Goal: Task Accomplishment & Management: Manage account settings

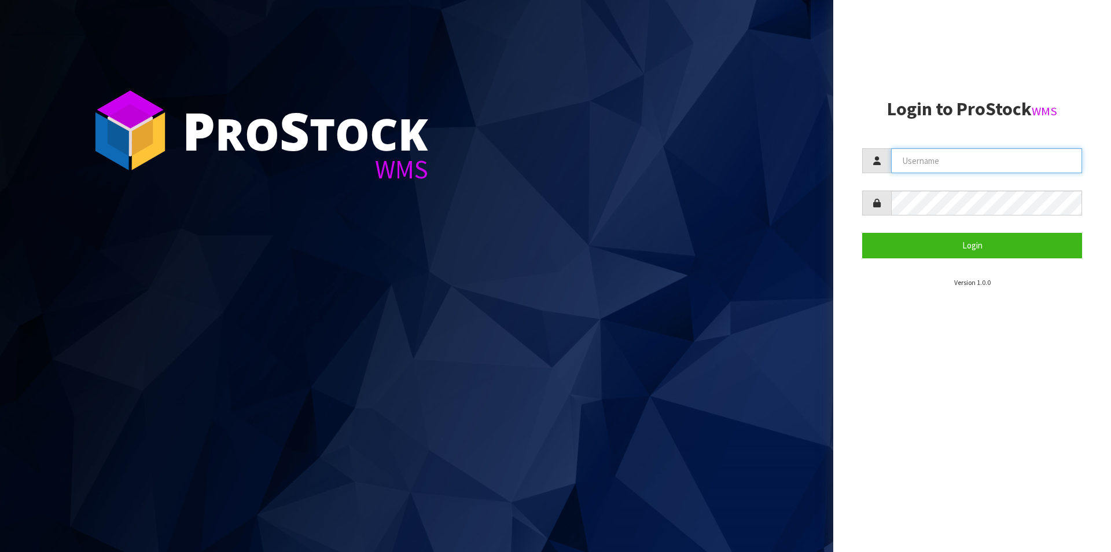
click at [945, 162] on input "text" at bounding box center [986, 160] width 191 height 25
type input "Hayrinna"
click at [863, 233] on button "Login" at bounding box center [973, 245] width 220 height 25
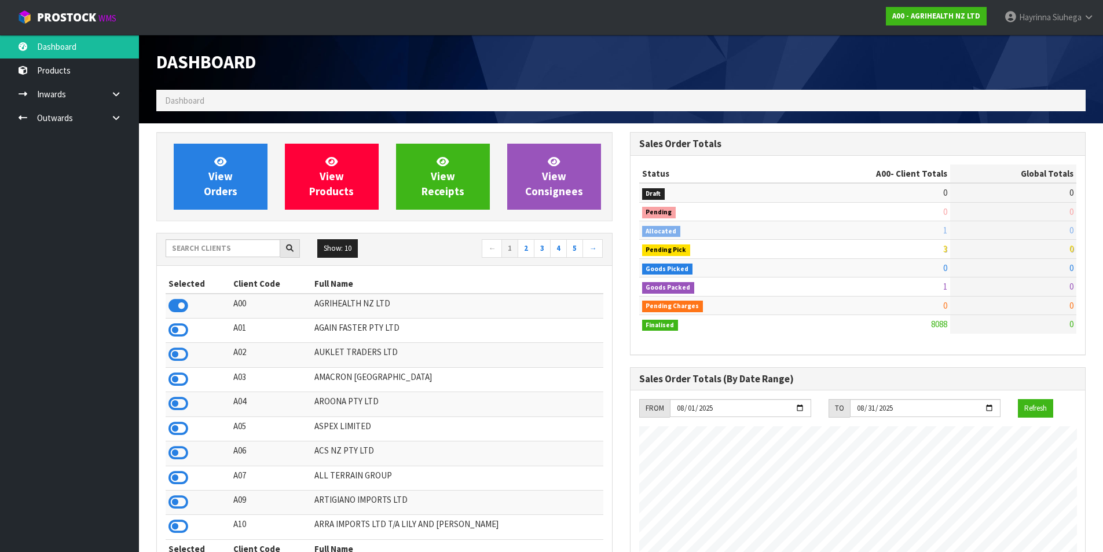
scroll to position [877, 473]
click at [220, 256] on input "text" at bounding box center [223, 248] width 115 height 18
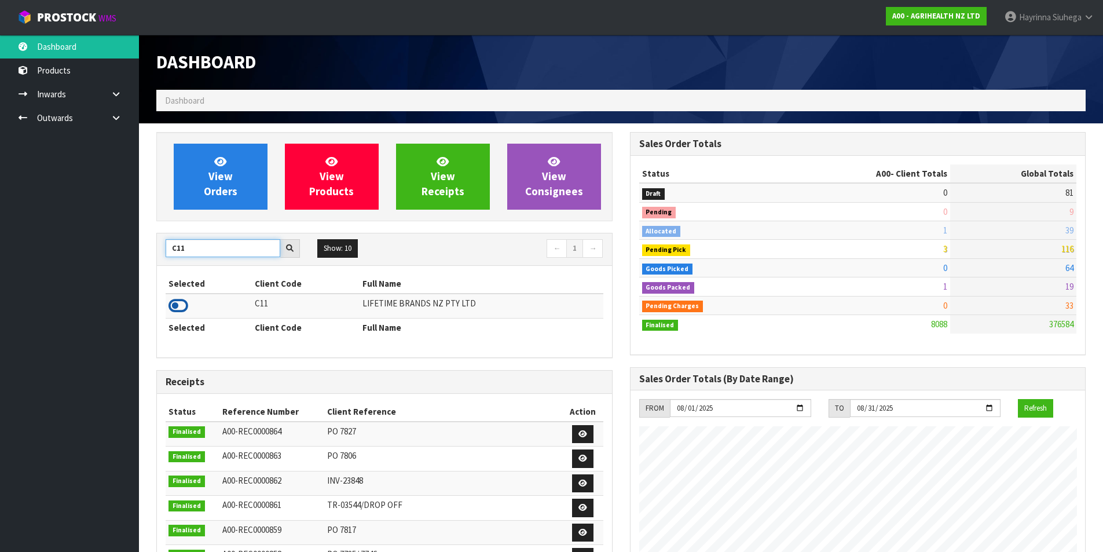
type input "C11"
click at [173, 306] on icon at bounding box center [178, 305] width 20 height 17
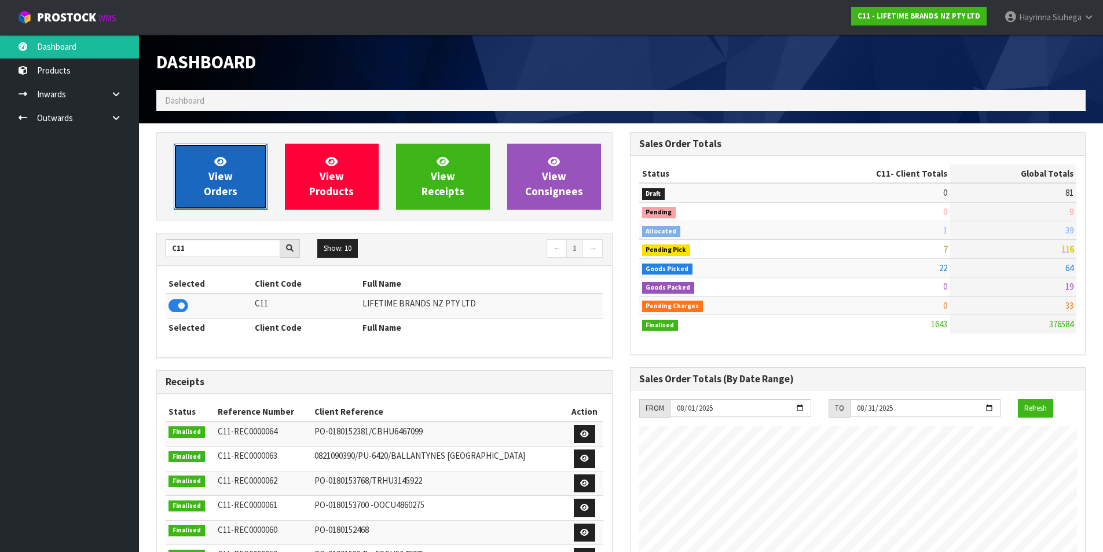
click at [211, 167] on link "View Orders" at bounding box center [221, 177] width 94 height 66
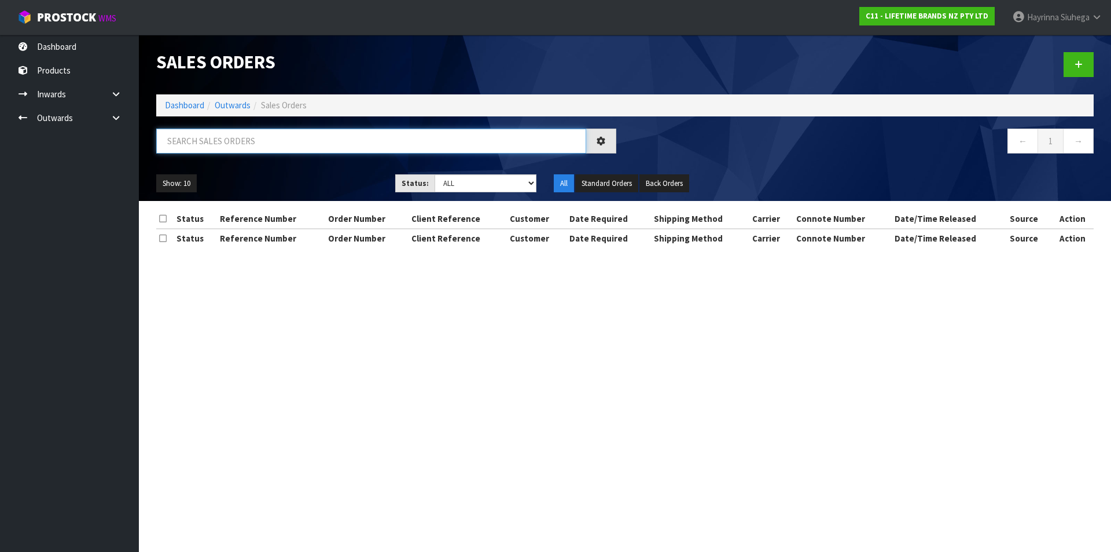
click at [217, 144] on input "text" at bounding box center [371, 141] width 430 height 25
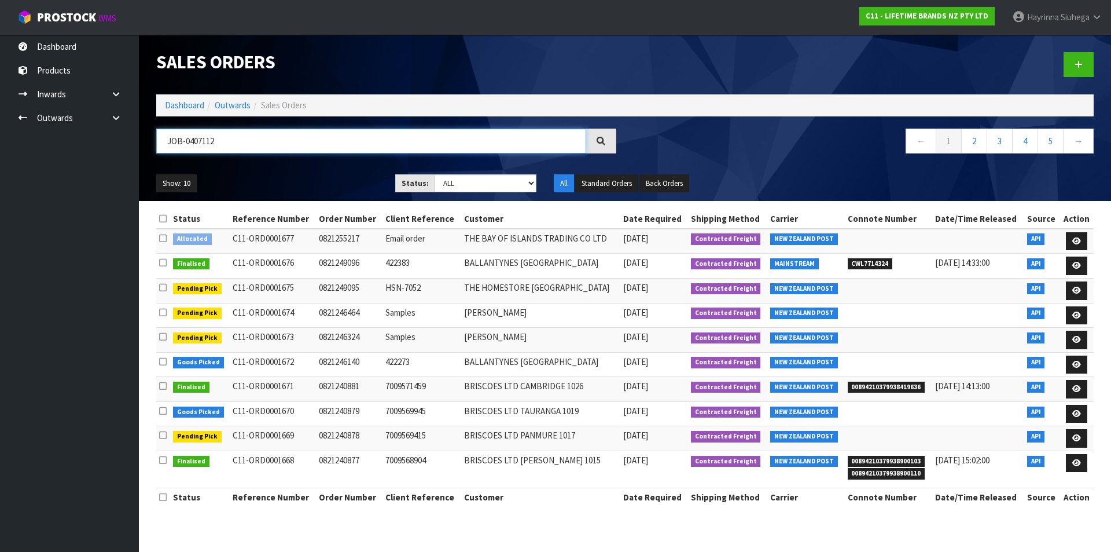
type input "JOB-0407112"
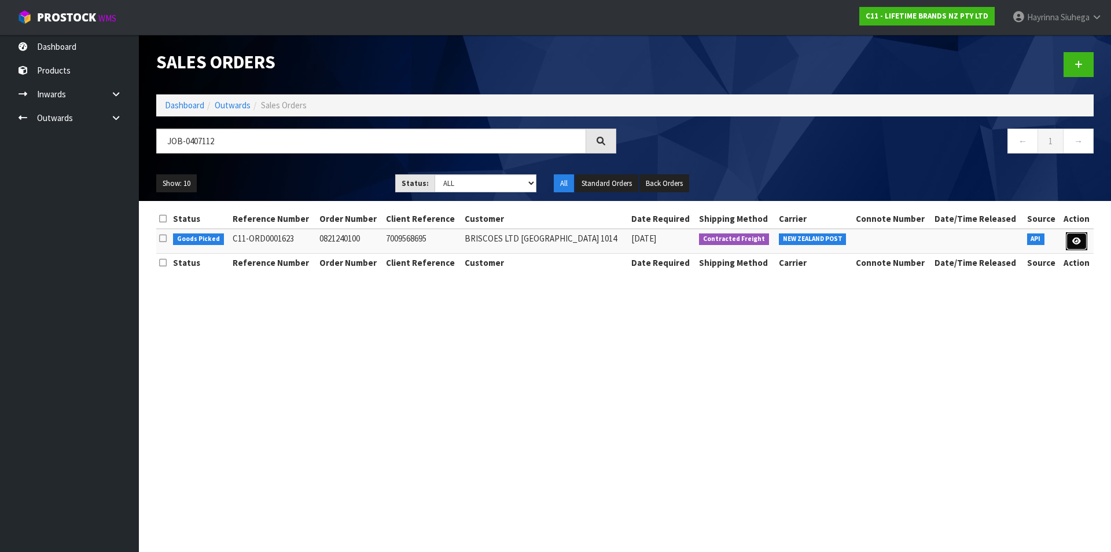
click at [1078, 248] on link at bounding box center [1076, 241] width 21 height 19
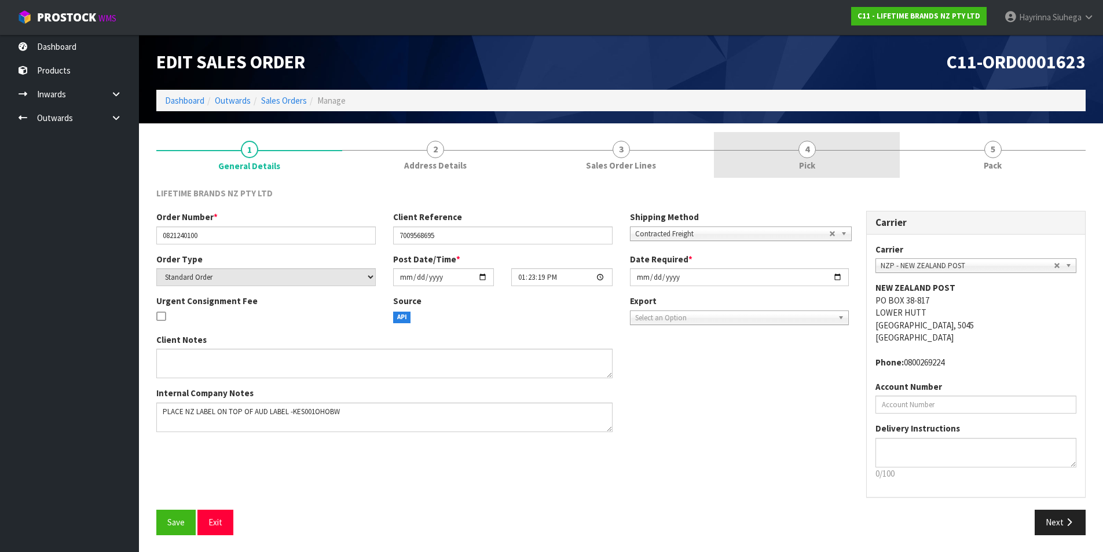
click at [817, 157] on link "4 Pick" at bounding box center [807, 155] width 186 height 46
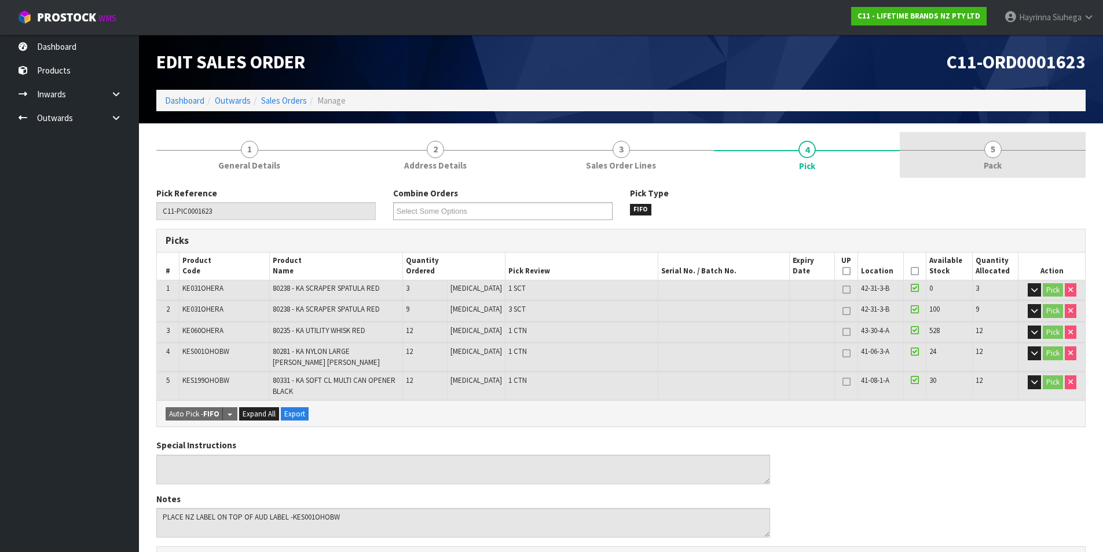
click at [948, 167] on link "5 Pack" at bounding box center [993, 155] width 186 height 46
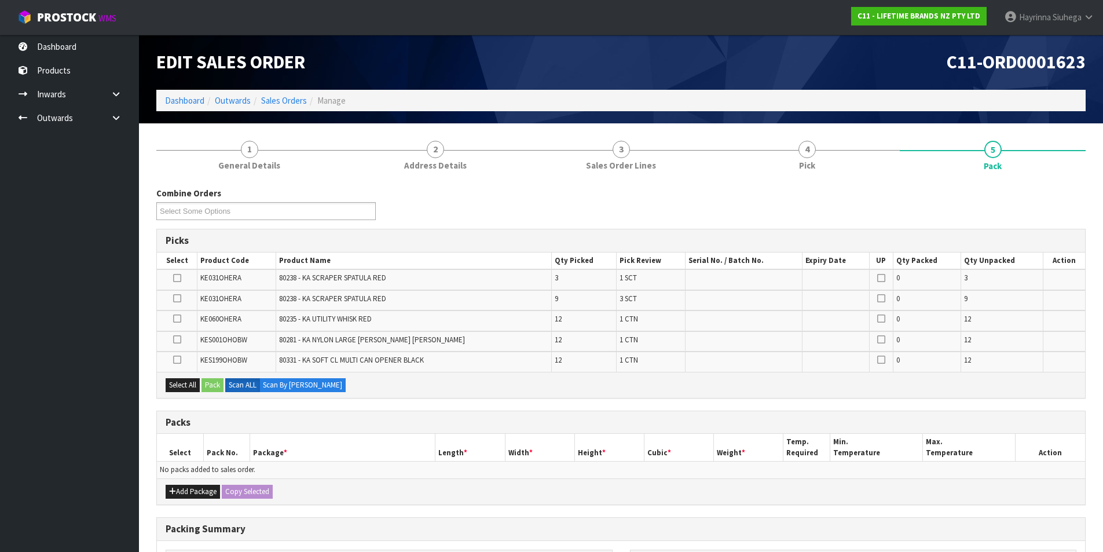
scroll to position [116, 0]
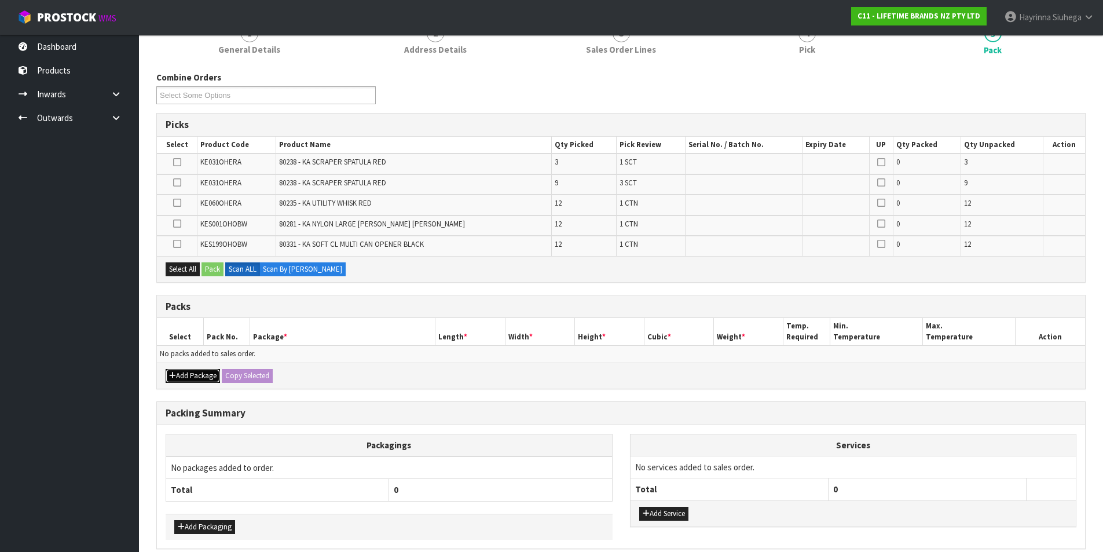
click at [178, 377] on button "Add Package" at bounding box center [193, 376] width 54 height 14
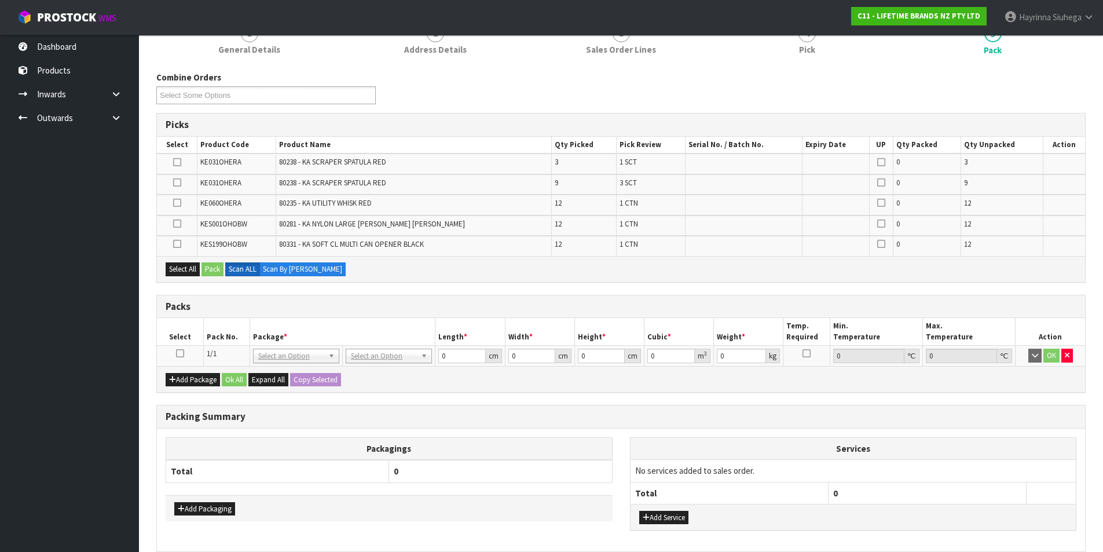
click at [177, 353] on icon at bounding box center [180, 353] width 8 height 1
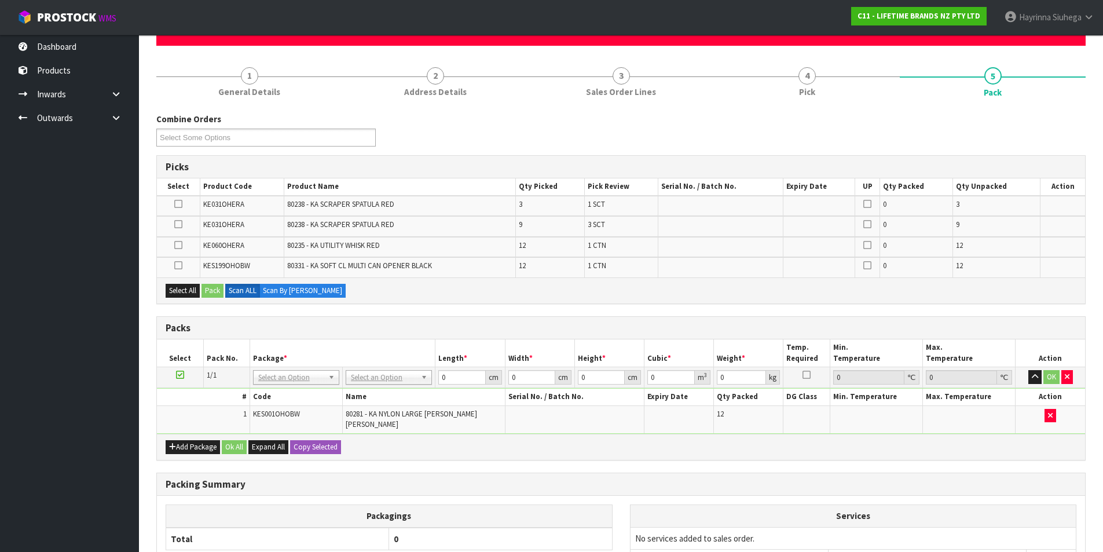
scroll to position [0, 0]
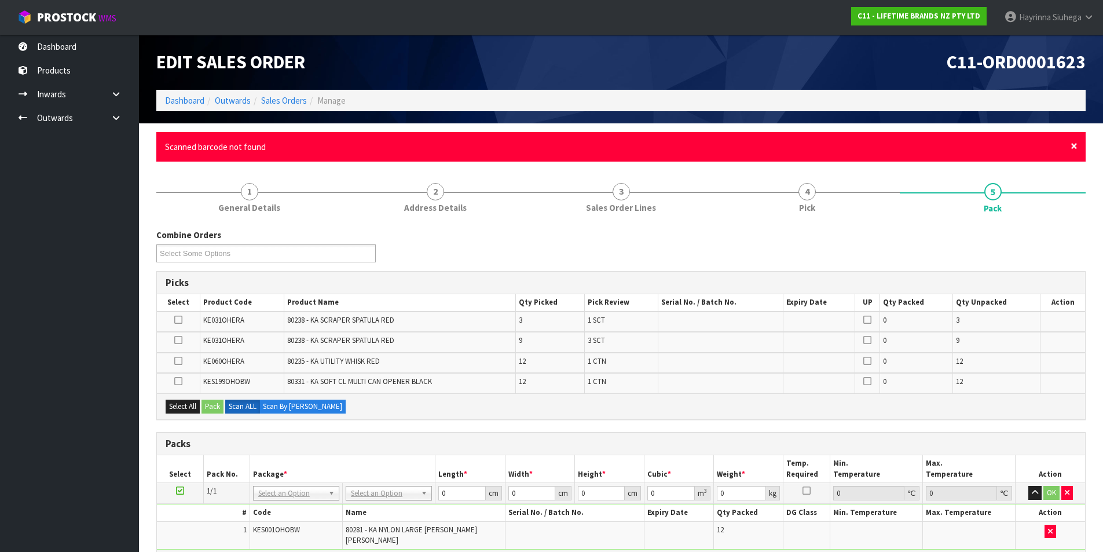
click at [1072, 151] on span "×" at bounding box center [1073, 146] width 7 height 16
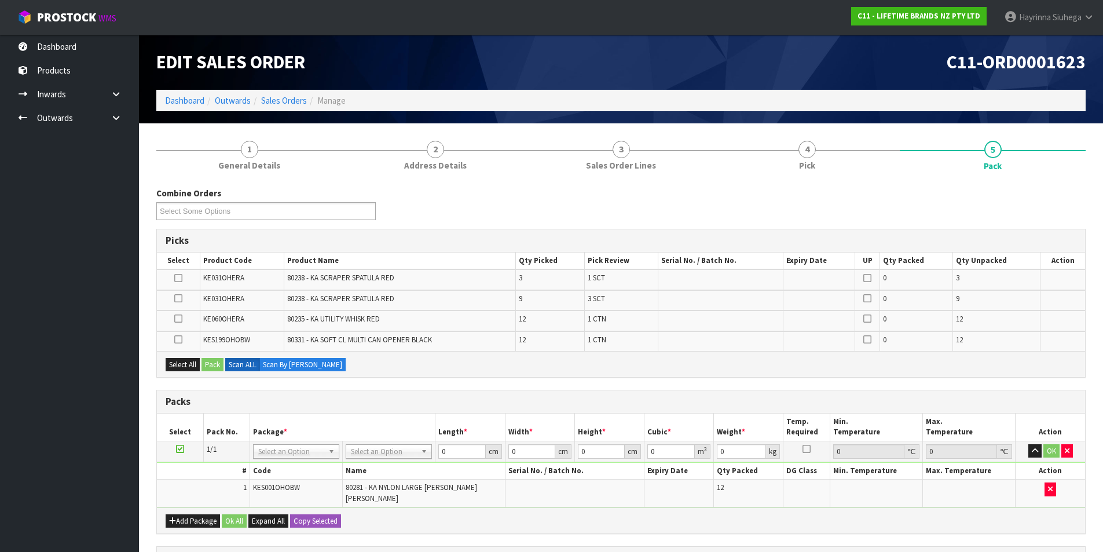
click at [178, 278] on icon at bounding box center [178, 278] width 8 height 1
click at [0, 0] on input "checkbox" at bounding box center [0, 0] width 0 height 0
click at [177, 298] on icon at bounding box center [178, 298] width 8 height 1
click at [0, 0] on input "checkbox" at bounding box center [0, 0] width 0 height 0
click at [213, 365] on button "Pack" at bounding box center [212, 365] width 22 height 14
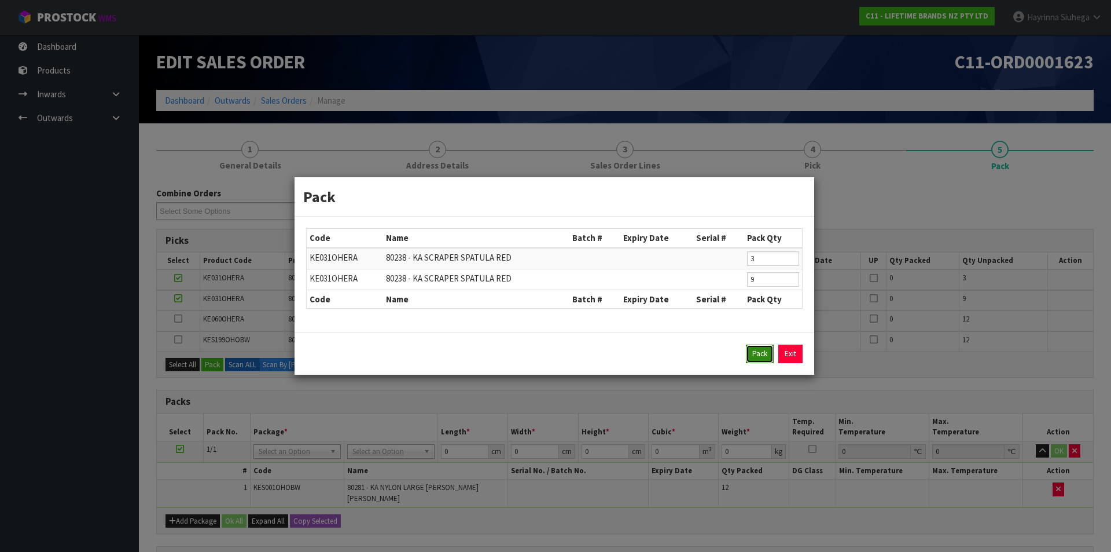
click at [755, 351] on button "Pack" at bounding box center [760, 353] width 28 height 19
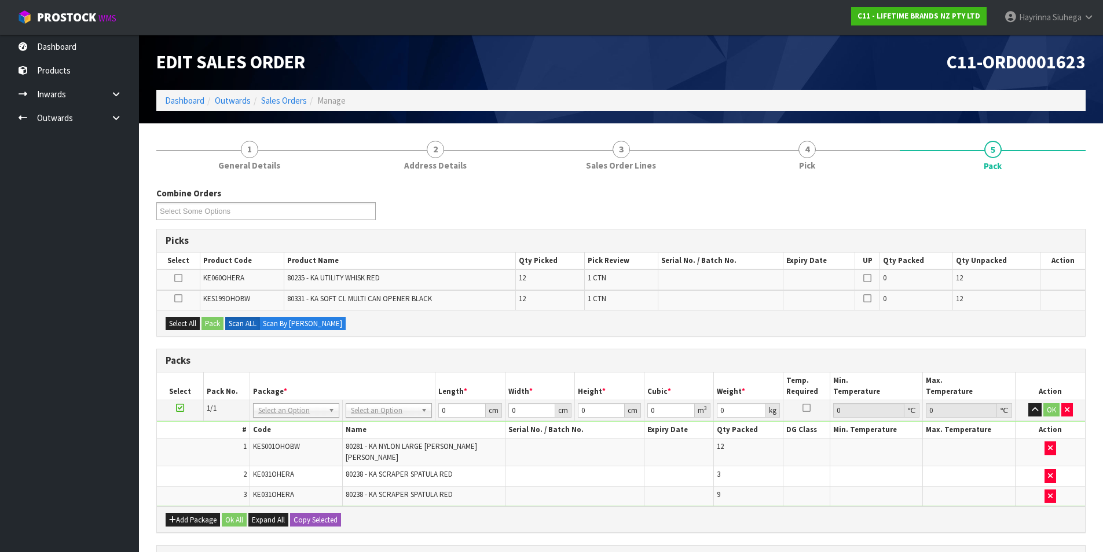
click at [503, 351] on div "Packs" at bounding box center [621, 360] width 928 height 23
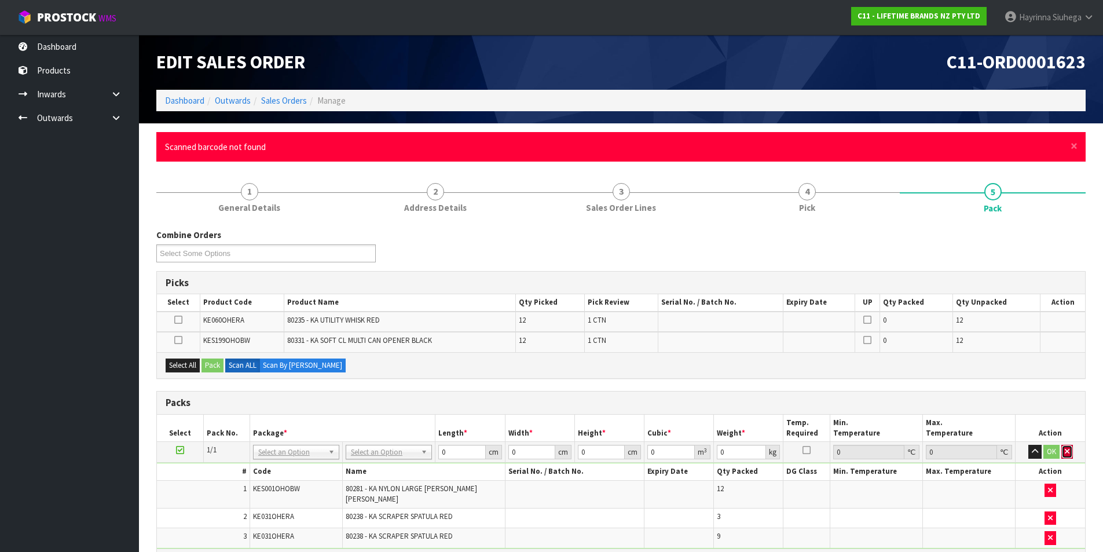
click at [1066, 455] on icon "button" at bounding box center [1067, 451] width 5 height 8
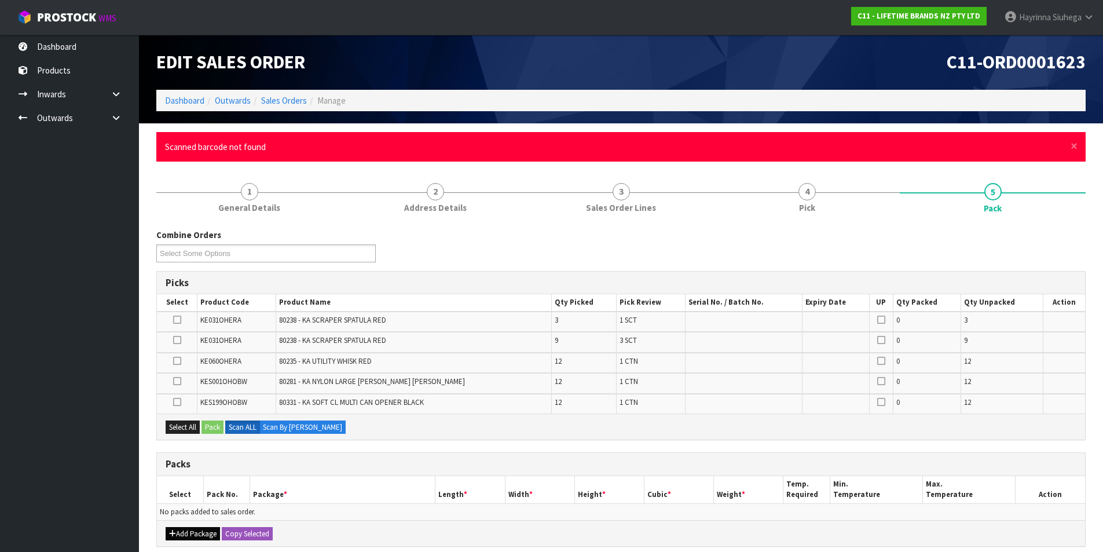
scroll to position [58, 0]
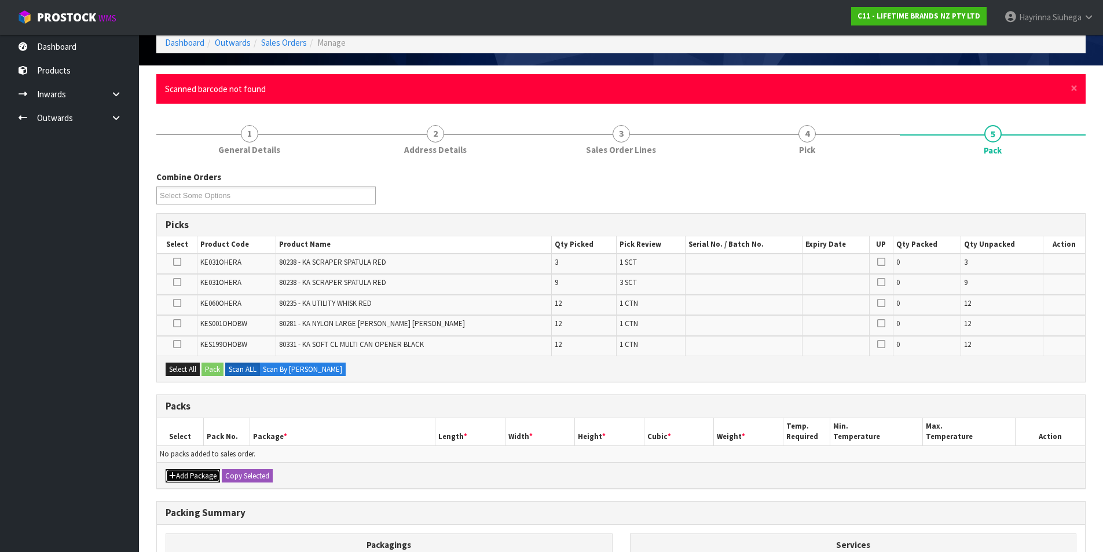
click at [195, 475] on button "Add Package" at bounding box center [193, 476] width 54 height 14
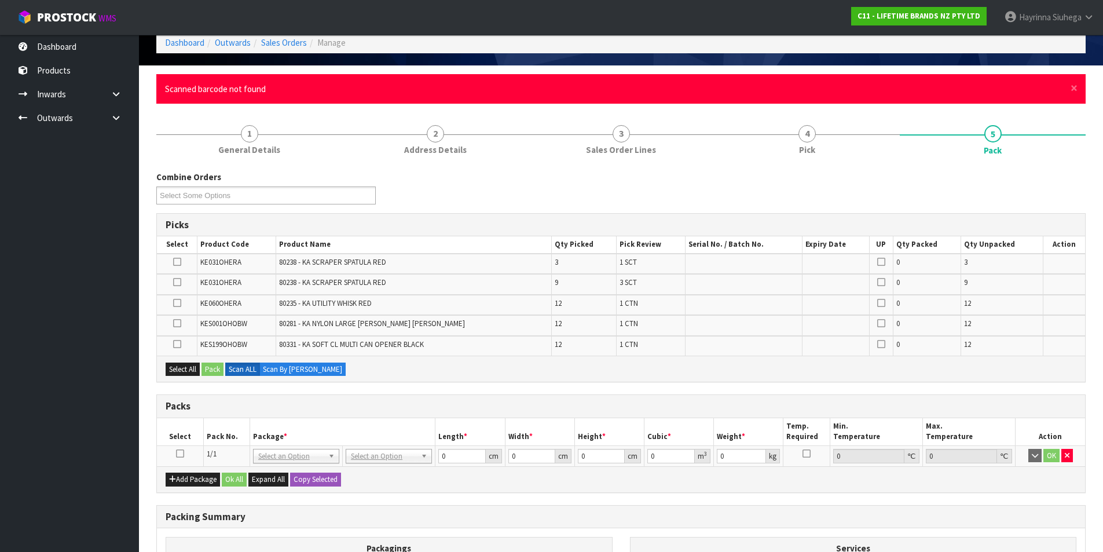
click at [178, 458] on td at bounding box center [180, 455] width 46 height 21
click at [183, 453] on icon at bounding box center [180, 453] width 8 height 1
click at [1074, 89] on span "×" at bounding box center [1073, 88] width 7 height 16
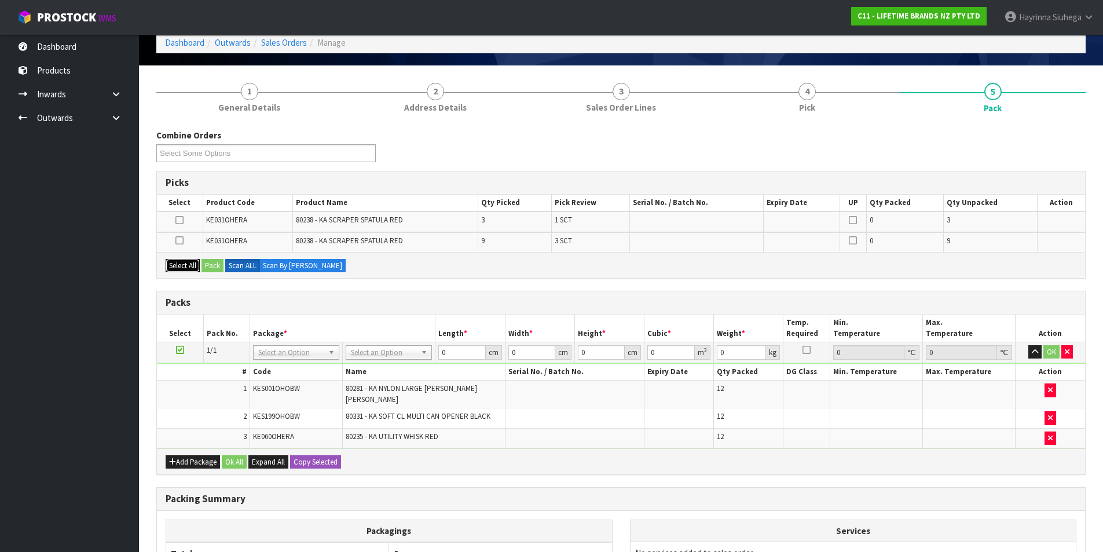
click at [174, 270] on button "Select All" at bounding box center [183, 266] width 34 height 14
click at [211, 263] on button "Pack" at bounding box center [212, 266] width 22 height 14
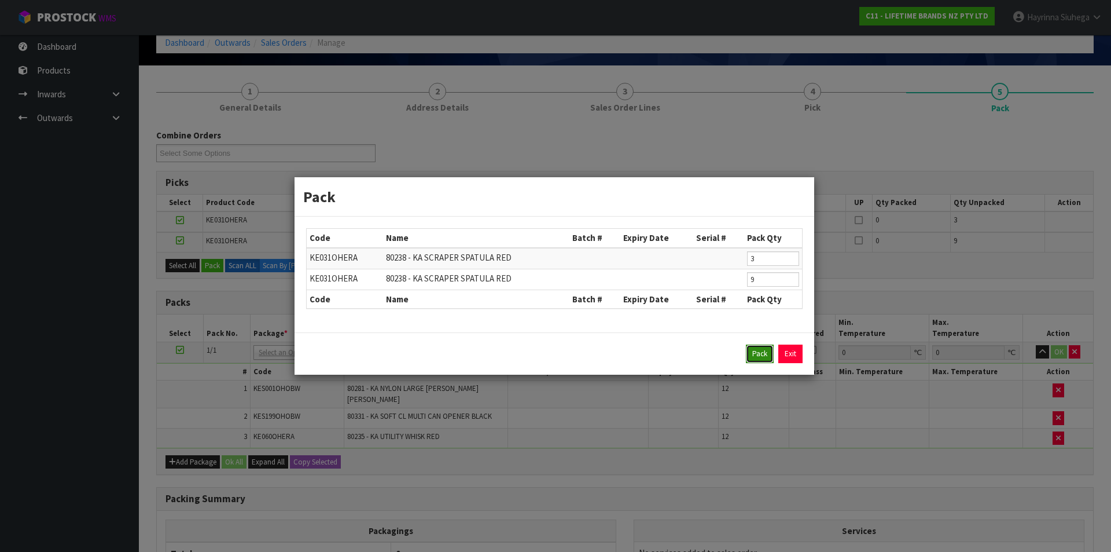
click at [751, 350] on button "Pack" at bounding box center [760, 353] width 28 height 19
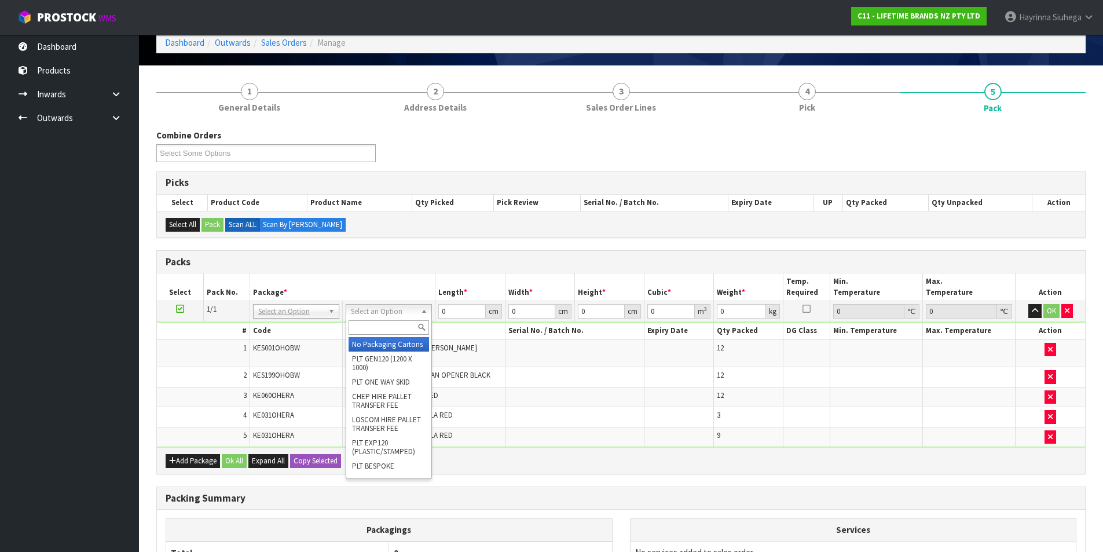
click at [392, 330] on input "text" at bounding box center [388, 327] width 80 height 14
type input "CTN9"
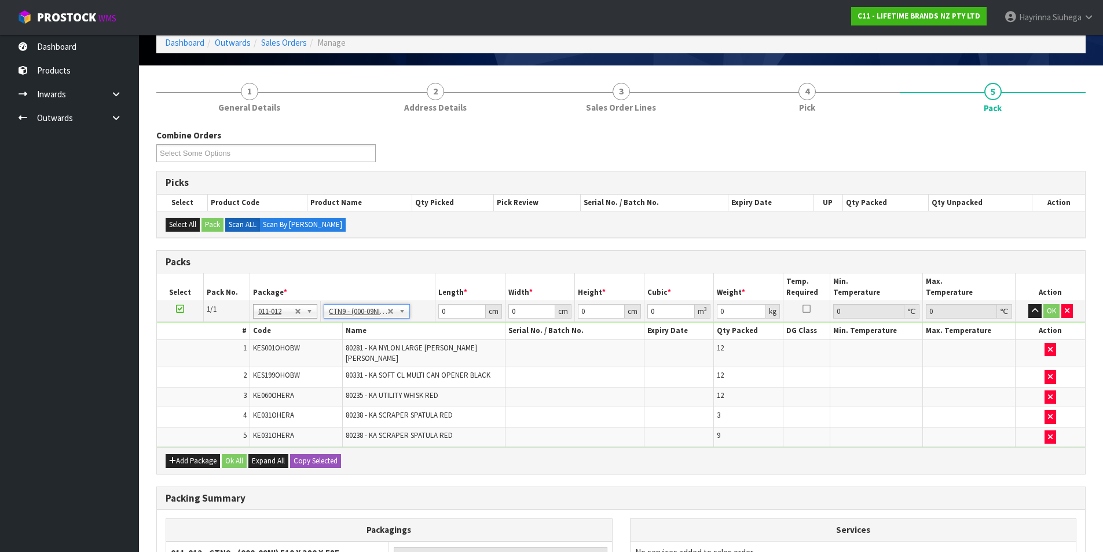
type input "51"
type input "38"
type input "58.5"
type input "0.113373"
type input "27.268"
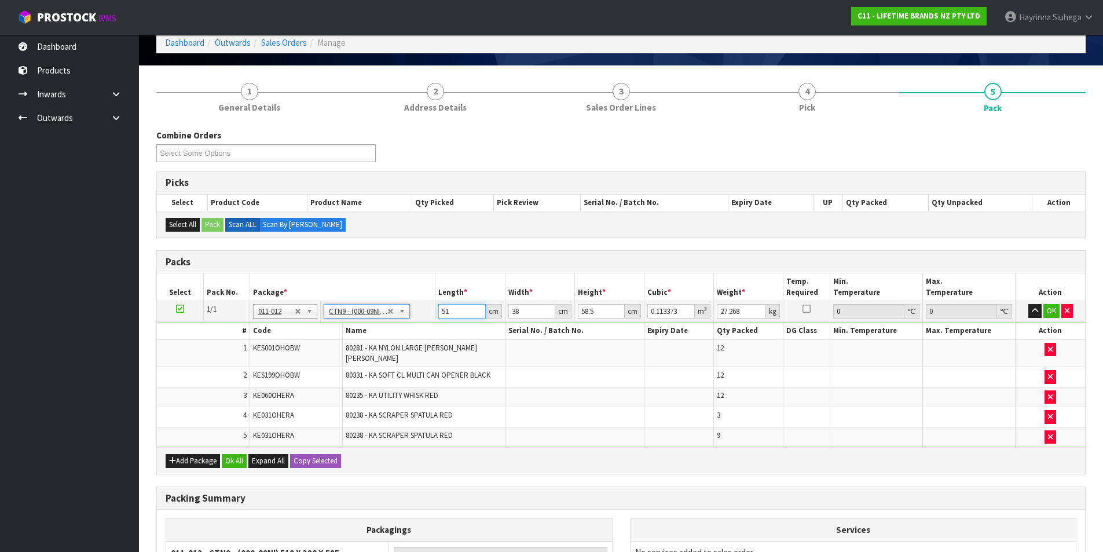
click at [438, 310] on input "51" at bounding box center [461, 311] width 47 height 14
type input "5"
type input "0.011115"
type input "52"
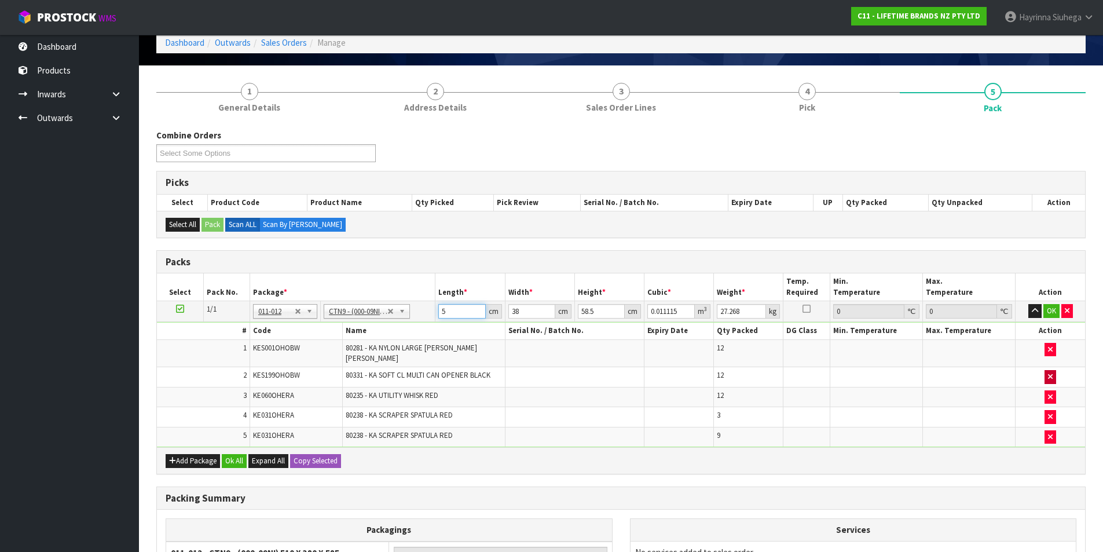
type input "0.115596"
type input "52"
type input "4"
type input "0.012168"
type input "41"
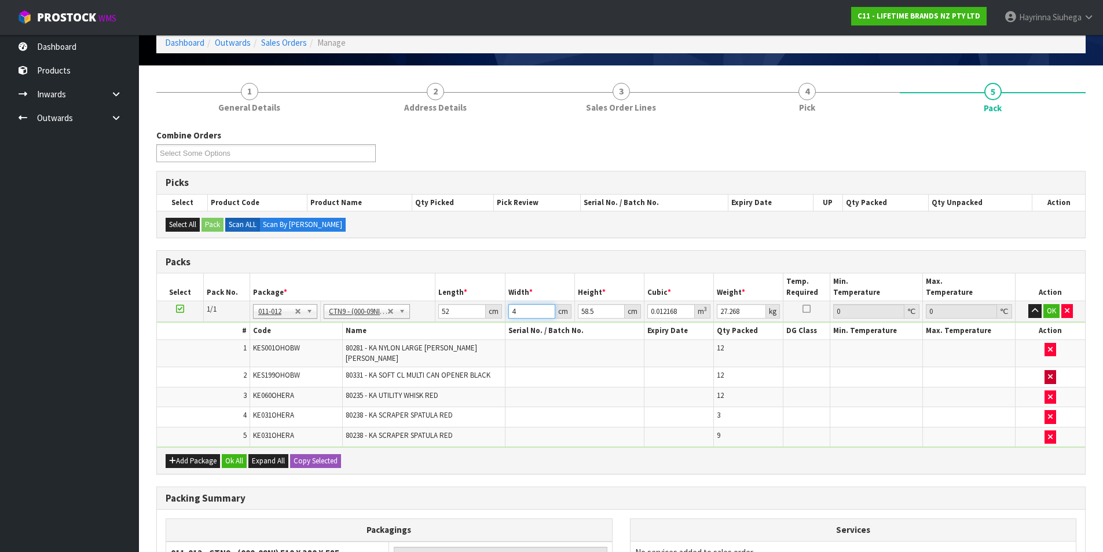
type input "0.124722"
type input "41"
type input "4"
type input "0.008528"
type input "47"
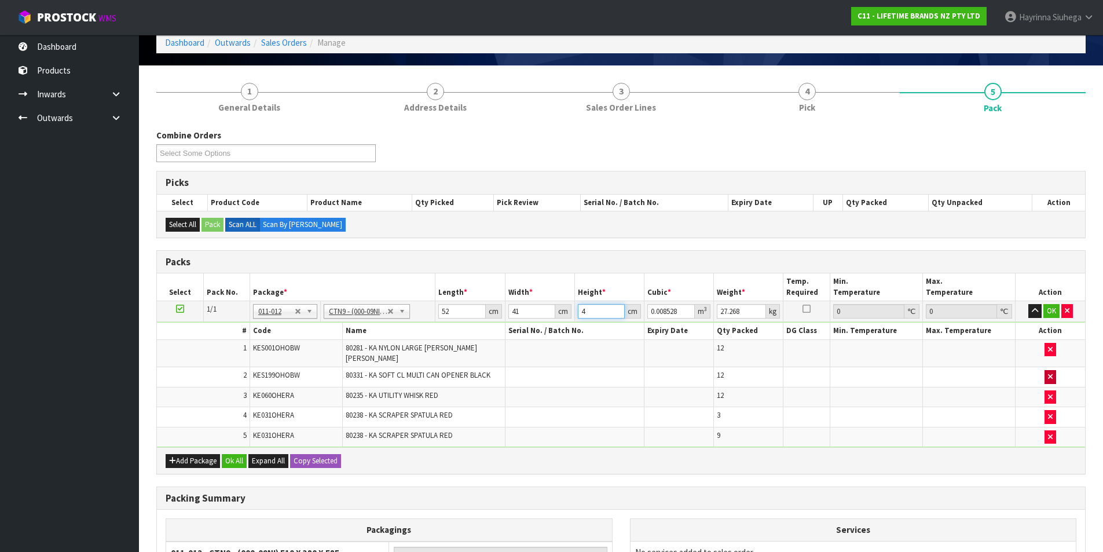
type input "0.100204"
type input "47"
type input "12"
click button "OK" at bounding box center [1051, 311] width 16 height 14
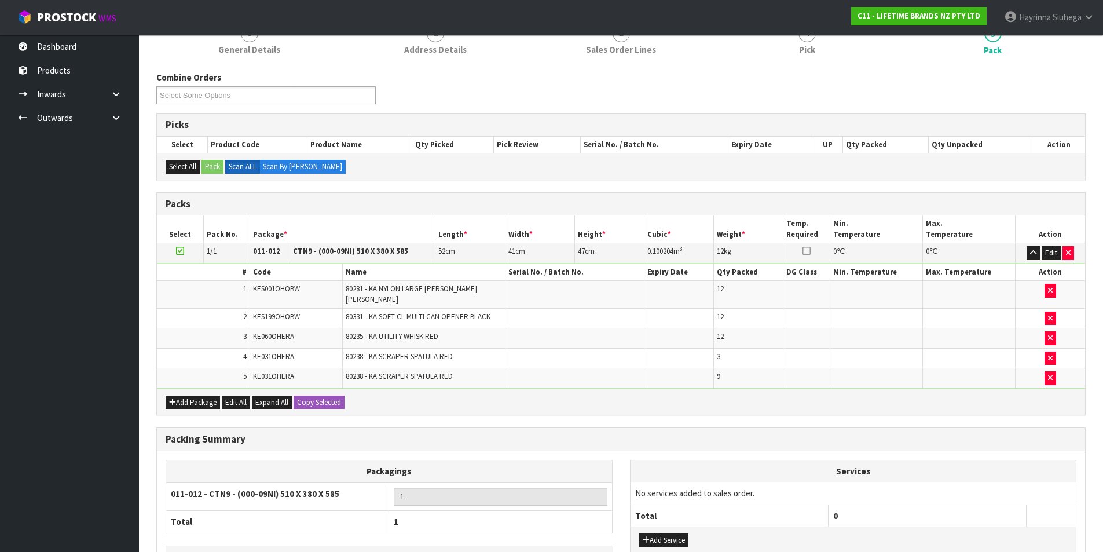
scroll to position [192, 0]
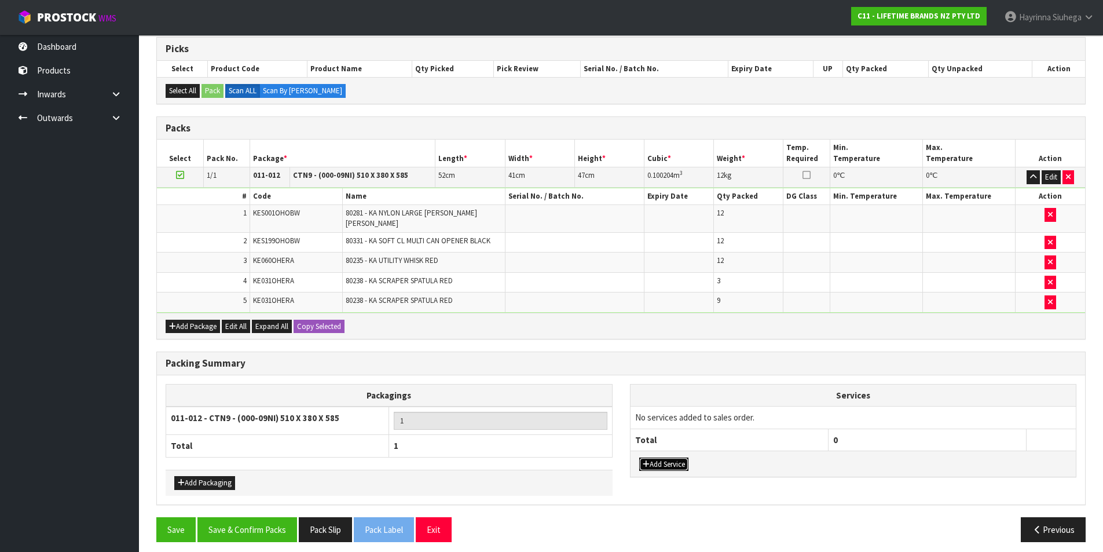
click at [669, 457] on button "Add Service" at bounding box center [663, 464] width 49 height 14
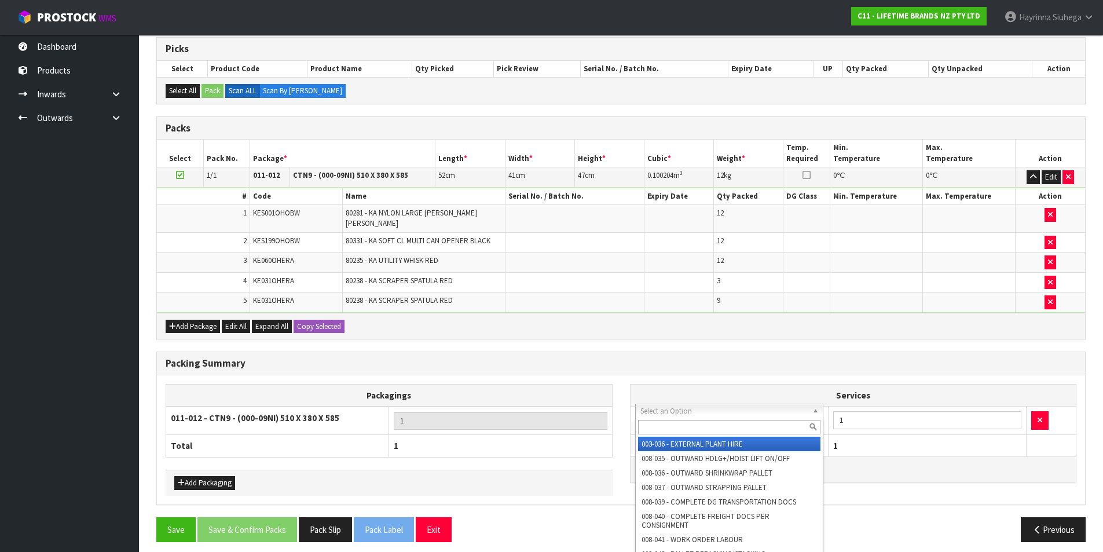
click at [687, 423] on input "text" at bounding box center [729, 427] width 183 height 14
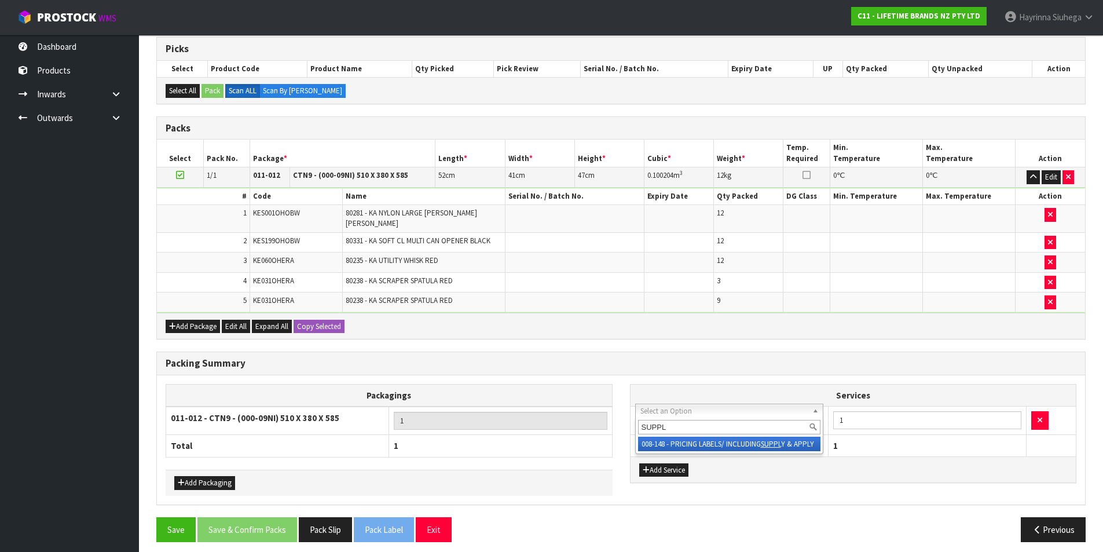
type input "SUPPLY"
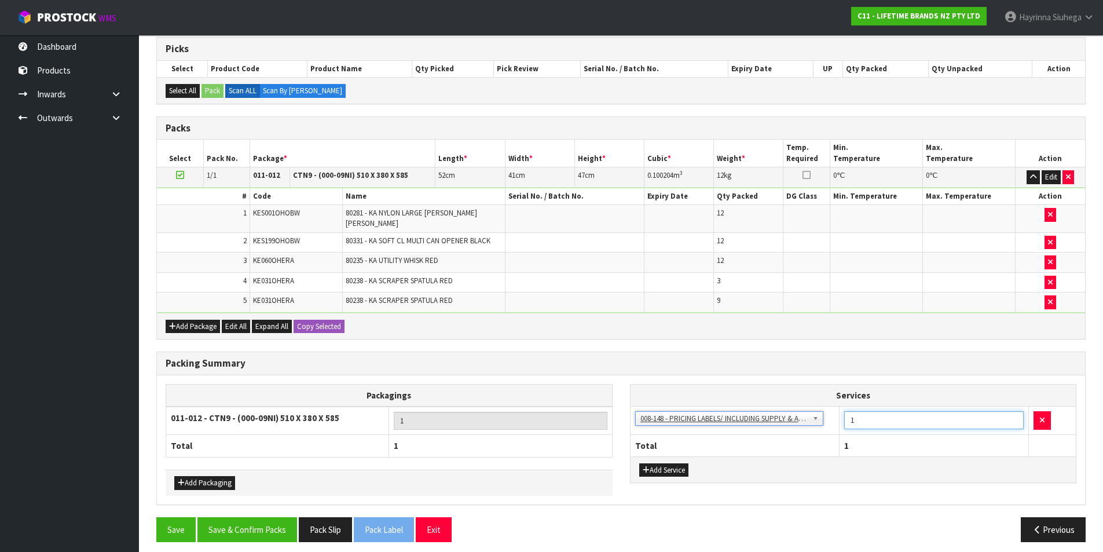
drag, startPoint x: 889, startPoint y: 413, endPoint x: 817, endPoint y: 413, distance: 71.2
click at [817, 413] on tr "003-036 - EXTERNAL PLANT HIRE 008-035 - OUTWARD HDLG+/HOIST LIFT ON/OFF 008-036…" at bounding box center [853, 420] width 446 height 28
type input "48"
click at [280, 521] on button "Save & Confirm Packs" at bounding box center [247, 529] width 100 height 25
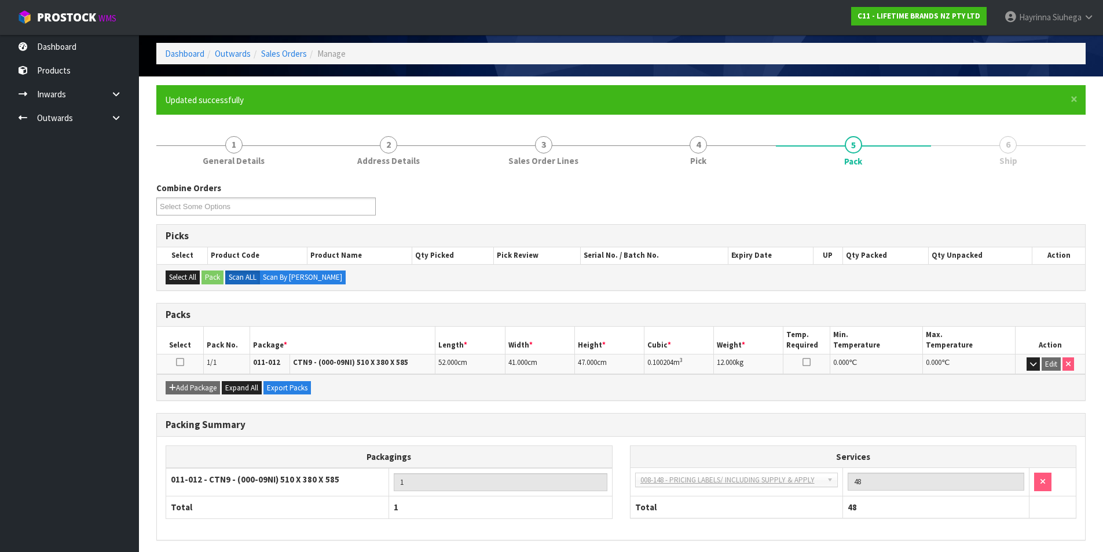
scroll to position [90, 0]
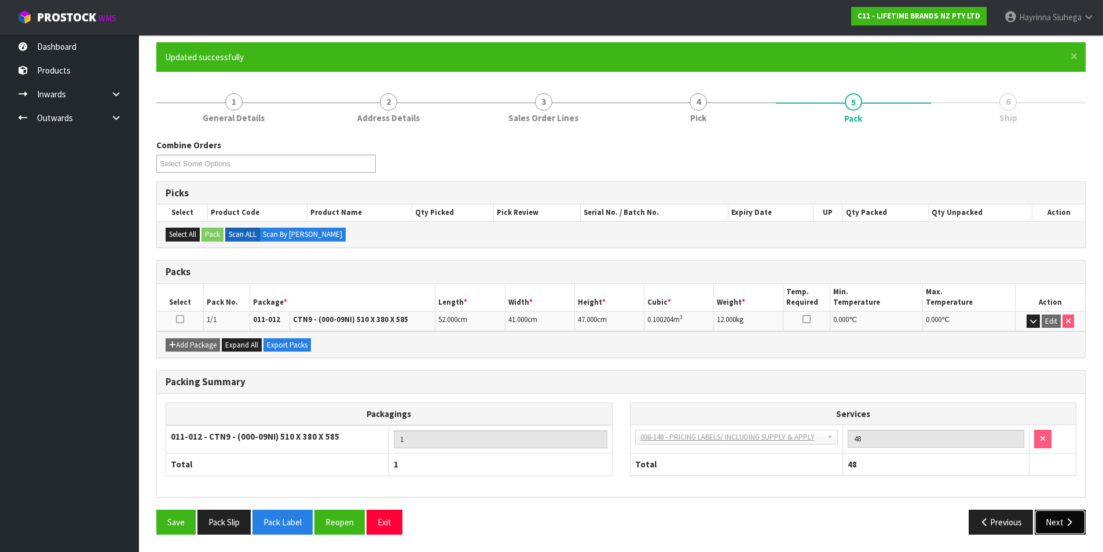
click at [1065, 524] on icon "button" at bounding box center [1068, 522] width 11 height 9
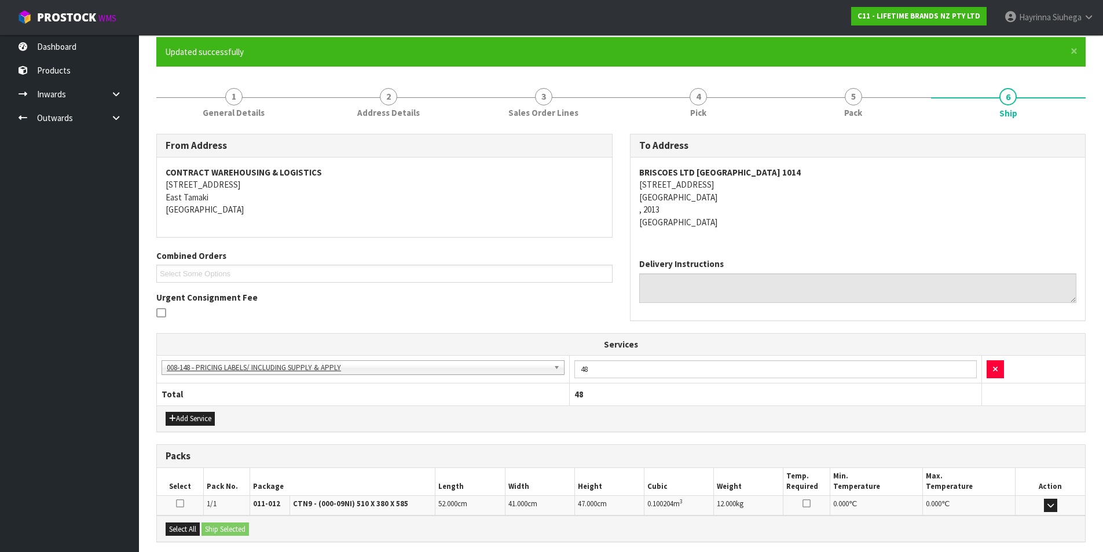
scroll to position [210, 0]
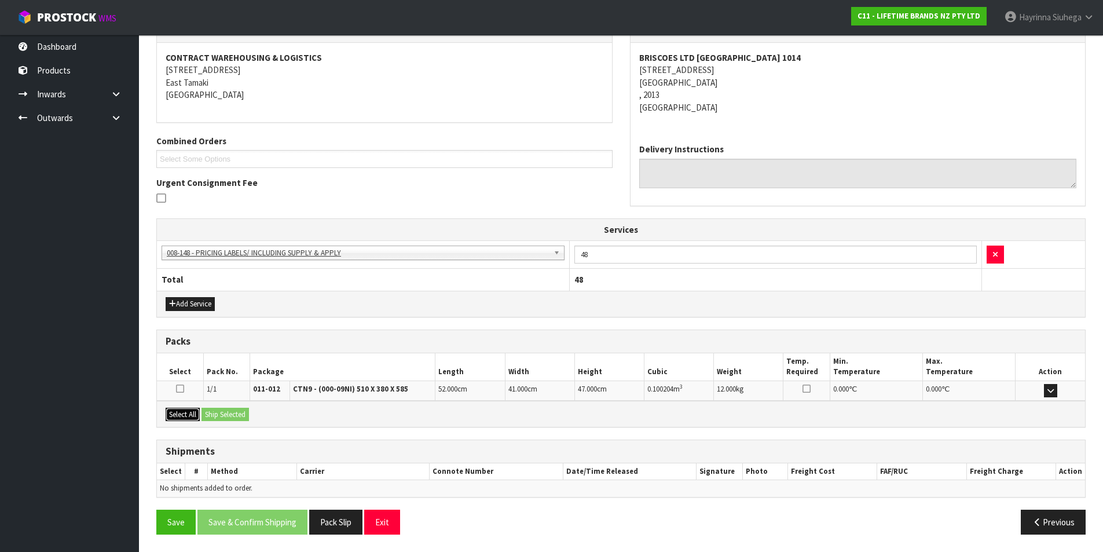
click at [192, 415] on button "Select All" at bounding box center [183, 415] width 34 height 14
click at [209, 412] on button "Ship Selected" at bounding box center [224, 415] width 47 height 14
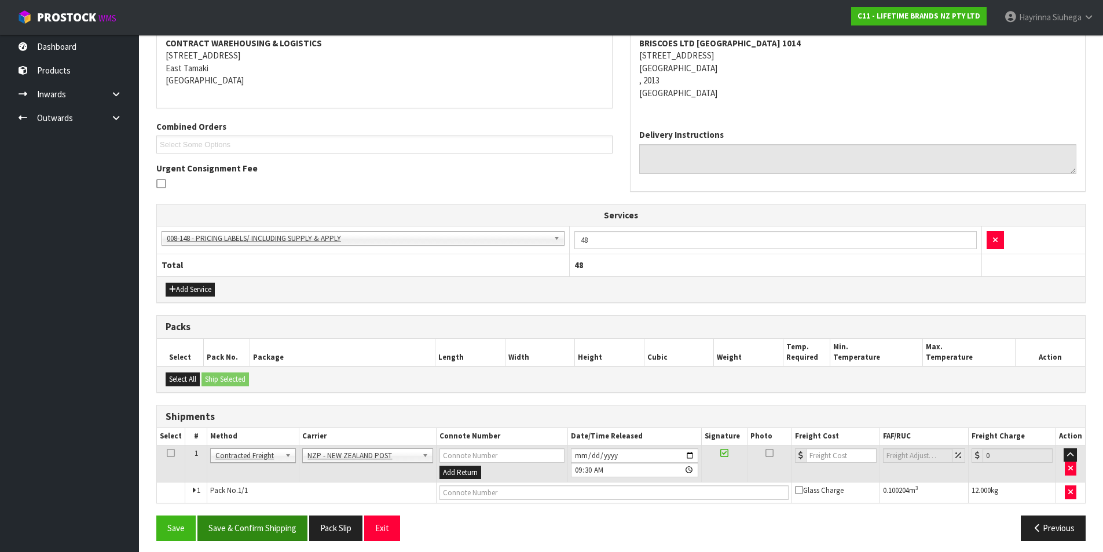
scroll to position [230, 0]
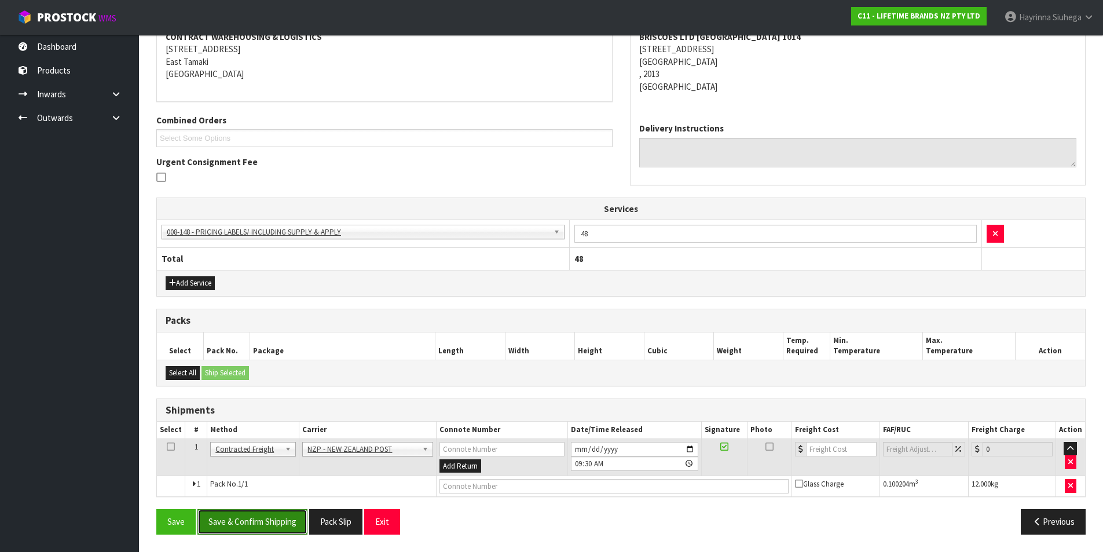
click at [266, 524] on button "Save & Confirm Shipping" at bounding box center [252, 521] width 110 height 25
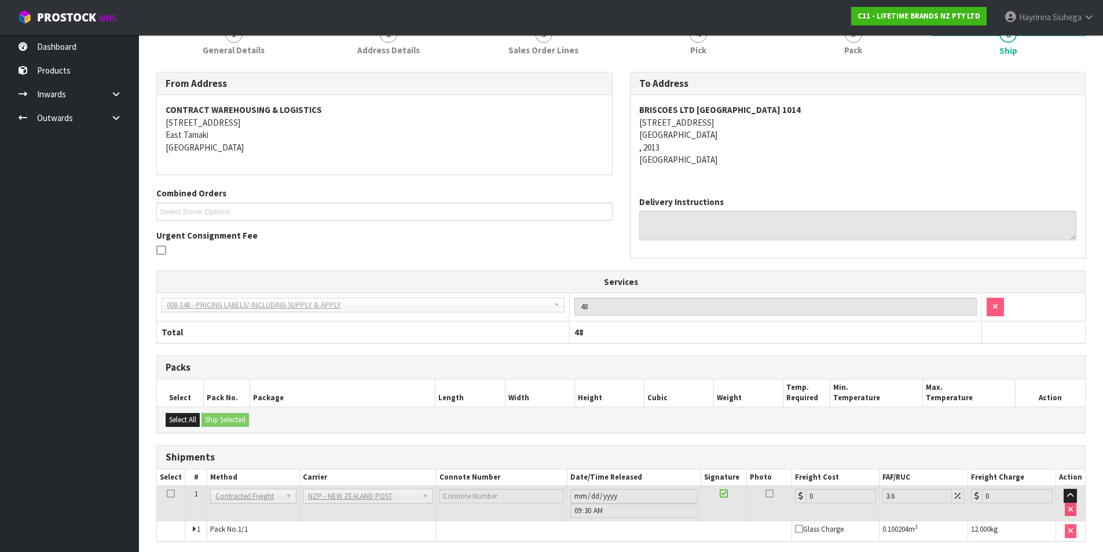
scroll to position [214, 0]
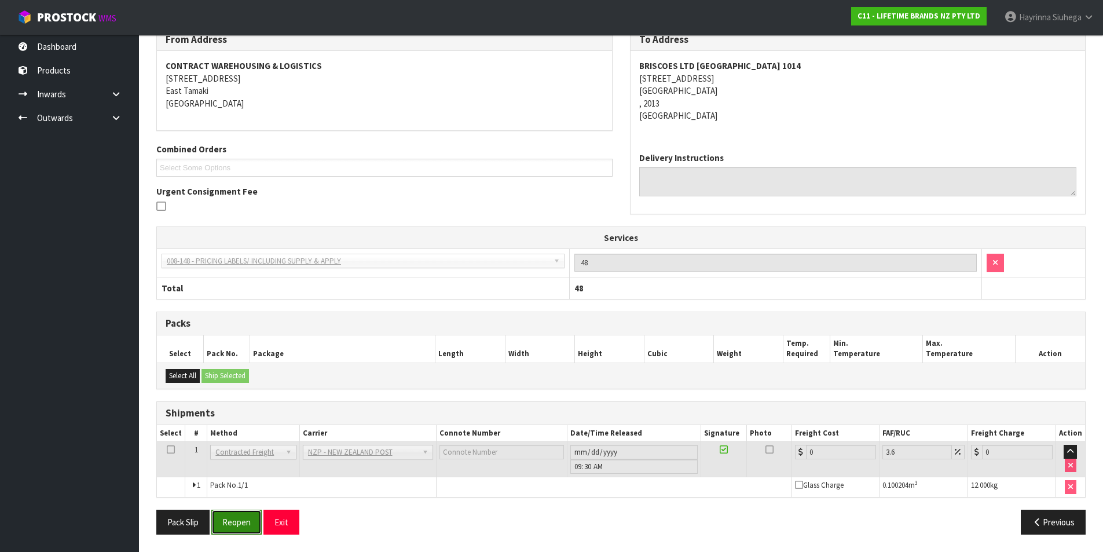
click at [245, 511] on button "Reopen" at bounding box center [236, 521] width 50 height 25
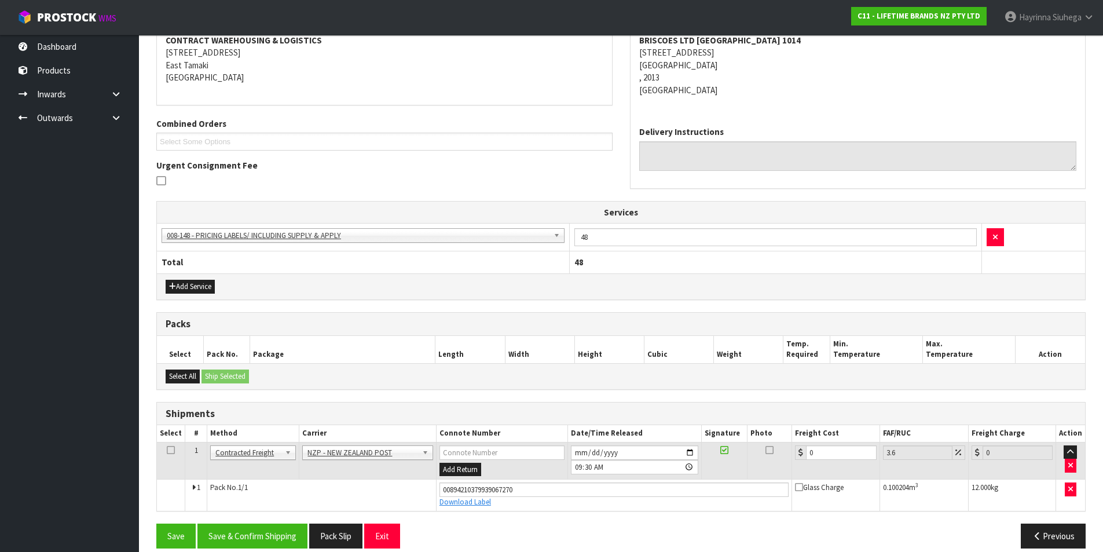
scroll to position [241, 0]
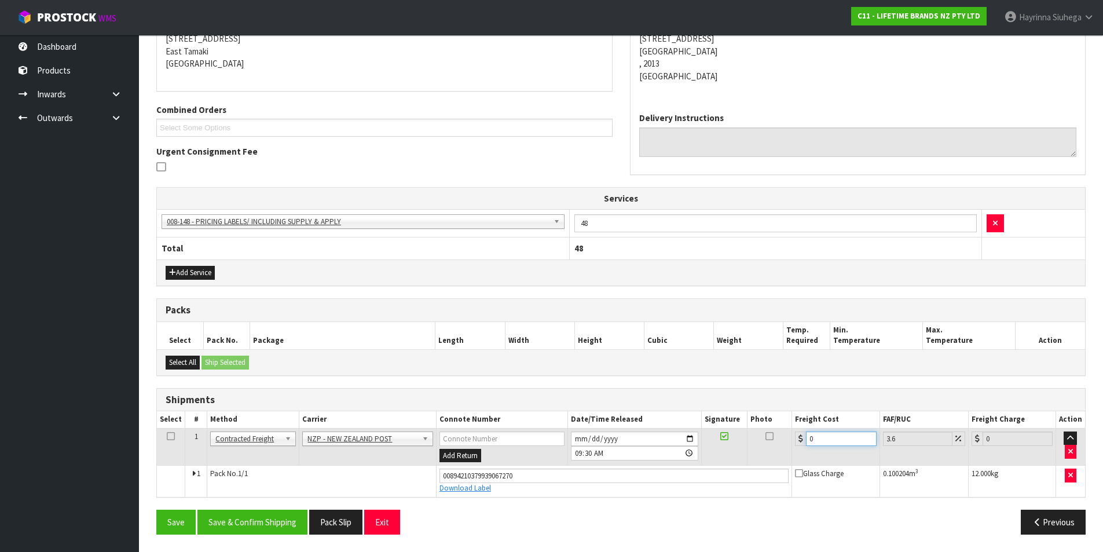
drag, startPoint x: 828, startPoint y: 445, endPoint x: 721, endPoint y: 444, distance: 107.1
click at [723, 444] on tr "1 Client Local Pickup Customer Local Pickup Company Freight Contracted Freight …" at bounding box center [621, 447] width 928 height 38
type input "4"
type input "4.14"
type input "4.3"
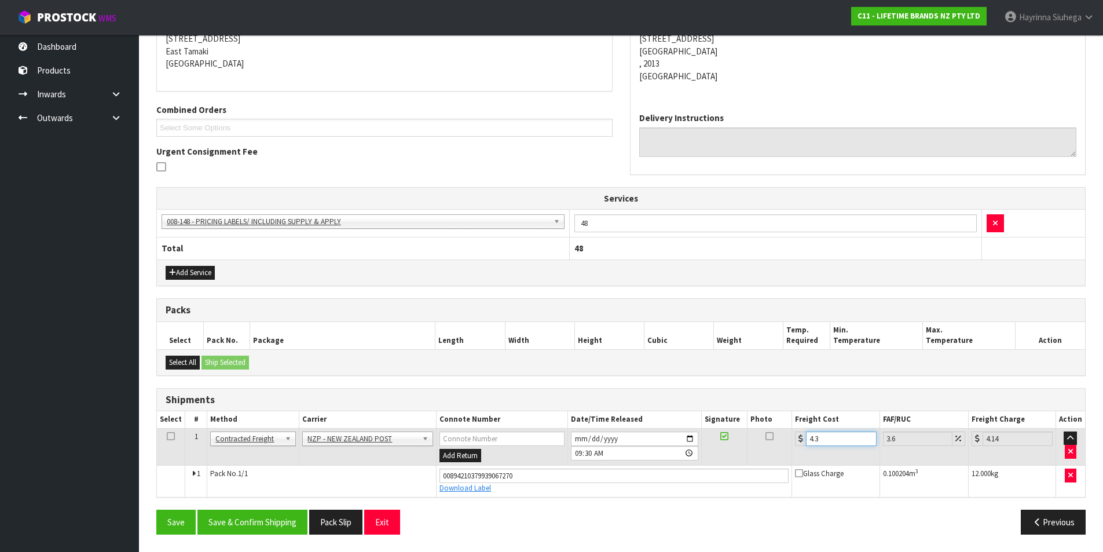
type input "4.45"
type input "4.33"
type input "4.49"
type input "4.33"
click at [156, 509] on button "Save" at bounding box center [175, 521] width 39 height 25
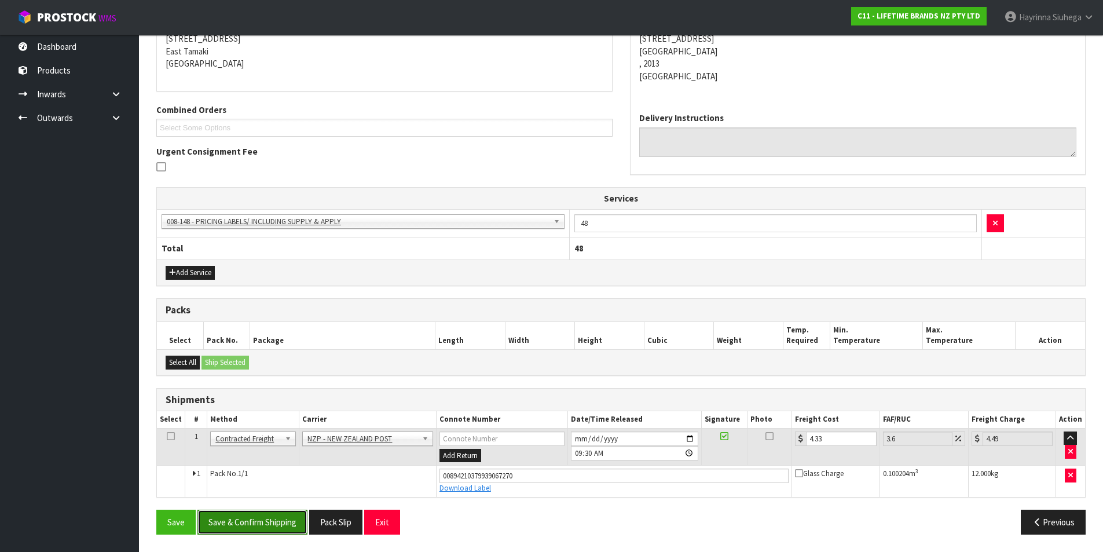
click at [280, 523] on button "Save & Confirm Shipping" at bounding box center [252, 521] width 110 height 25
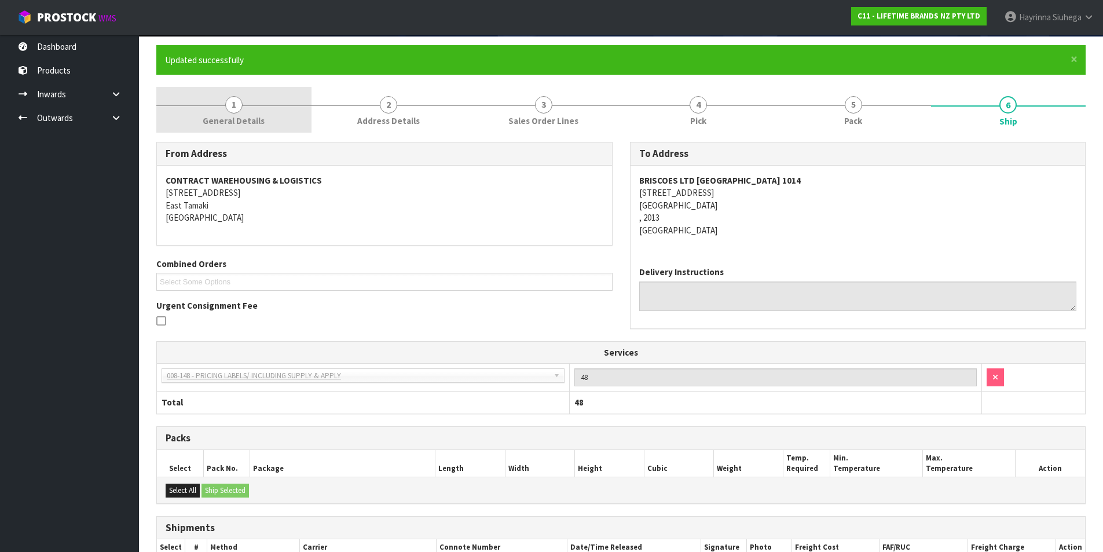
scroll to position [0, 0]
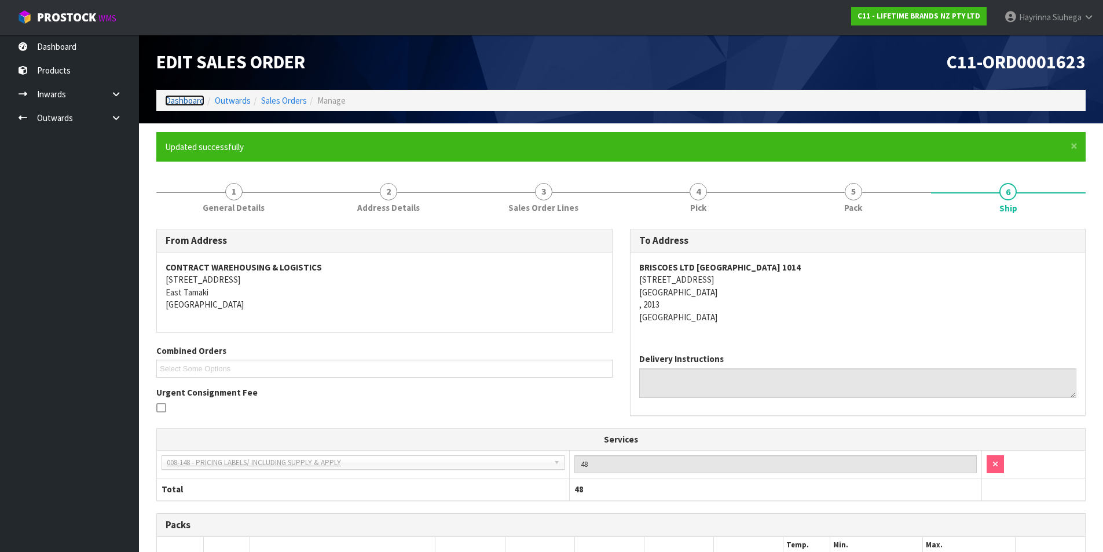
click at [195, 104] on link "Dashboard" at bounding box center [184, 100] width 39 height 11
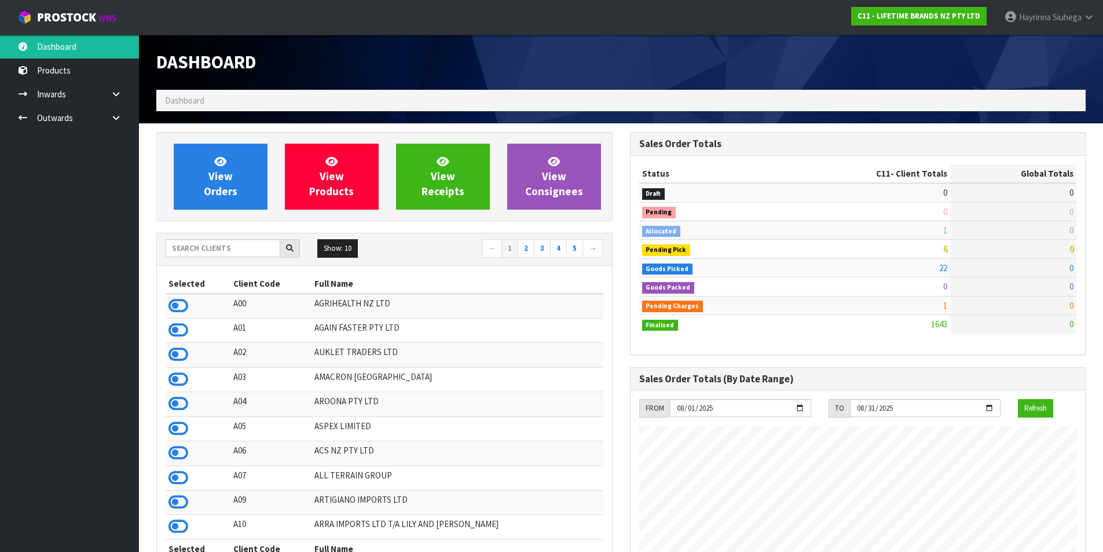
scroll to position [877, 473]
click at [179, 164] on link "View Orders" at bounding box center [221, 177] width 94 height 66
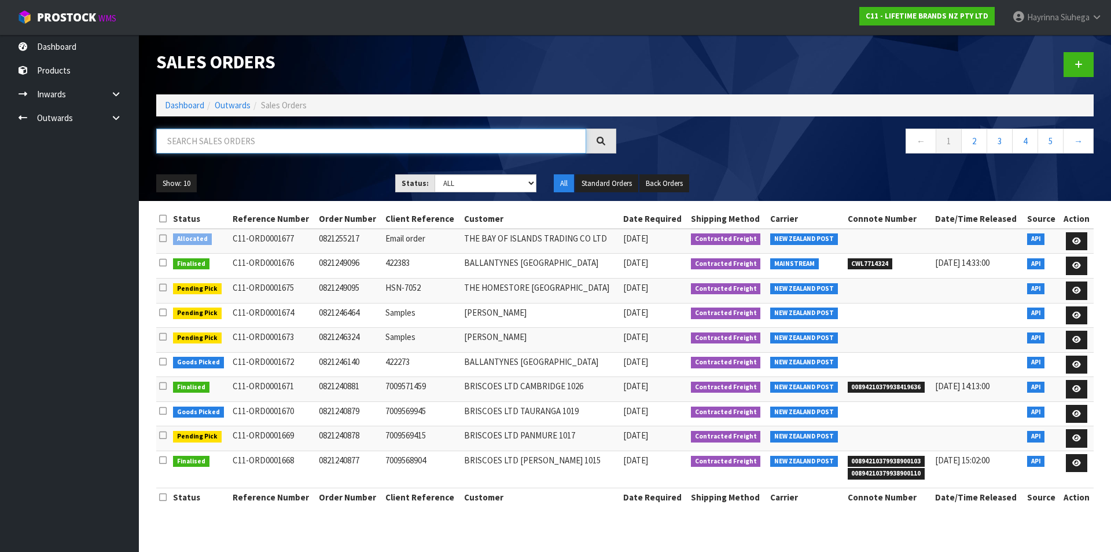
click at [301, 140] on input "text" at bounding box center [371, 141] width 430 height 25
type input "JOB-0407112"
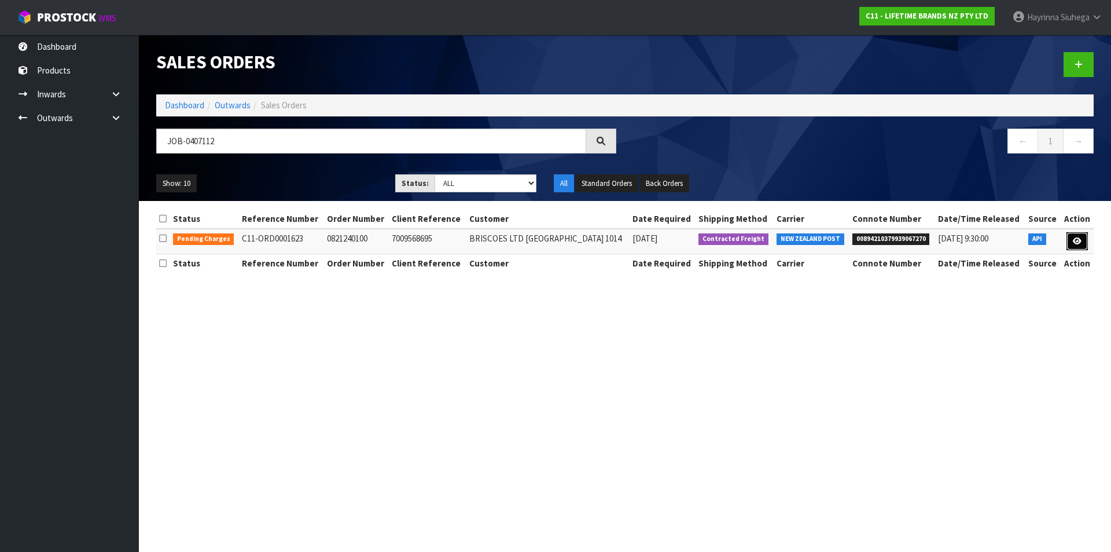
click at [1074, 236] on link at bounding box center [1077, 241] width 21 height 19
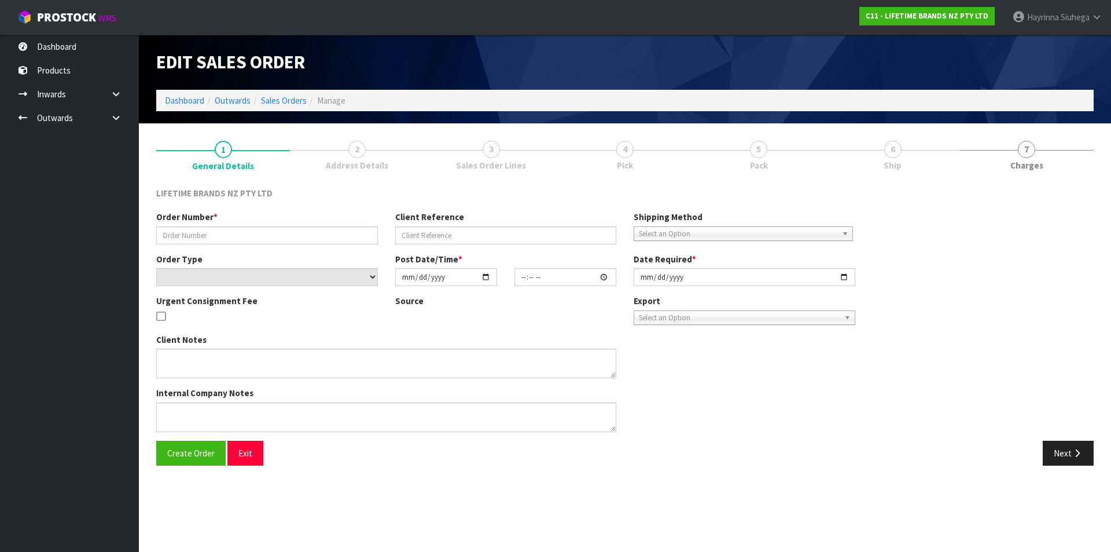
type input "0821240100"
type input "7009568695"
select select "number:0"
type input "[DATE]"
type input "13:23:19.000"
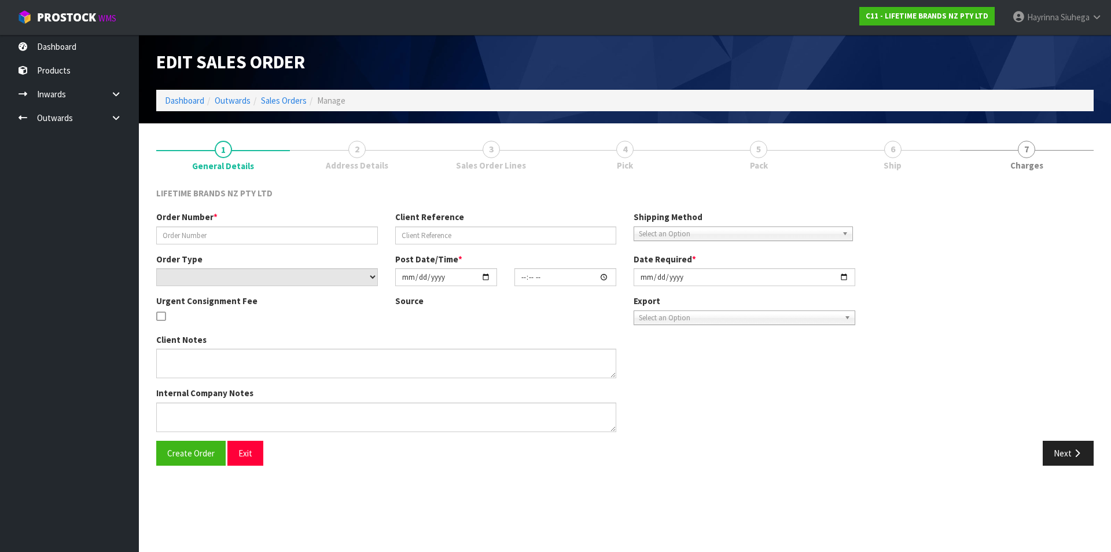
type input "[DATE]"
type textarea "PLACE NZ LABEL ON TOP OF AUD LABEL -KES001OHOBW"
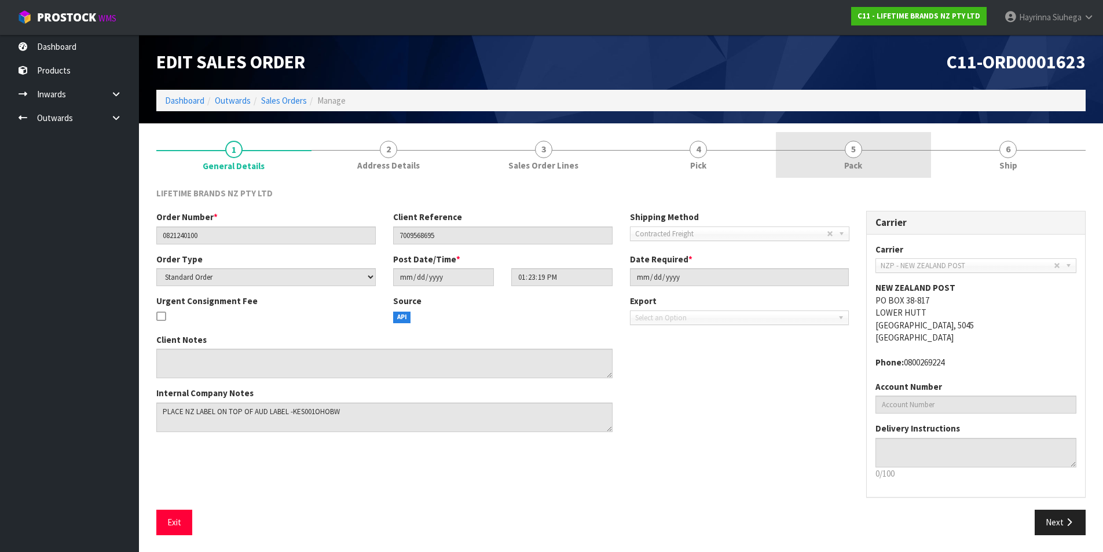
click at [855, 151] on span "5" at bounding box center [853, 149] width 17 height 17
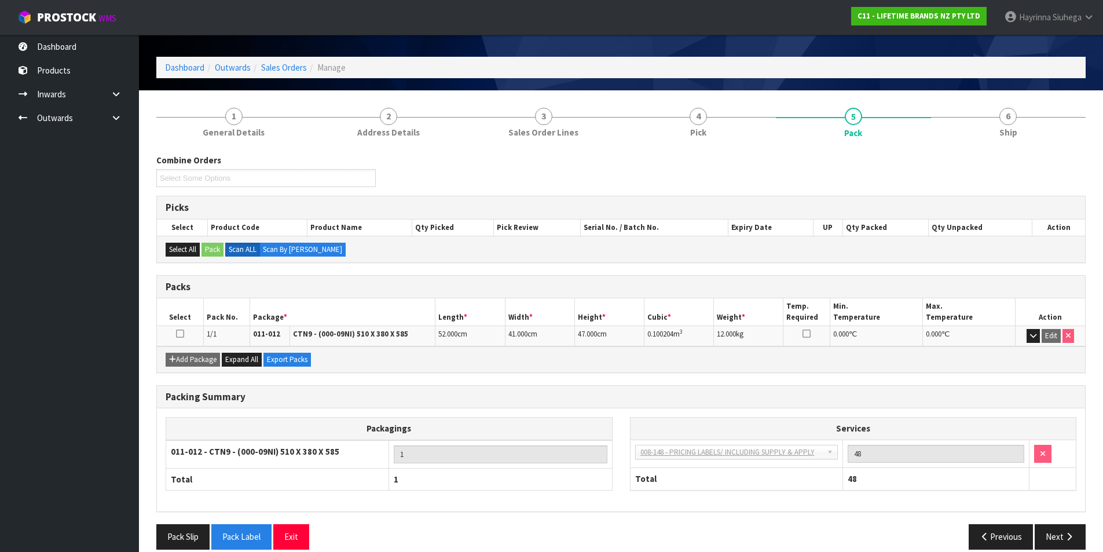
scroll to position [48, 0]
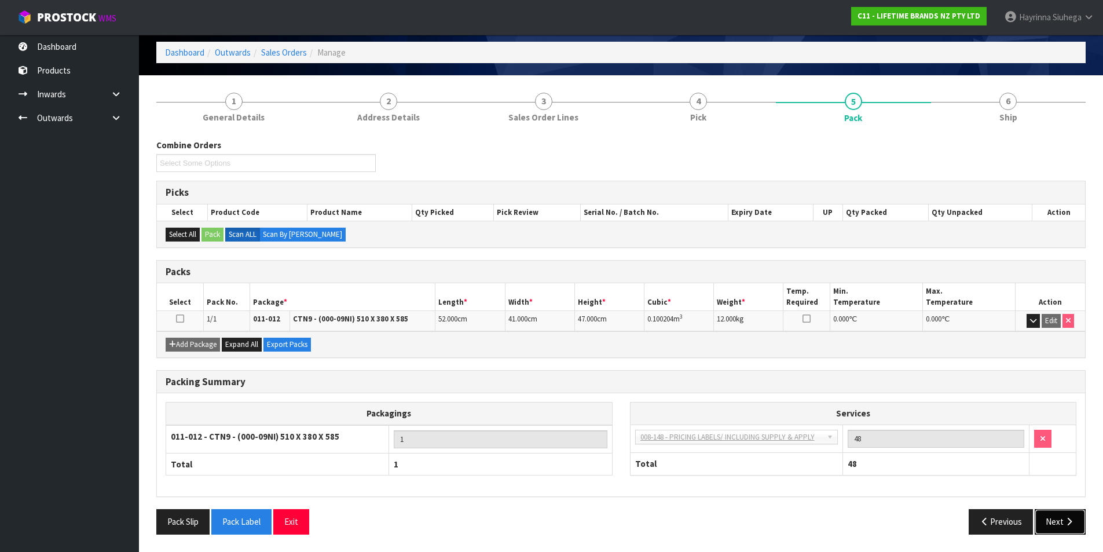
click at [1047, 518] on button "Next" at bounding box center [1059, 521] width 51 height 25
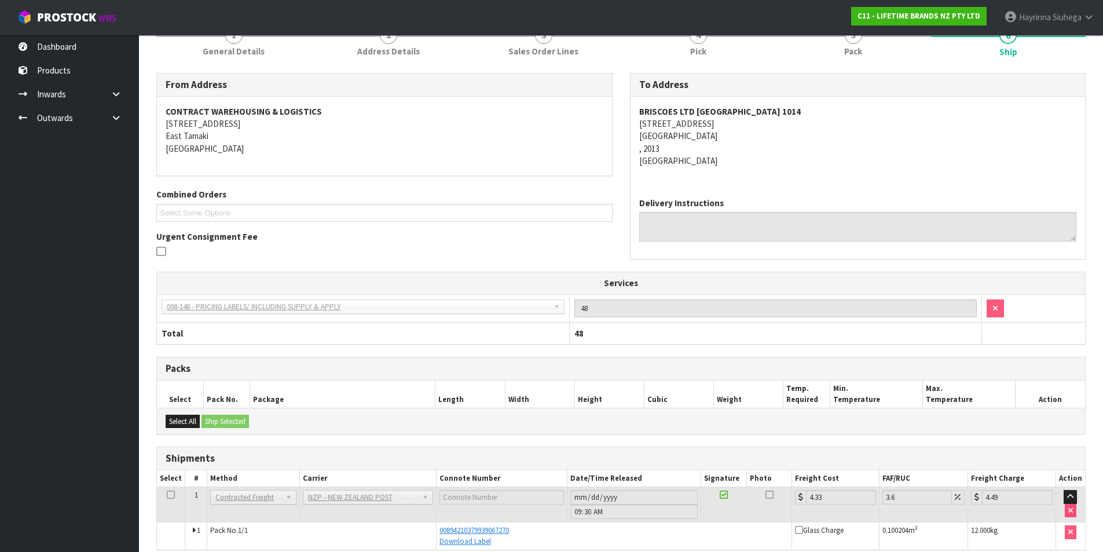
scroll to position [167, 0]
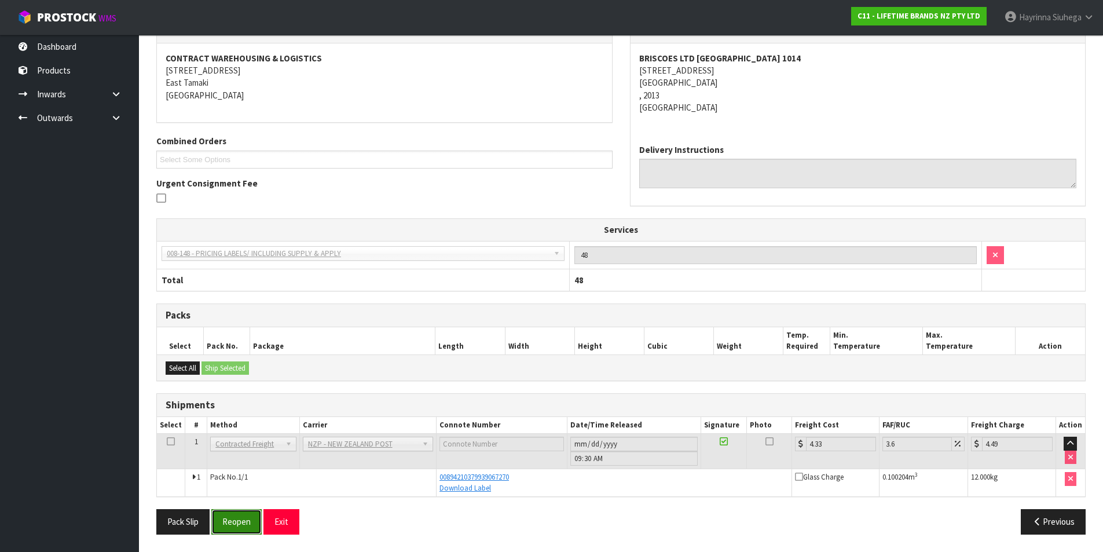
click at [236, 516] on button "Reopen" at bounding box center [236, 521] width 50 height 25
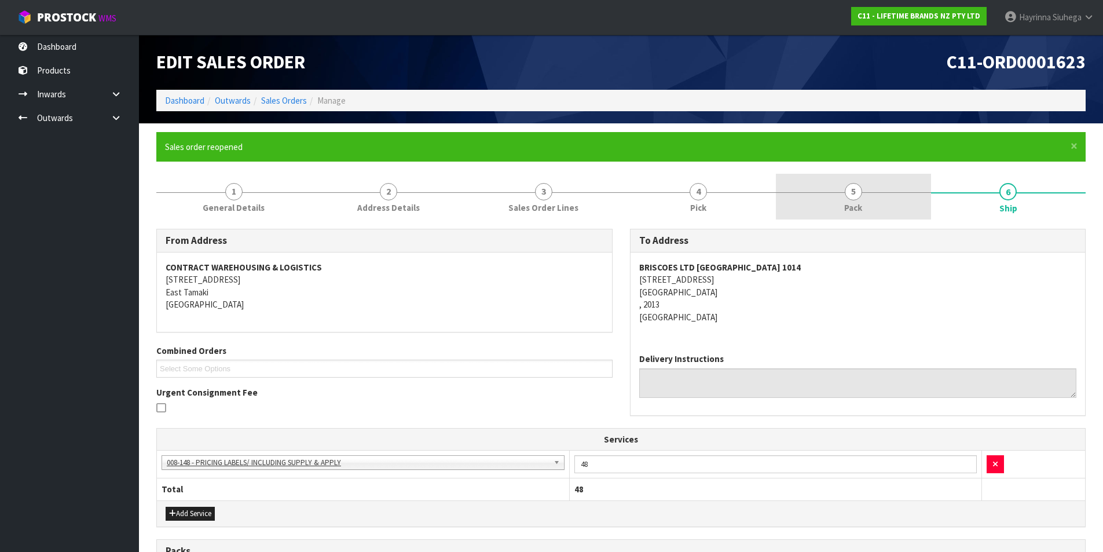
click at [869, 181] on link "5 Pack" at bounding box center [853, 197] width 155 height 46
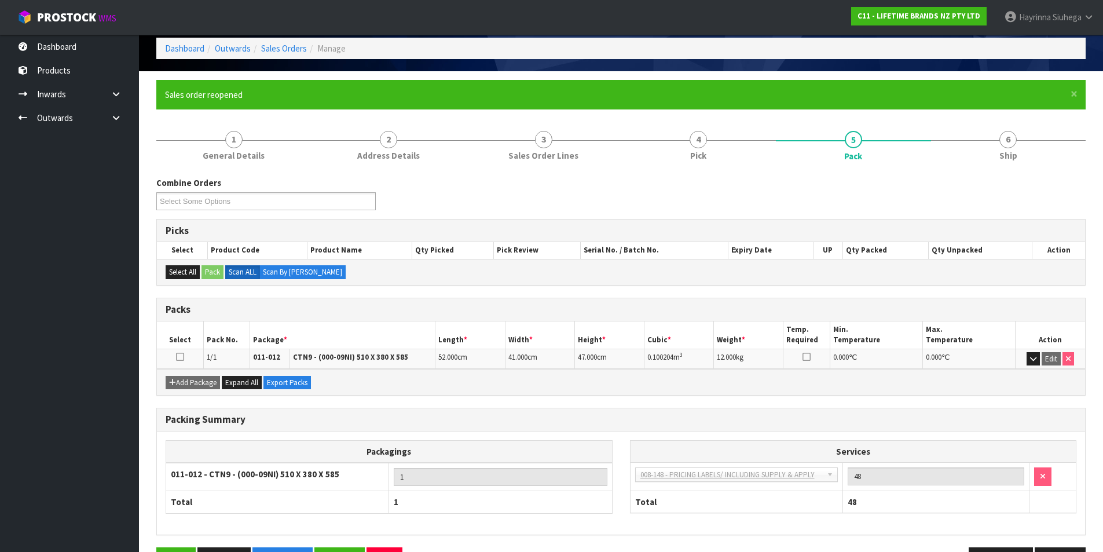
scroll to position [90, 0]
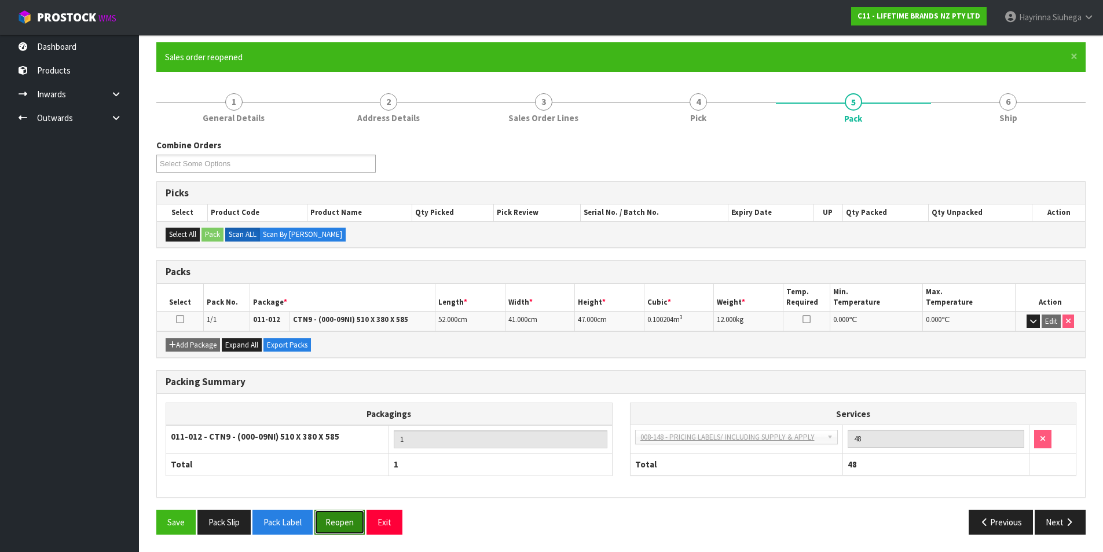
click at [323, 518] on button "Reopen" at bounding box center [339, 521] width 50 height 25
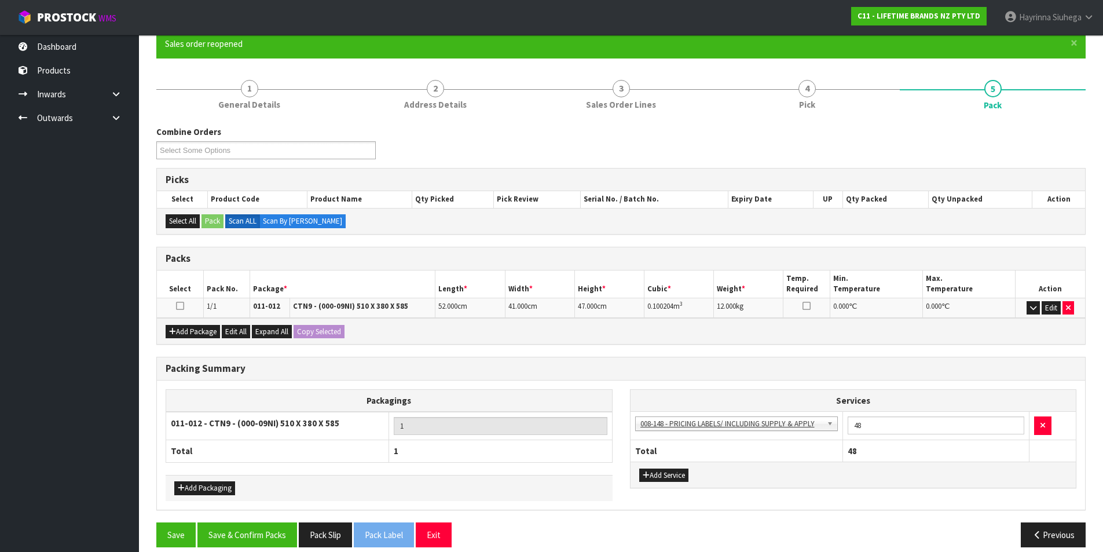
scroll to position [116, 0]
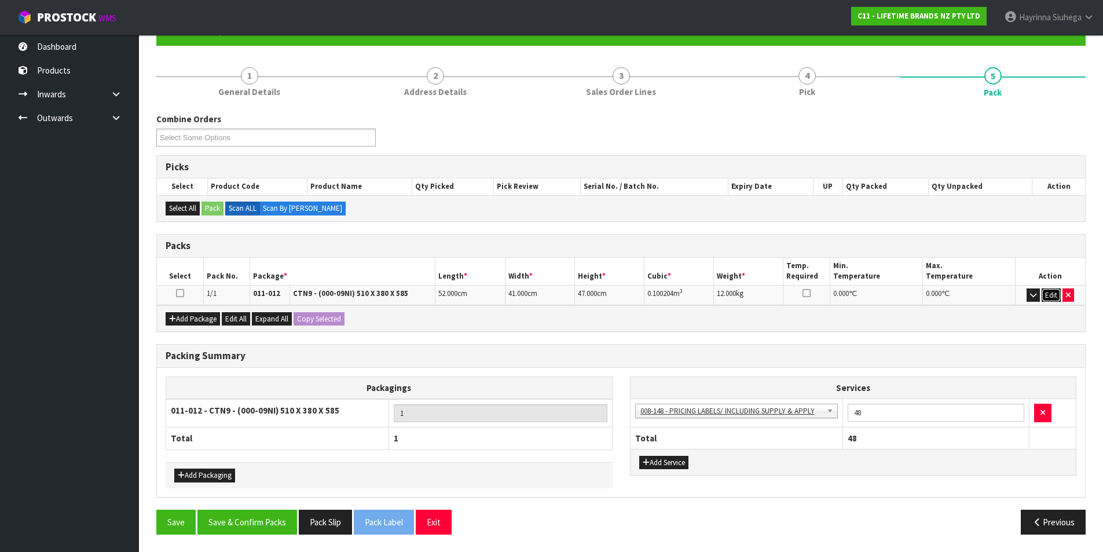
click at [1055, 293] on button "Edit" at bounding box center [1050, 295] width 19 height 14
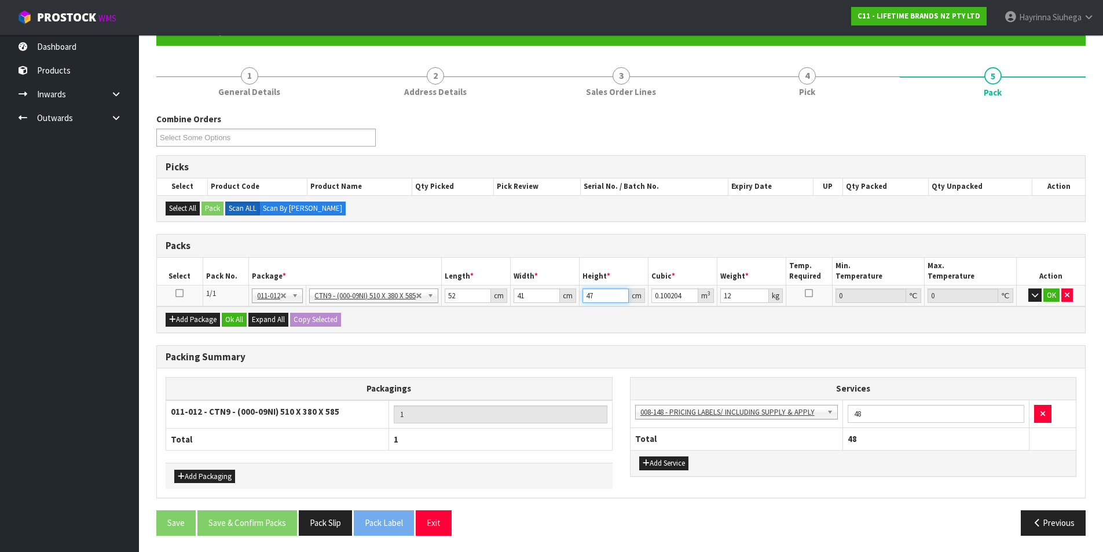
click at [586, 296] on input "47" at bounding box center [605, 295] width 46 height 14
type input "4"
type input "0.008528"
type input "48"
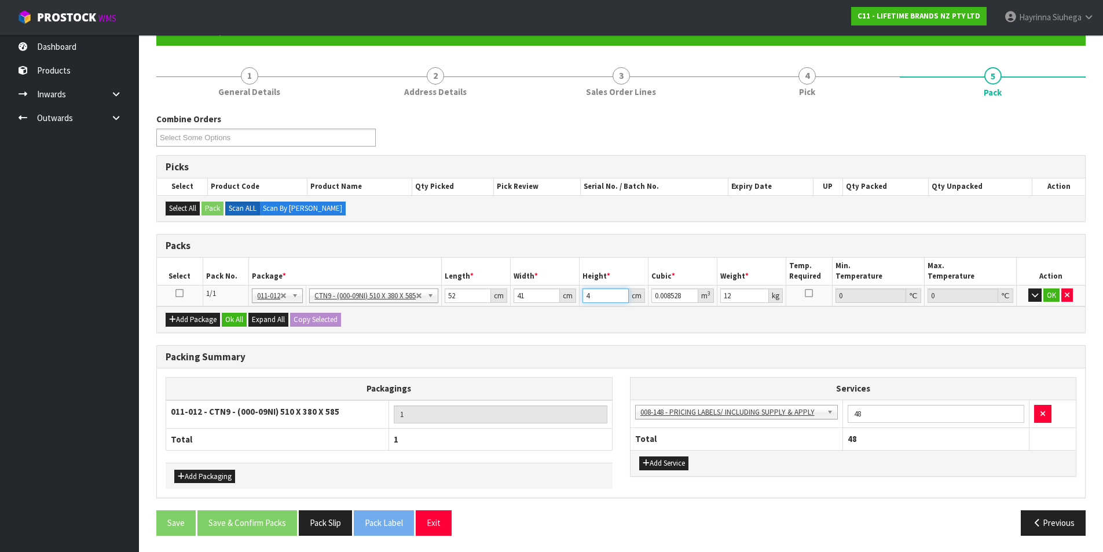
type input "0.102336"
type input "48"
click at [233, 322] on button "Ok All" at bounding box center [234, 320] width 25 height 14
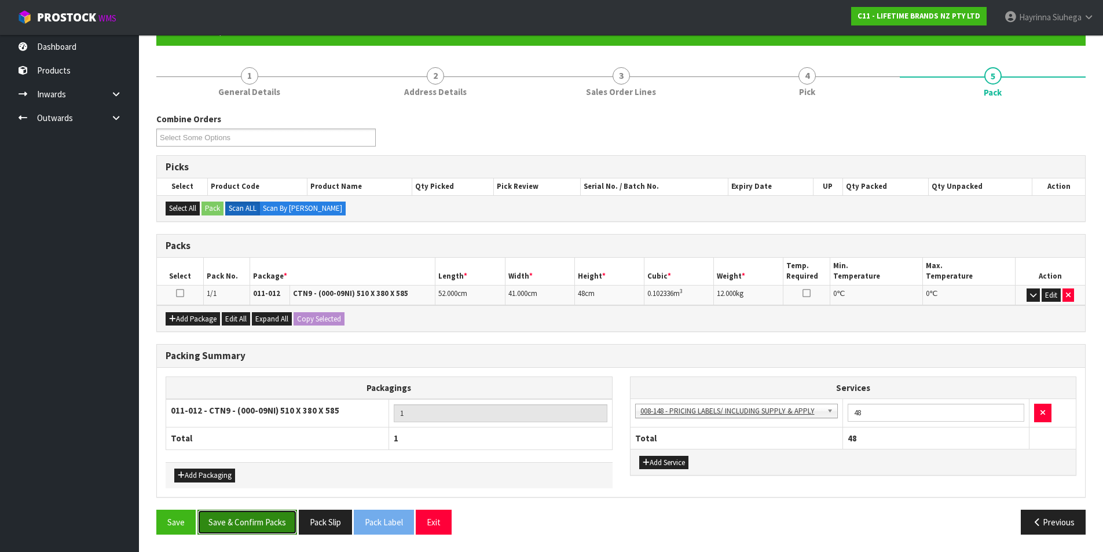
click at [270, 527] on button "Save & Confirm Packs" at bounding box center [247, 521] width 100 height 25
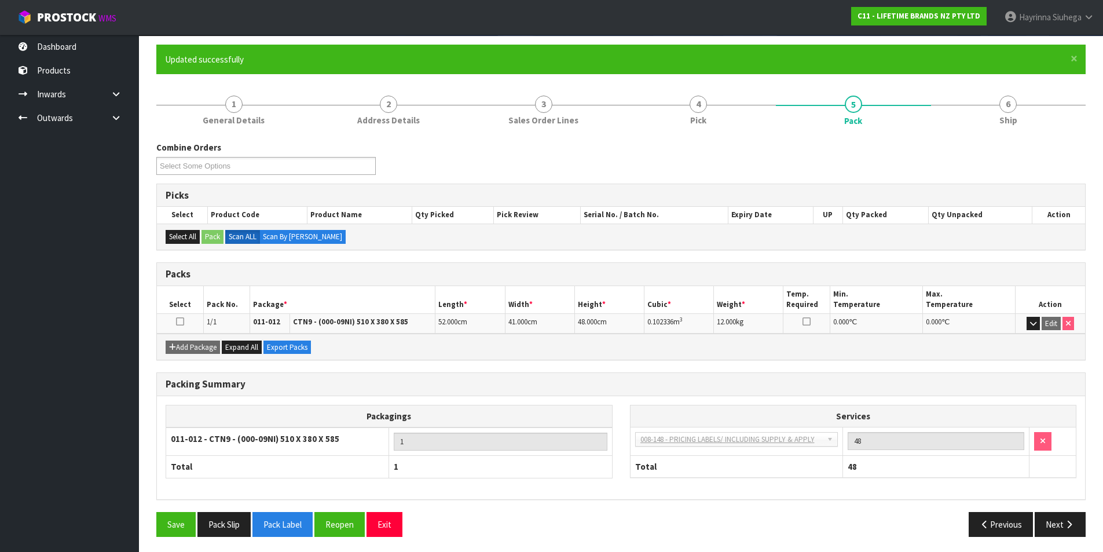
scroll to position [90, 0]
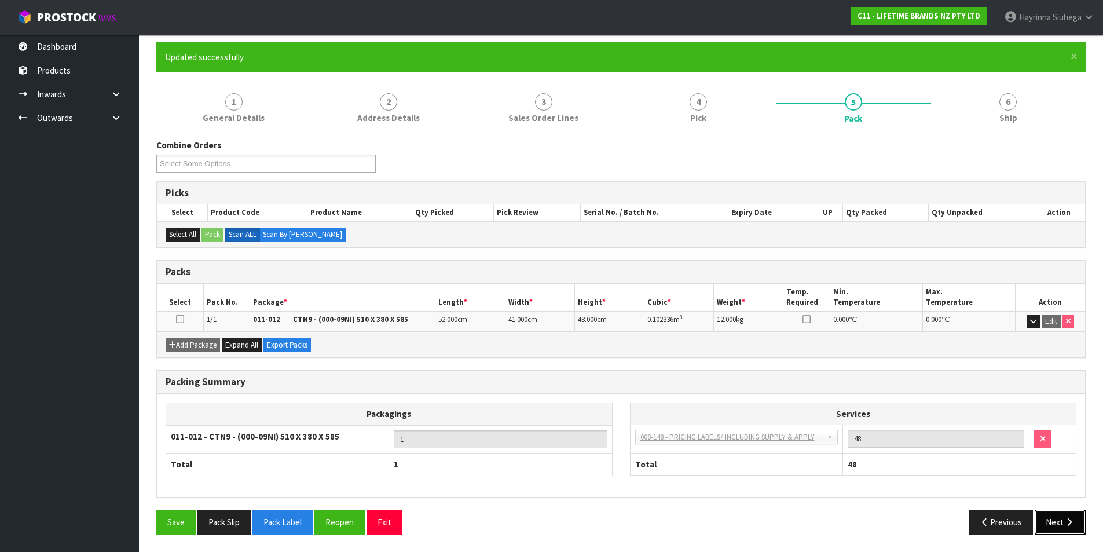
click at [1064, 516] on button "Next" at bounding box center [1059, 521] width 51 height 25
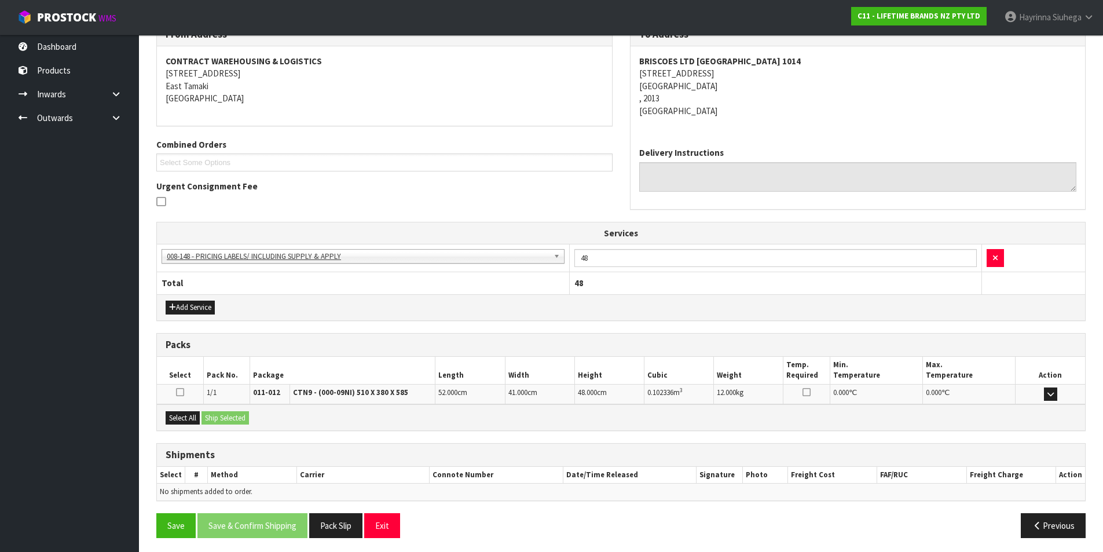
scroll to position [210, 0]
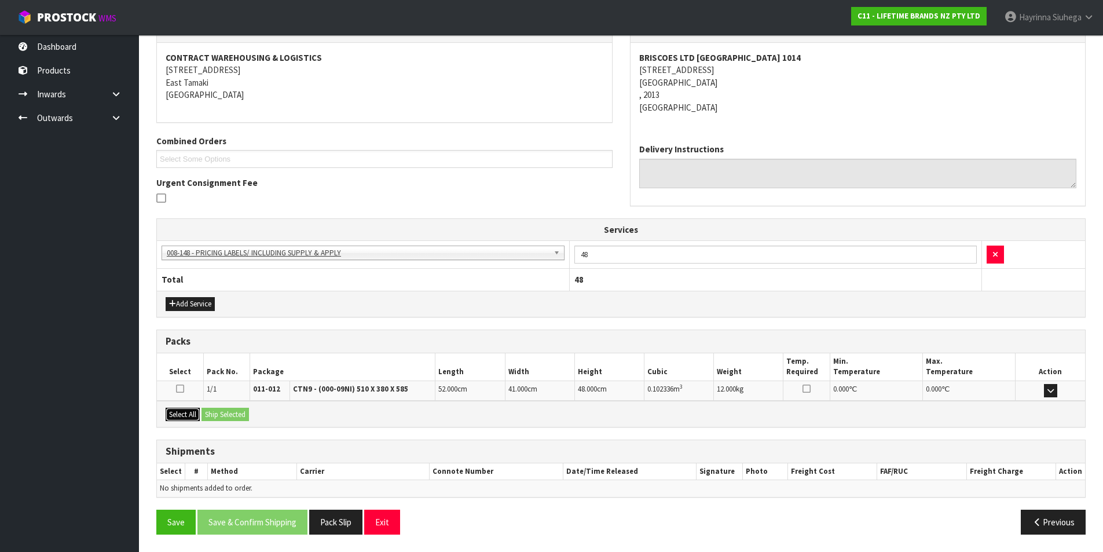
click at [190, 420] on button "Select All" at bounding box center [183, 415] width 34 height 14
click at [209, 419] on button "Ship Selected" at bounding box center [224, 415] width 47 height 14
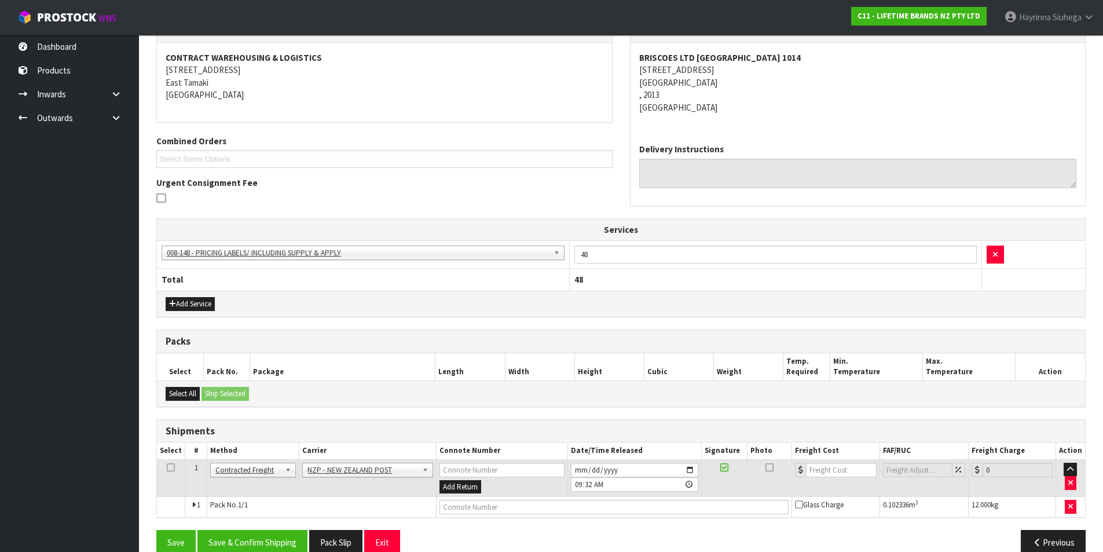
scroll to position [230, 0]
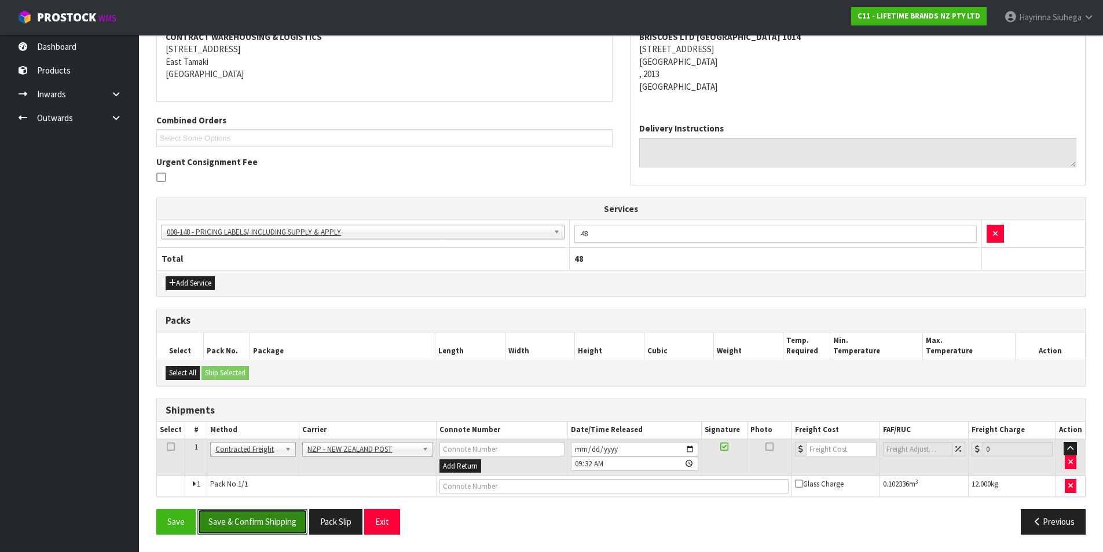
click at [291, 515] on button "Save & Confirm Shipping" at bounding box center [252, 521] width 110 height 25
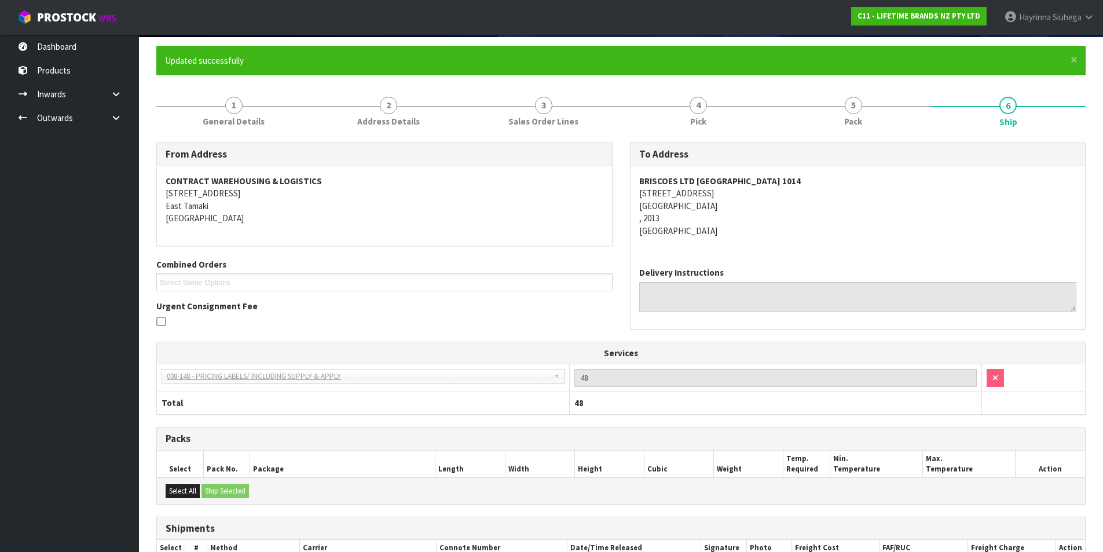
scroll to position [201, 0]
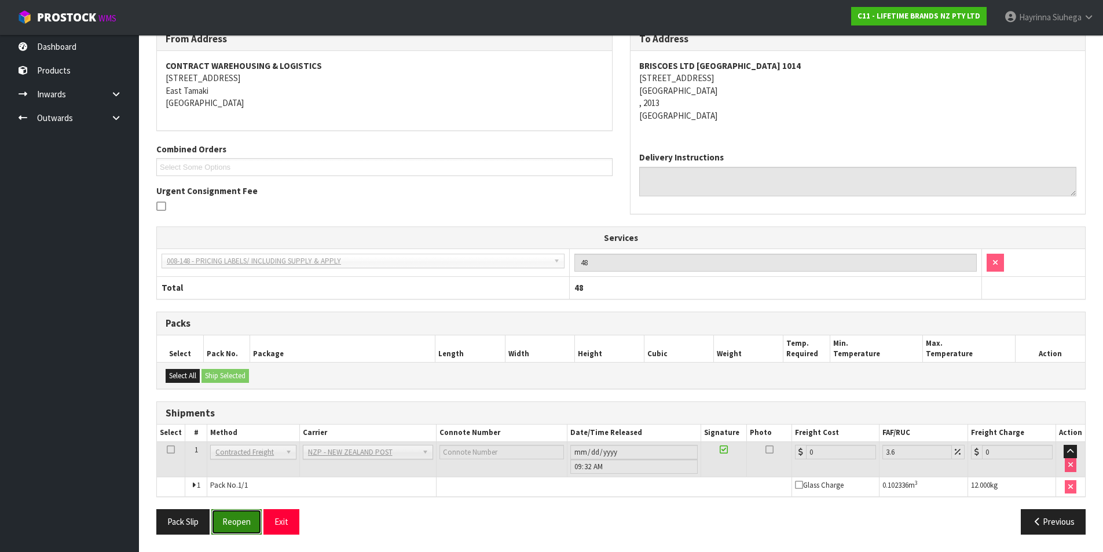
click at [253, 509] on button "Reopen" at bounding box center [236, 521] width 50 height 25
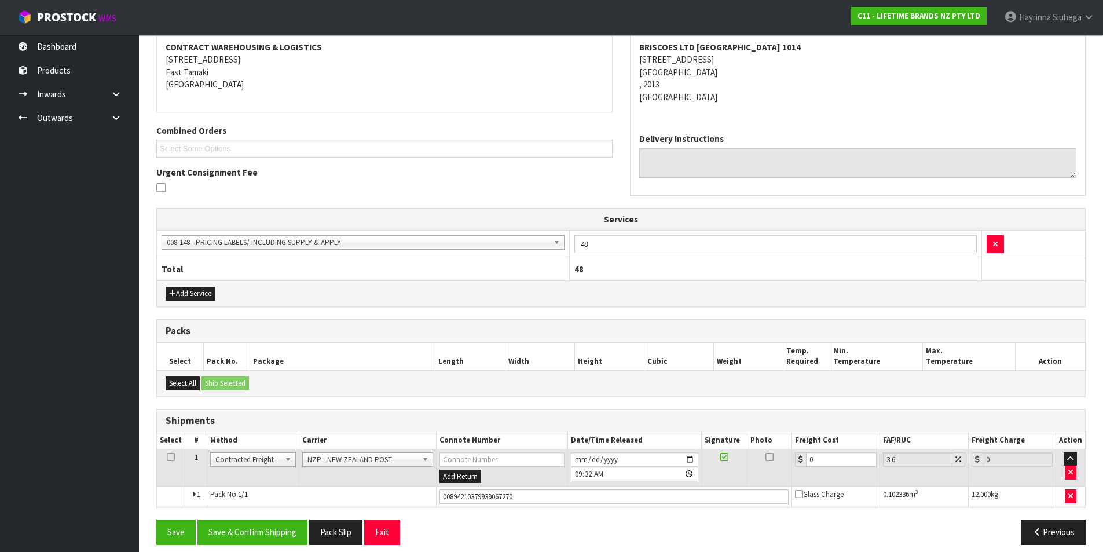
scroll to position [230, 0]
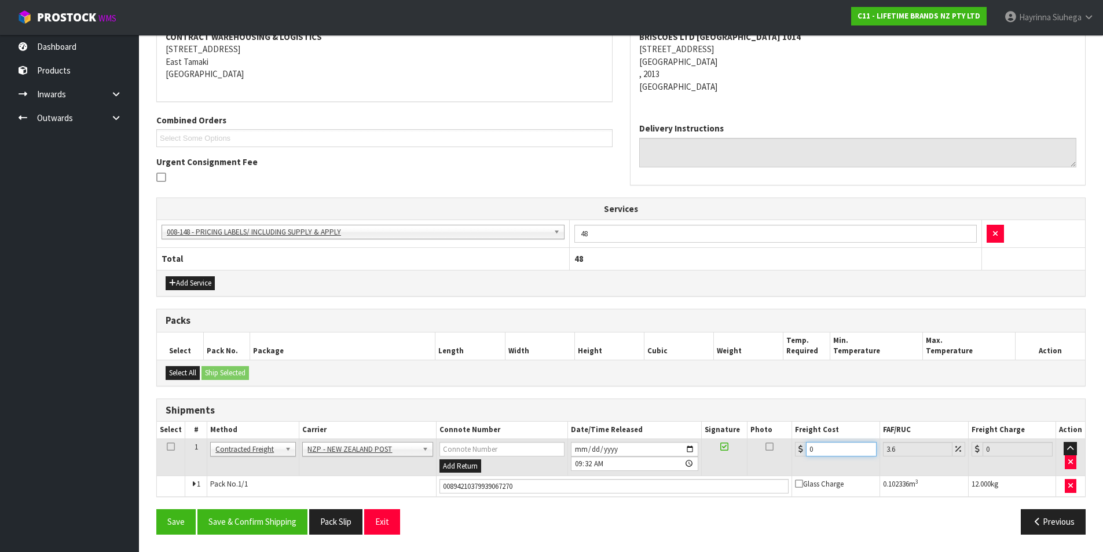
drag, startPoint x: 823, startPoint y: 446, endPoint x: 797, endPoint y: 446, distance: 25.5
click at [799, 446] on div "0" at bounding box center [835, 449] width 81 height 14
type input "4"
type input "4.14"
type input "4.3"
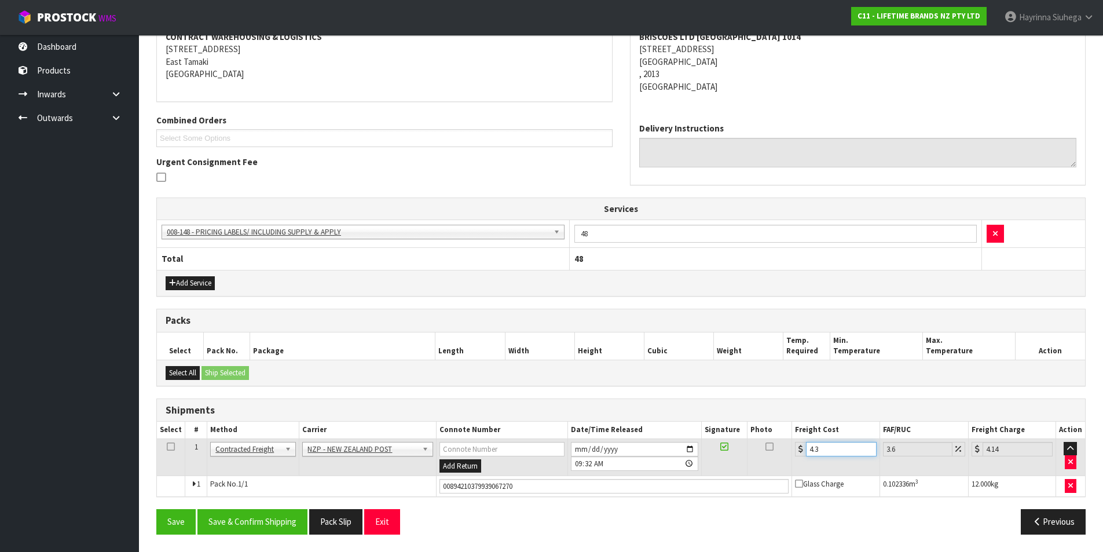
type input "4.45"
type input "4.33"
type input "4.49"
type input "4.33"
drag, startPoint x: 517, startPoint y: 494, endPoint x: 348, endPoint y: 519, distance: 170.4
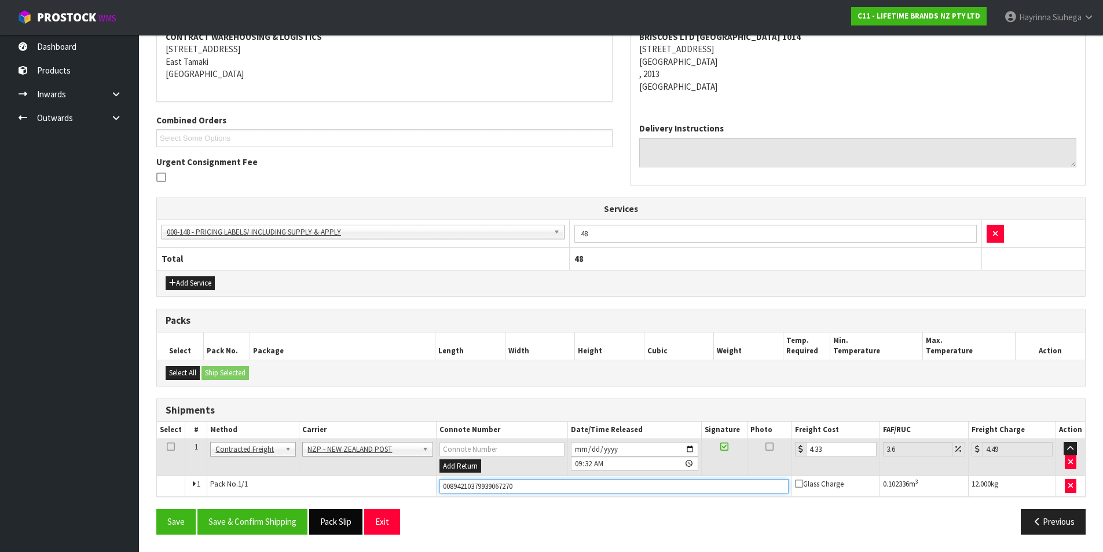
click at [353, 519] on div "From Address CONTRACT WAREHOUSING & LOGISTICS [STREET_ADDRESS] Combined Orders …" at bounding box center [620, 270] width 929 height 544
type input "00894210379939069342"
click at [156, 509] on button "Save" at bounding box center [175, 521] width 39 height 25
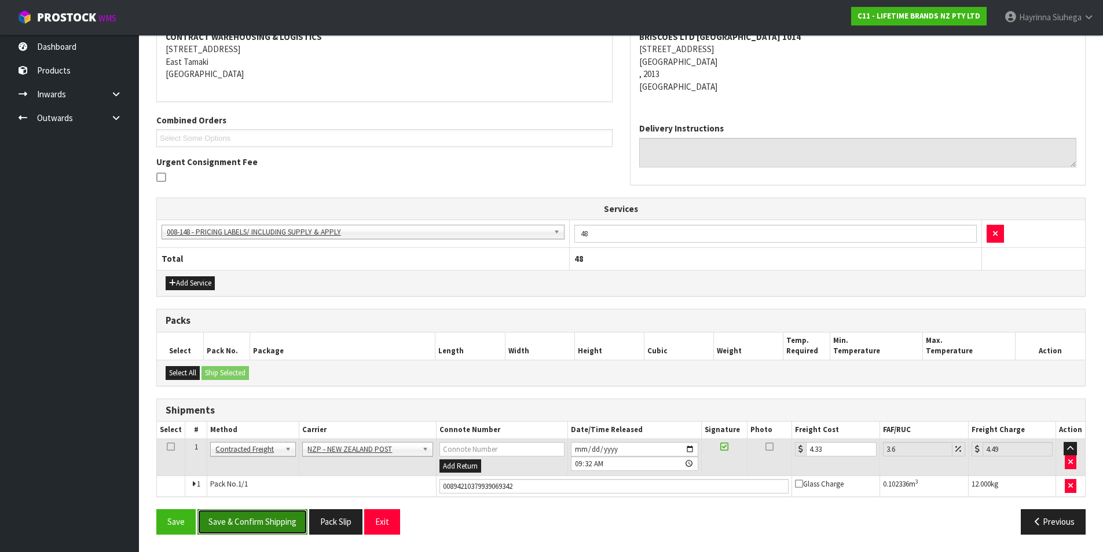
click at [259, 518] on button "Save & Confirm Shipping" at bounding box center [252, 521] width 110 height 25
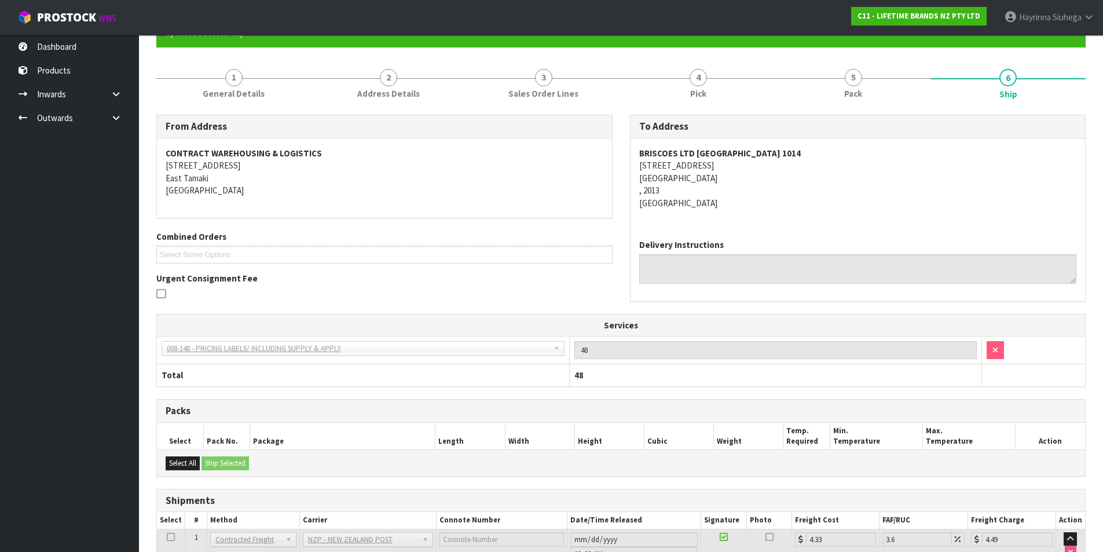
scroll to position [0, 0]
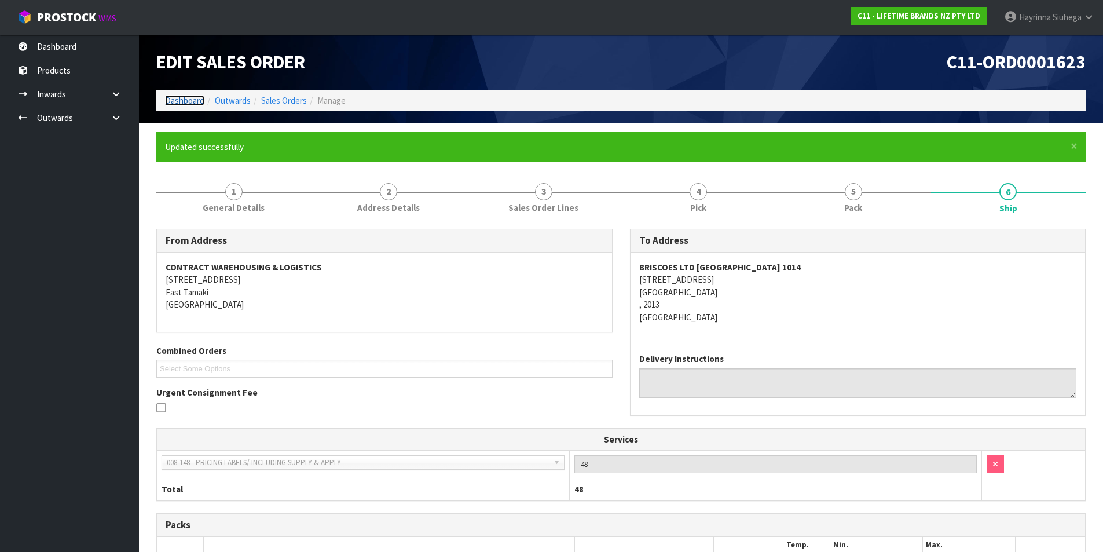
click at [196, 99] on link "Dashboard" at bounding box center [184, 100] width 39 height 11
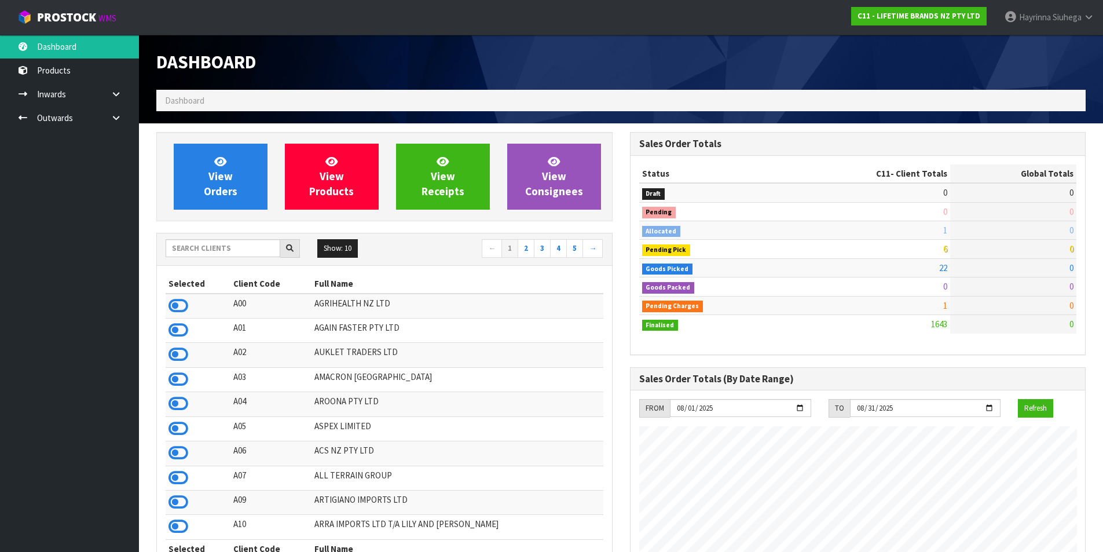
scroll to position [877, 473]
click at [226, 166] on icon at bounding box center [220, 161] width 12 height 11
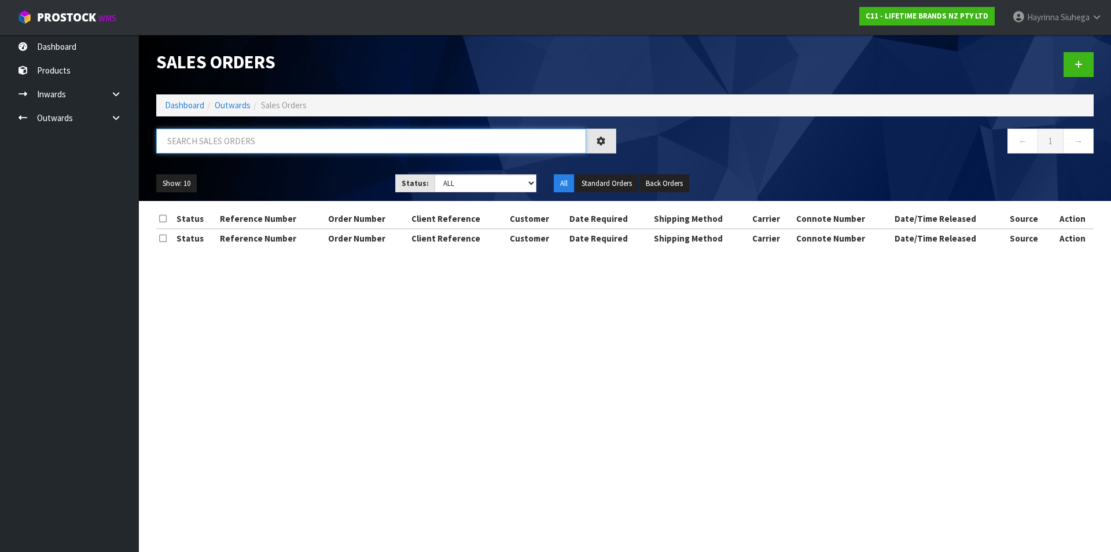
click at [227, 141] on input "text" at bounding box center [371, 141] width 430 height 25
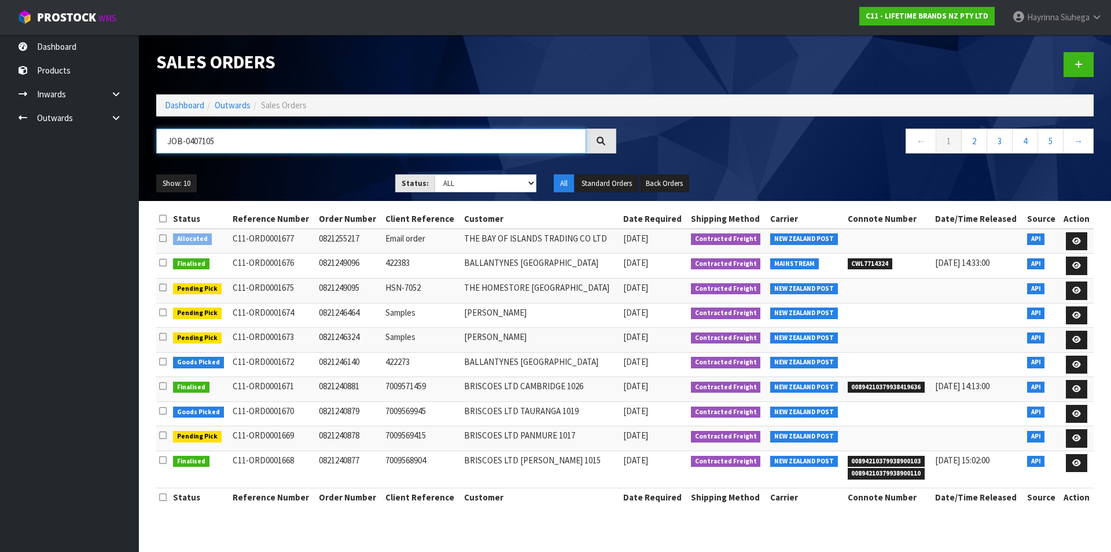
type input "JOB-0407105"
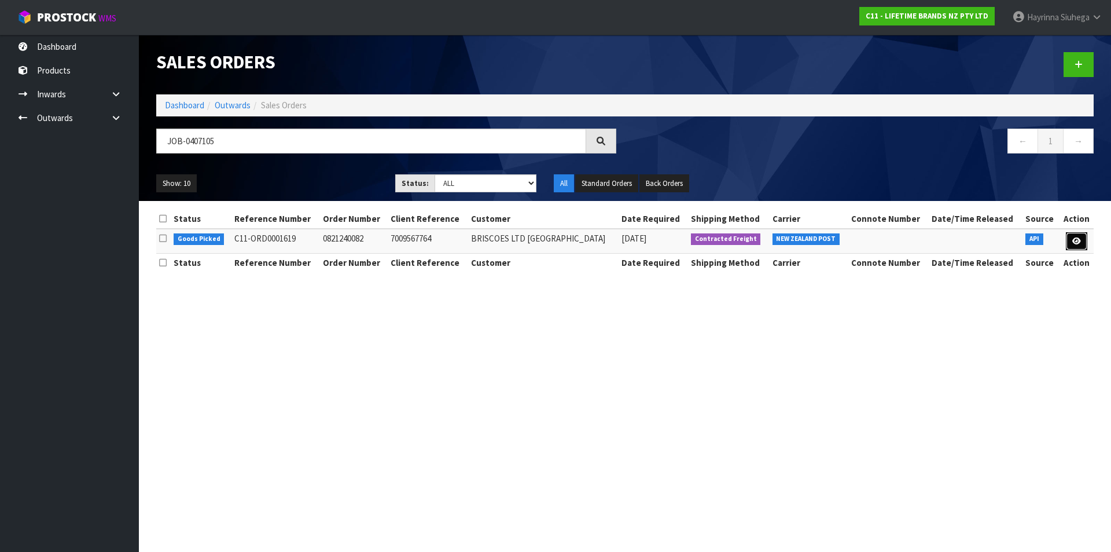
click at [1084, 243] on link at bounding box center [1076, 241] width 21 height 19
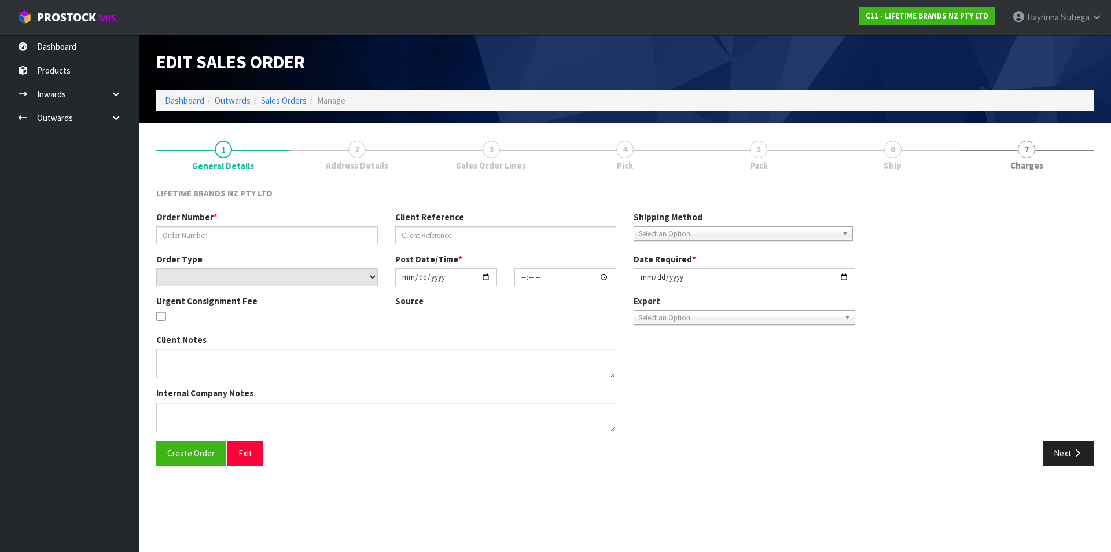
type input "0821240082"
type input "7009567764"
select select "number:0"
type input "[DATE]"
type input "13:13:12.000"
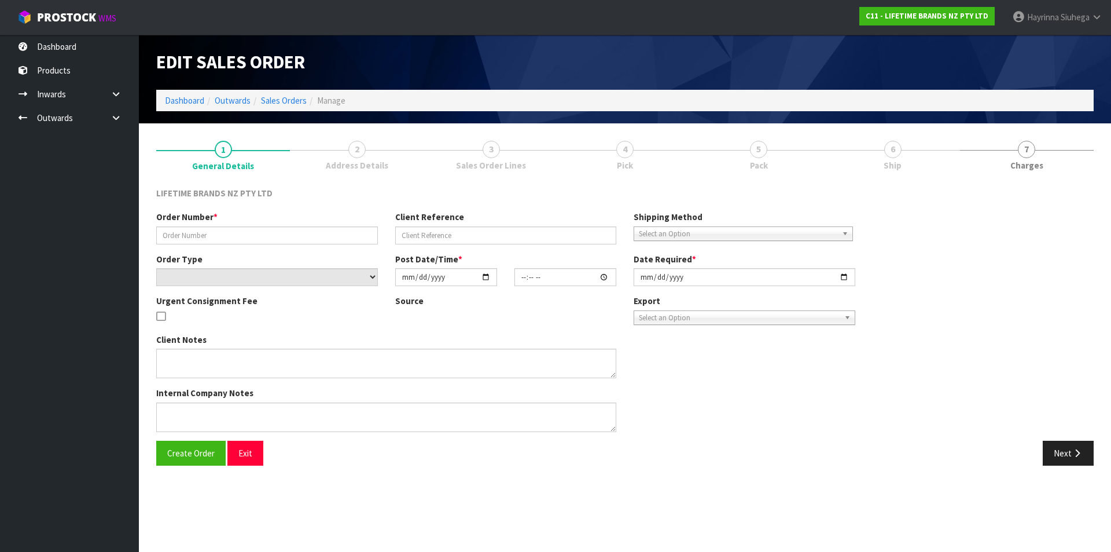
type input "[DATE]"
type textarea "PLACE LABEL ON TOP OF CODE AUD"
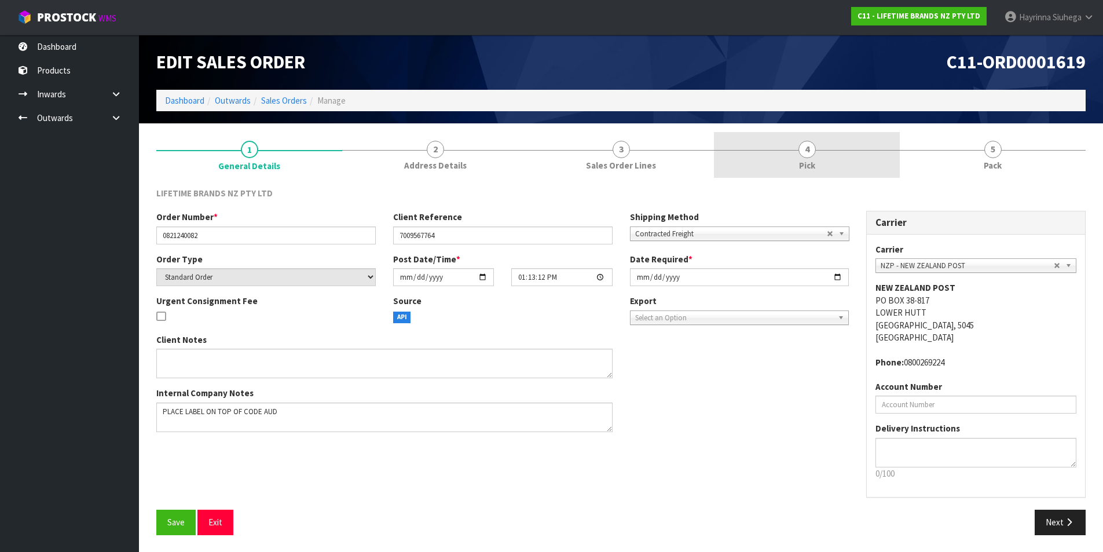
click at [851, 165] on link "4 Pick" at bounding box center [807, 155] width 186 height 46
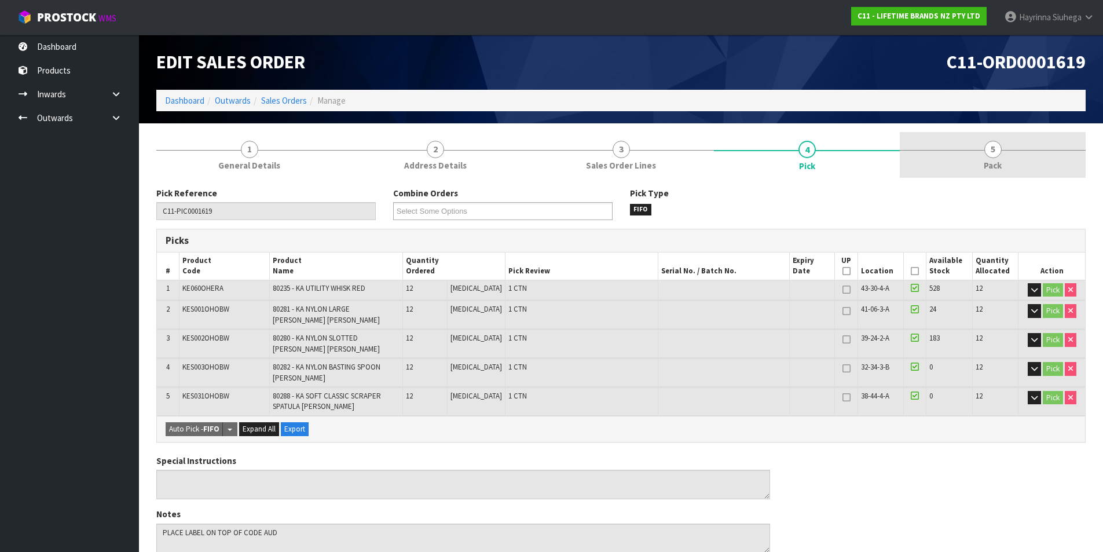
click at [971, 162] on link "5 Pack" at bounding box center [993, 155] width 186 height 46
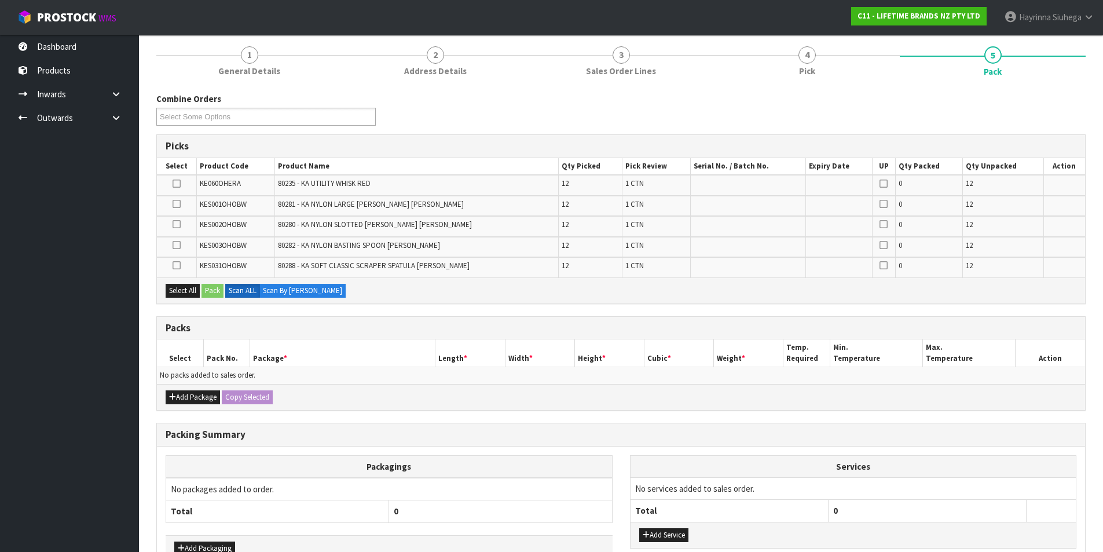
scroll to position [167, 0]
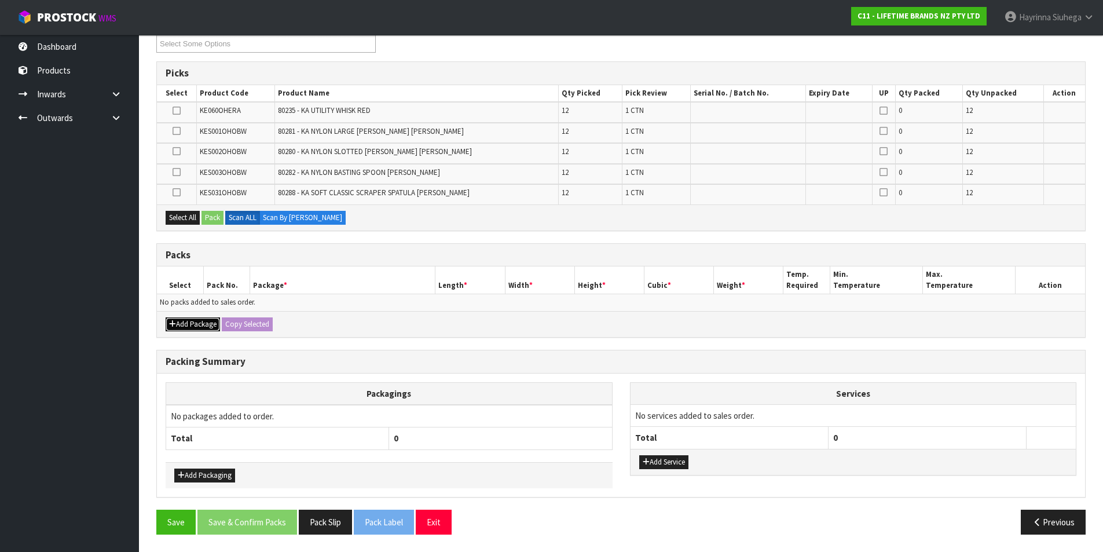
click at [185, 320] on button "Add Package" at bounding box center [193, 324] width 54 height 14
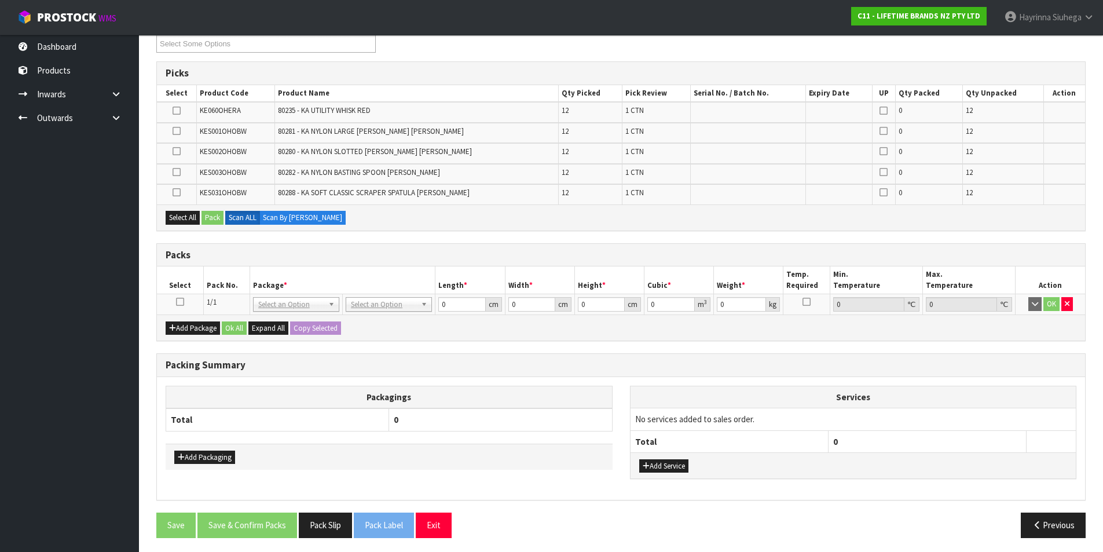
click at [181, 302] on icon at bounding box center [180, 302] width 8 height 1
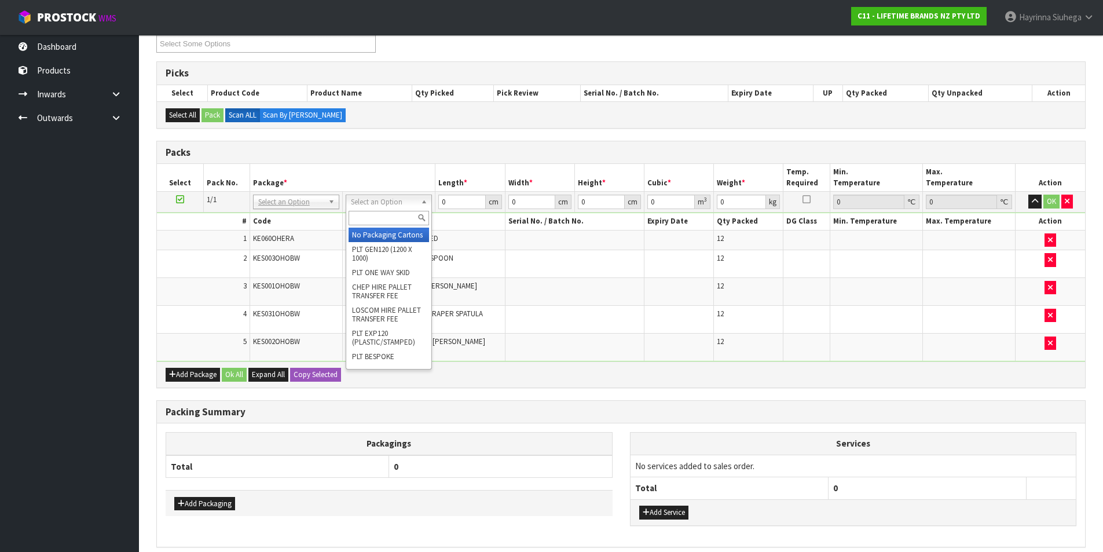
click at [384, 212] on input "text" at bounding box center [388, 218] width 80 height 14
type input "CTN9"
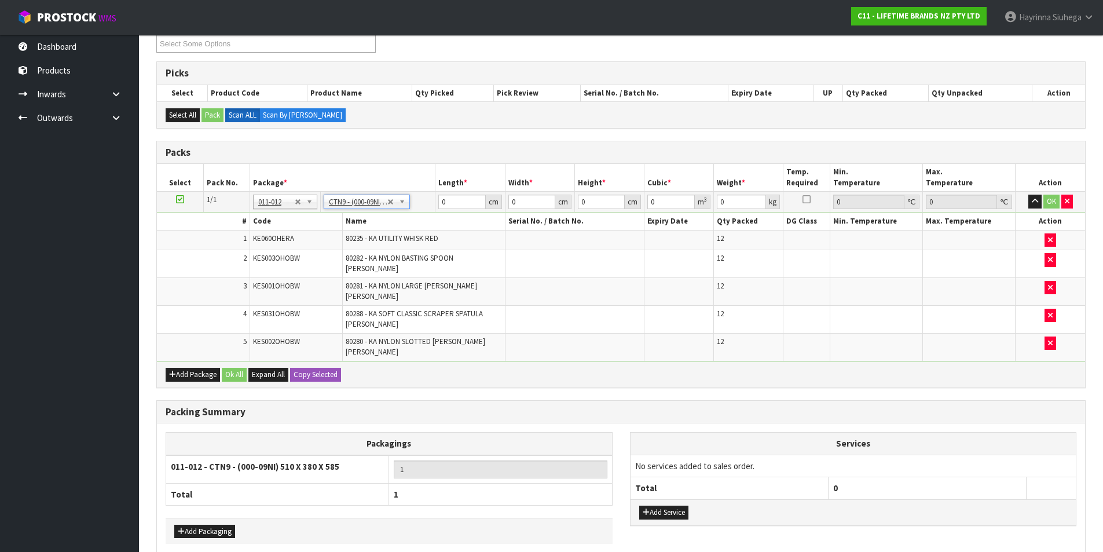
type input "51"
type input "38"
type input "58.5"
type input "0.113373"
type input "30.524"
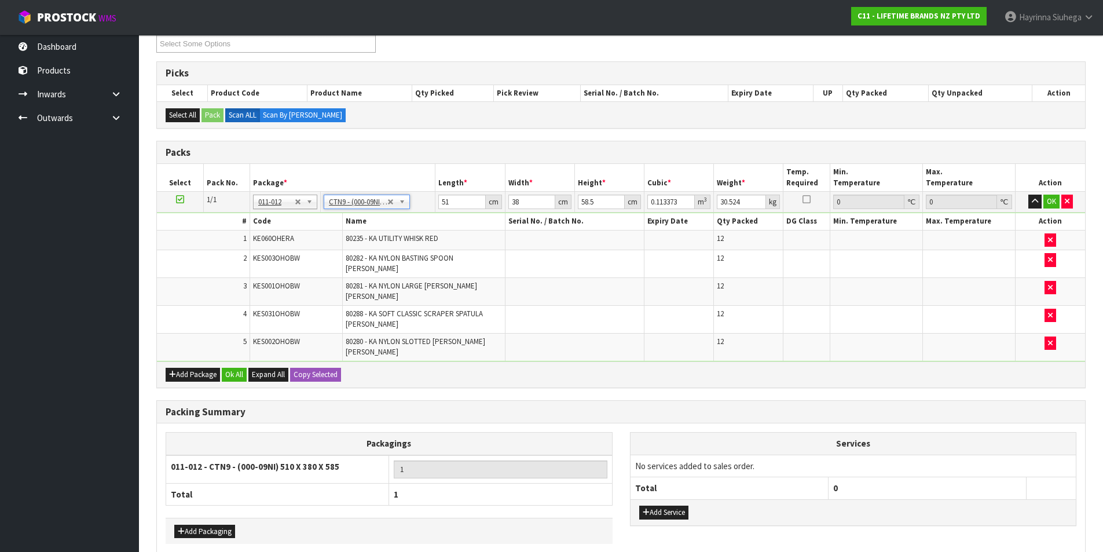
click at [420, 141] on div "Packs" at bounding box center [621, 152] width 928 height 23
click at [443, 202] on input "51" at bounding box center [461, 202] width 47 height 14
type input "5"
type input "0.011115"
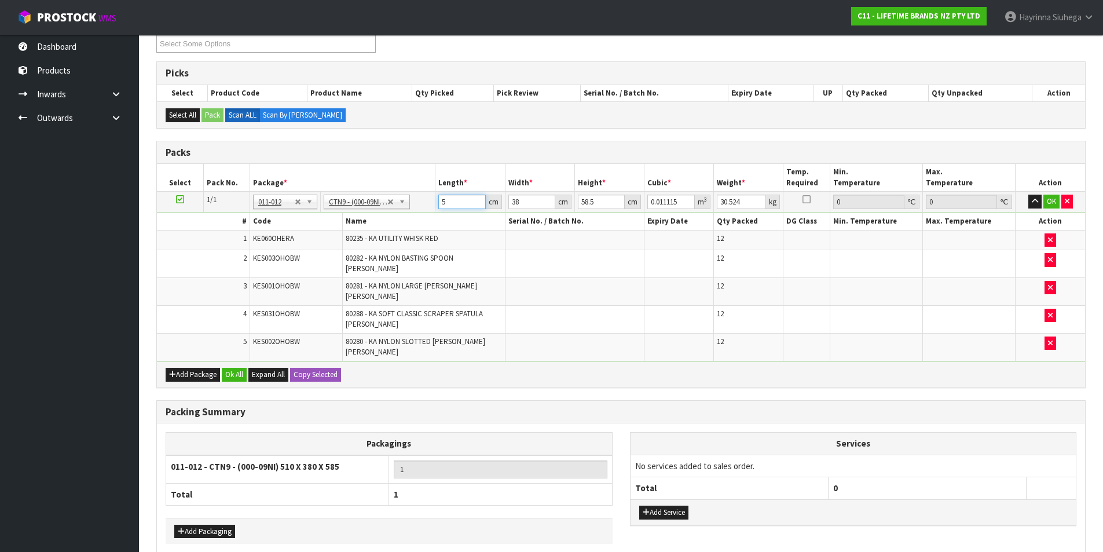
type input "52"
type input "0.115596"
type input "52"
type input "4"
type input "0.012168"
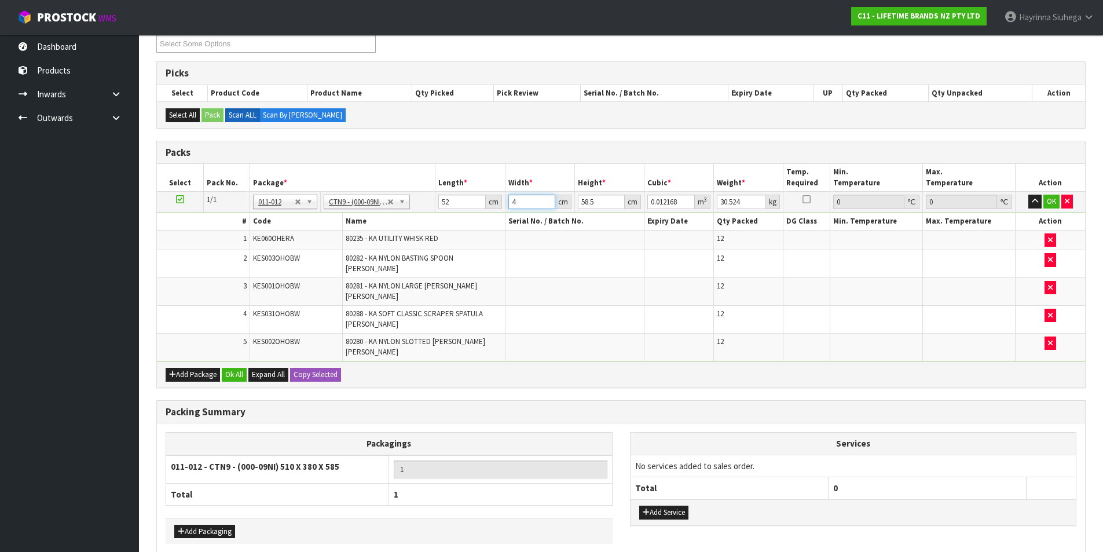
type input "41"
type input "0.124722"
type input "41"
type input "5"
type input "0.01066"
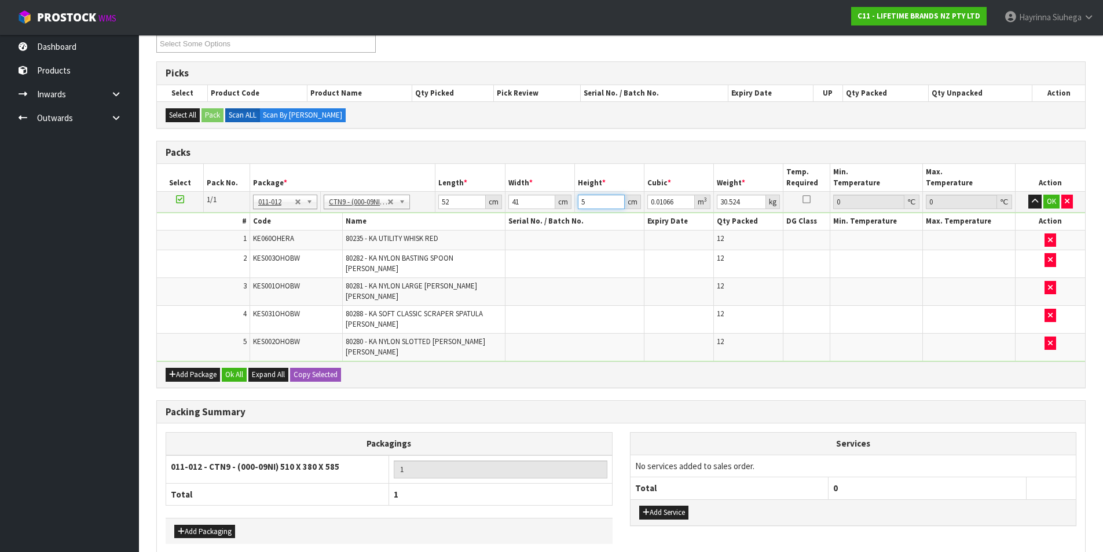
type input "56"
type input "0.119392"
type input "56"
type input "13"
click button "OK" at bounding box center [1051, 202] width 16 height 14
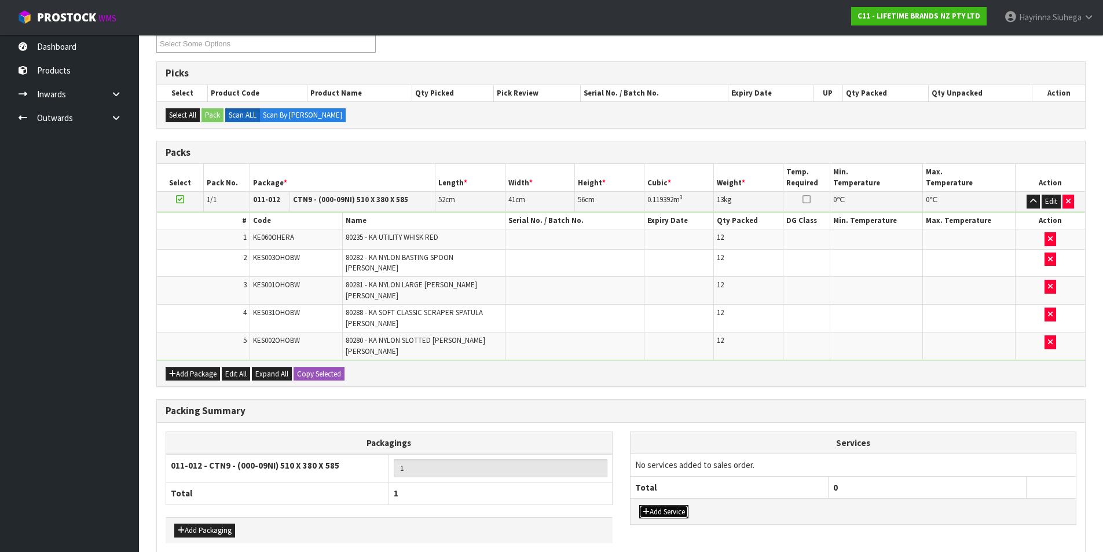
click at [674, 505] on button "Add Service" at bounding box center [663, 512] width 49 height 14
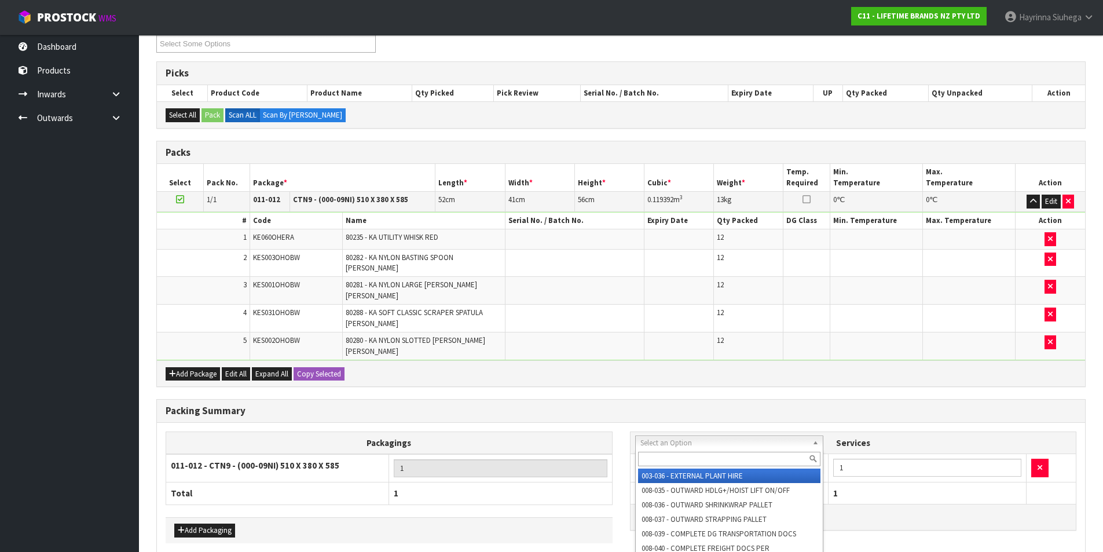
click at [685, 457] on input "text" at bounding box center [729, 459] width 183 height 14
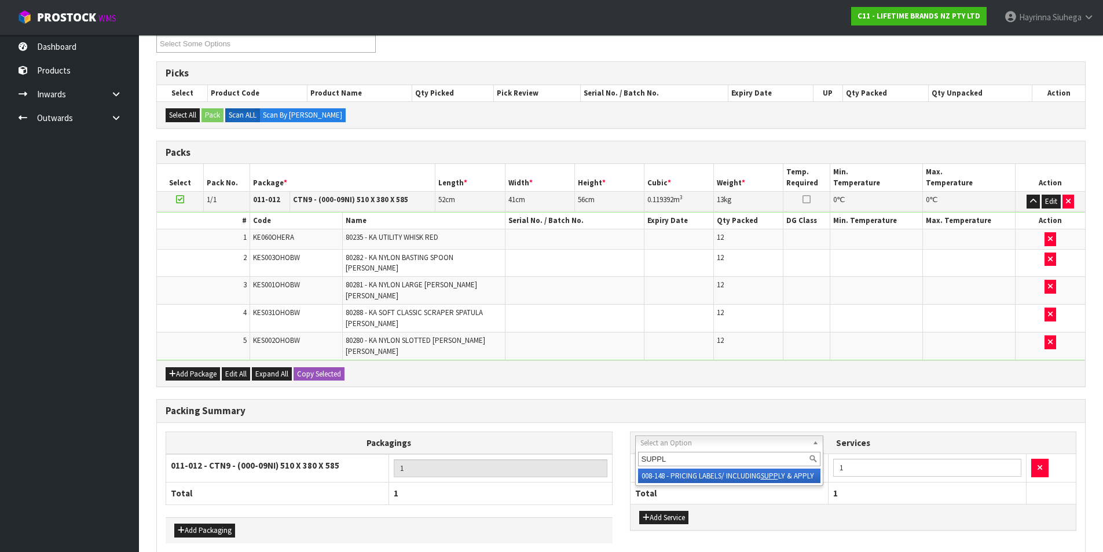
type input "SUPPLY"
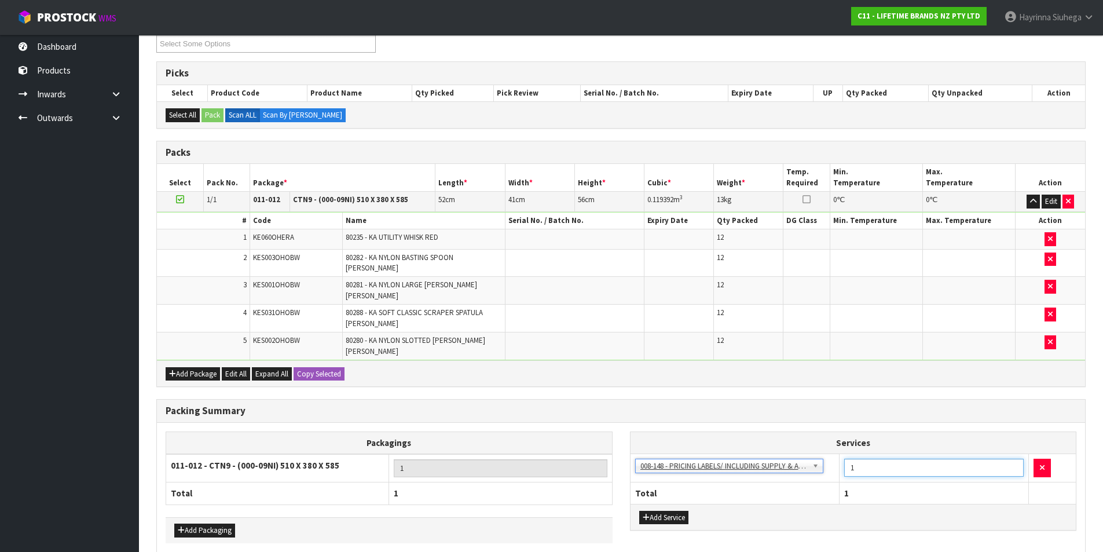
drag, startPoint x: 860, startPoint y: 442, endPoint x: 831, endPoint y: 447, distance: 29.9
click at [831, 454] on tr "003-036 - EXTERNAL PLANT HIRE 008-035 - OUTWARD HDLG+/HOIST LIFT ON/OFF 008-036…" at bounding box center [853, 468] width 446 height 28
type input "36"
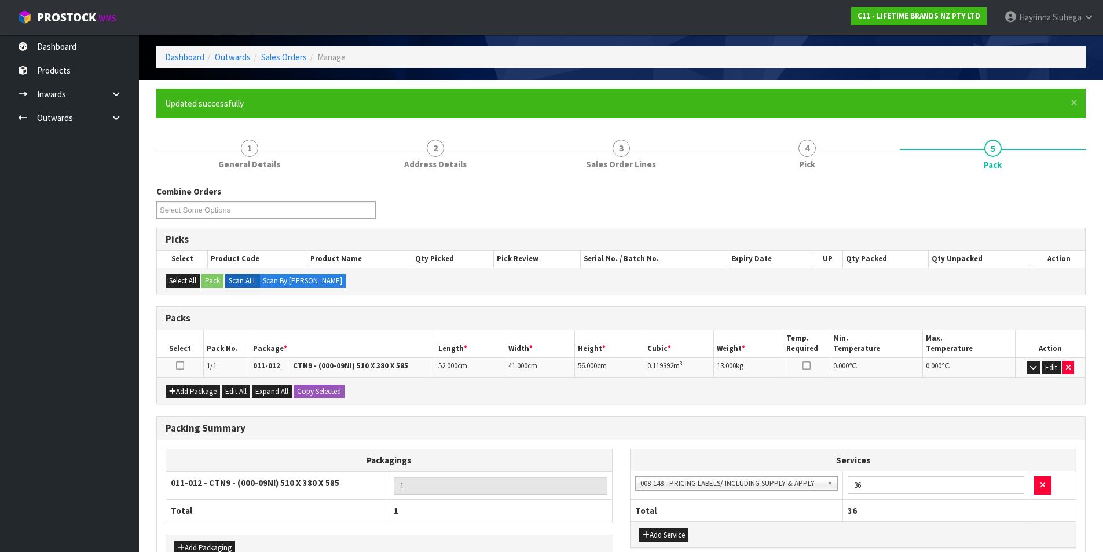
scroll to position [116, 0]
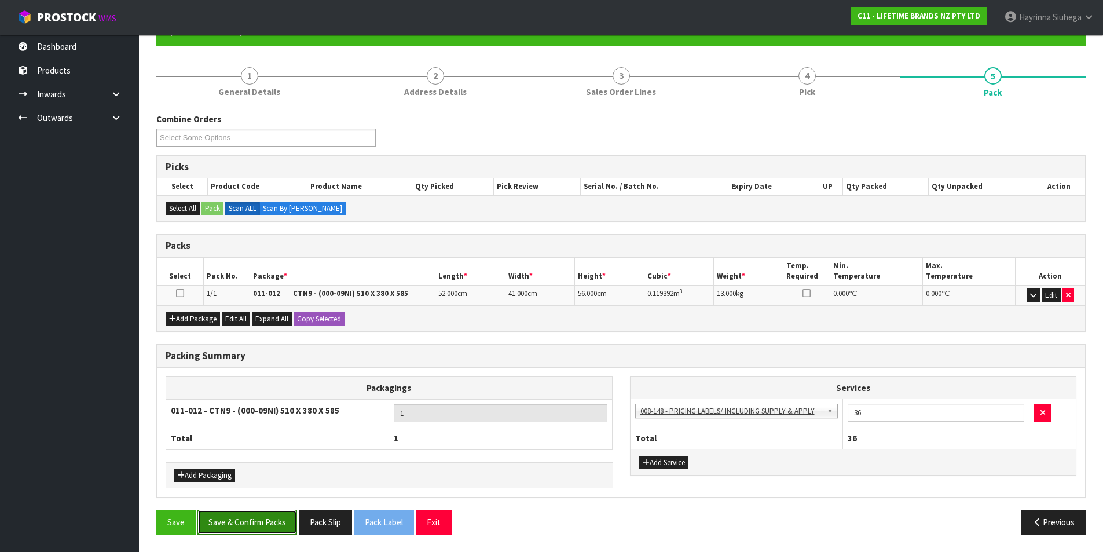
click at [251, 515] on button "Save & Confirm Packs" at bounding box center [247, 521] width 100 height 25
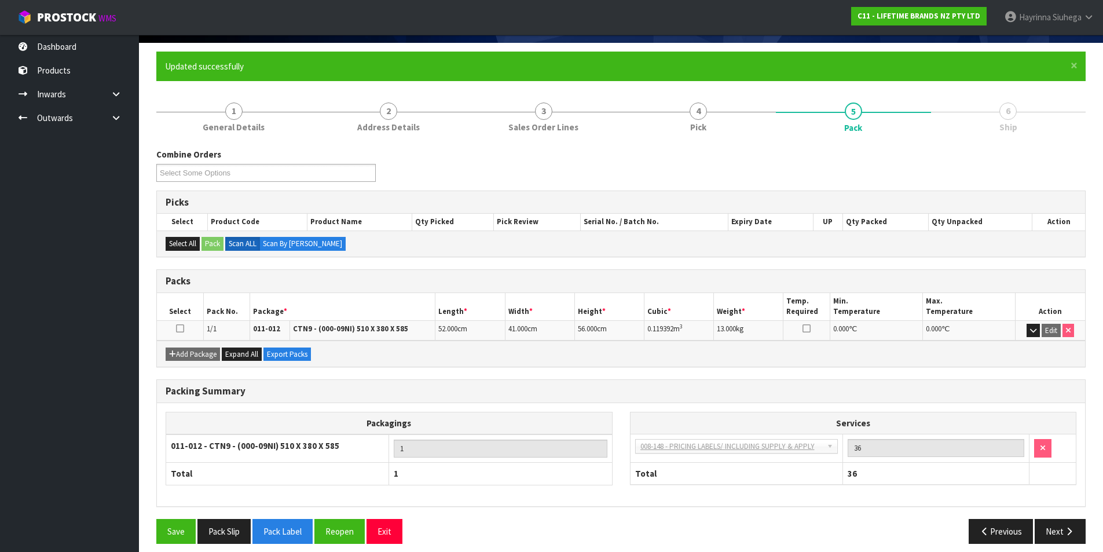
scroll to position [90, 0]
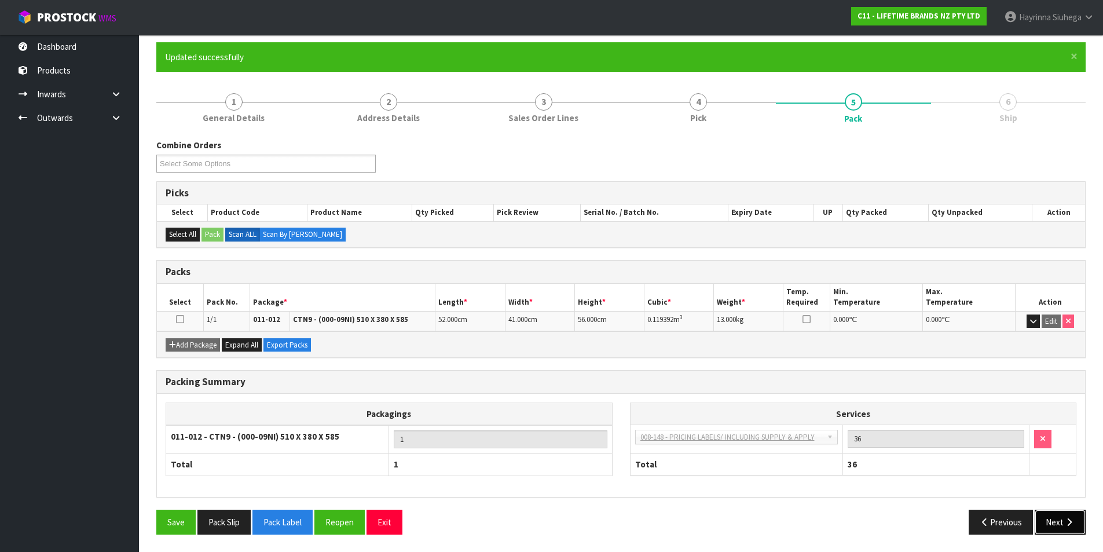
click at [1058, 514] on button "Next" at bounding box center [1059, 521] width 51 height 25
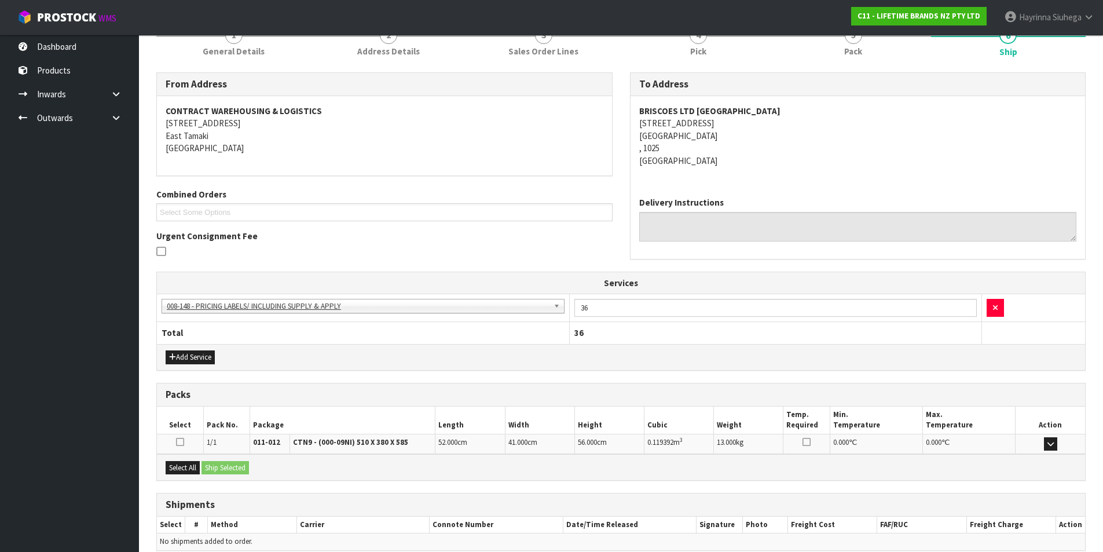
scroll to position [210, 0]
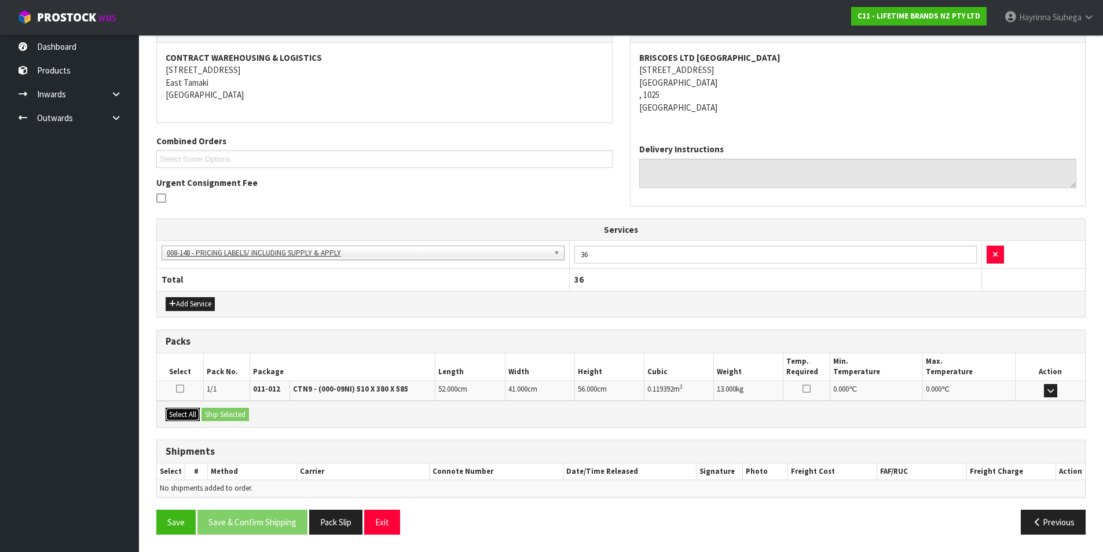
click at [189, 416] on button "Select All" at bounding box center [183, 415] width 34 height 14
click at [213, 414] on button "Ship Selected" at bounding box center [224, 415] width 47 height 14
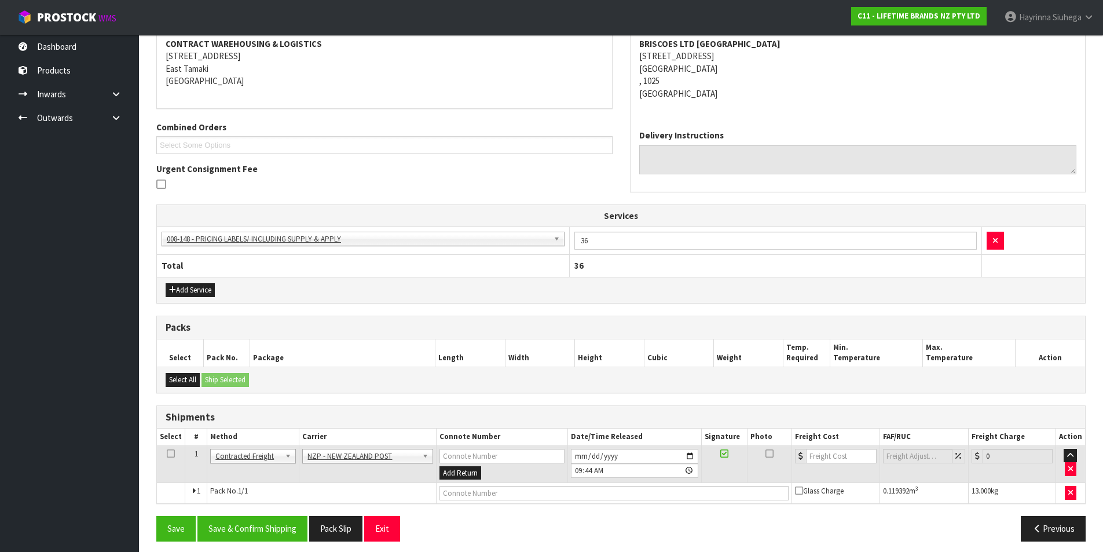
scroll to position [230, 0]
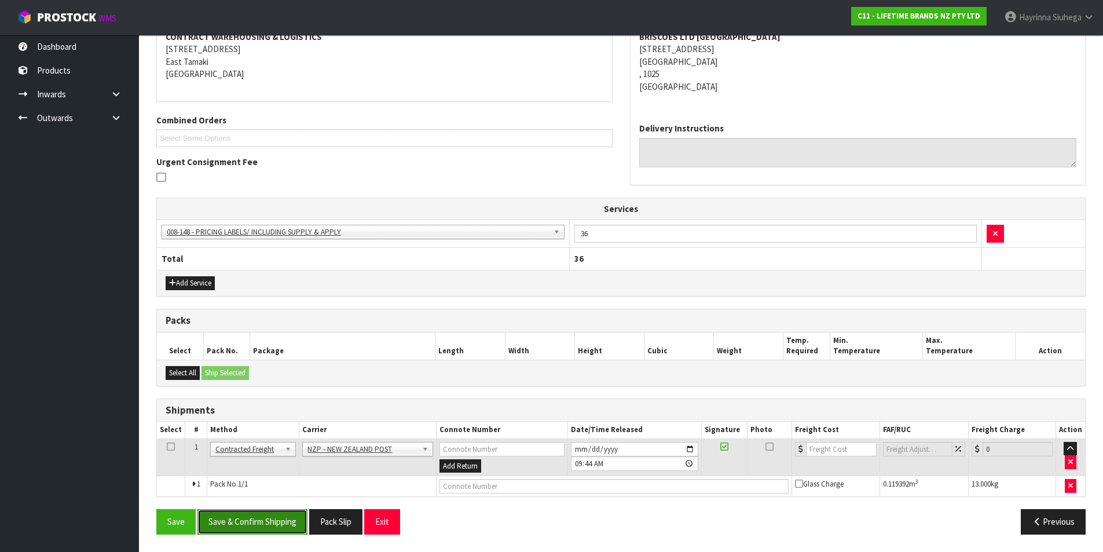
click at [274, 526] on button "Save & Confirm Shipping" at bounding box center [252, 521] width 110 height 25
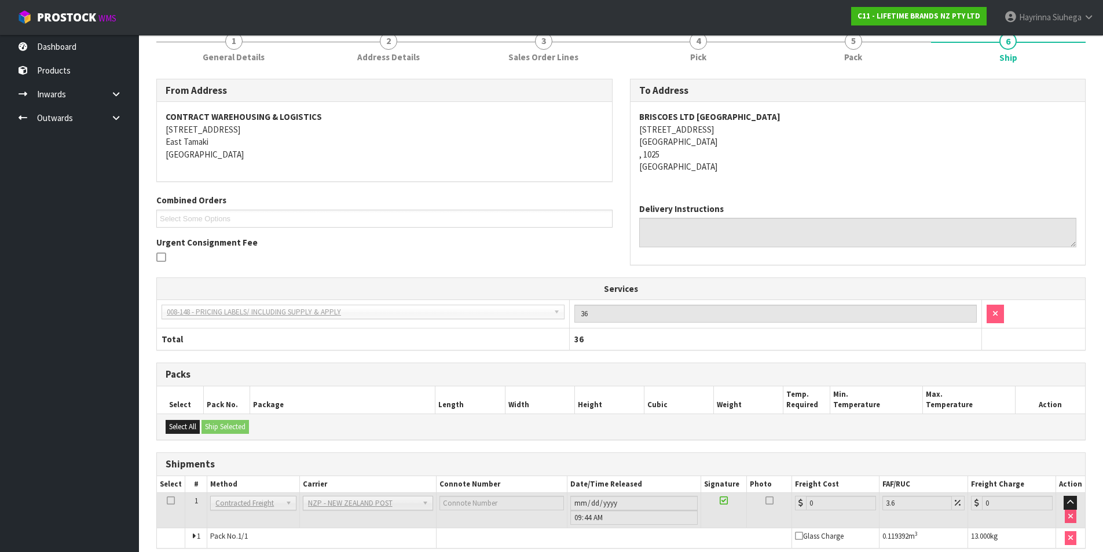
scroll to position [214, 0]
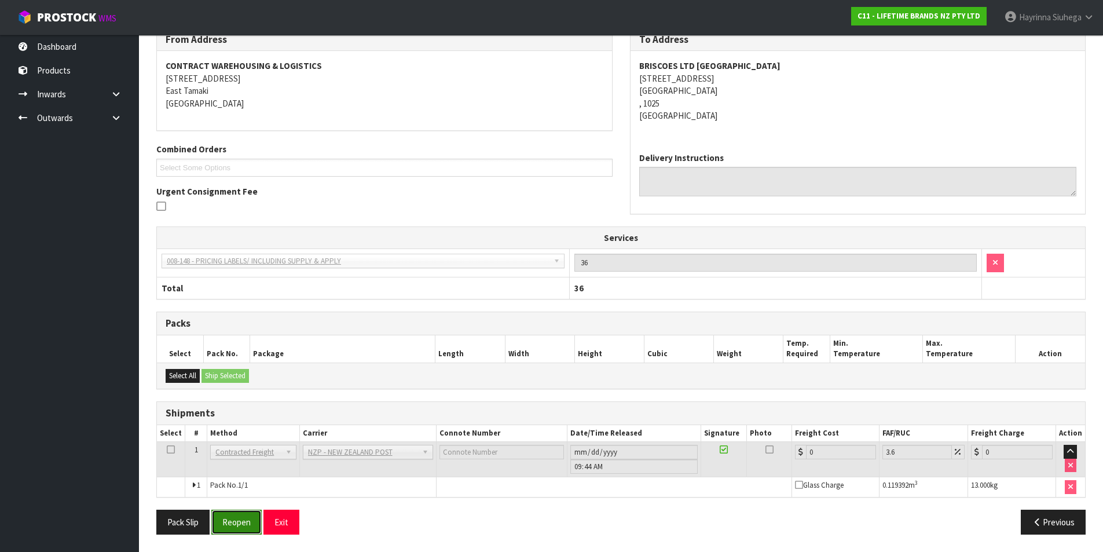
click at [238, 519] on button "Reopen" at bounding box center [236, 521] width 50 height 25
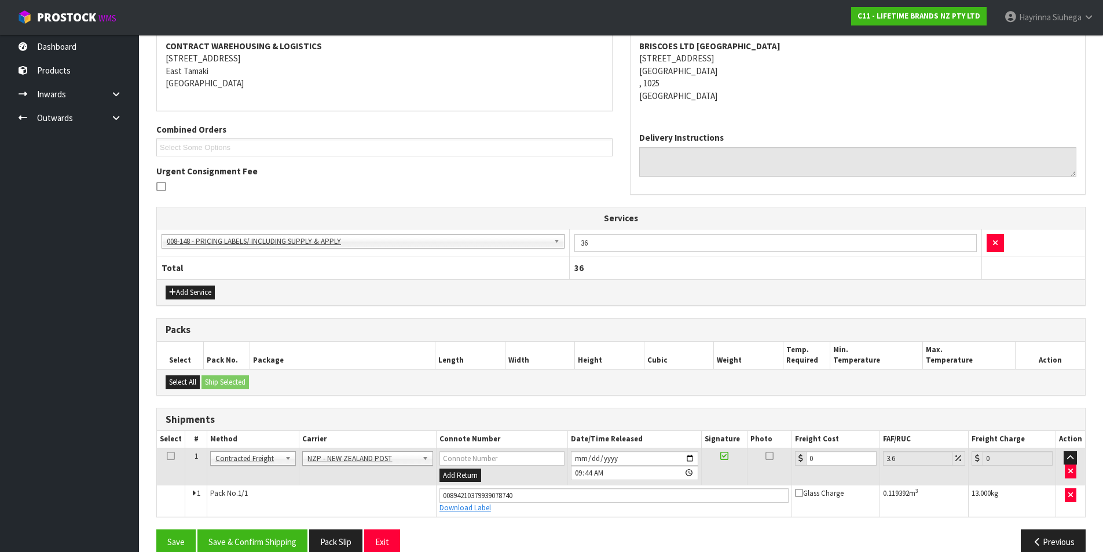
scroll to position [241, 0]
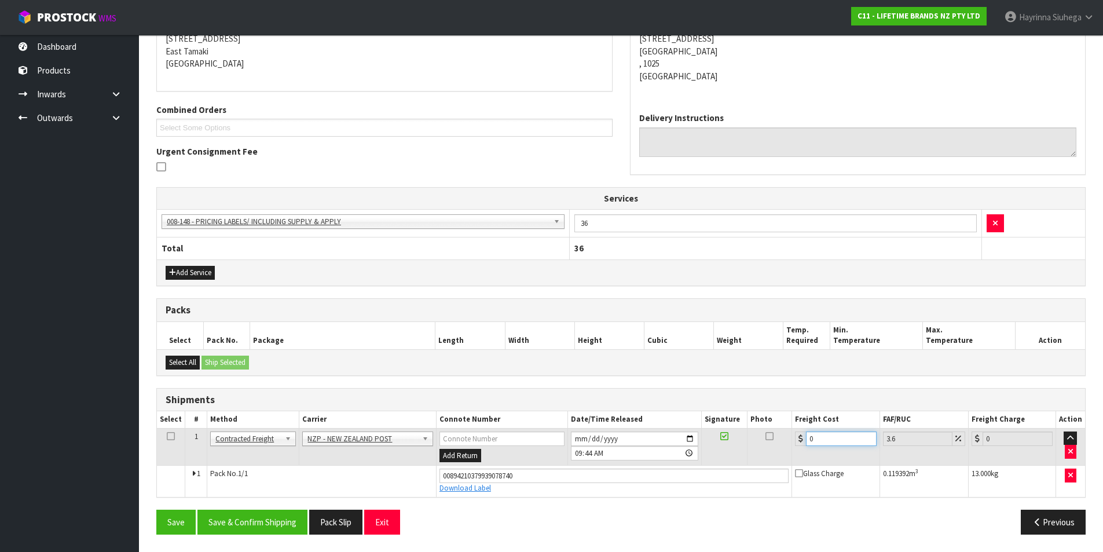
drag, startPoint x: 823, startPoint y: 442, endPoint x: 770, endPoint y: 442, distance: 52.7
click at [769, 442] on tr "1 Client Local Pickup Customer Local Pickup Company Freight Contracted Freight …" at bounding box center [621, 447] width 928 height 38
type input "4"
type input "4.14"
type input "4.3"
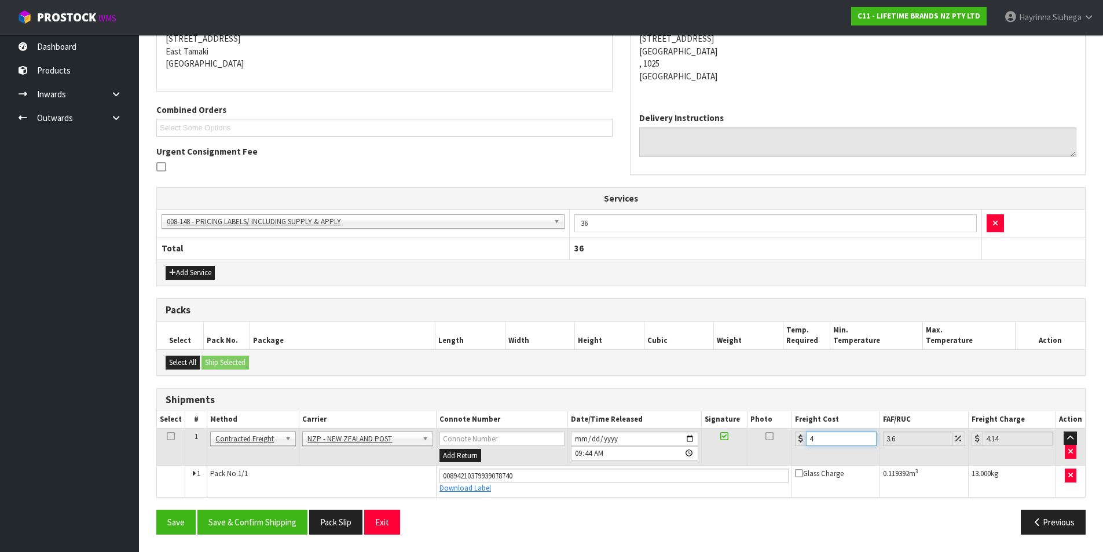
type input "4.45"
type input "4.33"
type input "4.49"
type input "4.33"
click at [156, 509] on button "Save" at bounding box center [175, 521] width 39 height 25
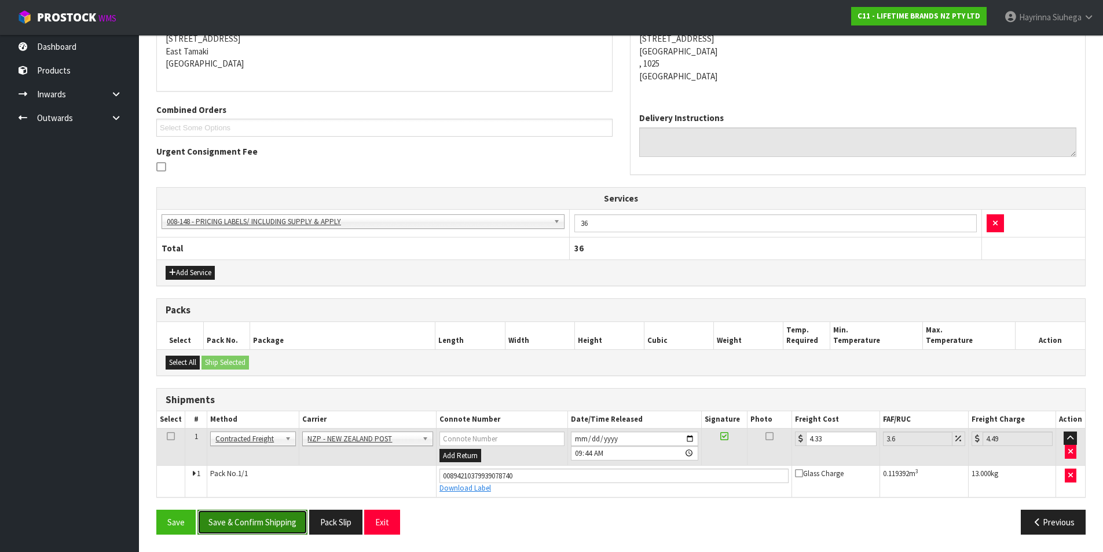
click at [247, 513] on button "Save & Confirm Shipping" at bounding box center [252, 521] width 110 height 25
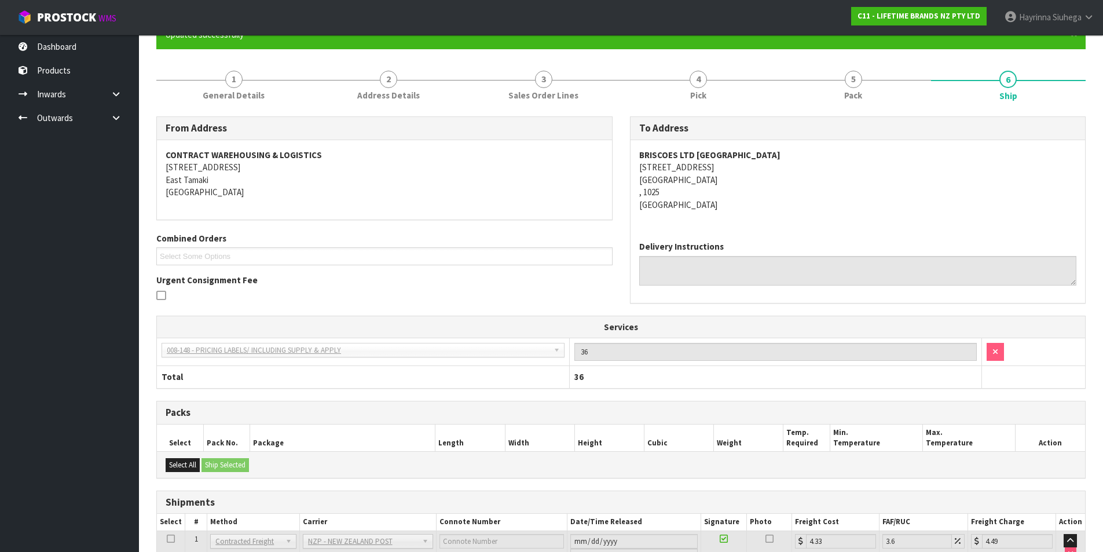
scroll to position [0, 0]
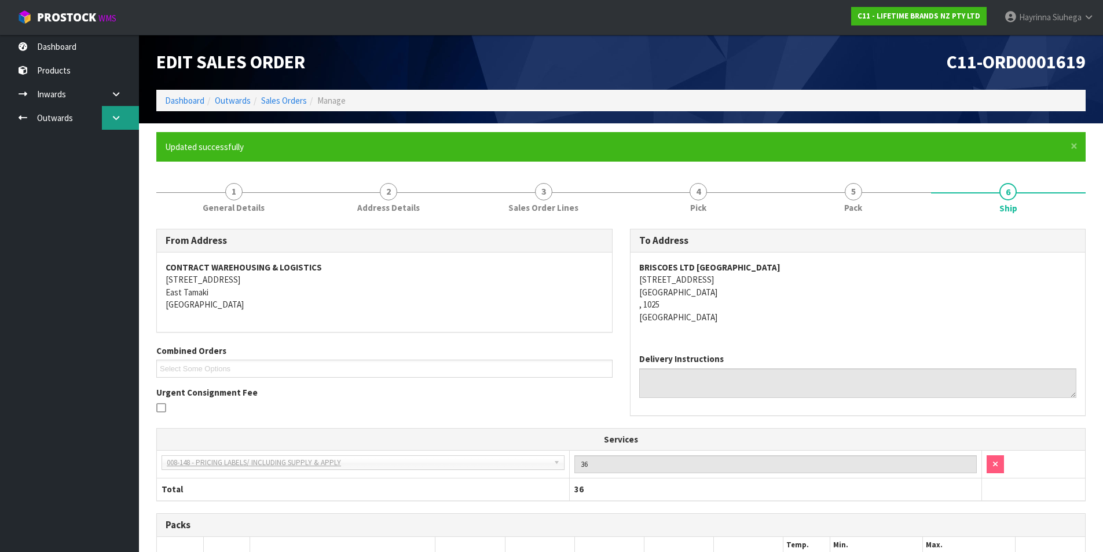
click at [111, 117] on icon at bounding box center [116, 117] width 11 height 9
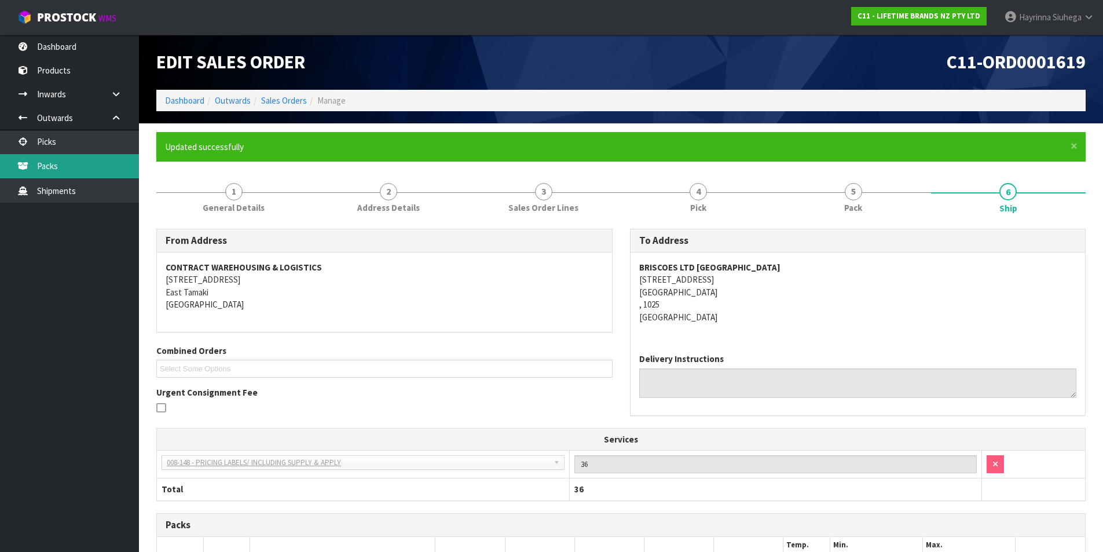
click at [72, 169] on link "Packs" at bounding box center [69, 166] width 139 height 24
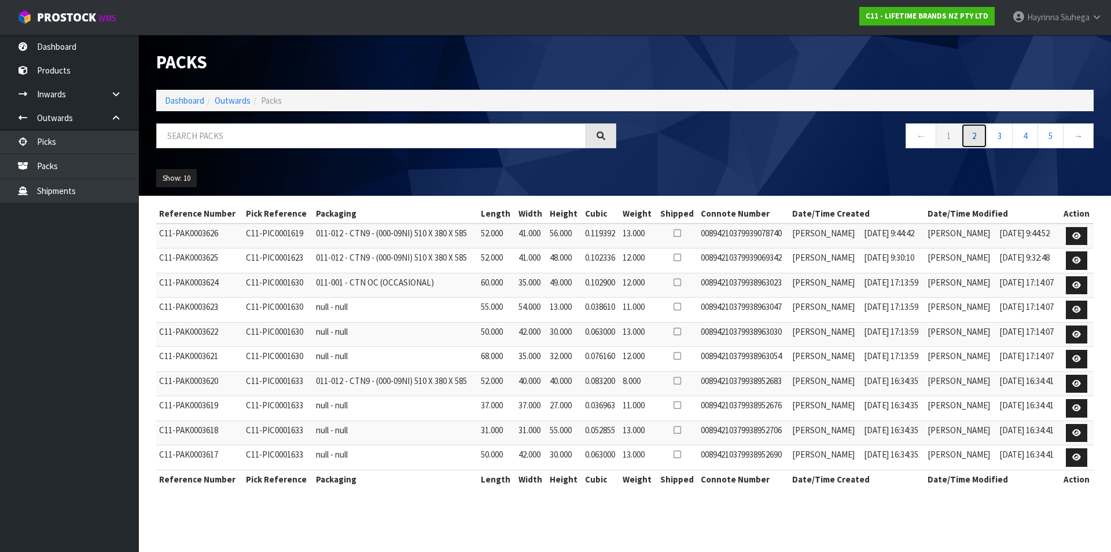
click at [971, 138] on link "2" at bounding box center [975, 135] width 26 height 25
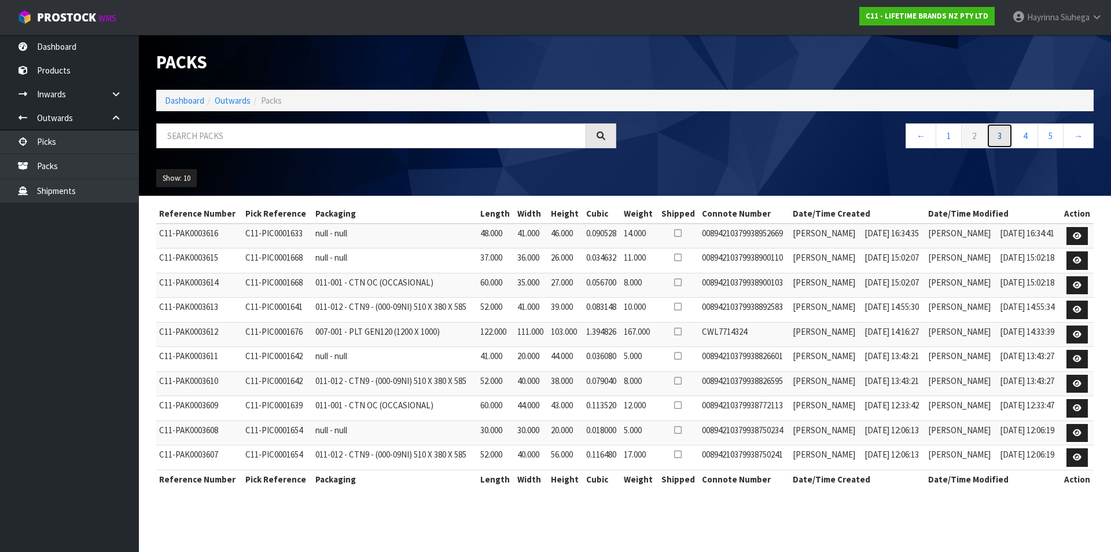
click at [994, 135] on link "3" at bounding box center [1000, 135] width 26 height 25
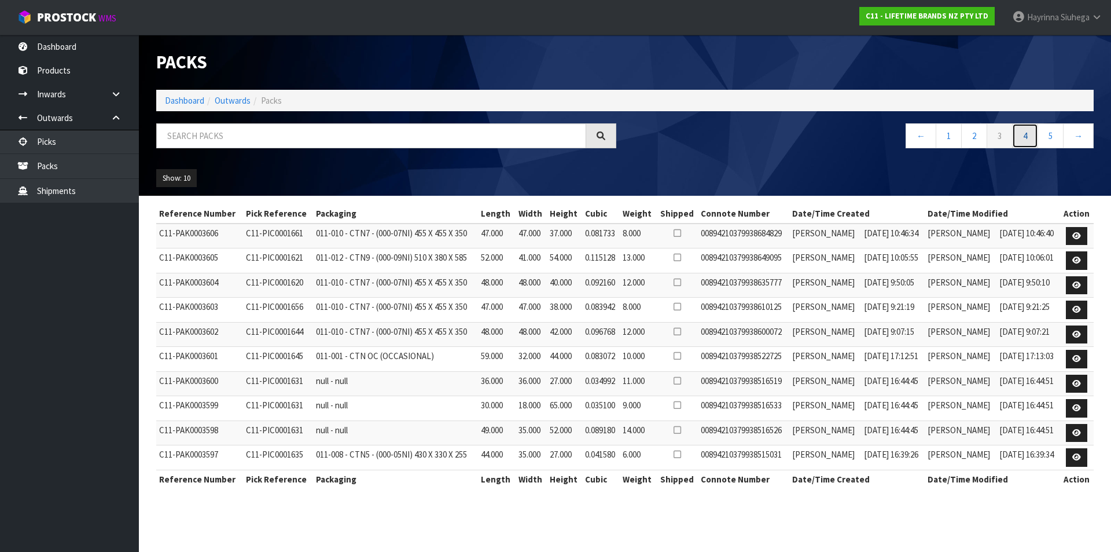
click at [1017, 135] on link "4" at bounding box center [1025, 135] width 26 height 25
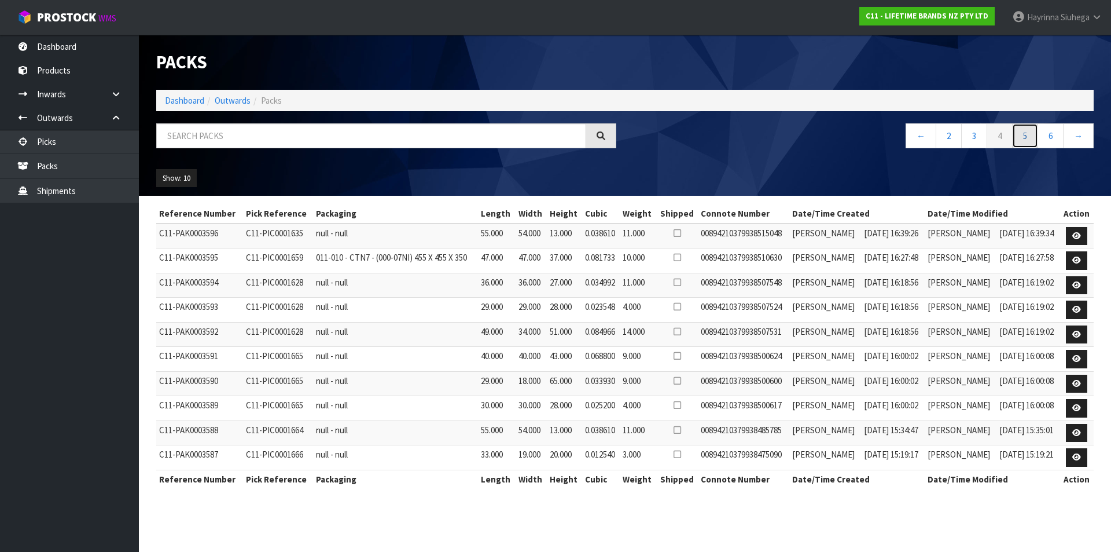
click at [1032, 135] on link "5" at bounding box center [1025, 135] width 26 height 25
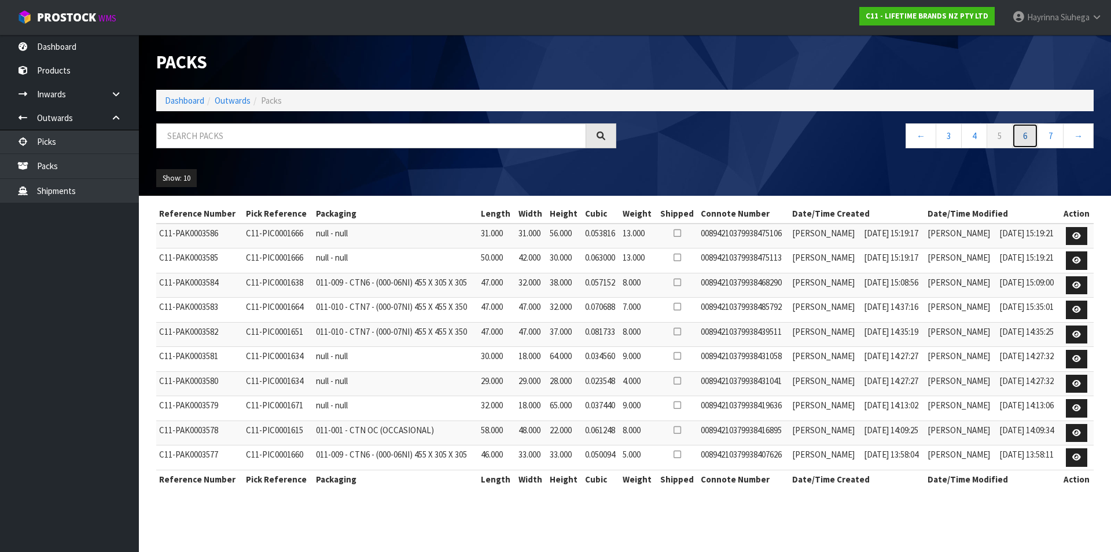
click at [1032, 135] on link "6" at bounding box center [1025, 135] width 26 height 25
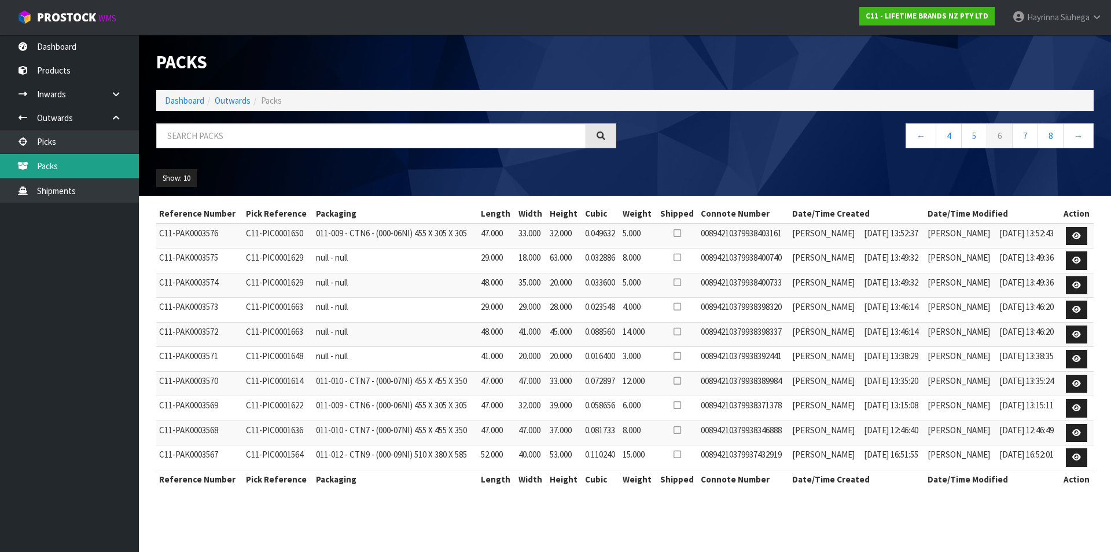
click at [85, 170] on link "Packs" at bounding box center [69, 166] width 139 height 24
click at [924, 135] on link "←" at bounding box center [921, 135] width 31 height 25
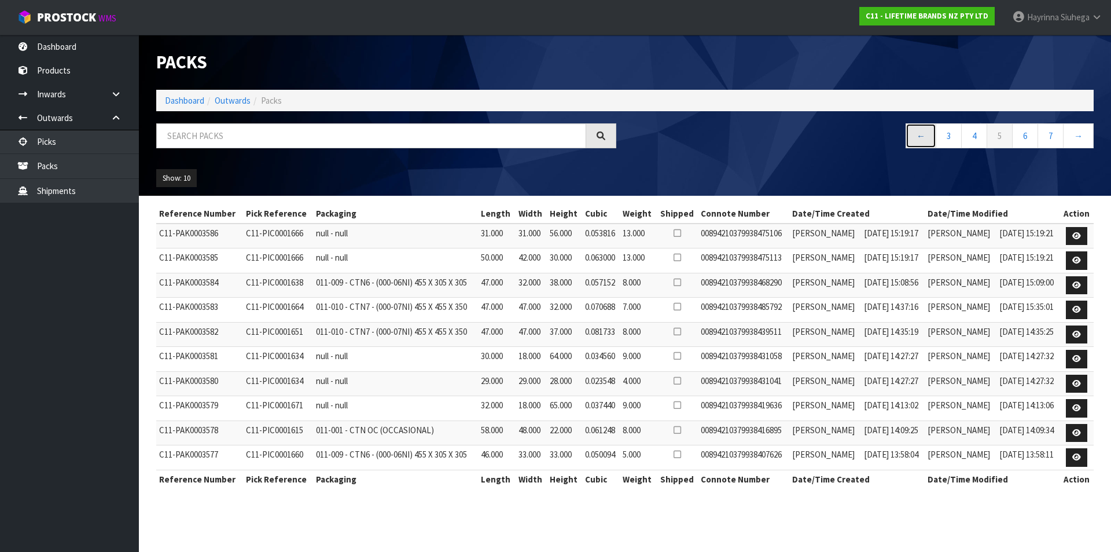
click at [924, 135] on link "←" at bounding box center [921, 135] width 31 height 25
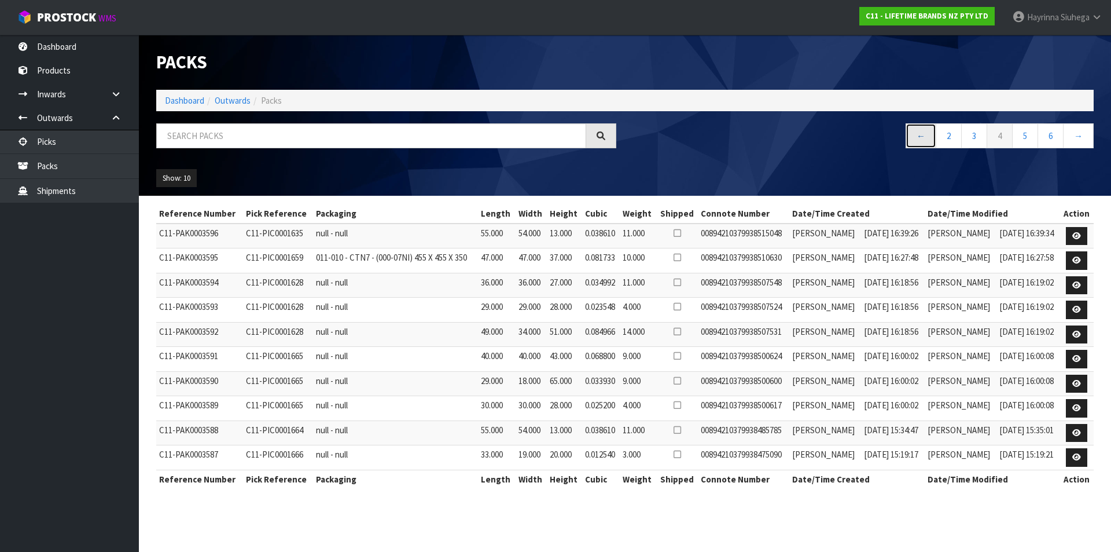
click at [924, 135] on link "←" at bounding box center [921, 135] width 31 height 25
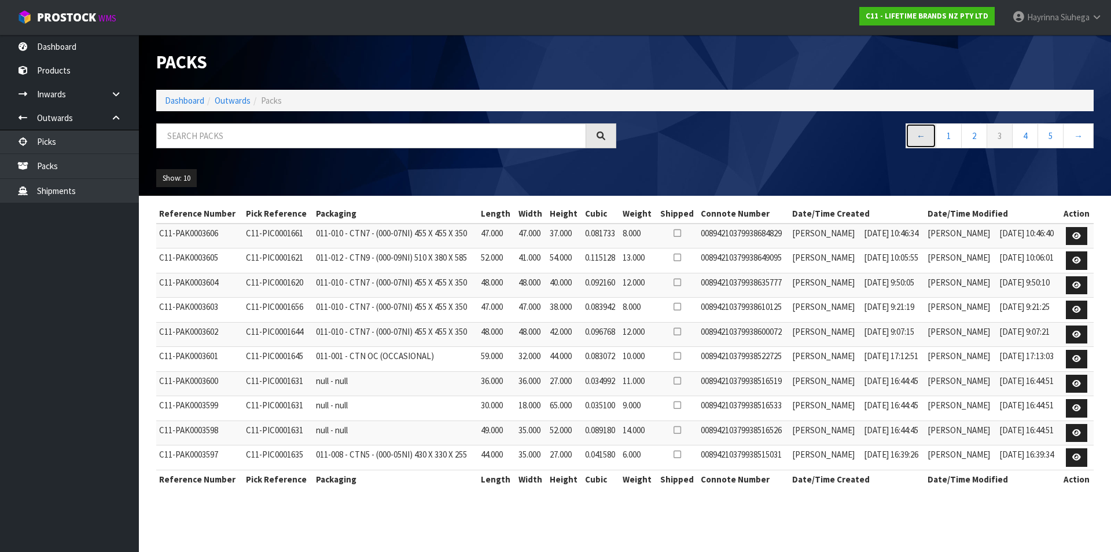
click at [924, 135] on link "←" at bounding box center [921, 135] width 31 height 25
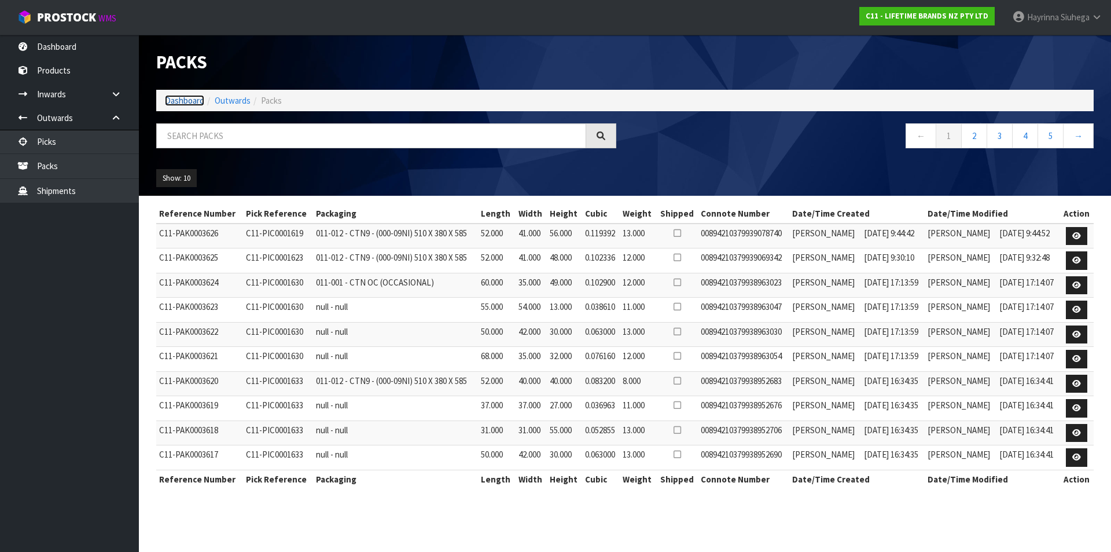
click at [190, 102] on link "Dashboard" at bounding box center [184, 100] width 39 height 11
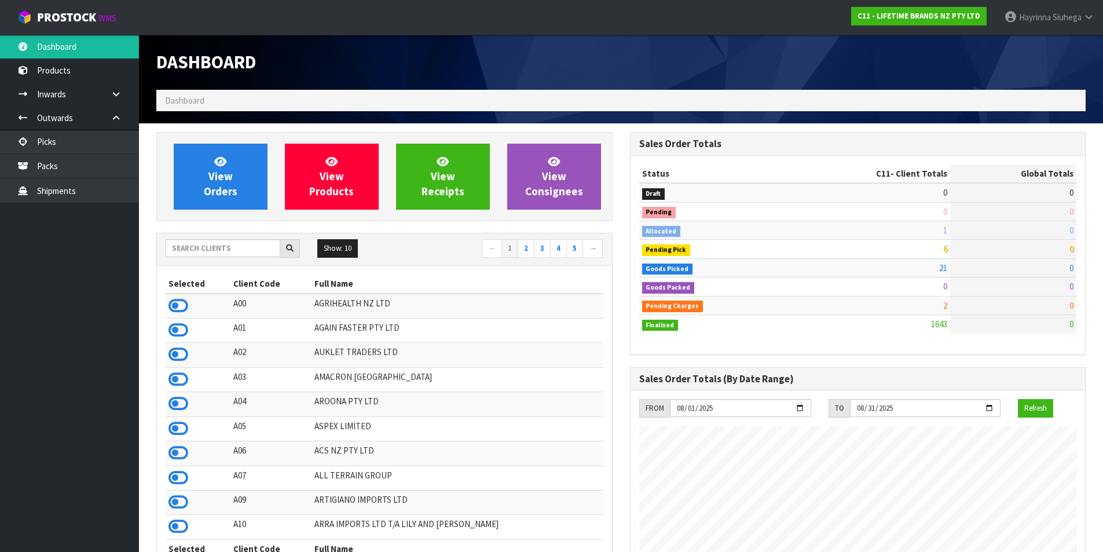
scroll to position [877, 473]
click at [234, 162] on link "View Orders" at bounding box center [221, 177] width 94 height 66
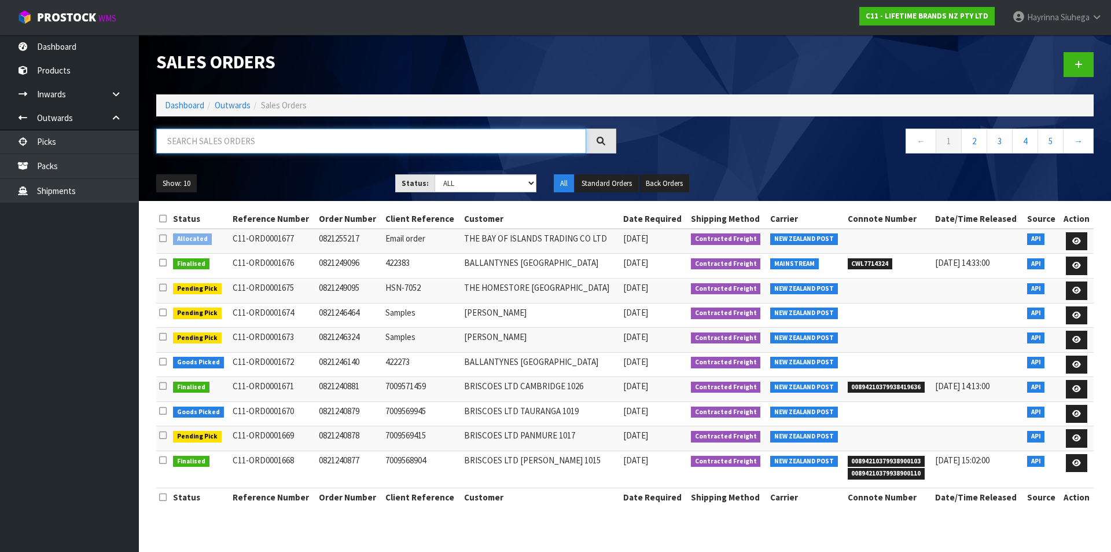
click at [267, 148] on input "text" at bounding box center [371, 141] width 430 height 25
type input "JOB-0407114"
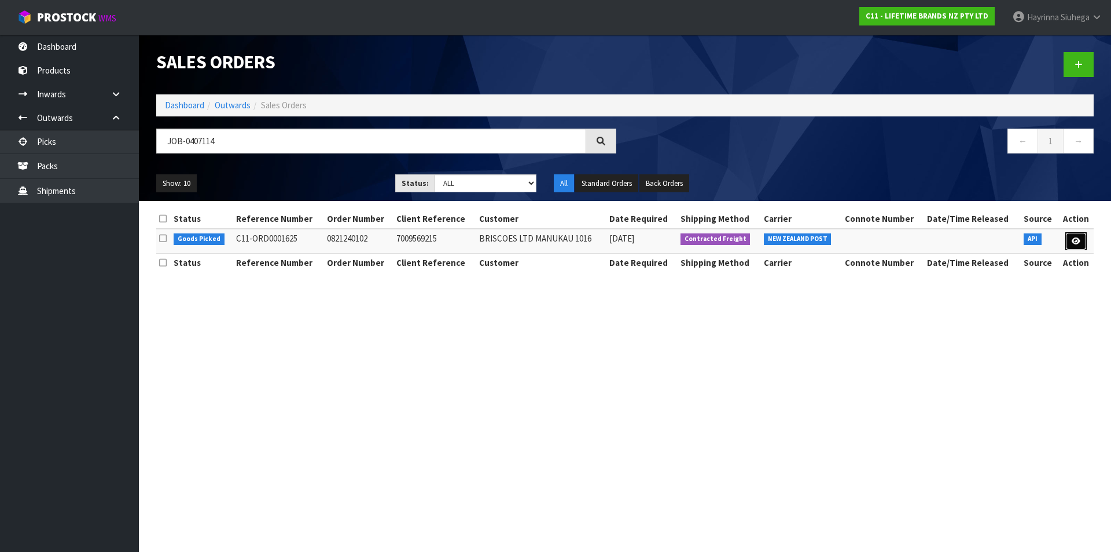
click at [1072, 236] on link at bounding box center [1076, 241] width 21 height 19
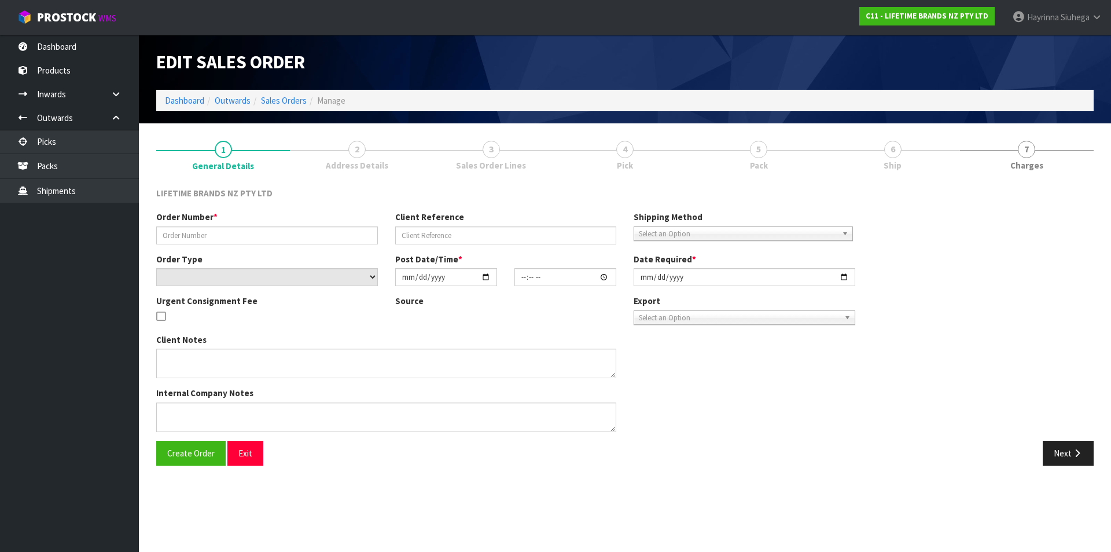
type input "0821240102"
type input "7009569215"
select select "number:0"
type input "[DATE]"
type input "13:23:21.000"
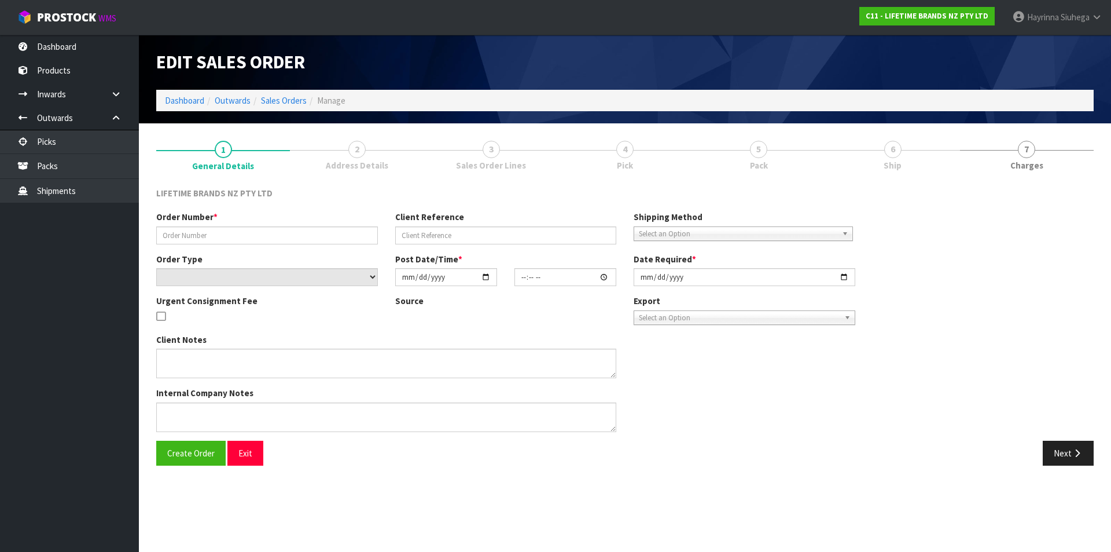
type input "[DATE]"
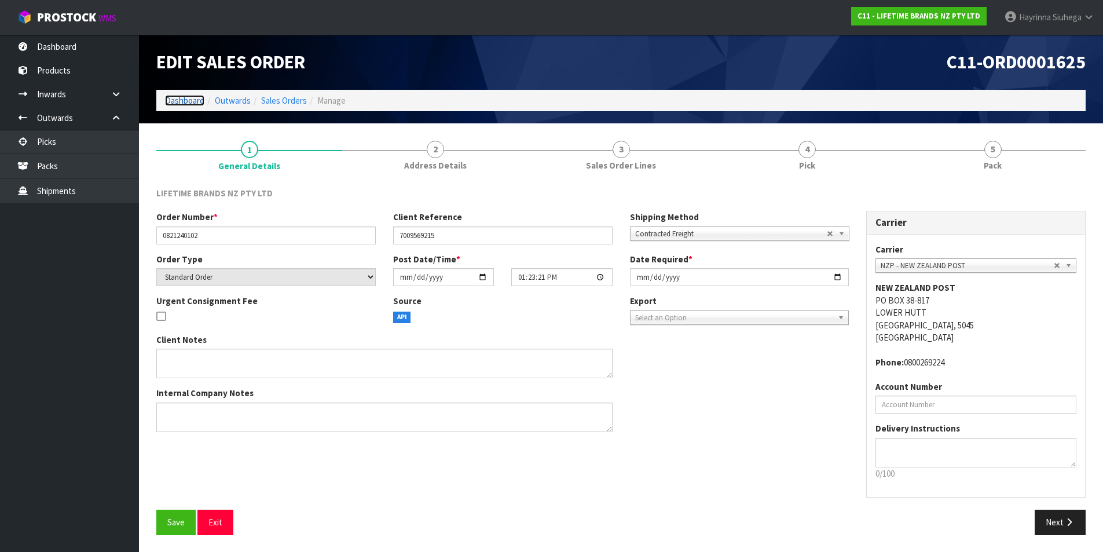
click at [172, 98] on link "Dashboard" at bounding box center [184, 100] width 39 height 11
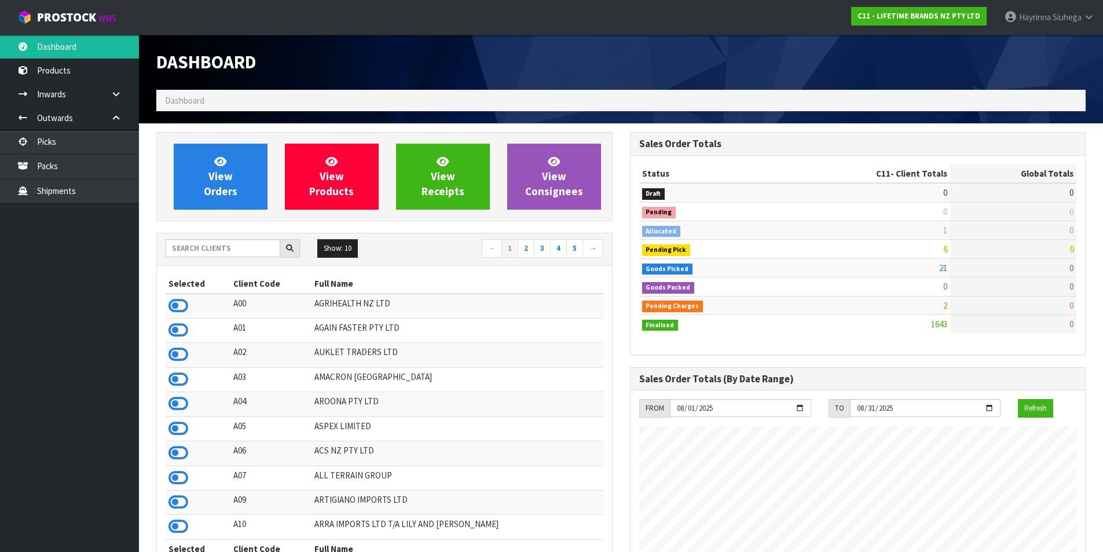
scroll to position [877, 473]
click at [211, 252] on input "text" at bounding box center [223, 248] width 115 height 18
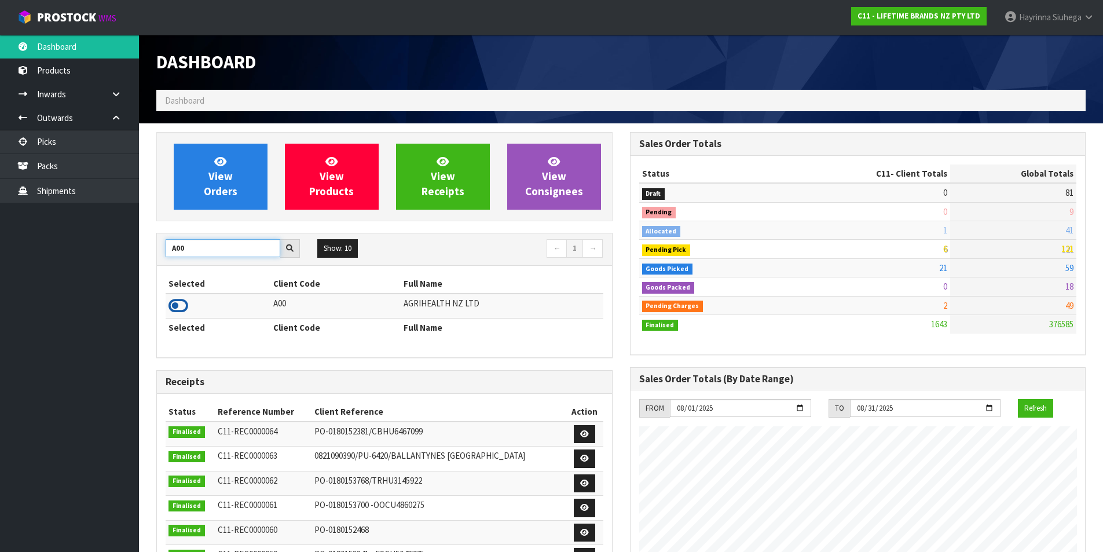
type input "A00"
click at [173, 314] on icon at bounding box center [178, 305] width 20 height 17
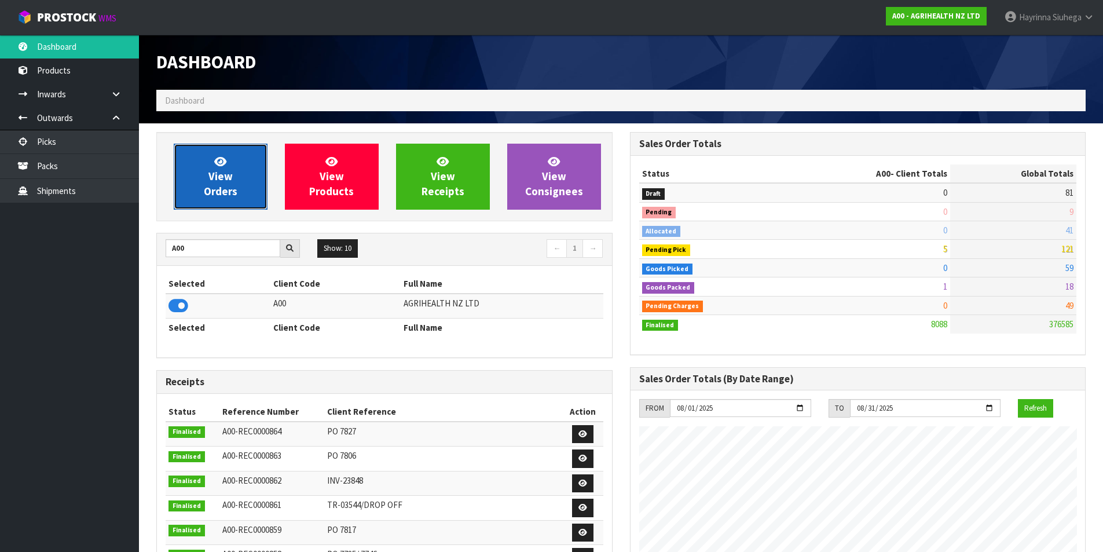
click at [221, 146] on link "View Orders" at bounding box center [221, 177] width 94 height 66
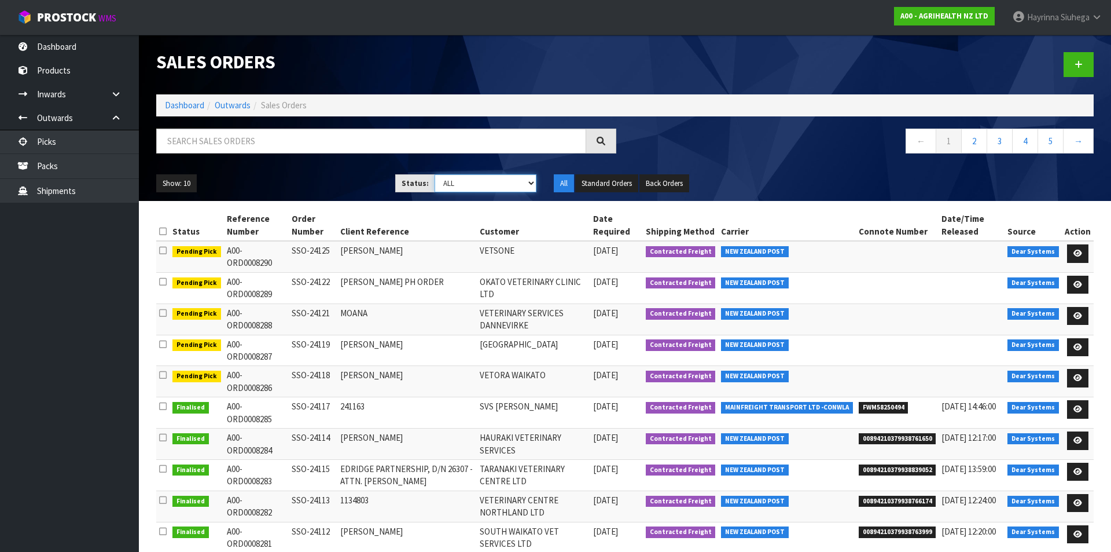
click at [462, 189] on select "Draft Pending Allocated Pending Pick Goods Picked Goods Packed Pending Charges …" at bounding box center [486, 183] width 102 height 18
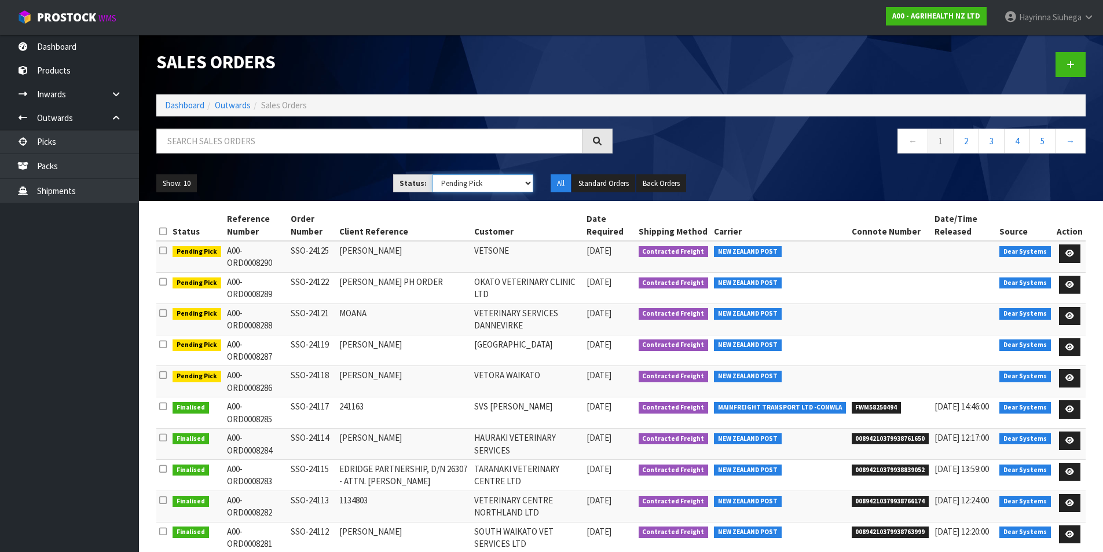
click at [432, 174] on select "Draft Pending Allocated Pending Pick Goods Picked Goods Packed Pending Charges …" at bounding box center [482, 183] width 101 height 18
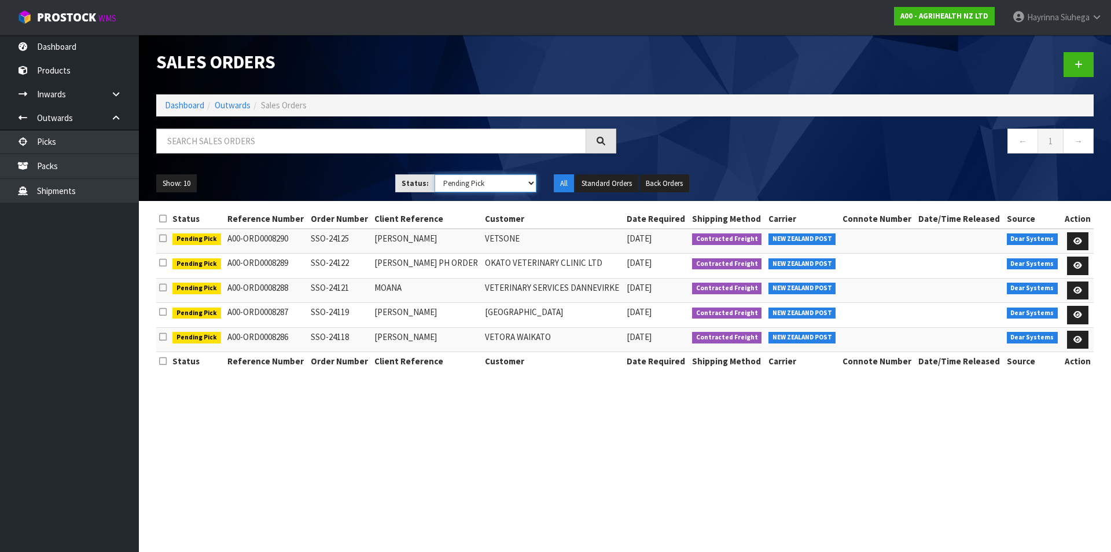
click at [466, 178] on select "Draft Pending Allocated Pending Pick Goods Picked Goods Packed Pending Charges …" at bounding box center [486, 183] width 102 height 18
select select "string:5"
click at [435, 174] on select "Draft Pending Allocated Pending Pick Goods Picked Goods Packed Pending Charges …" at bounding box center [486, 183] width 102 height 18
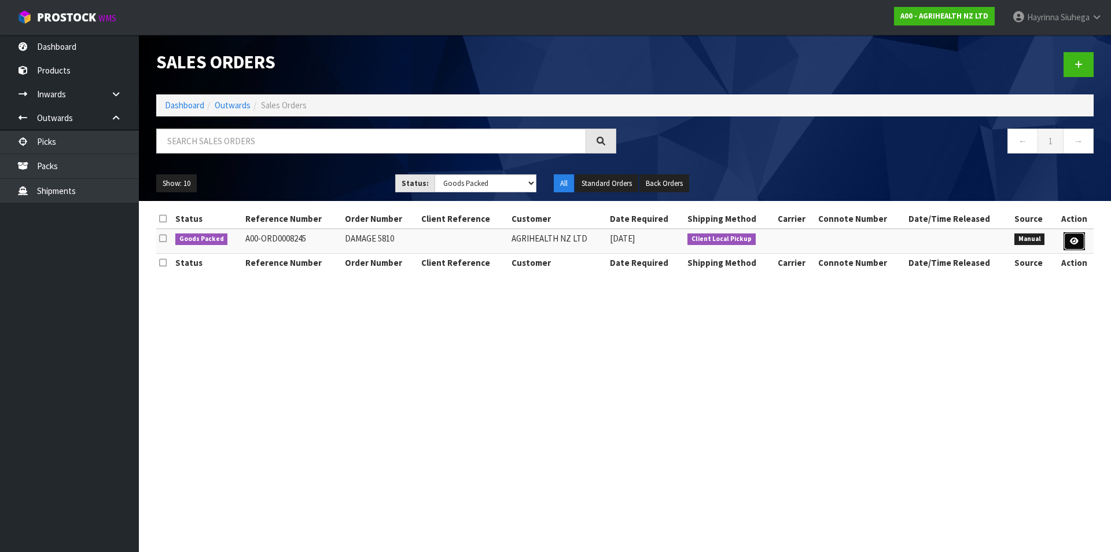
click at [1076, 238] on icon at bounding box center [1074, 241] width 9 height 8
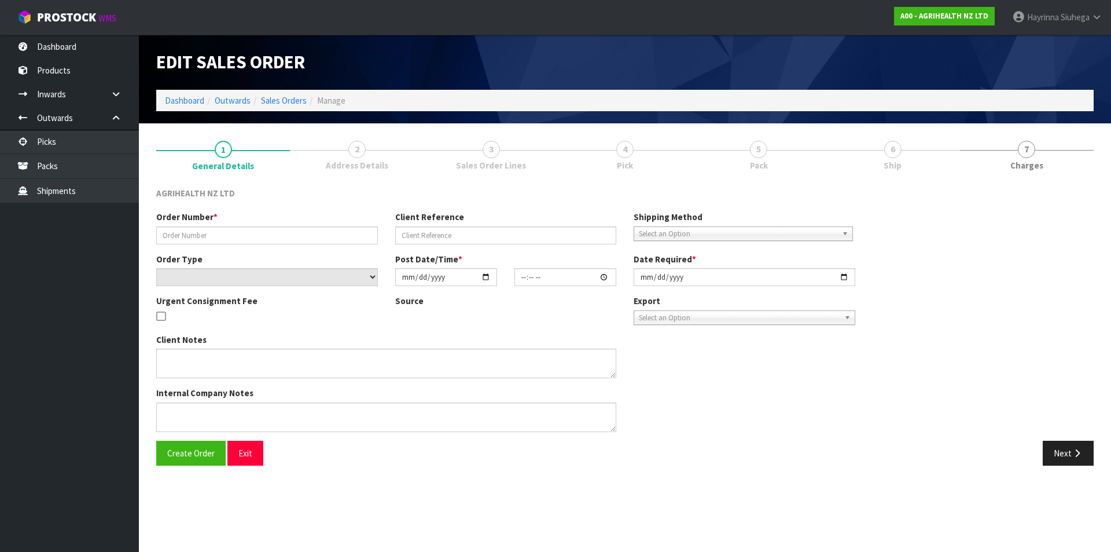
type input "DAMAGE 5810"
select select "number:0"
type input "[DATE]"
type input "16:43:00.000"
type input "[DATE]"
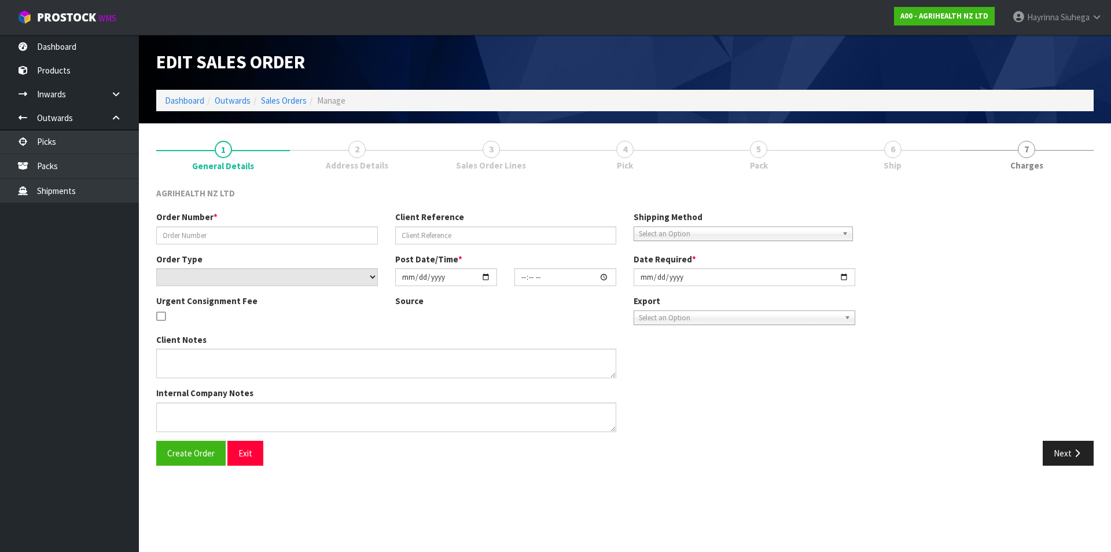
type textarea "ONE CARTON GOT DAMAGED IN WAREHOUSE. COULD YOU PLEASE INSPECT WHEN YOU VISIT CW…"
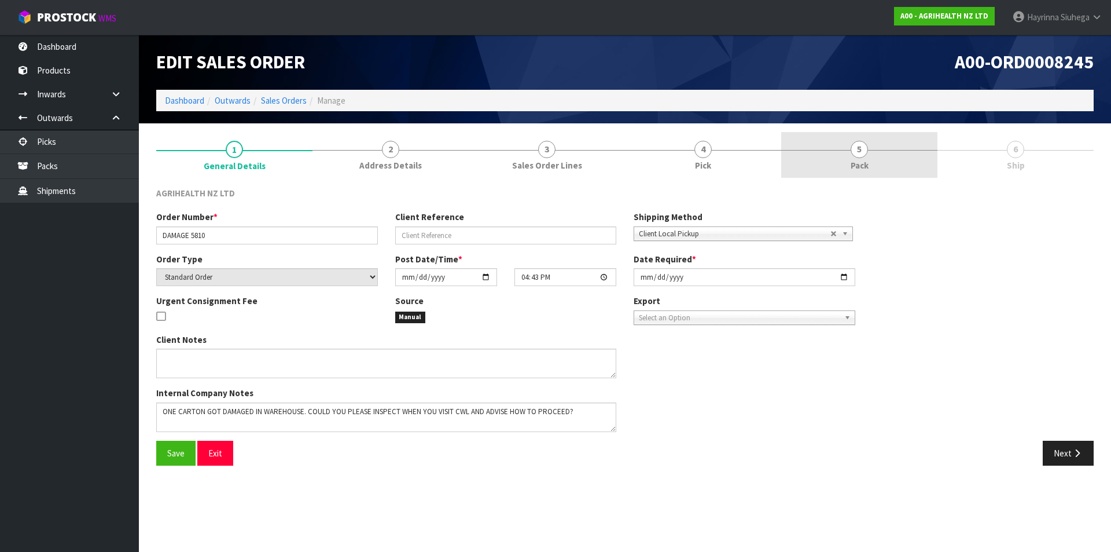
click at [871, 155] on link "5 Pack" at bounding box center [860, 155] width 156 height 46
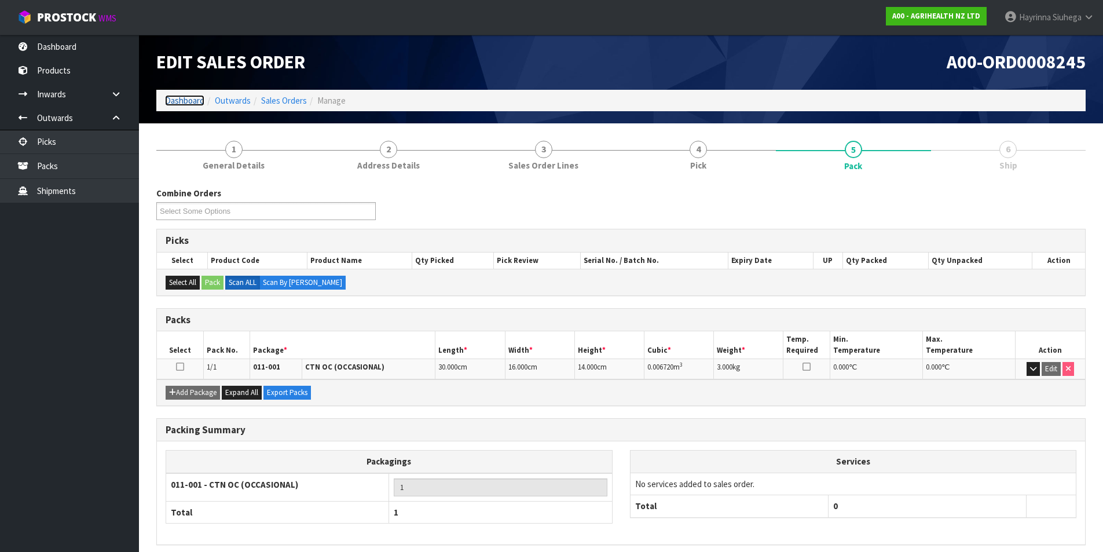
click at [190, 100] on link "Dashboard" at bounding box center [184, 100] width 39 height 11
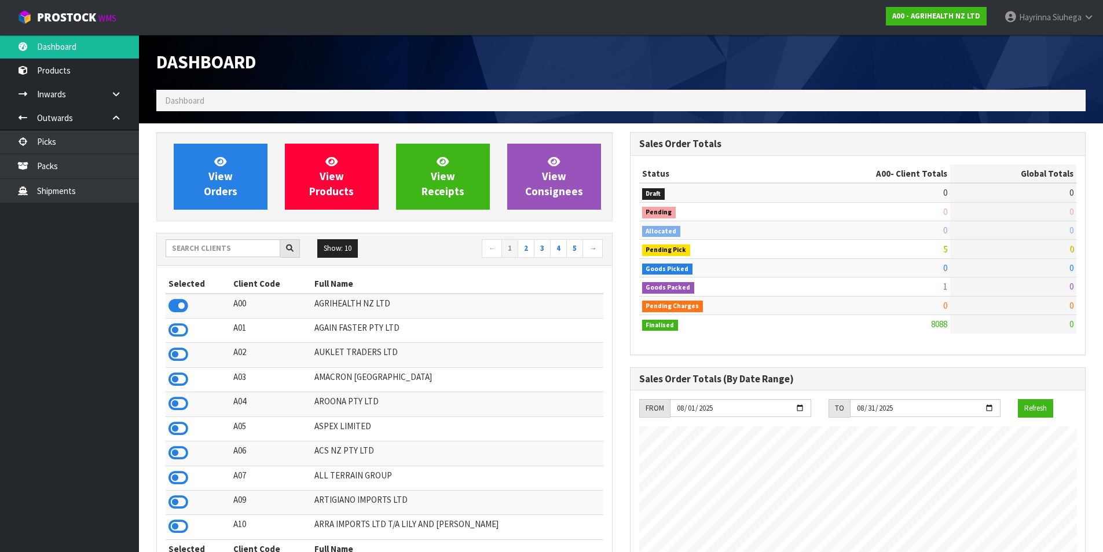
scroll to position [877, 473]
click at [223, 245] on input "text" at bounding box center [223, 248] width 115 height 18
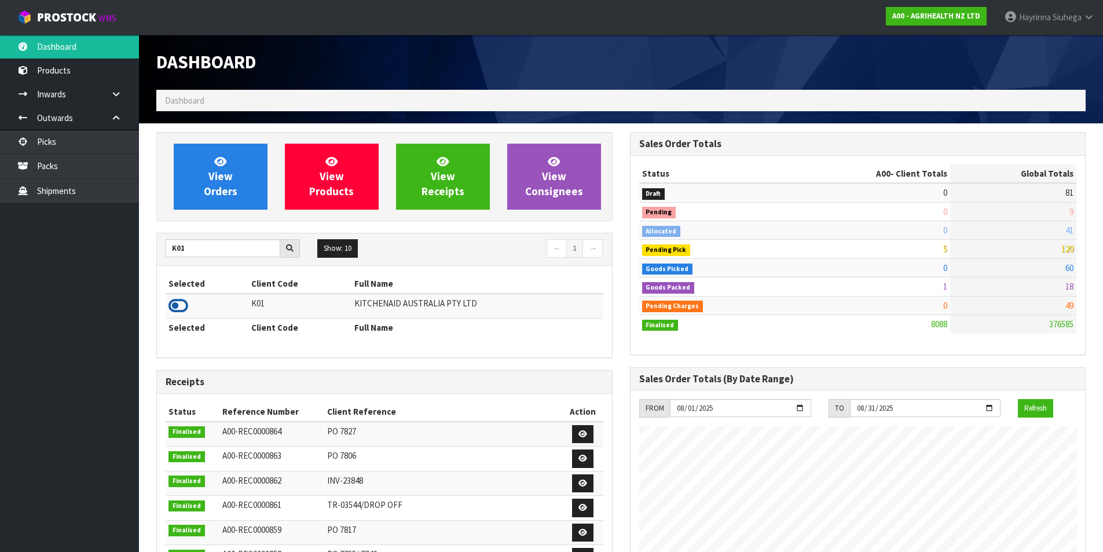
click at [186, 304] on icon at bounding box center [178, 305] width 20 height 17
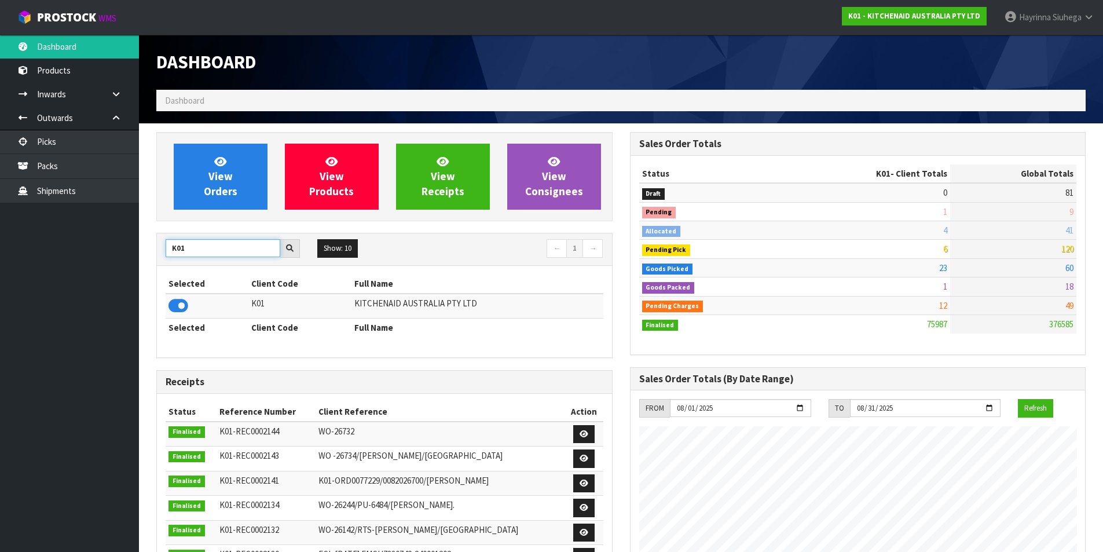
drag, startPoint x: 188, startPoint y: 240, endPoint x: 60, endPoint y: 237, distance: 127.4
click at [60, 239] on body "Toggle navigation ProStock WMS K01 - KITCHENAID AUSTRALIA PTY LTD [PERSON_NAME]…" at bounding box center [551, 276] width 1103 height 552
type input "J02"
click at [173, 304] on icon at bounding box center [178, 305] width 20 height 17
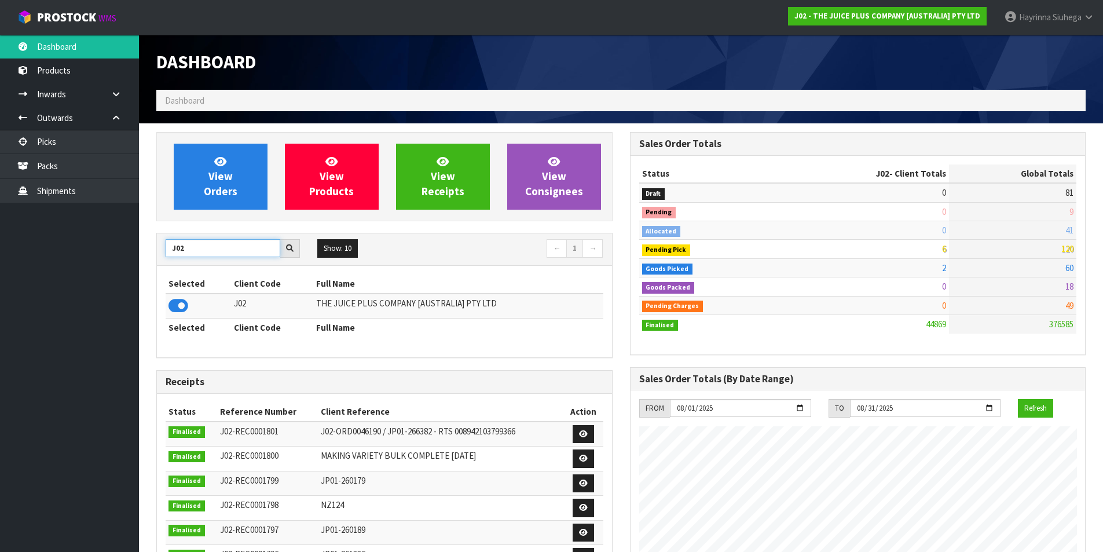
drag, startPoint x: 184, startPoint y: 246, endPoint x: 113, endPoint y: 247, distance: 71.2
click at [113, 247] on body "Toggle navigation ProStock WMS J02 - THE JUICE PLUS COMPANY [AUSTRALIA] PTY LTD…" at bounding box center [551, 276] width 1103 height 552
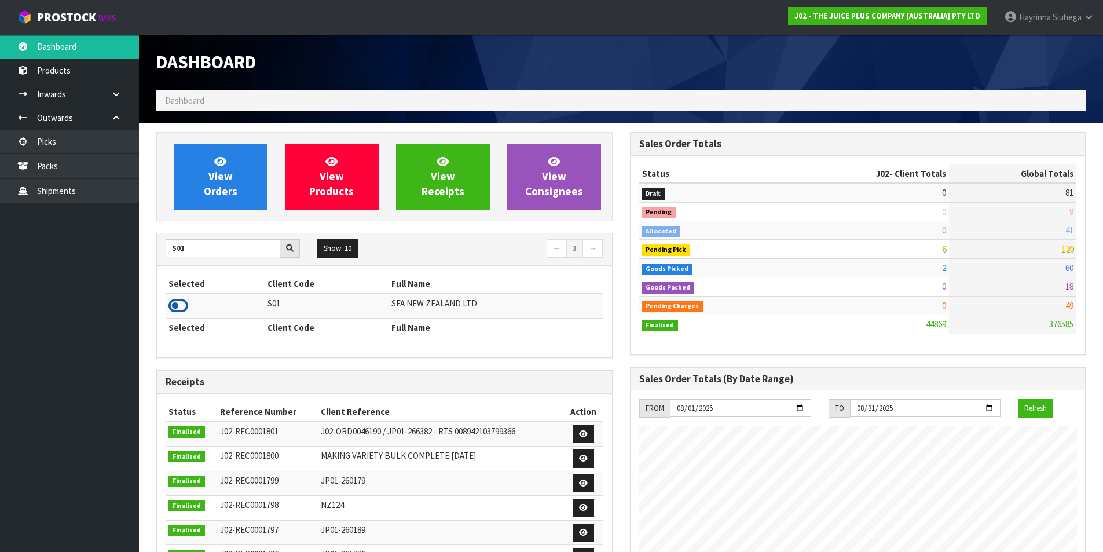
click at [181, 310] on icon at bounding box center [178, 305] width 20 height 17
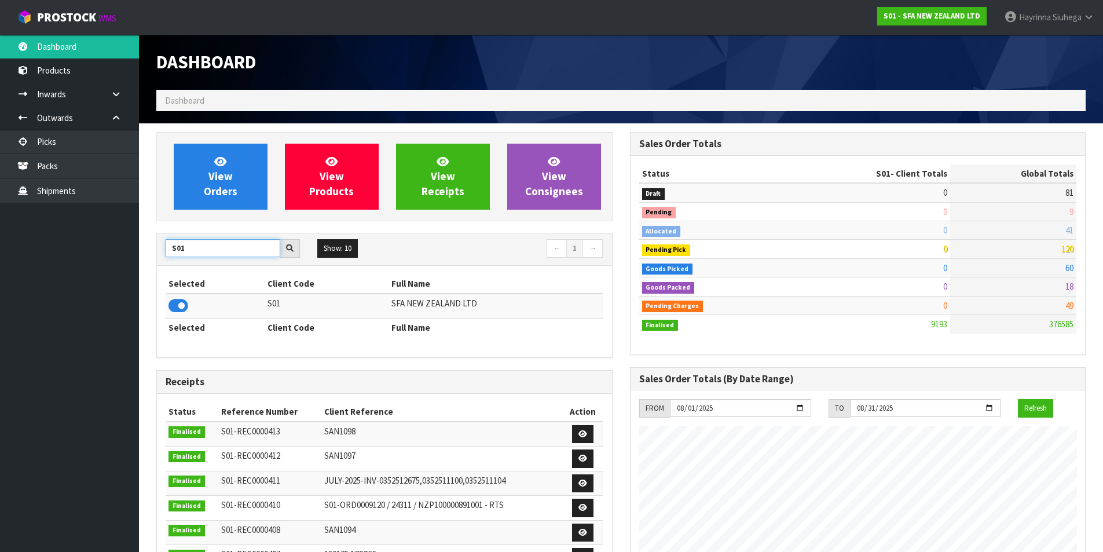
drag, startPoint x: 200, startPoint y: 250, endPoint x: 0, endPoint y: 231, distance: 201.2
click at [0, 231] on body "Toggle navigation ProStock WMS S01 - SFA NEW ZEALAND LTD [PERSON_NAME] Logout D…" at bounding box center [551, 276] width 1103 height 552
click at [179, 302] on icon at bounding box center [178, 305] width 20 height 17
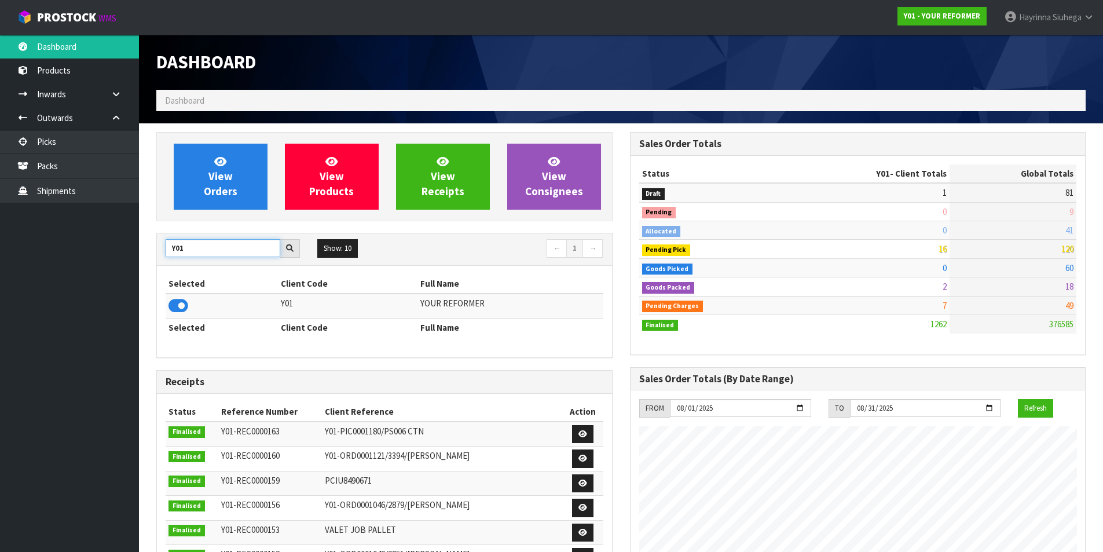
drag, startPoint x: 137, startPoint y: 247, endPoint x: 50, endPoint y: 236, distance: 87.5
click at [49, 236] on body "Toggle navigation ProStock WMS Y01 - YOUR REFORMER [PERSON_NAME] Logout Dashboa…" at bounding box center [551, 276] width 1103 height 552
drag, startPoint x: 178, startPoint y: 304, endPoint x: 180, endPoint y: 297, distance: 7.9
click at [178, 304] on icon at bounding box center [178, 305] width 20 height 17
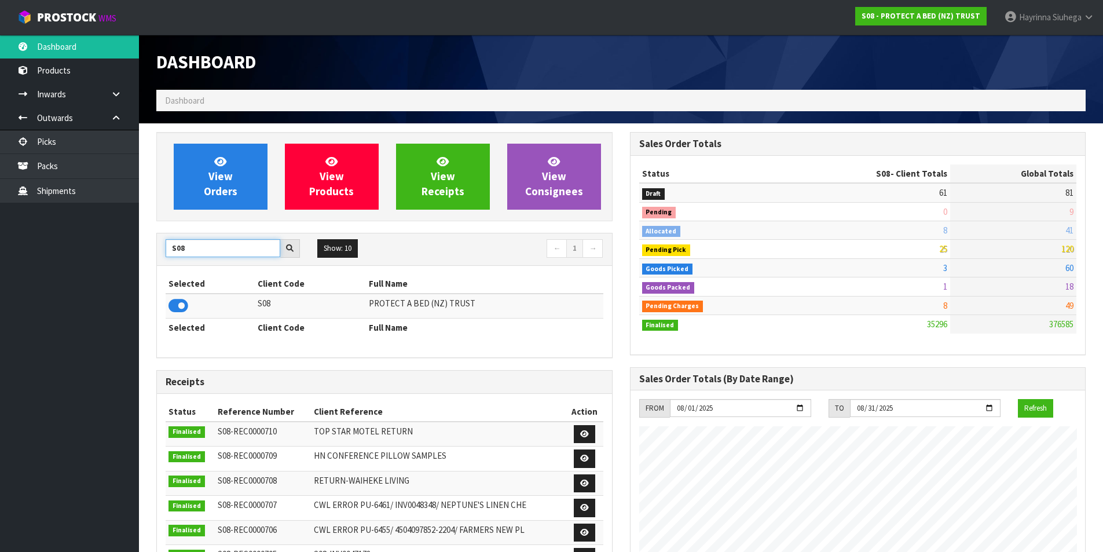
drag, startPoint x: 200, startPoint y: 245, endPoint x: 95, endPoint y: 251, distance: 105.0
click at [95, 251] on body "Toggle navigation ProStock WMS S08 - PROTECT A BED (NZ) TRUST [PERSON_NAME] Log…" at bounding box center [551, 276] width 1103 height 552
type input "T01"
click at [182, 307] on icon at bounding box center [178, 305] width 20 height 17
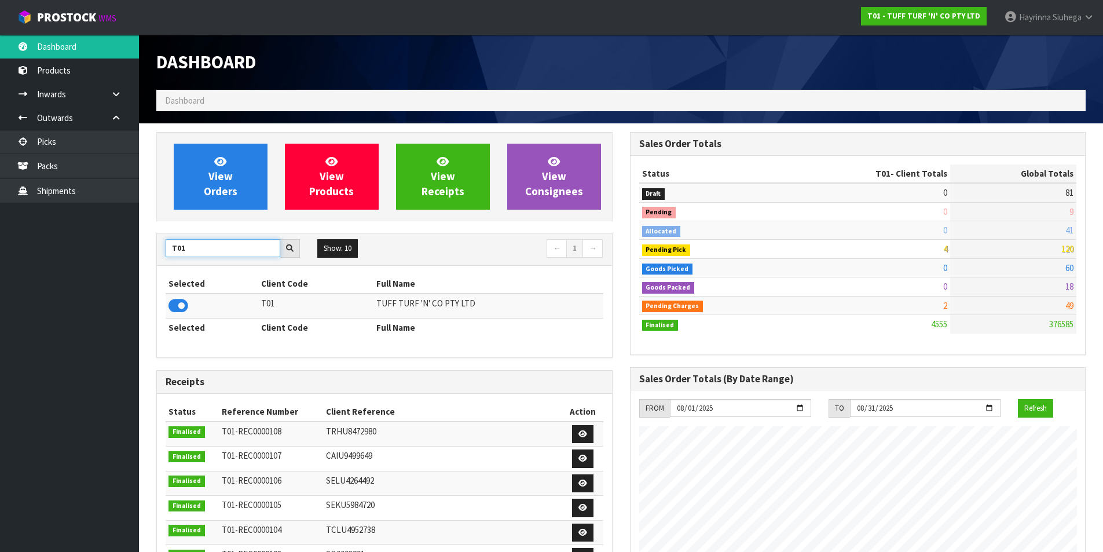
drag, startPoint x: 194, startPoint y: 247, endPoint x: 50, endPoint y: 253, distance: 144.3
click at [50, 253] on body "Toggle navigation ProStock WMS T01 - TUFF TURF 'N' CO PTY LTD [PERSON_NAME] Log…" at bounding box center [551, 276] width 1103 height 552
type input "C11"
click at [179, 304] on icon at bounding box center [178, 305] width 20 height 17
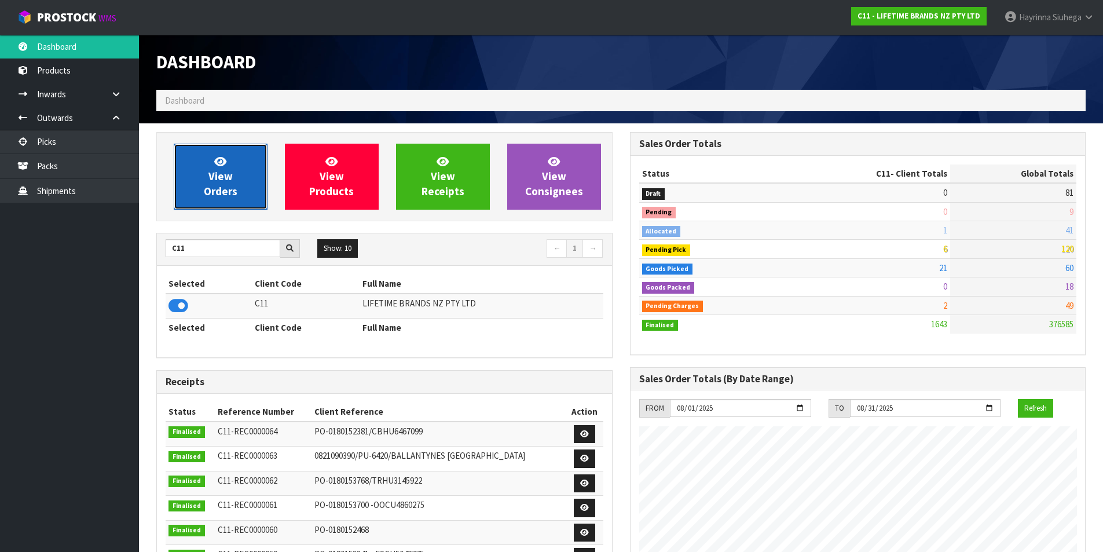
click at [250, 160] on link "View Orders" at bounding box center [221, 177] width 94 height 66
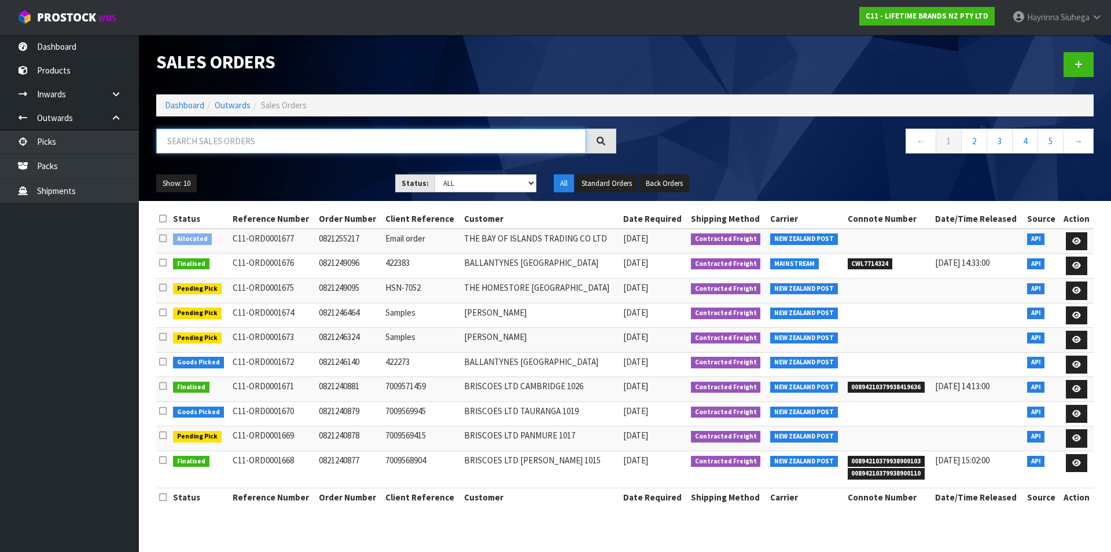
click at [253, 138] on input "text" at bounding box center [371, 141] width 430 height 25
type input "JOB-0407114"
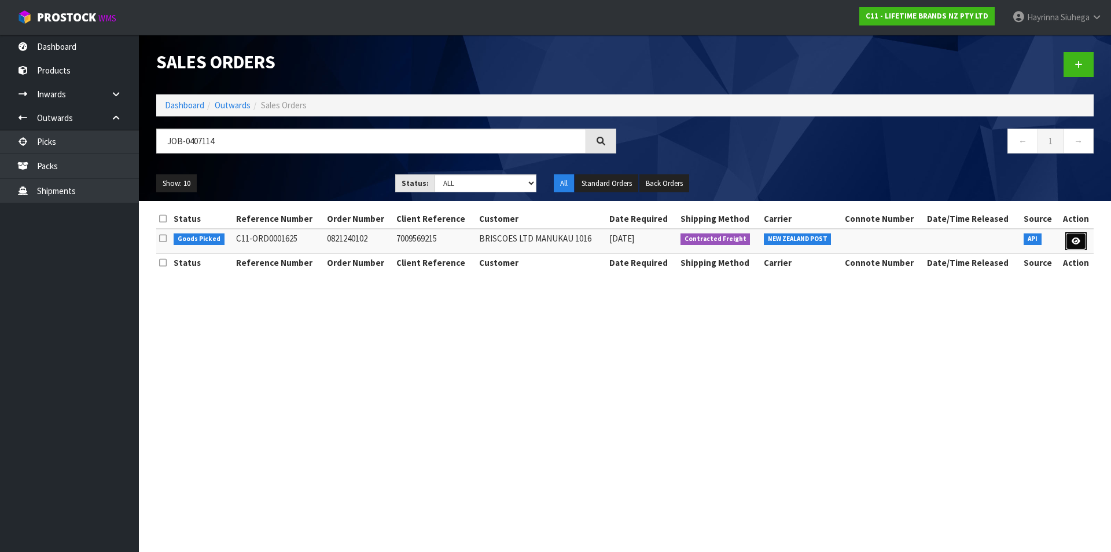
click at [1081, 240] on link at bounding box center [1076, 241] width 21 height 19
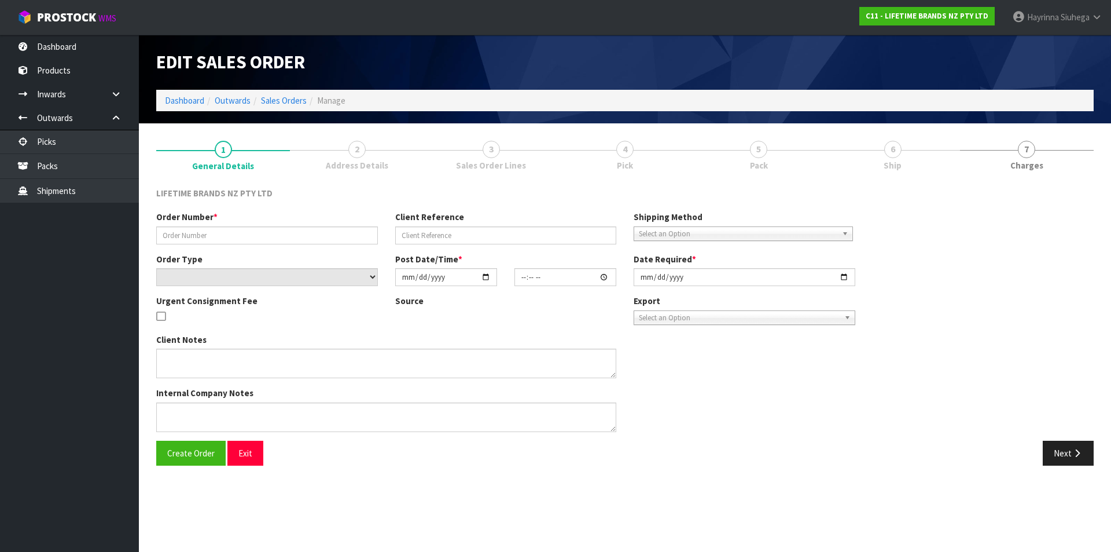
type input "0821240102"
type input "7009569215"
select select "number:0"
type input "[DATE]"
type input "13:23:21.000"
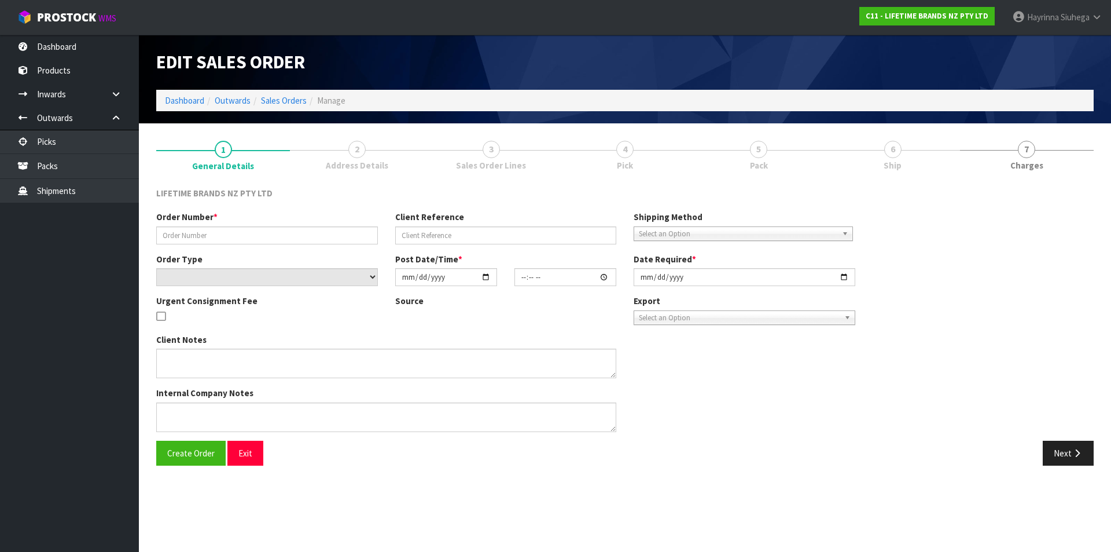
type input "[DATE]"
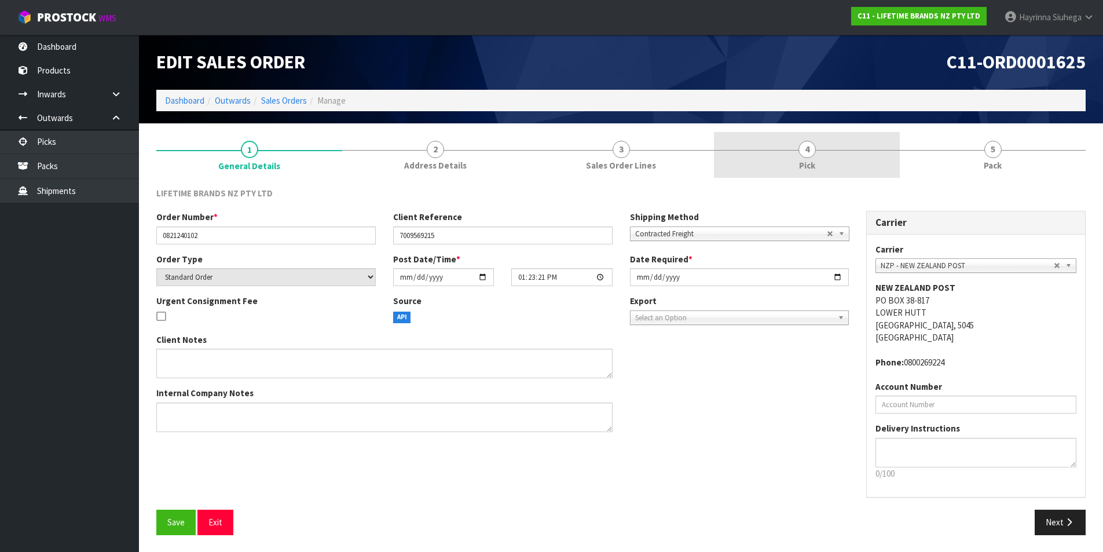
click at [810, 148] on span "4" at bounding box center [806, 149] width 17 height 17
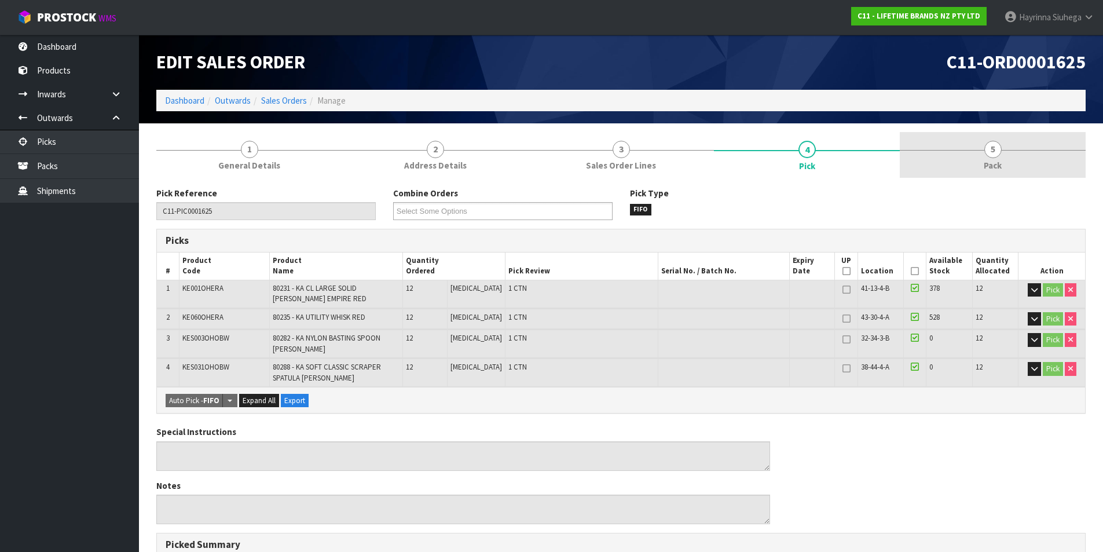
click at [996, 148] on span "5" at bounding box center [992, 149] width 17 height 17
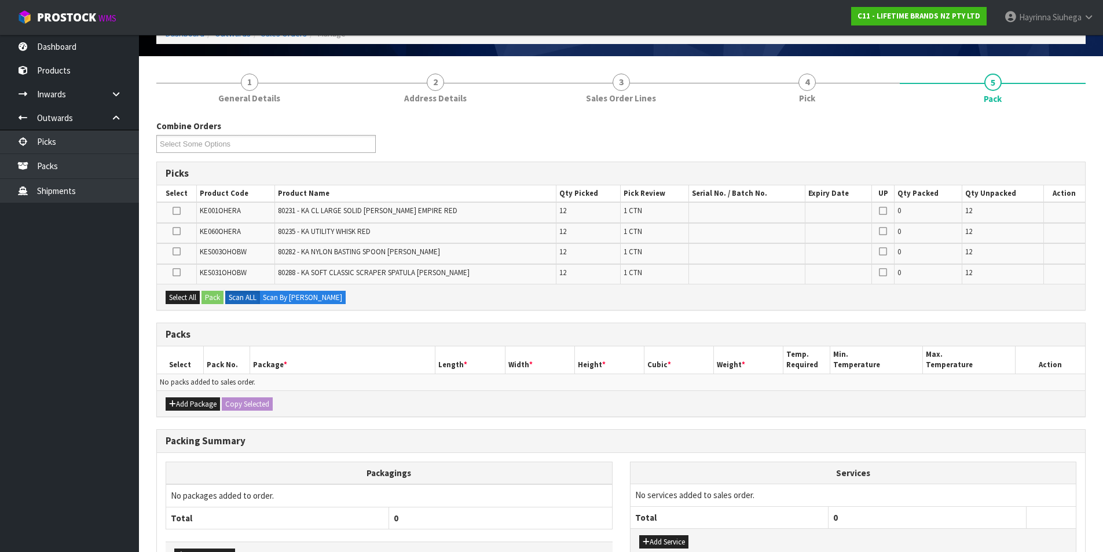
scroll to position [147, 0]
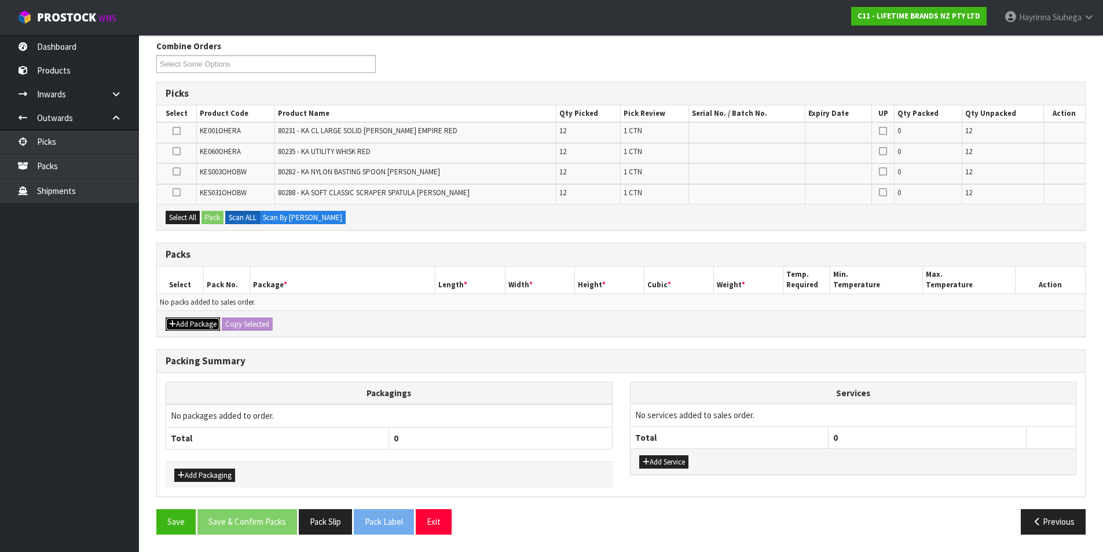
click at [199, 326] on button "Add Package" at bounding box center [193, 324] width 54 height 14
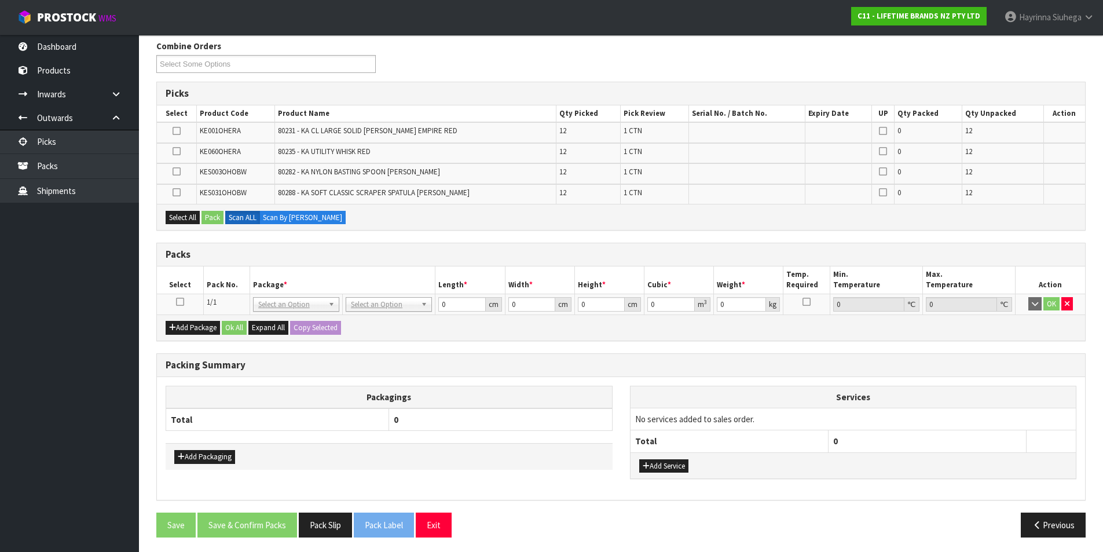
click at [179, 302] on icon at bounding box center [180, 302] width 8 height 1
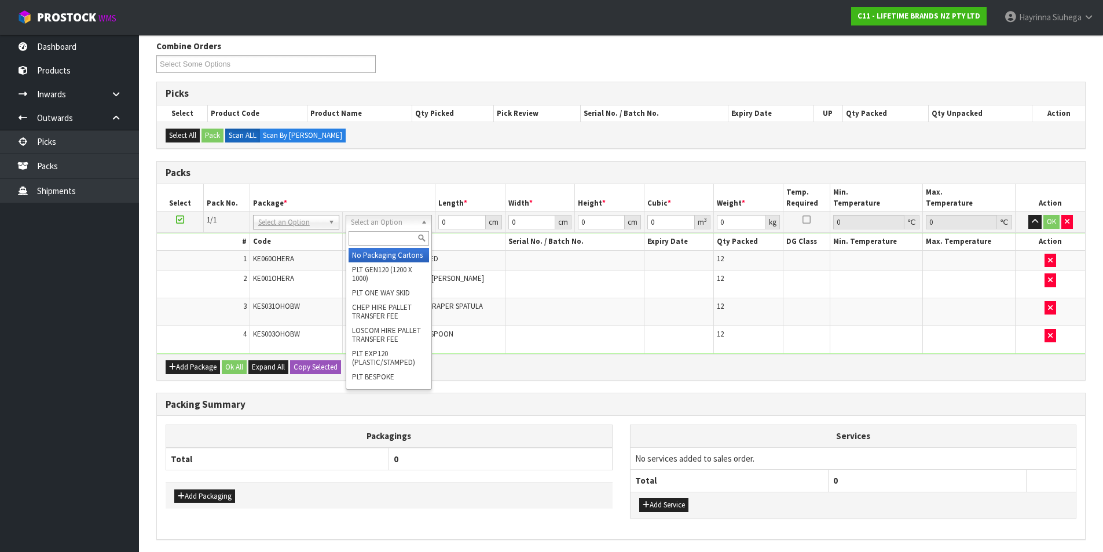
click at [375, 242] on input "text" at bounding box center [388, 238] width 80 height 14
type input "CTN9"
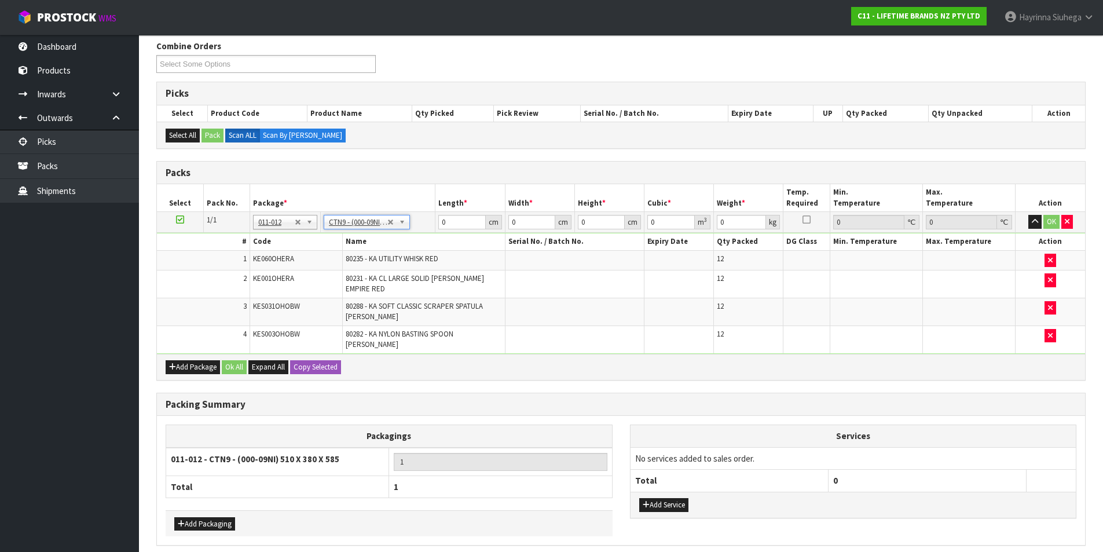
type input "51"
type input "38"
type input "58.5"
type input "0.113373"
type input "28.064"
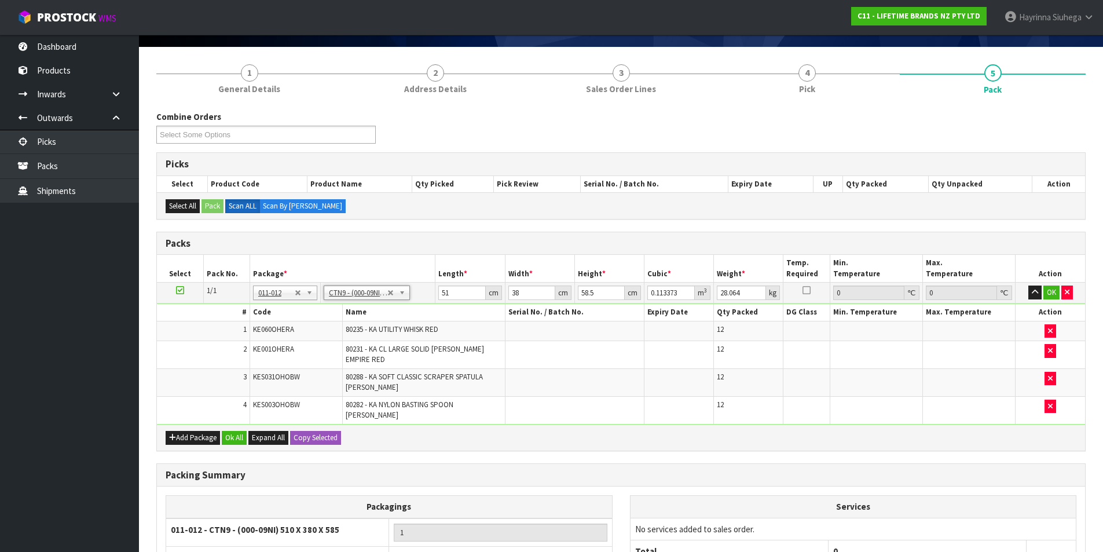
scroll to position [180, 0]
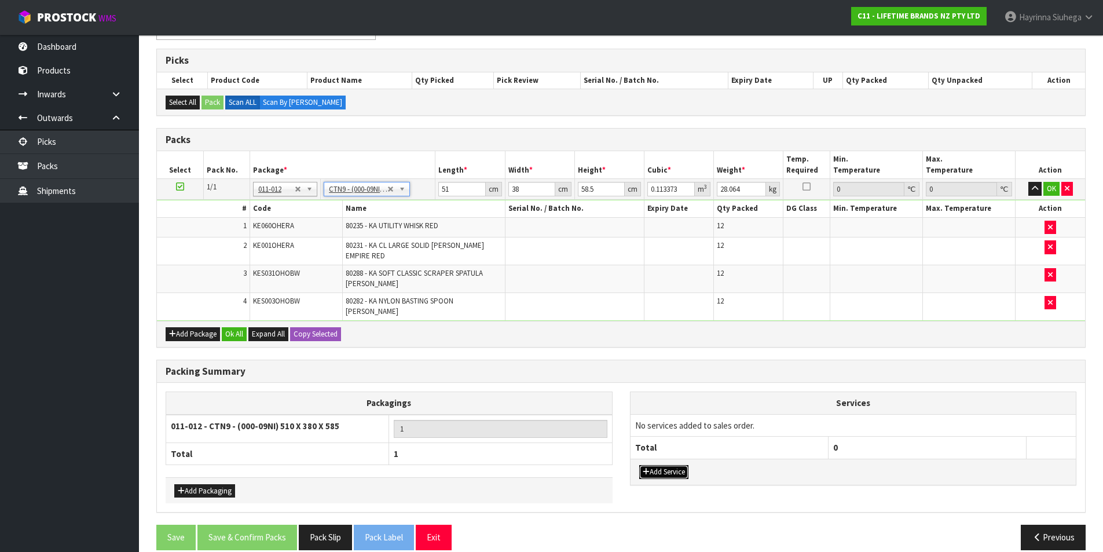
click at [688, 465] on button "Add Service" at bounding box center [663, 472] width 49 height 14
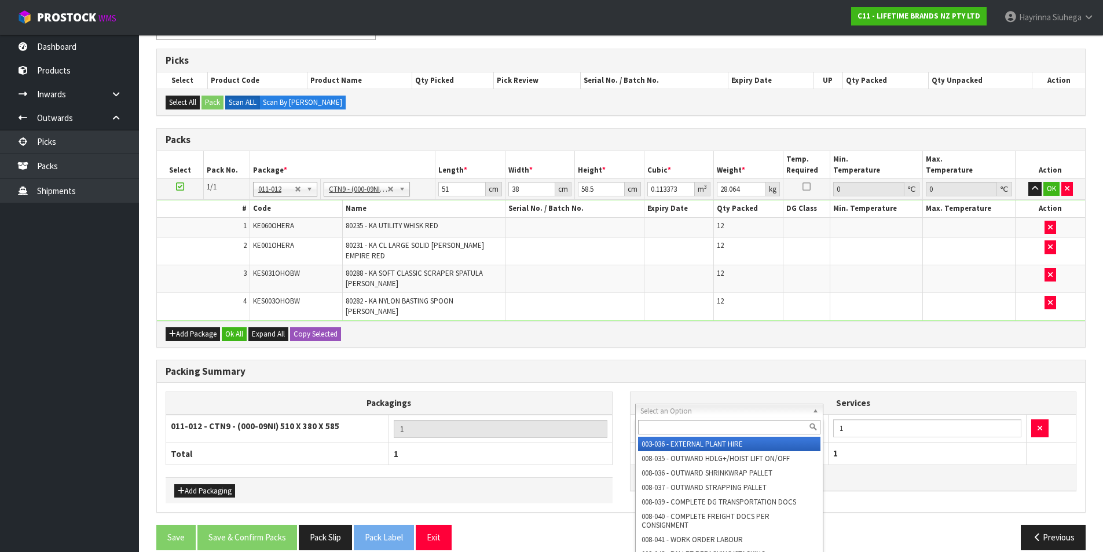
click at [703, 430] on input "text" at bounding box center [729, 427] width 183 height 14
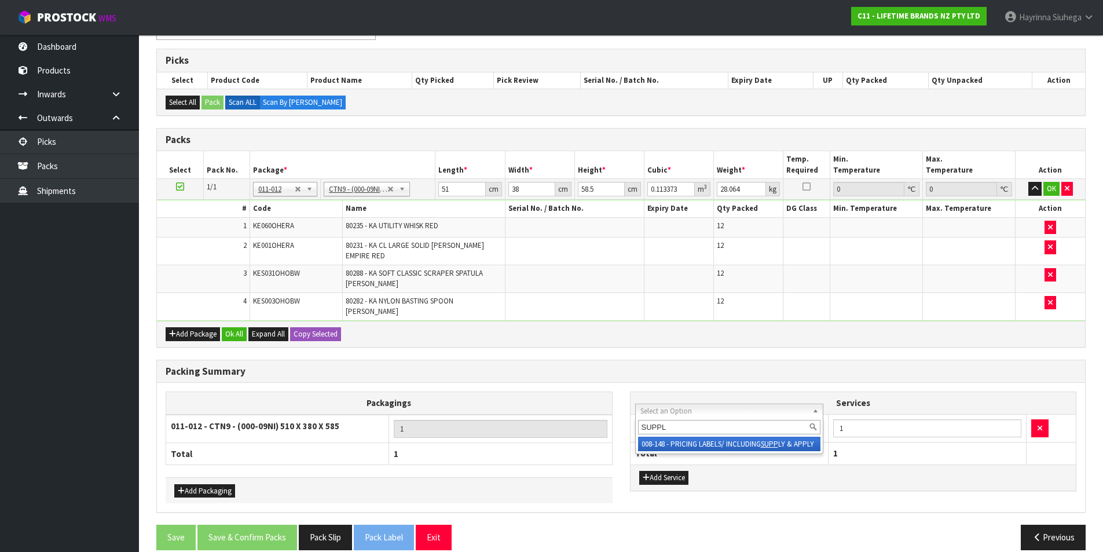
type input "SUPPLY"
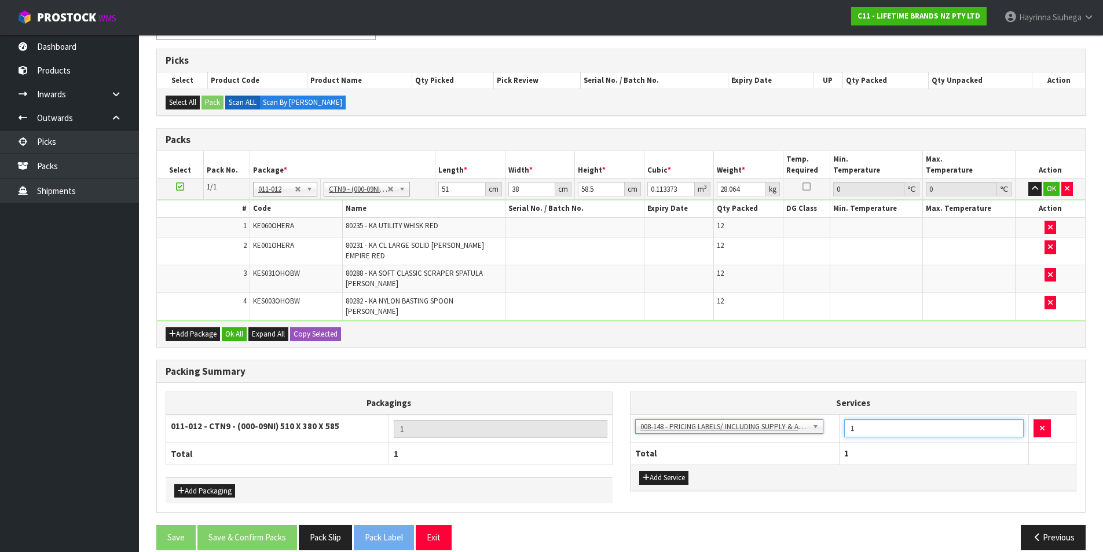
drag, startPoint x: 865, startPoint y: 416, endPoint x: 817, endPoint y: 410, distance: 47.8
click at [818, 414] on tr "003-036 - EXTERNAL PLANT HIRE 008-035 - OUTWARD HDLG+/HOIST LIFT ON/OFF 008-036…" at bounding box center [853, 428] width 446 height 28
type input "24"
click at [621, 332] on div "Combine Orders C11-ORD0001616 C11-ORD0001617 C11-ORD0001618 C11-ORD0001624 C11-…" at bounding box center [620, 283] width 929 height 552
click at [440, 188] on input "51" at bounding box center [461, 189] width 47 height 14
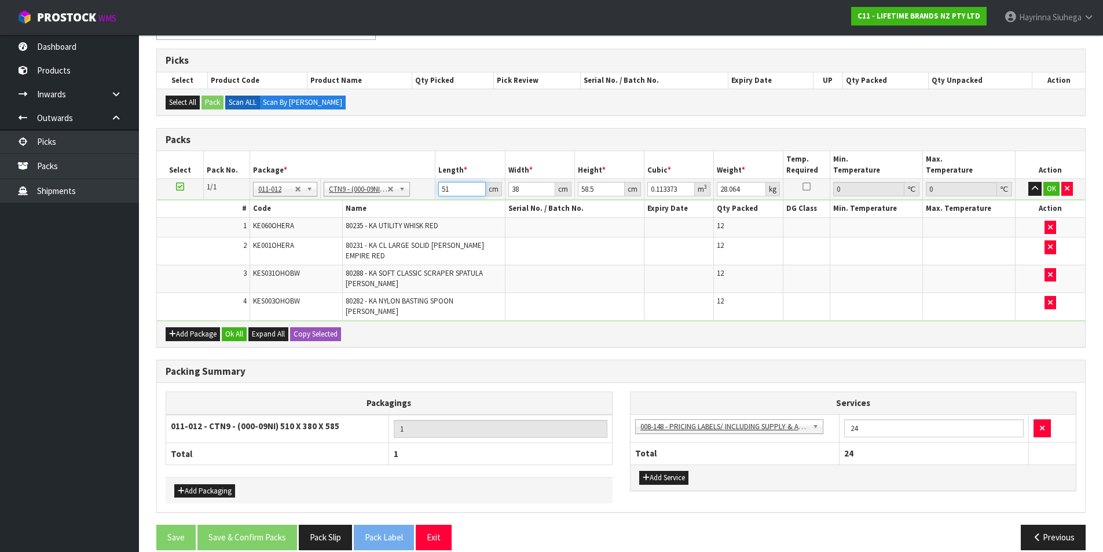
click at [440, 188] on input "51" at bounding box center [461, 189] width 47 height 14
type input "6"
type input "0.013338"
type input "60"
type input "0.13338"
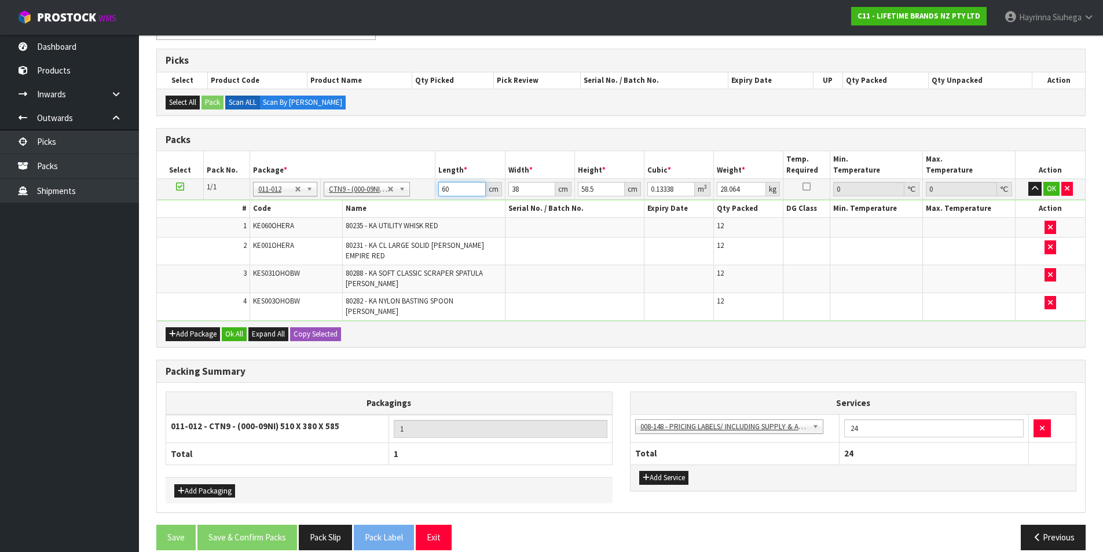
type input "60"
type input "3"
type input "0.01053"
type input "37"
type input "0.12987"
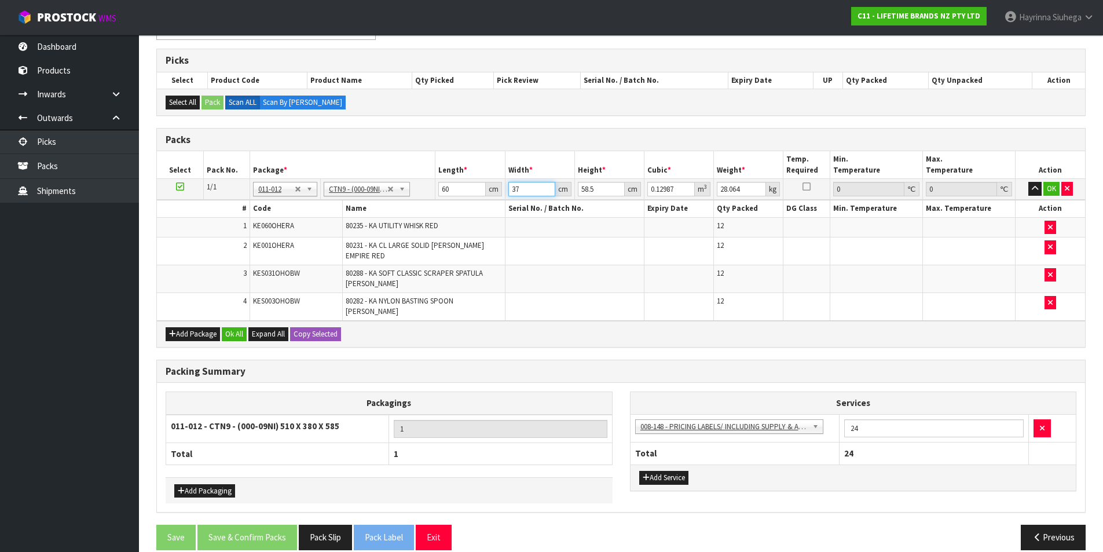
type input "37"
type input "5"
type input "0.0111"
type input "50"
type input "0.111"
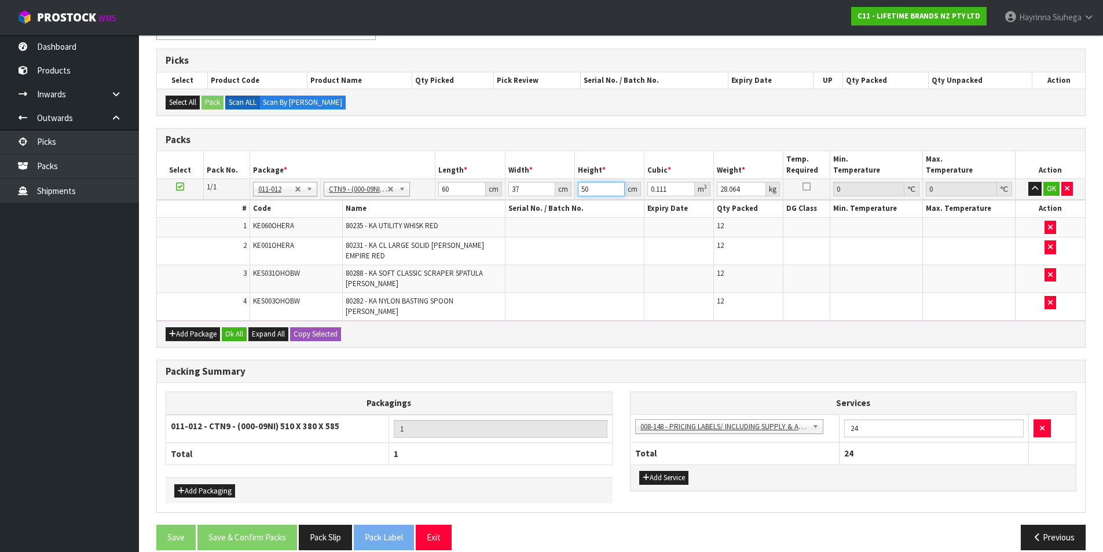
type input "50"
type input "11"
click button "OK" at bounding box center [1051, 189] width 16 height 14
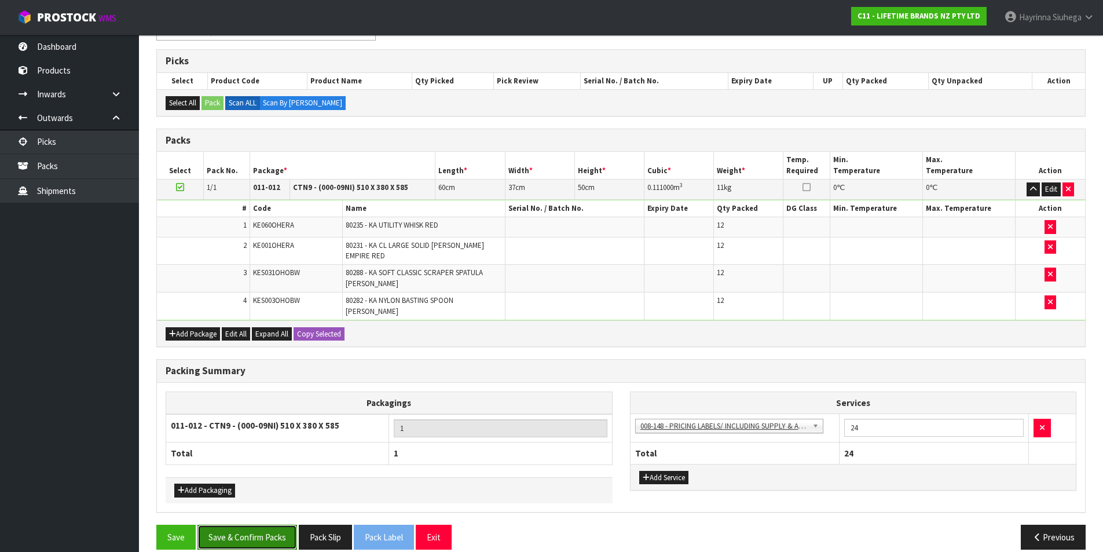
click at [252, 524] on button "Save & Confirm Packs" at bounding box center [247, 536] width 100 height 25
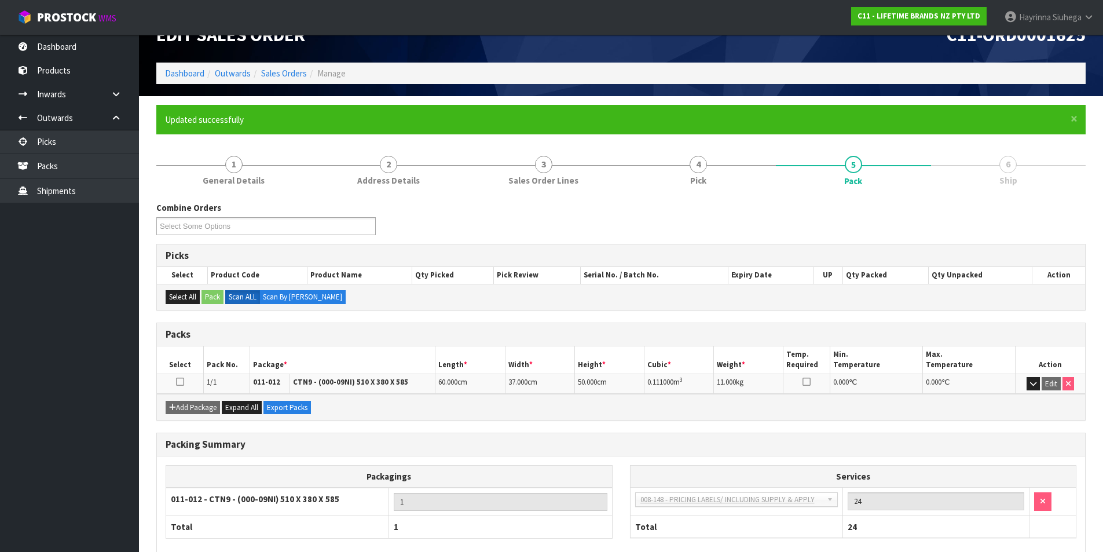
scroll to position [90, 0]
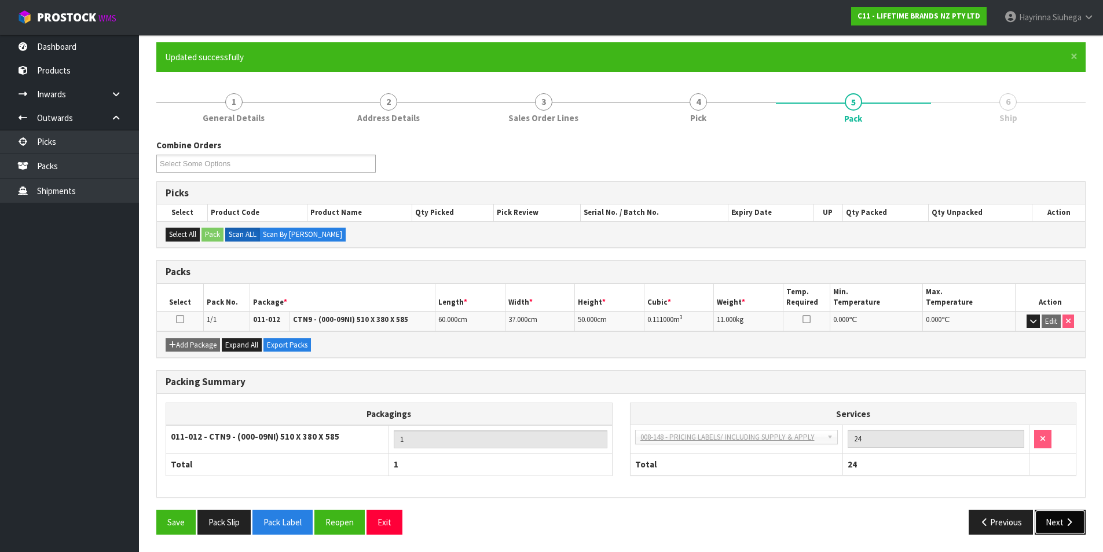
click at [1054, 516] on button "Next" at bounding box center [1059, 521] width 51 height 25
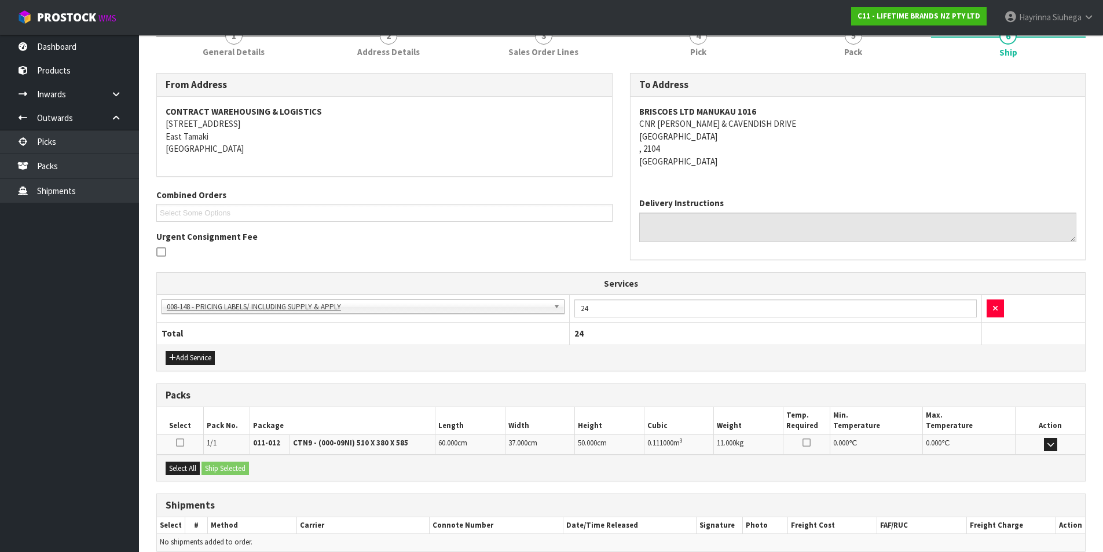
scroll to position [210, 0]
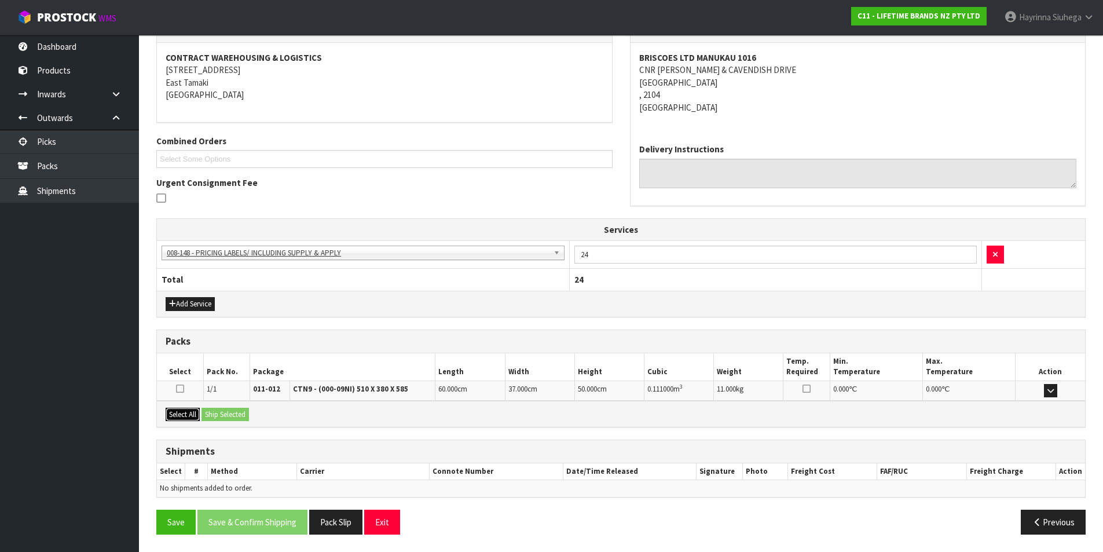
click at [185, 417] on button "Select All" at bounding box center [183, 415] width 34 height 14
click at [218, 409] on button "Ship Selected" at bounding box center [224, 415] width 47 height 14
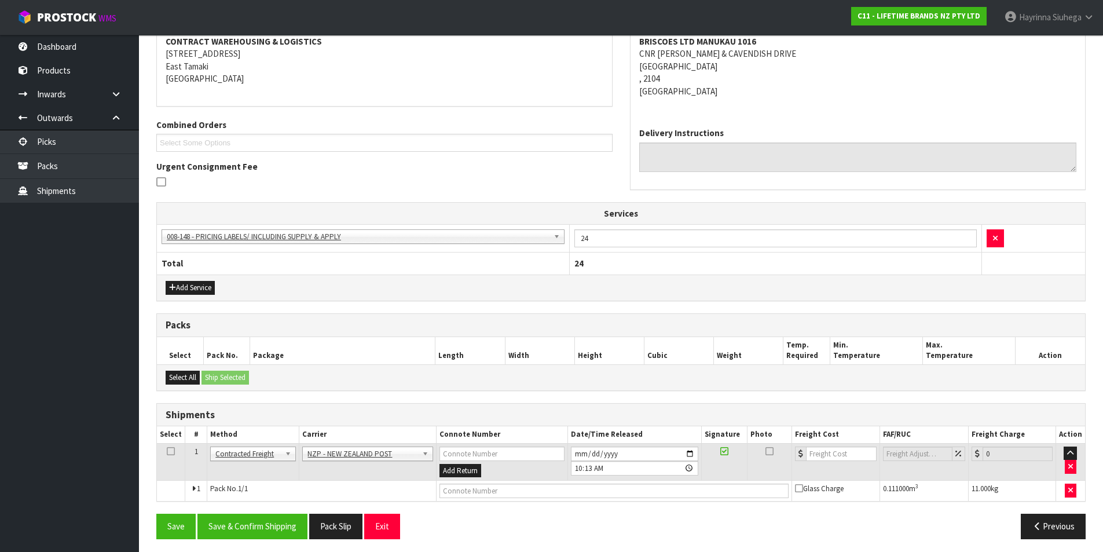
scroll to position [230, 0]
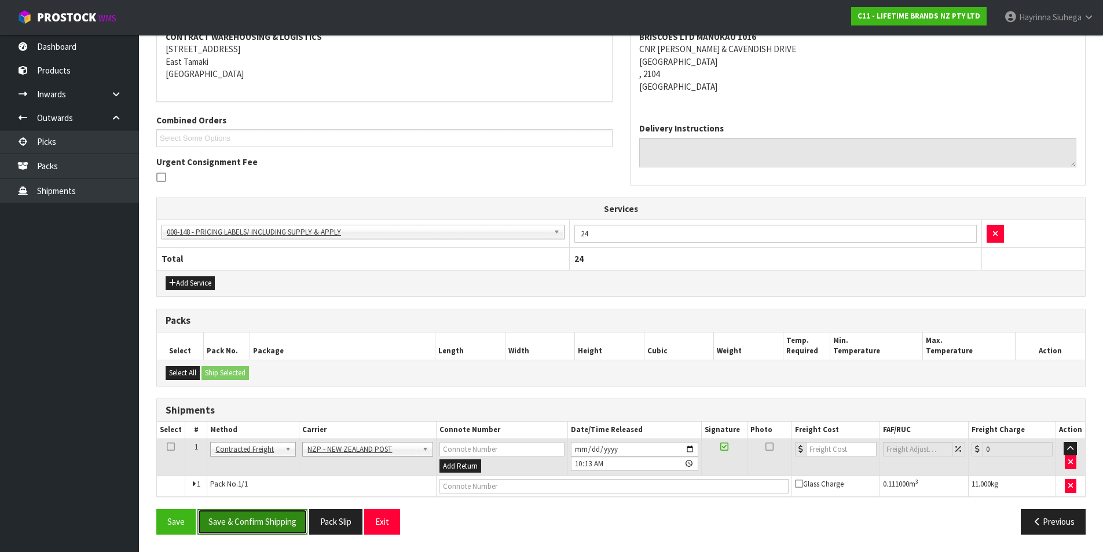
click at [262, 520] on button "Save & Confirm Shipping" at bounding box center [252, 521] width 110 height 25
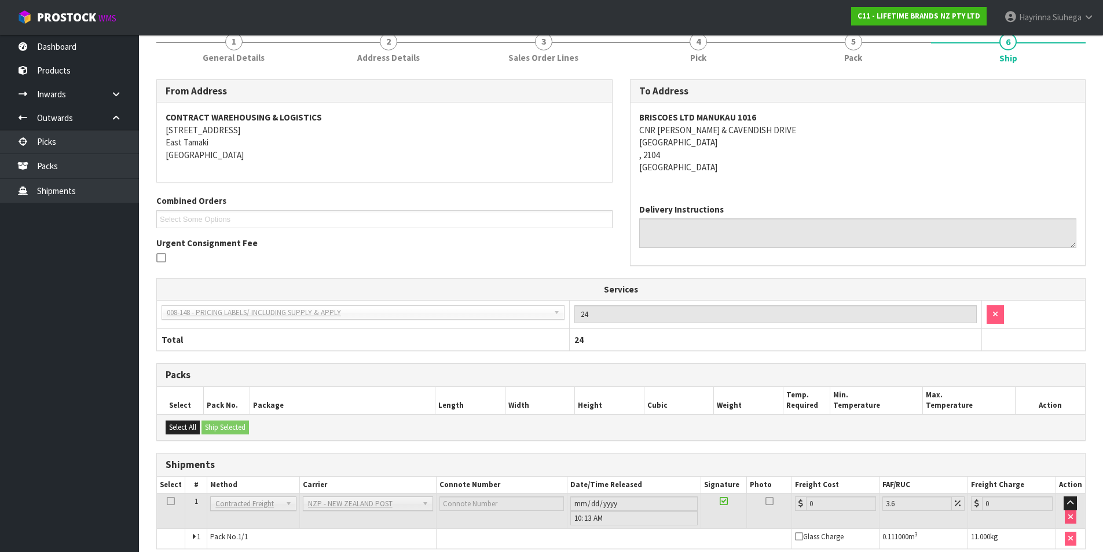
scroll to position [214, 0]
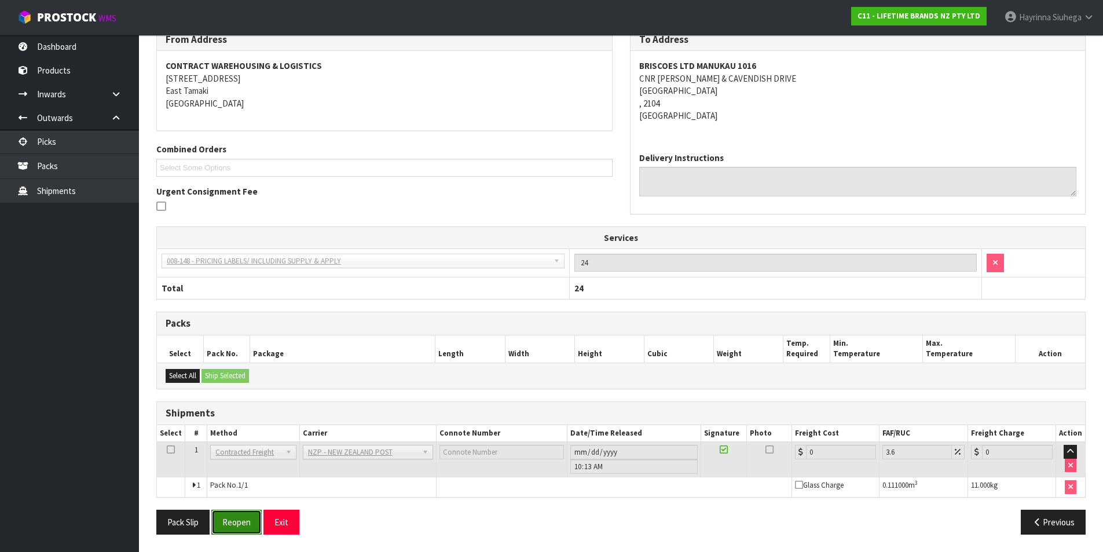
click at [241, 527] on button "Reopen" at bounding box center [236, 521] width 50 height 25
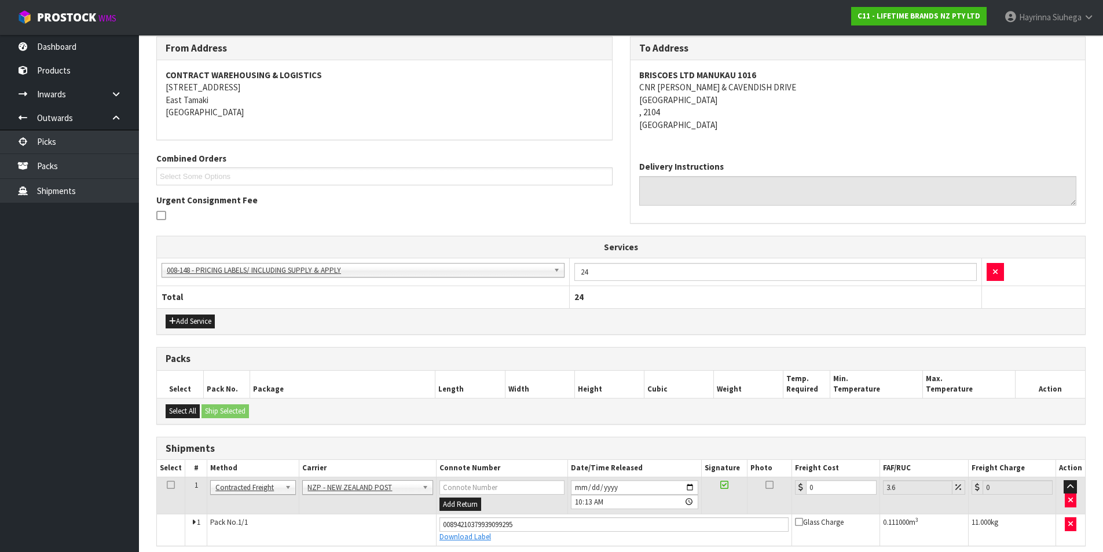
scroll to position [241, 0]
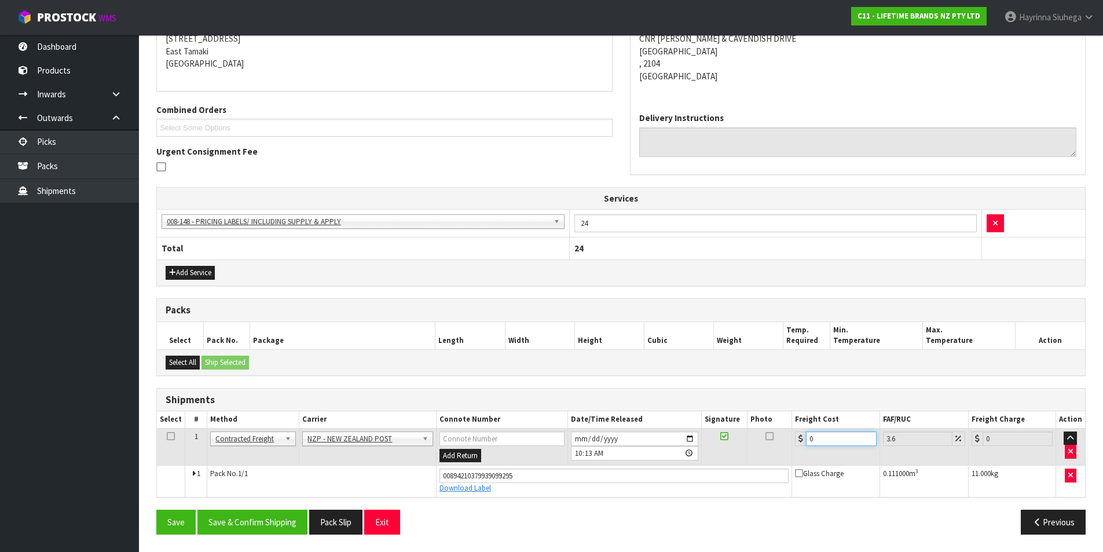
drag, startPoint x: 842, startPoint y: 445, endPoint x: 655, endPoint y: 436, distance: 186.6
click at [668, 438] on tr "1 Client Local Pickup Customer Local Pickup Company Freight Contracted Freight …" at bounding box center [621, 447] width 928 height 38
type input "4"
type input "4.14"
type input "4.3"
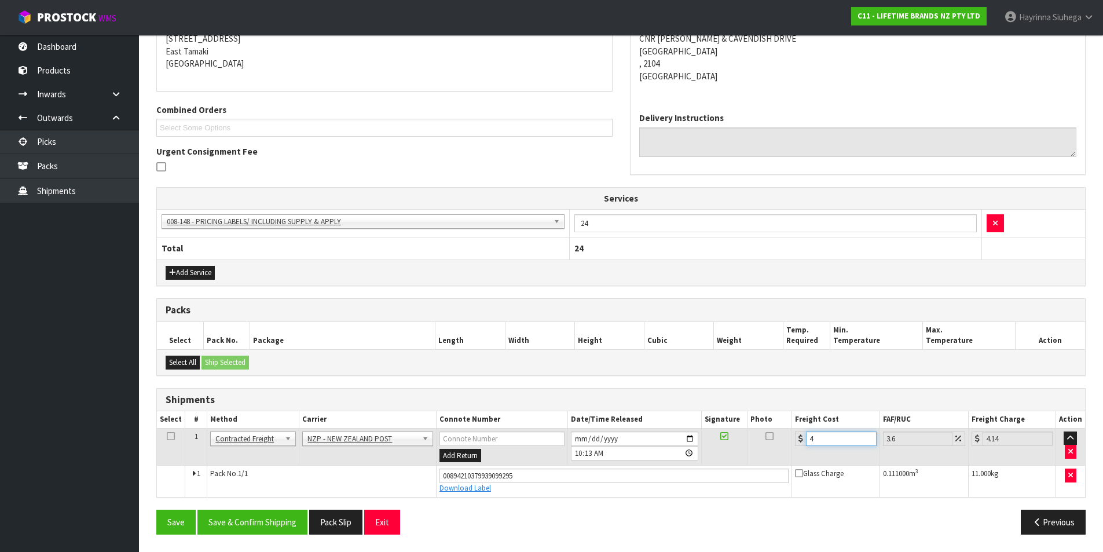
type input "4.45"
type input "4.33"
type input "4.49"
type input "4.33"
click at [156, 509] on button "Save" at bounding box center [175, 521] width 39 height 25
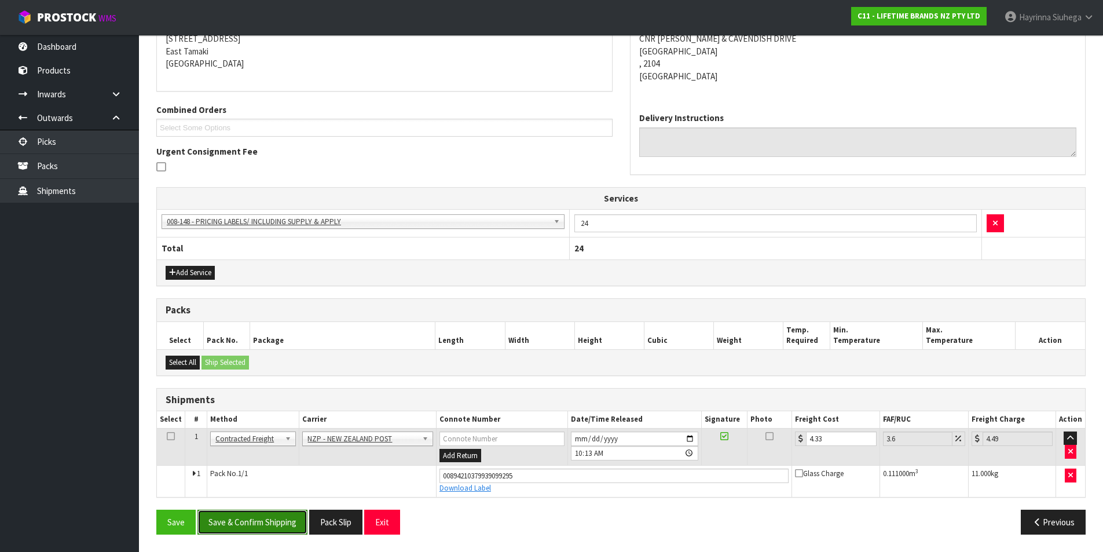
click at [281, 518] on button "Save & Confirm Shipping" at bounding box center [252, 521] width 110 height 25
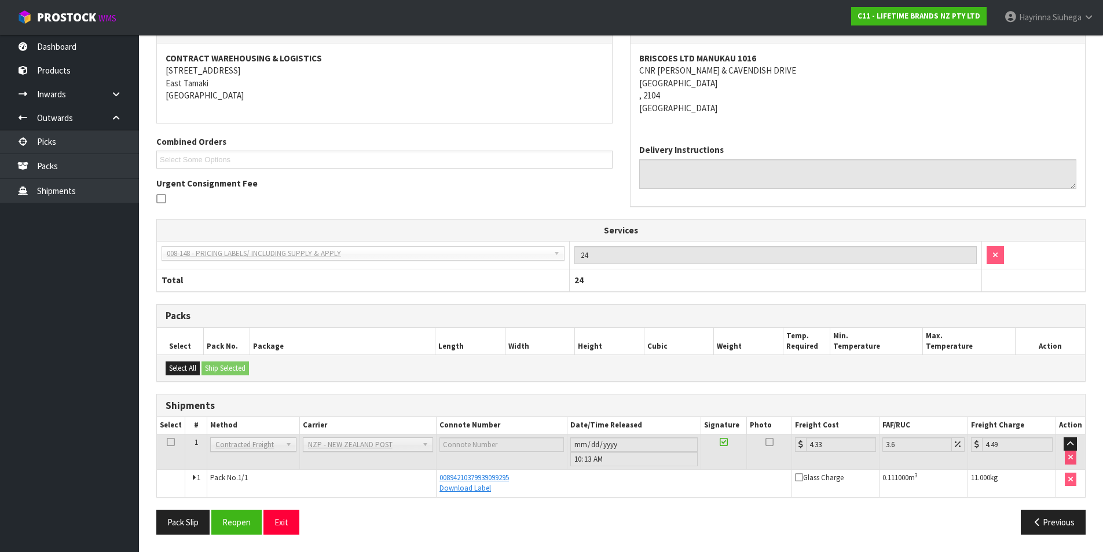
scroll to position [0, 0]
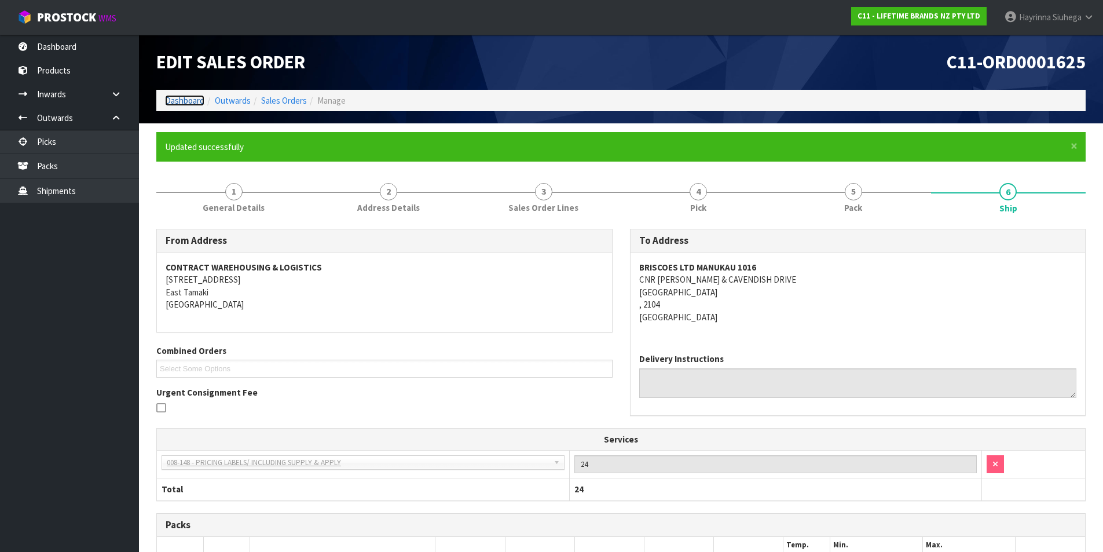
click at [184, 100] on link "Dashboard" at bounding box center [184, 100] width 39 height 11
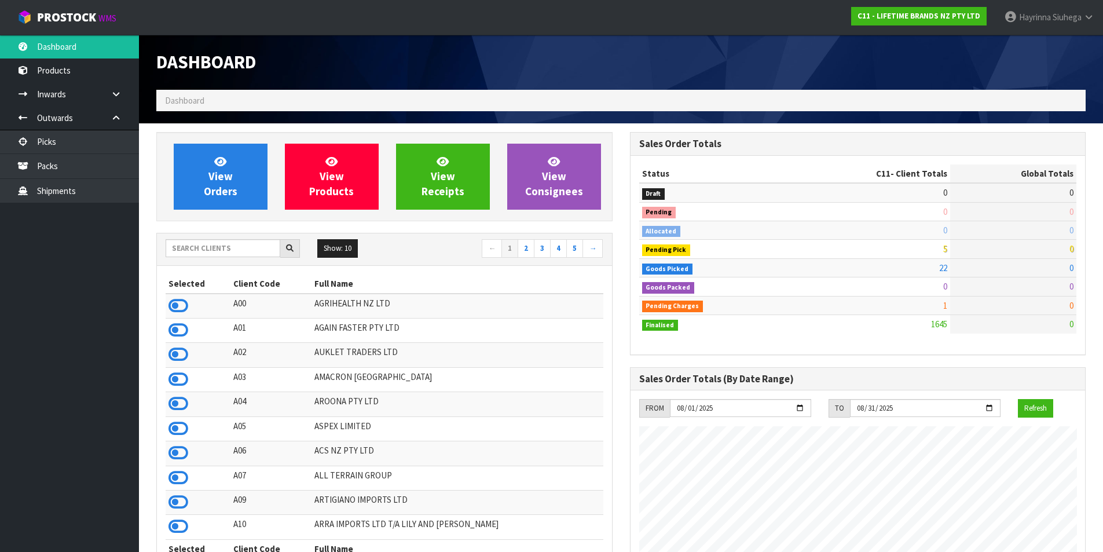
scroll to position [877, 473]
click at [253, 188] on link "View Orders" at bounding box center [221, 177] width 94 height 66
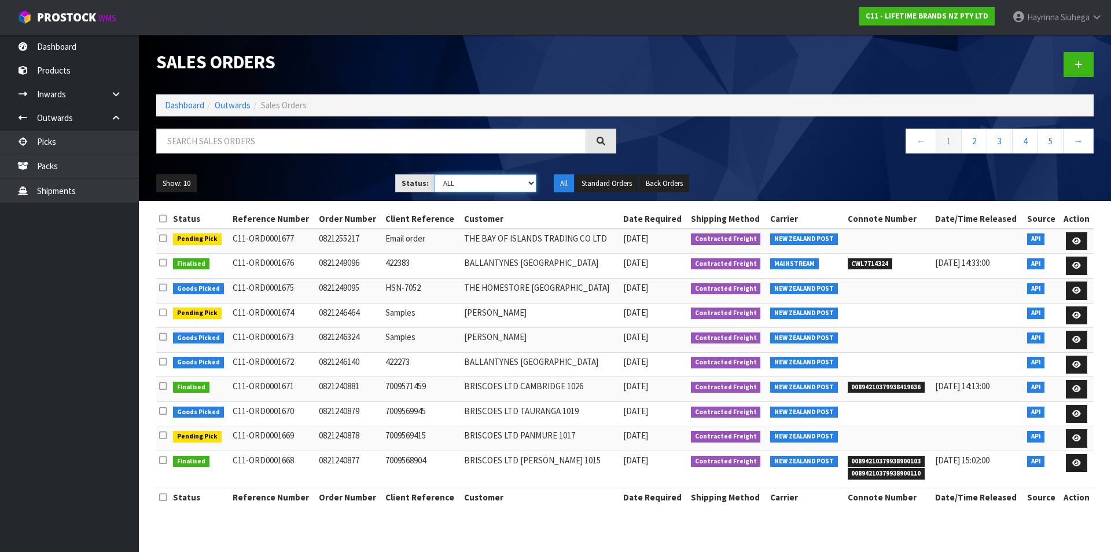
click at [464, 177] on select "Draft Pending Allocated Pending Pick Goods Picked Goods Packed Pending Charges …" at bounding box center [486, 183] width 102 height 18
select select "string:4"
click at [435, 174] on select "Draft Pending Allocated Pending Pick Goods Picked Goods Packed Pending Charges …" at bounding box center [486, 183] width 102 height 18
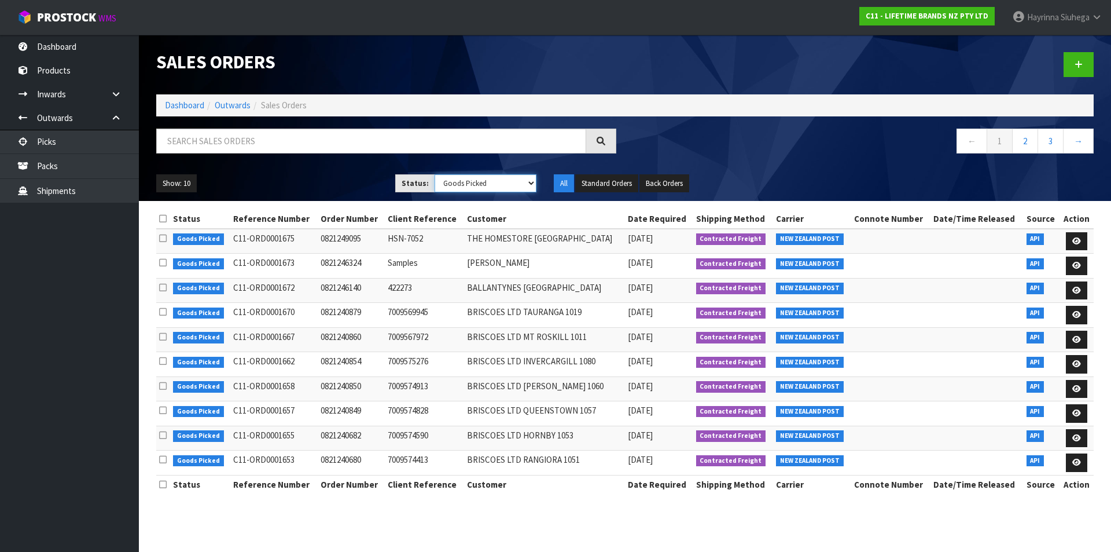
click at [475, 187] on select "Draft Pending Allocated Pending Pick Goods Picked Goods Packed Pending Charges …" at bounding box center [486, 183] width 102 height 18
click at [168, 183] on button "Show: 10" at bounding box center [176, 183] width 41 height 19
click at [179, 258] on link "50" at bounding box center [202, 252] width 91 height 16
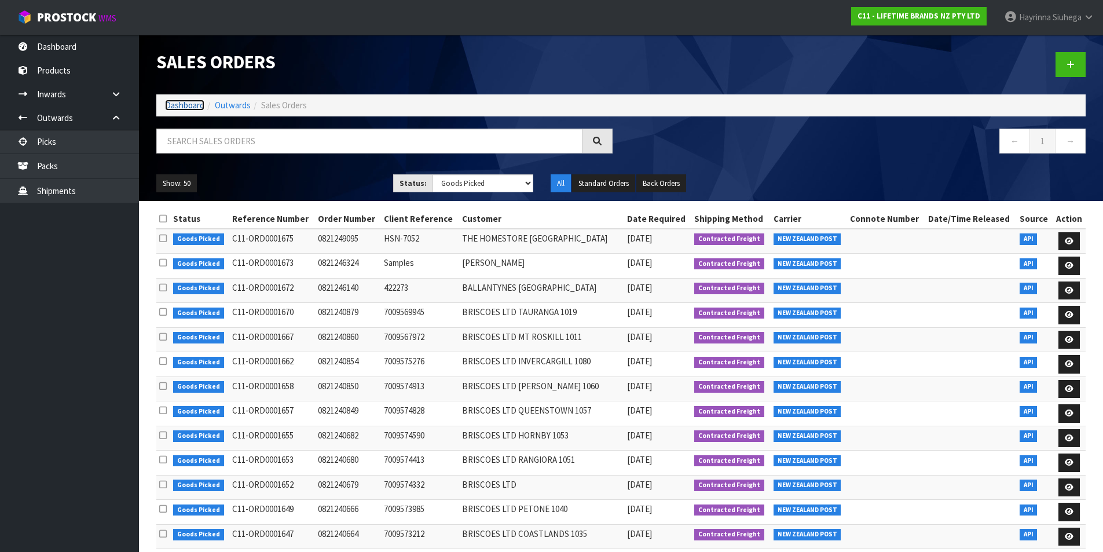
click at [186, 110] on link "Dashboard" at bounding box center [184, 105] width 39 height 11
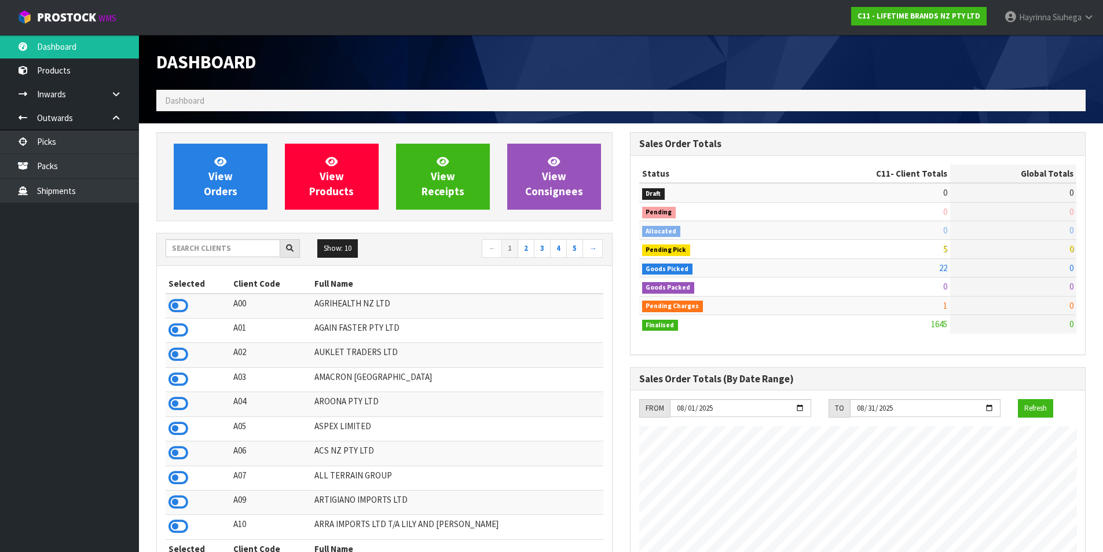
scroll to position [877, 473]
click at [210, 157] on link "View Orders" at bounding box center [221, 177] width 94 height 66
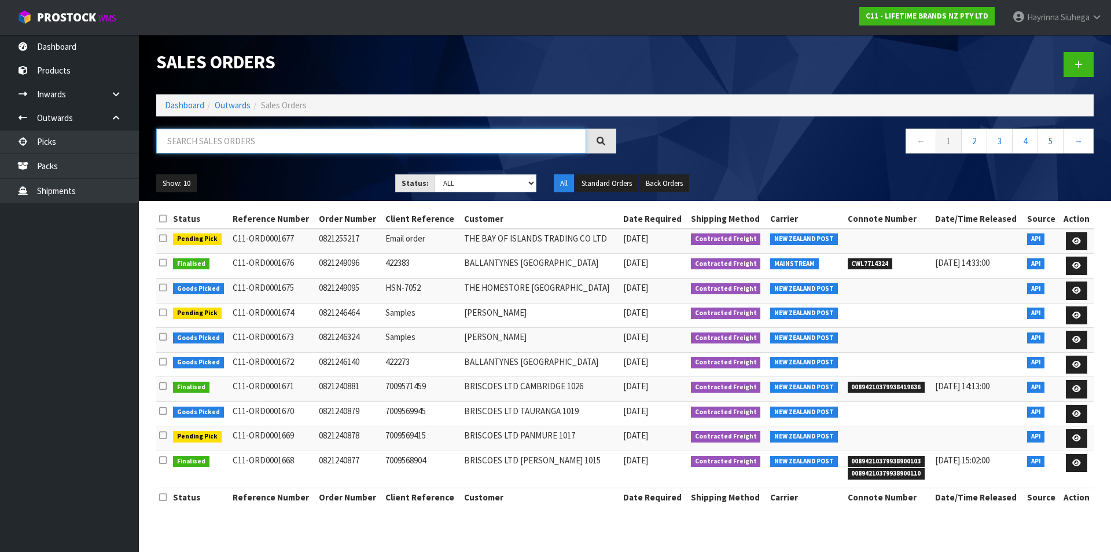
click at [223, 146] on input "text" at bounding box center [371, 141] width 430 height 25
type input "JOB-0407171"
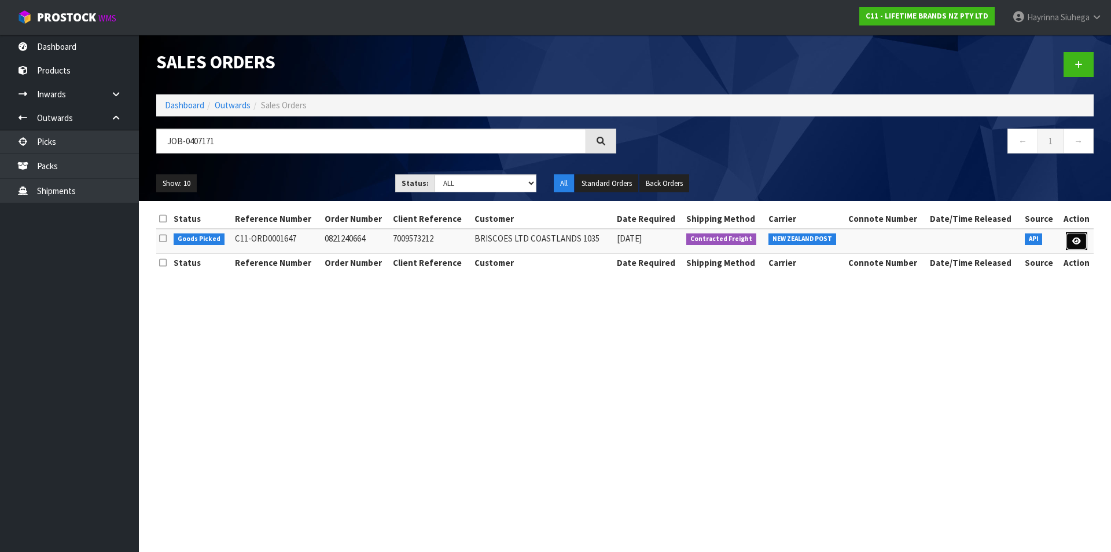
click at [1082, 245] on link at bounding box center [1076, 241] width 21 height 19
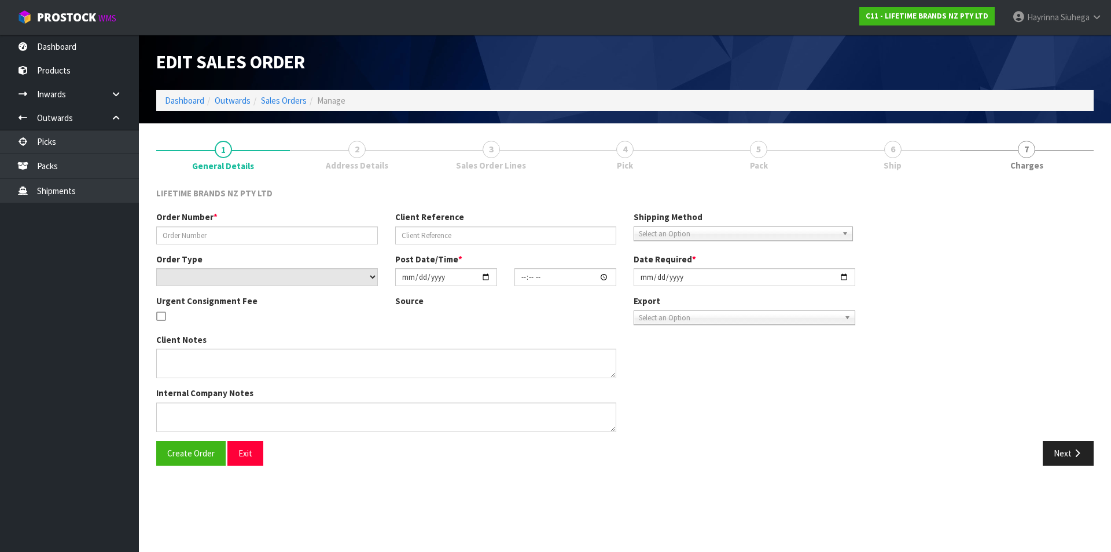
type input "0821240664"
type input "7009573212"
select select "number:0"
type input "[DATE]"
type input "15:13:15.000"
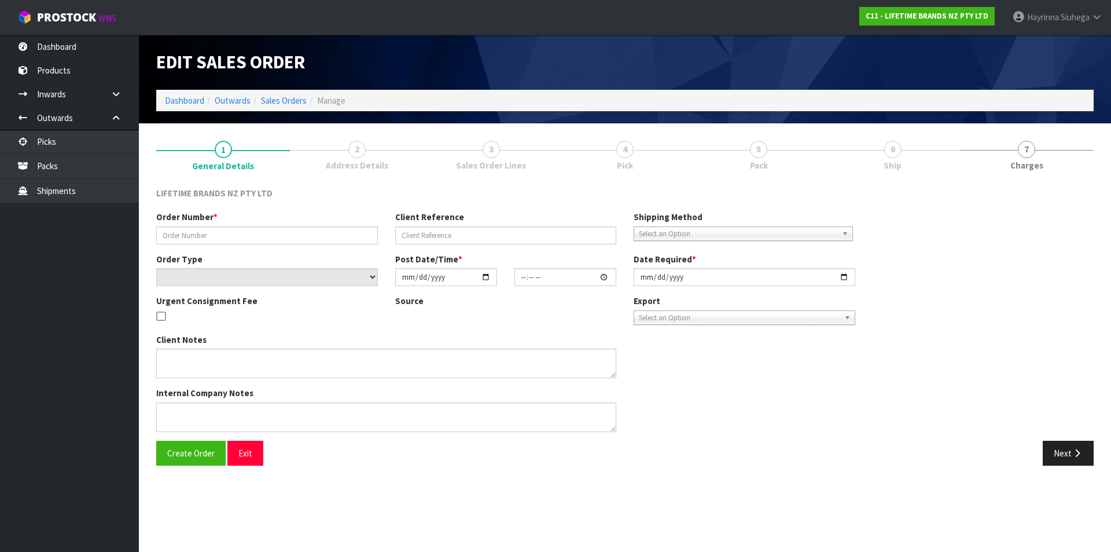
type input "[DATE]"
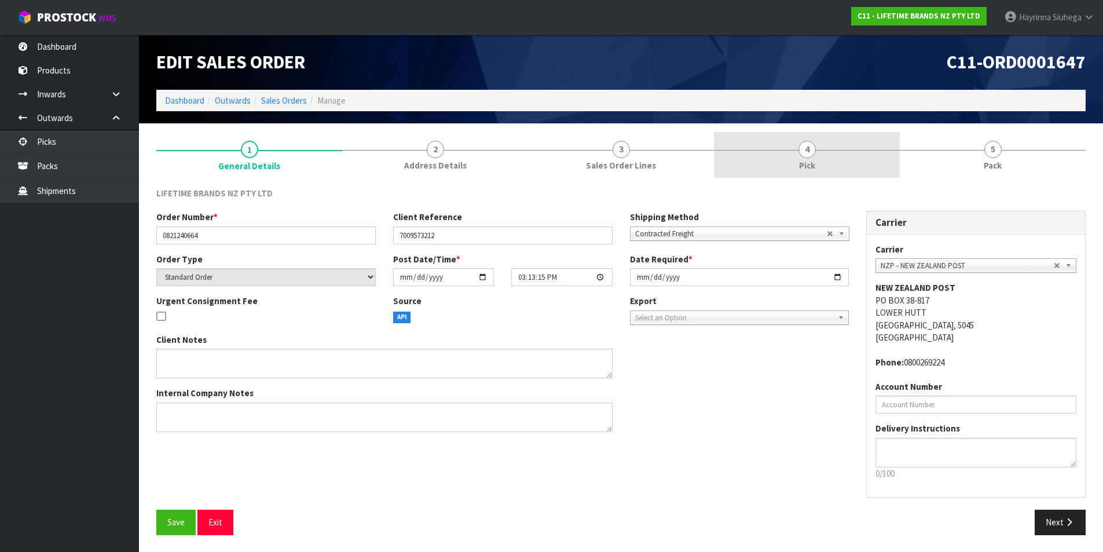
click at [837, 163] on link "4 Pick" at bounding box center [807, 155] width 186 height 46
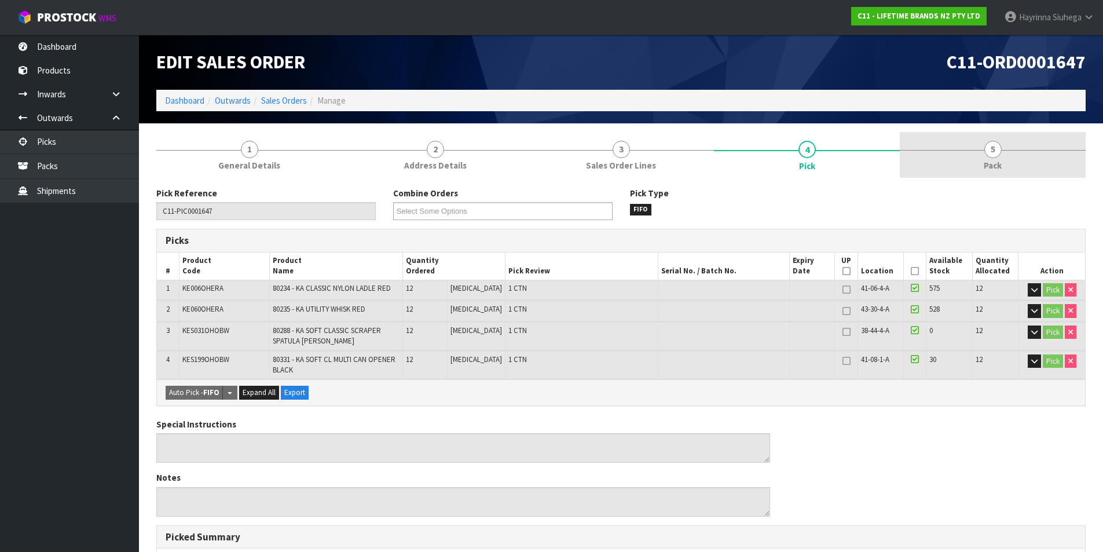
click at [947, 159] on link "5 Pack" at bounding box center [993, 155] width 186 height 46
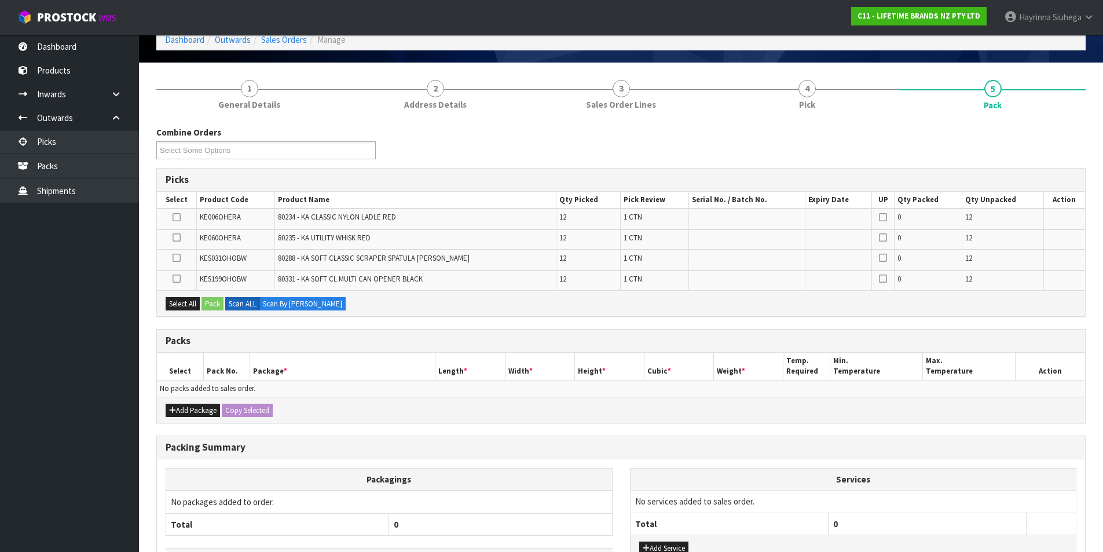
scroll to position [147, 0]
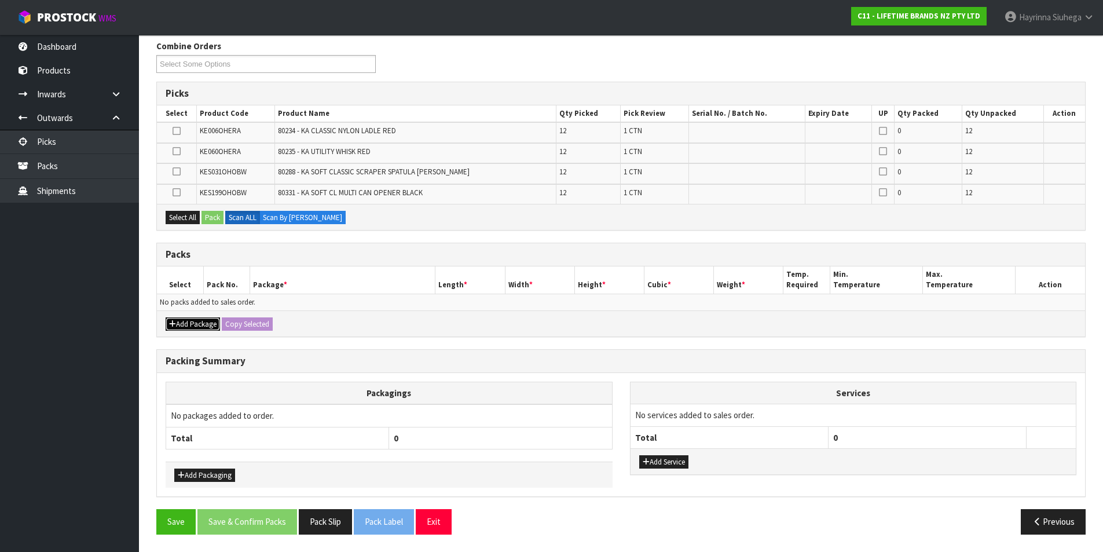
click at [200, 325] on button "Add Package" at bounding box center [193, 324] width 54 height 14
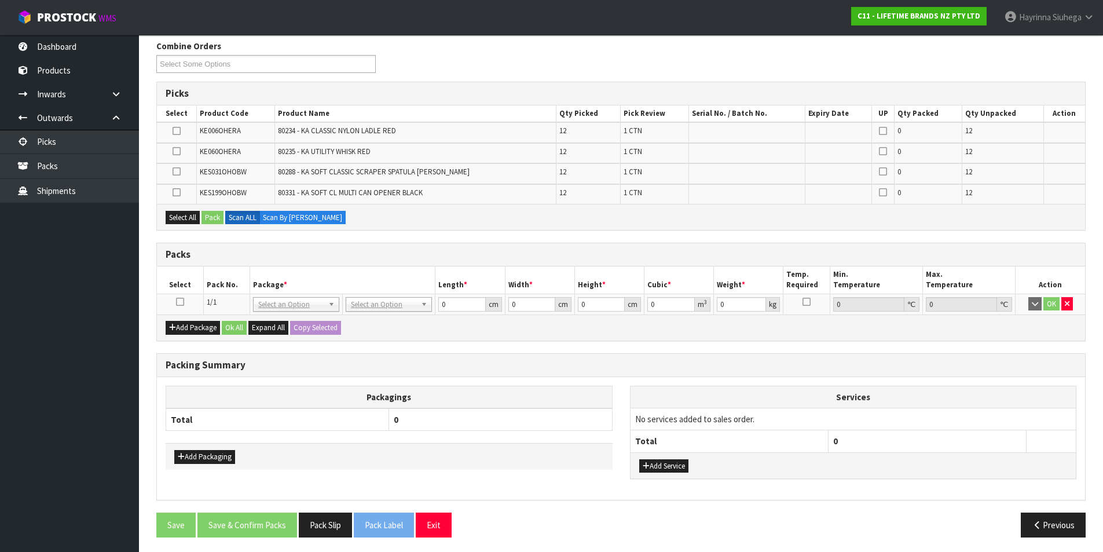
click at [179, 302] on icon at bounding box center [180, 302] width 8 height 1
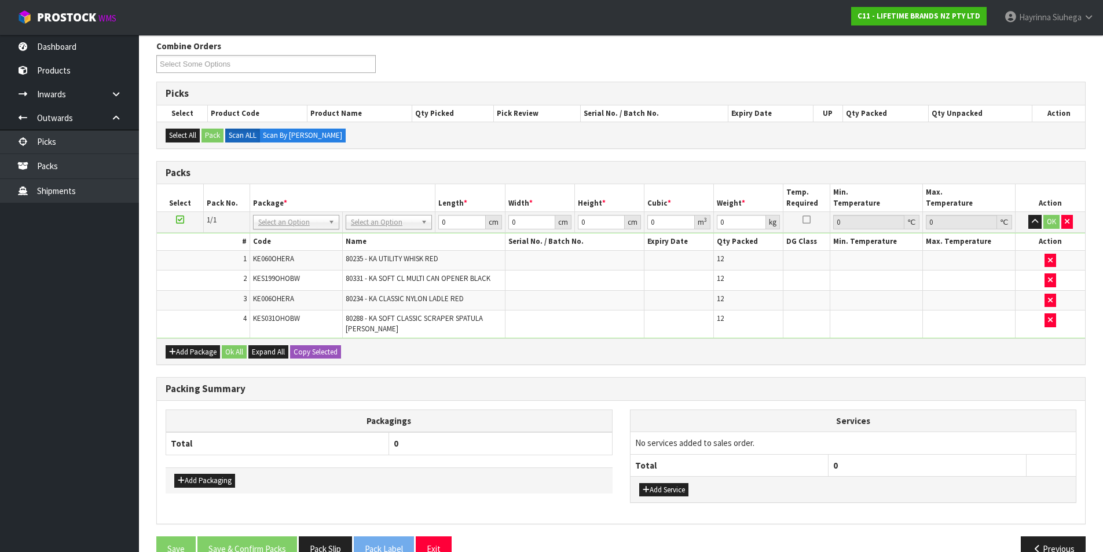
click at [390, 214] on td "No Packaging Cartons PLT GEN120 (1200 X 1000) PLT ONE WAY SKID CHEP HIRE PALLET…" at bounding box center [389, 222] width 93 height 21
click at [386, 240] on input "text" at bounding box center [388, 238] width 80 height 14
type input "OC"
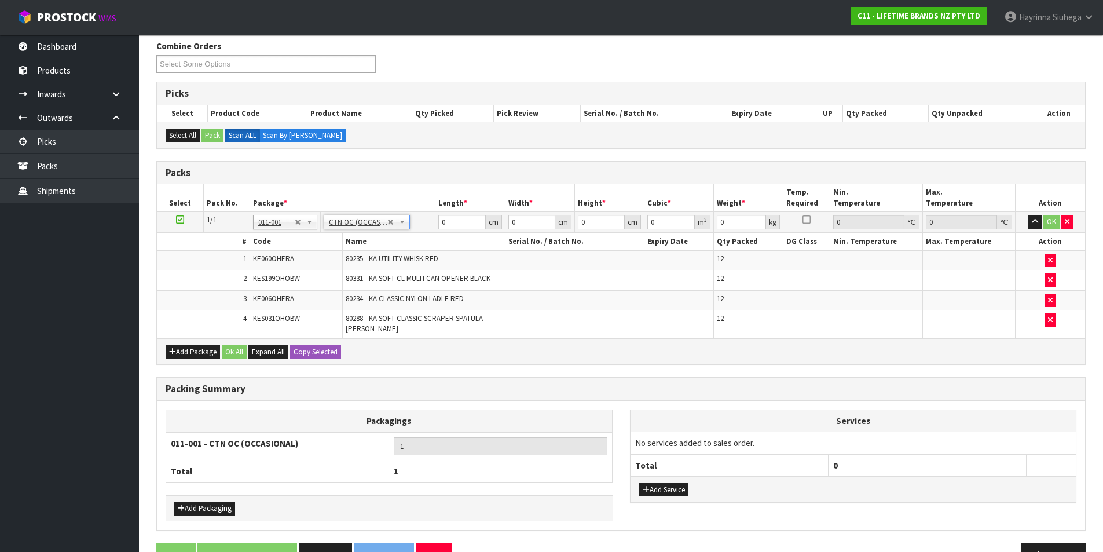
type input "25.888"
click at [441, 221] on input "0" at bounding box center [461, 222] width 47 height 14
type input "59"
type input "32"
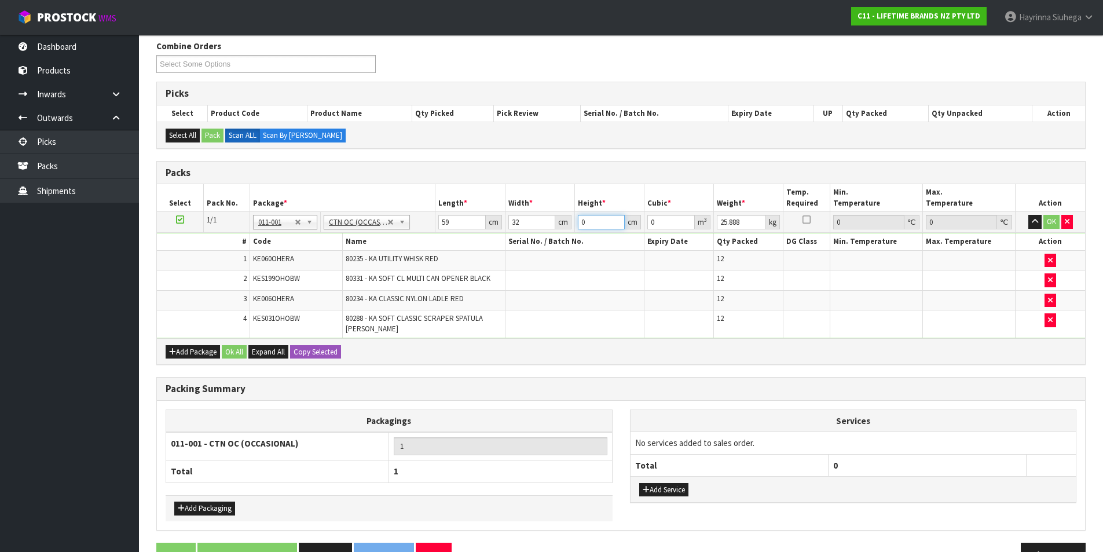
type input "5"
type input "0.00944"
type input "58"
type input "0.109504"
type input "58"
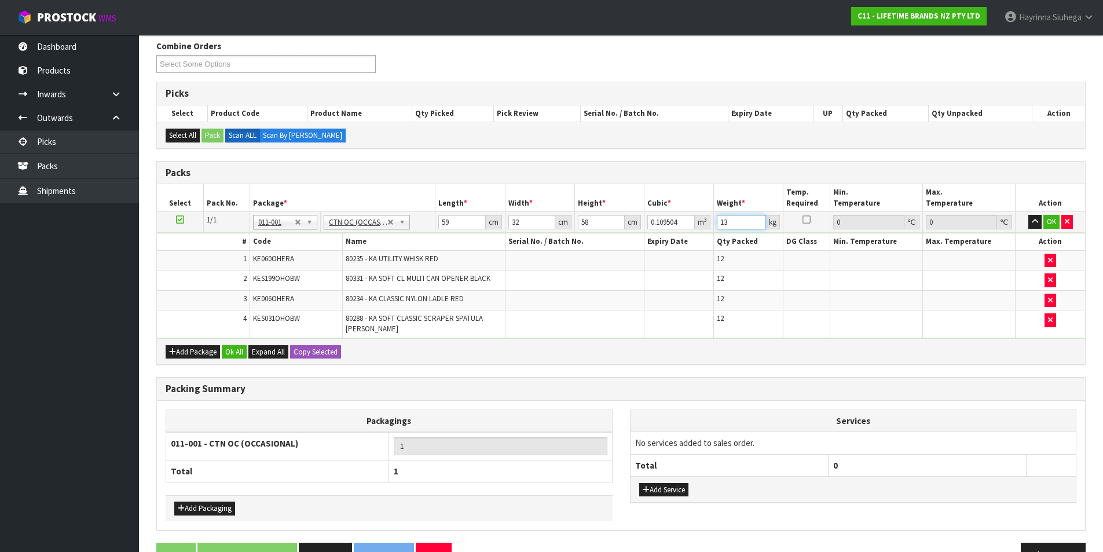
type input "13"
click button "OK" at bounding box center [1051, 222] width 16 height 14
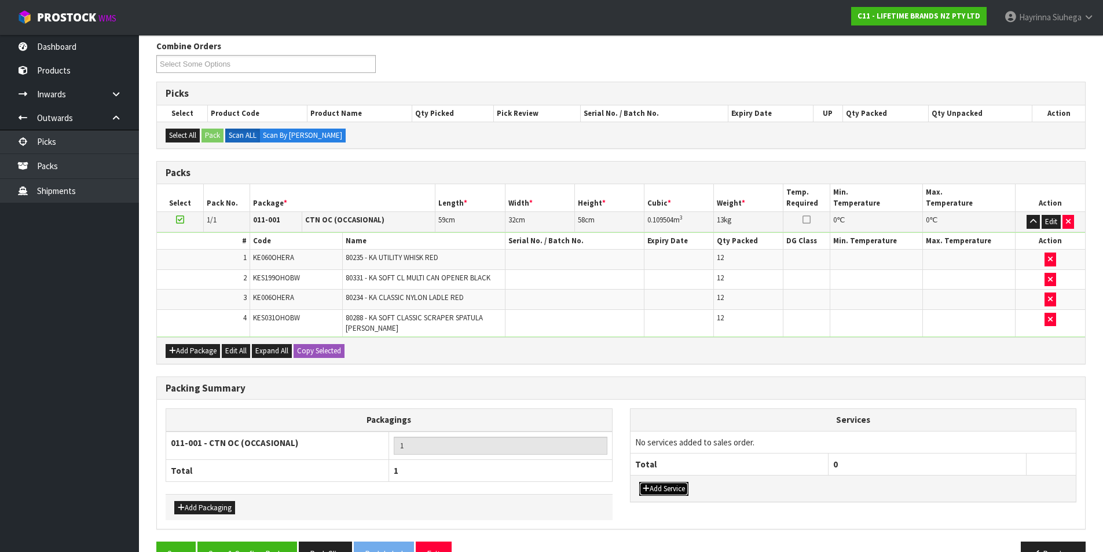
click at [667, 488] on button "Add Service" at bounding box center [663, 489] width 49 height 14
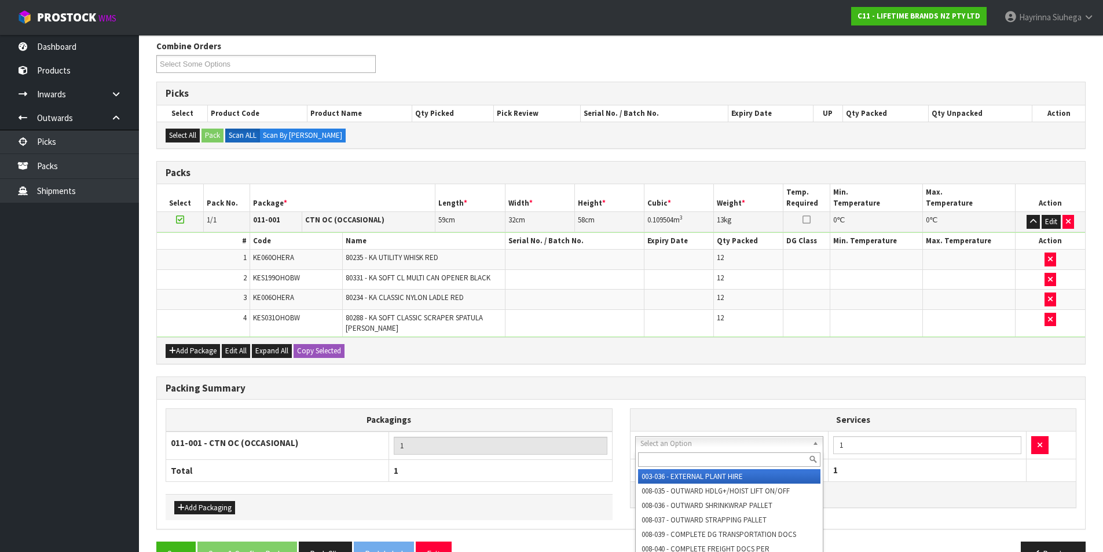
click at [681, 454] on input "text" at bounding box center [729, 459] width 183 height 14
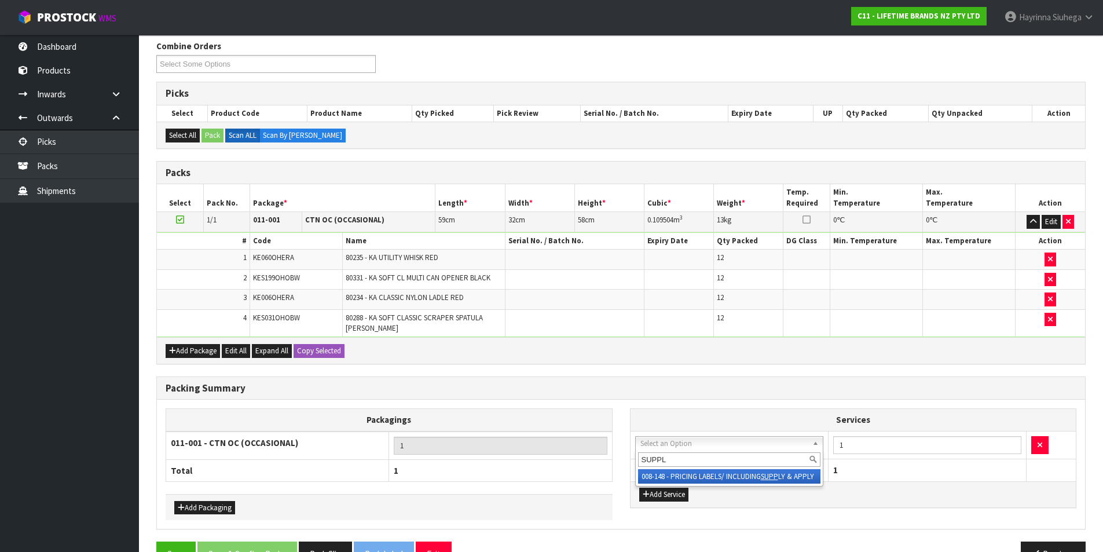
type input "SUPPLY"
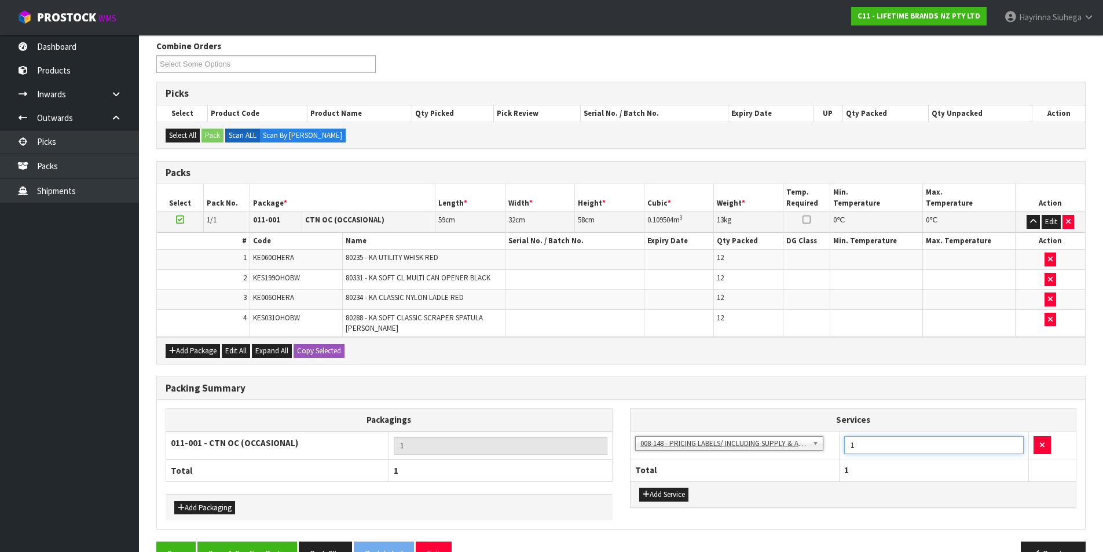
drag, startPoint x: 860, startPoint y: 449, endPoint x: 773, endPoint y: 446, distance: 86.3
click at [784, 449] on tr "003-036 - EXTERNAL PLANT HIRE 008-035 - OUTWARD HDLG+/HOIST LIFT ON/OFF 008-036…" at bounding box center [853, 445] width 446 height 28
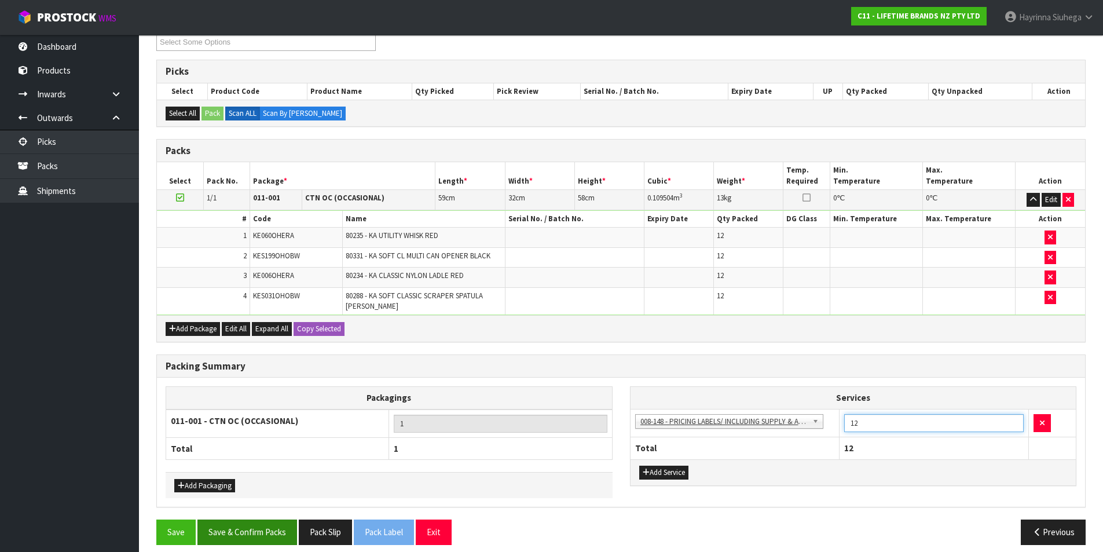
scroll to position [179, 0]
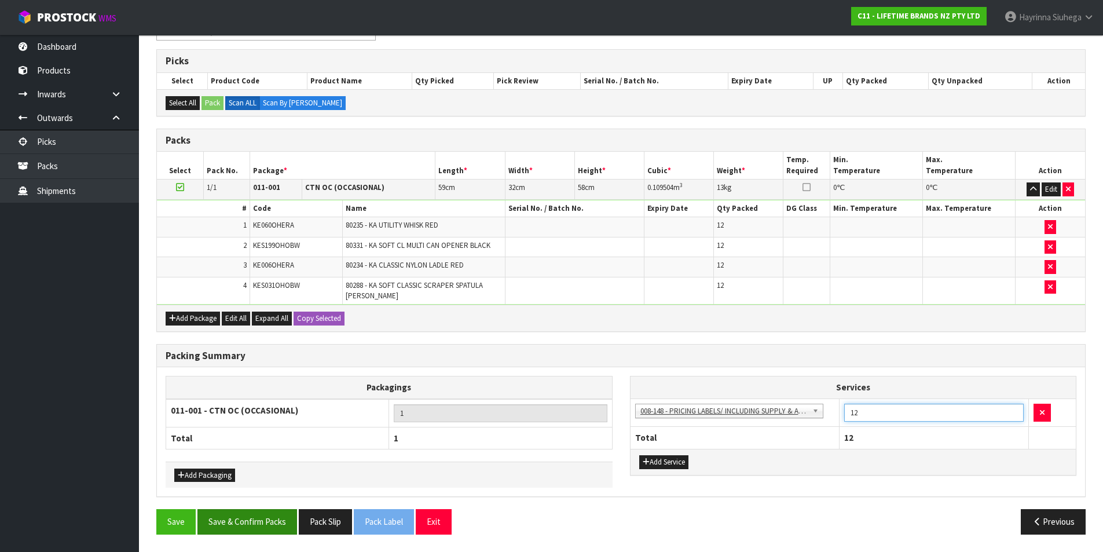
type input "12"
click at [272, 520] on button "Save & Confirm Packs" at bounding box center [247, 521] width 100 height 25
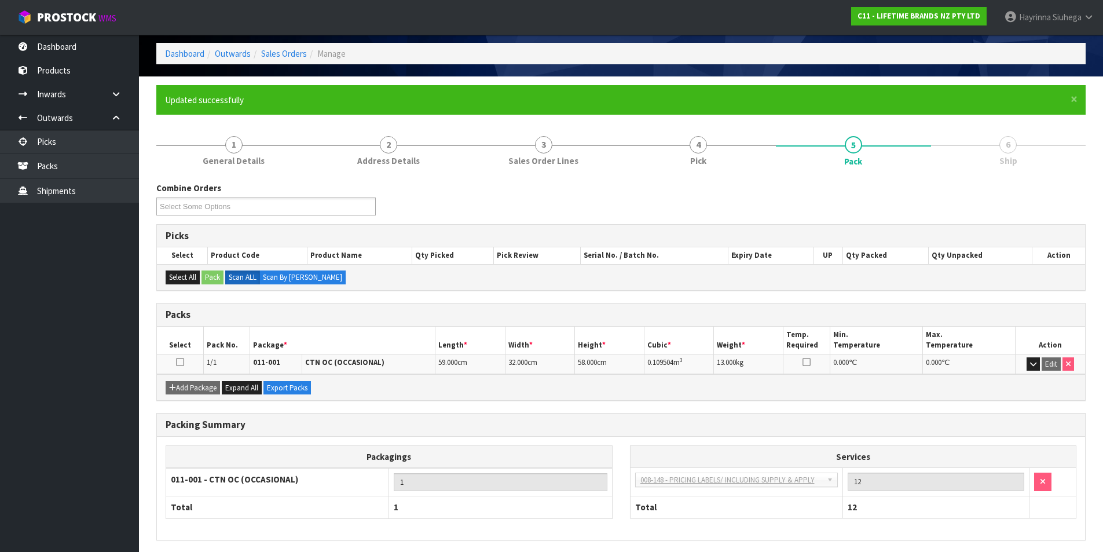
scroll to position [90, 0]
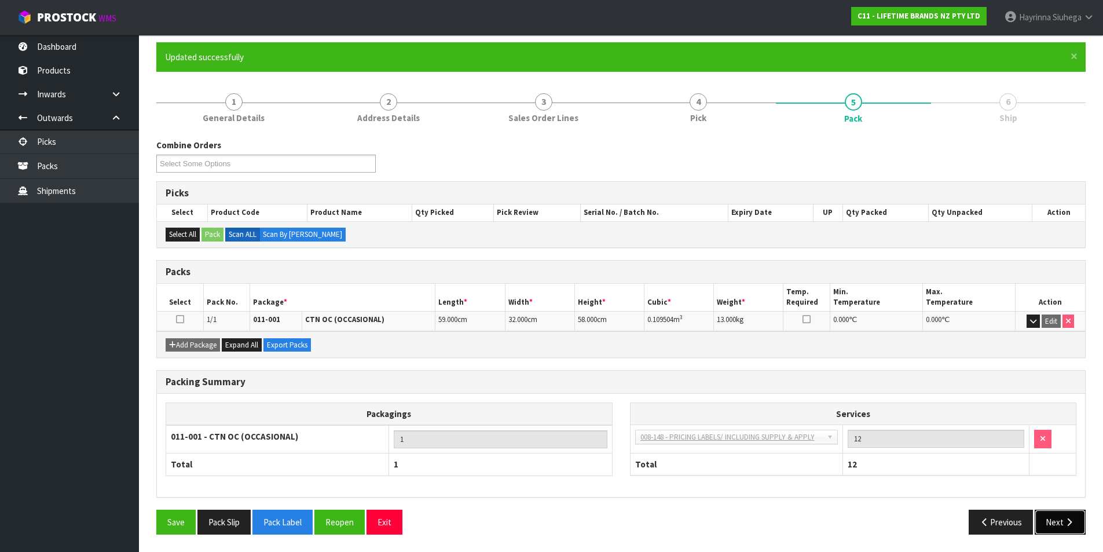
click at [1055, 519] on button "Next" at bounding box center [1059, 521] width 51 height 25
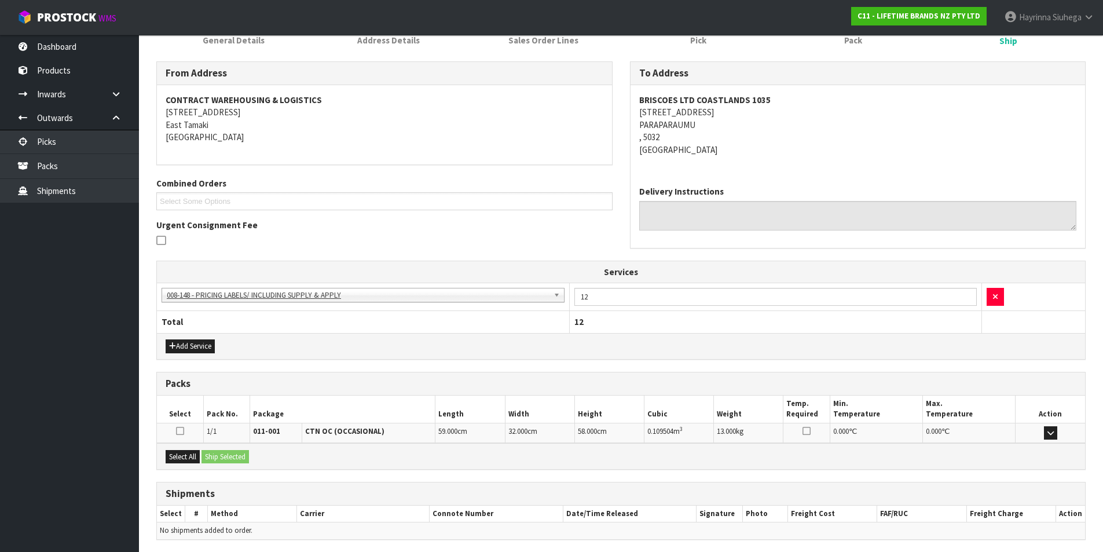
scroll to position [210, 0]
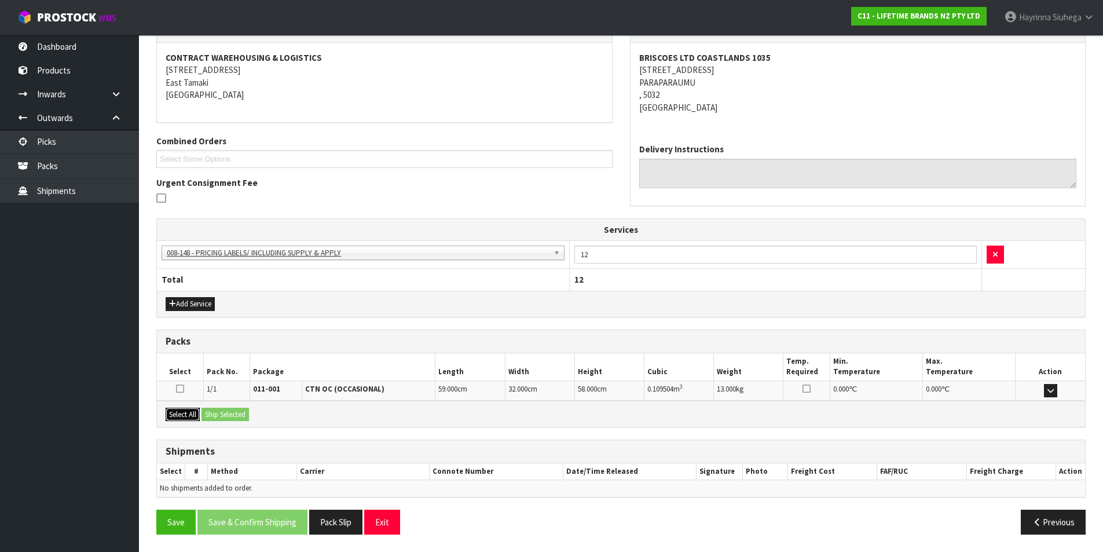
click at [182, 413] on button "Select All" at bounding box center [183, 415] width 34 height 14
click at [208, 414] on button "Ship Selected" at bounding box center [224, 415] width 47 height 14
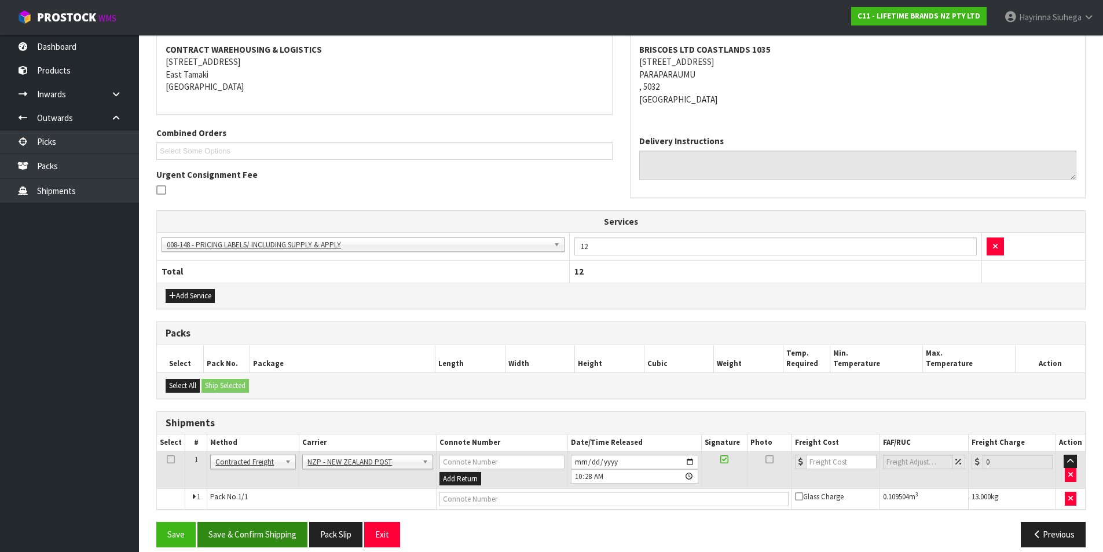
scroll to position [230, 0]
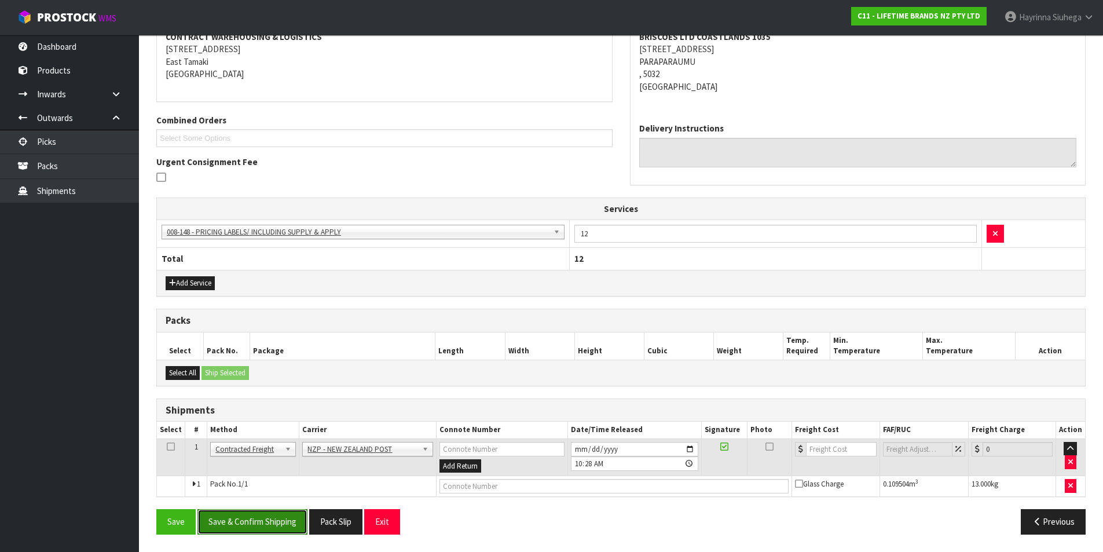
click at [269, 516] on button "Save & Confirm Shipping" at bounding box center [252, 521] width 110 height 25
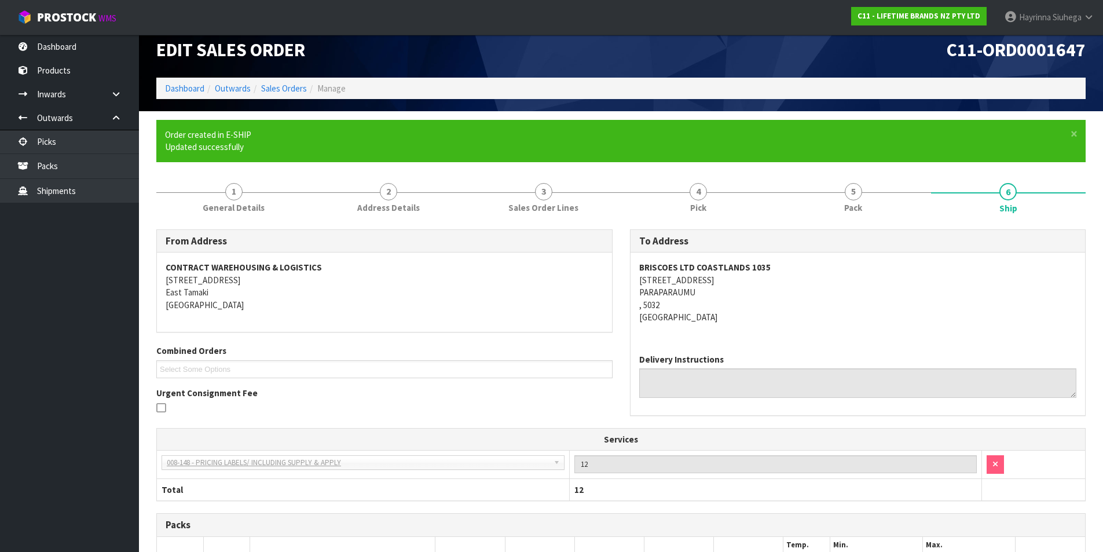
scroll to position [214, 0]
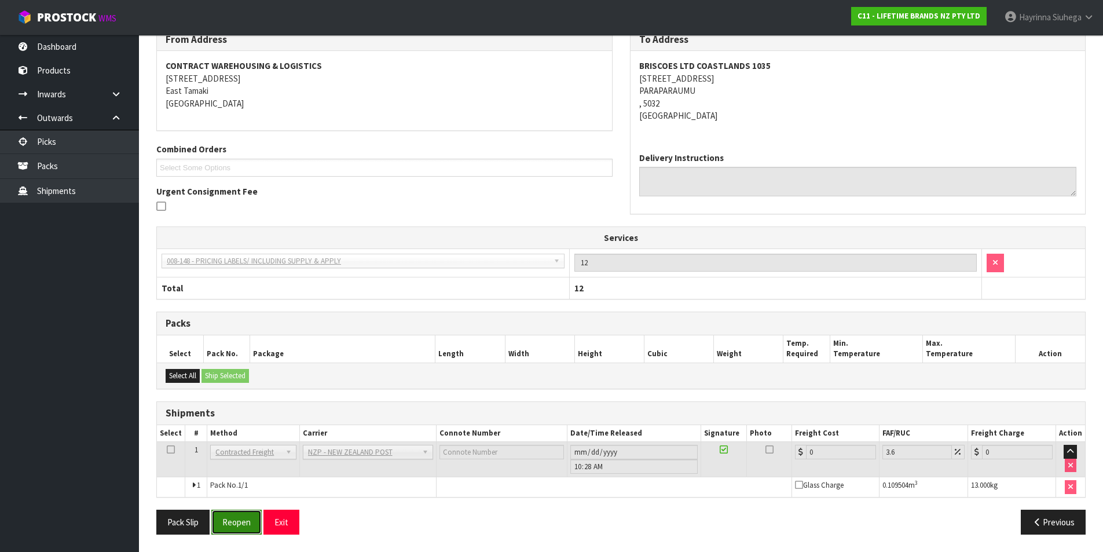
click at [236, 522] on button "Reopen" at bounding box center [236, 521] width 50 height 25
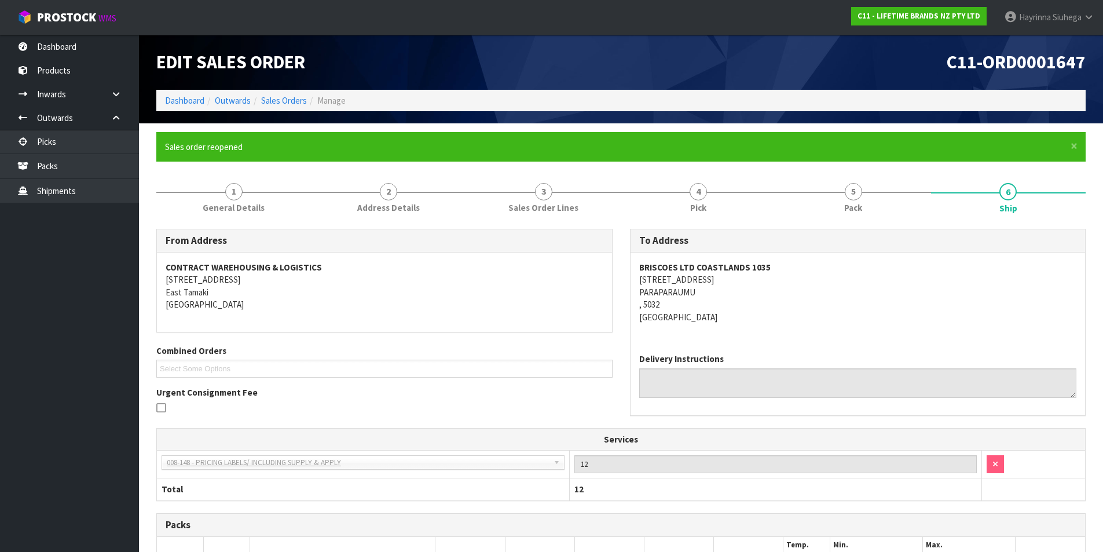
scroll to position [201, 0]
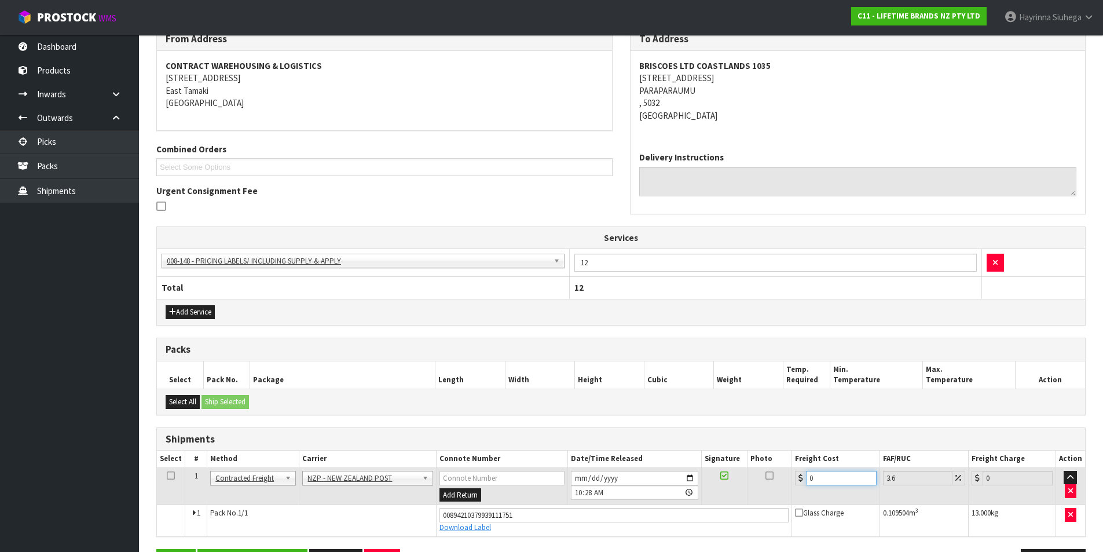
drag, startPoint x: 847, startPoint y: 483, endPoint x: 681, endPoint y: 477, distance: 166.8
click at [681, 477] on tr "1 Client Local Pickup Customer Local Pickup Company Freight Contracted Freight …" at bounding box center [621, 486] width 928 height 38
type input "1"
type input "1.04"
type input "18"
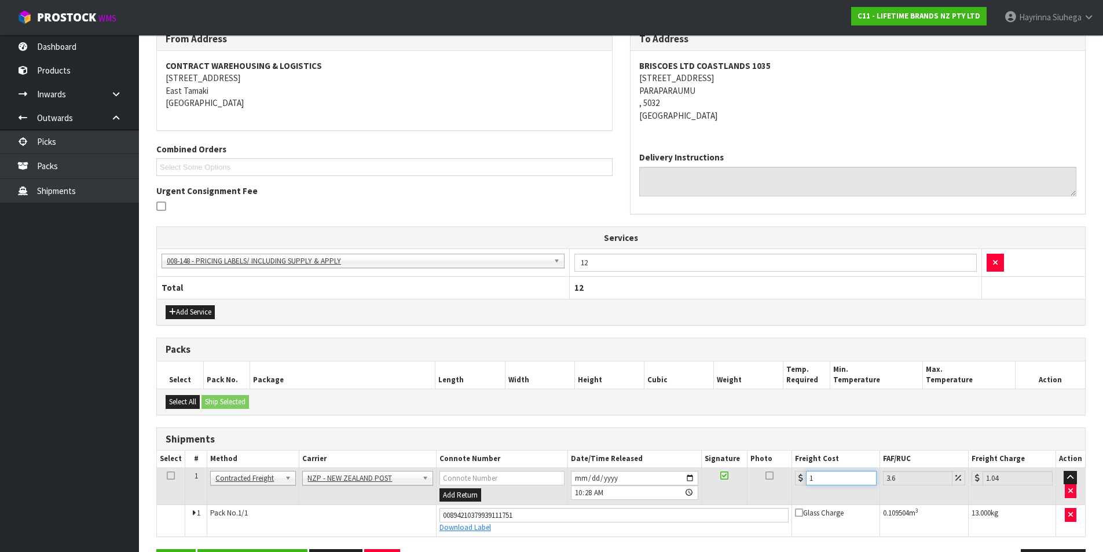
type input "18.65"
type input "18.2"
type input "18.86"
type input "18.20"
click at [156, 549] on button "Save" at bounding box center [175, 561] width 39 height 25
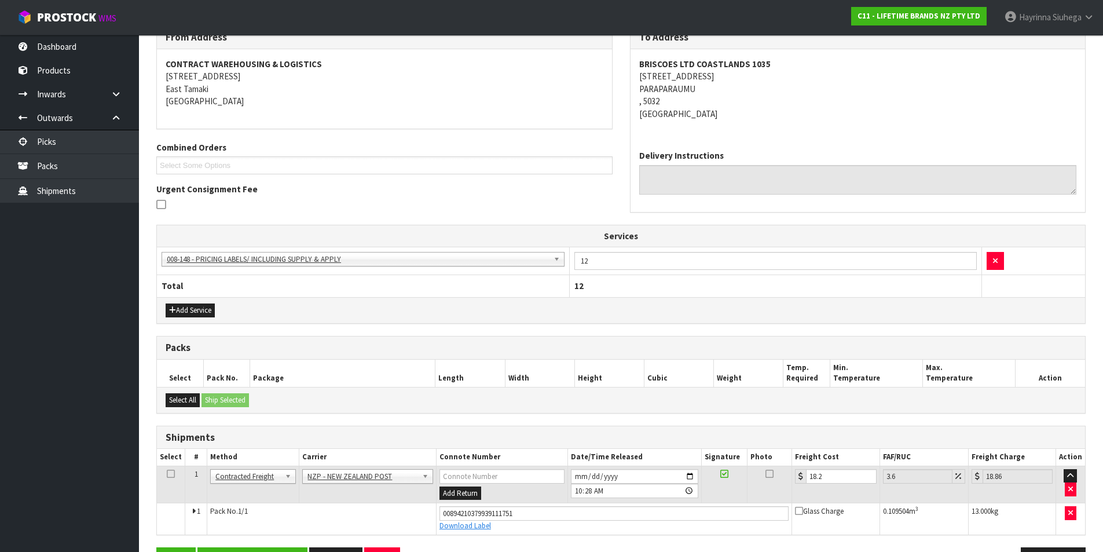
scroll to position [241, 0]
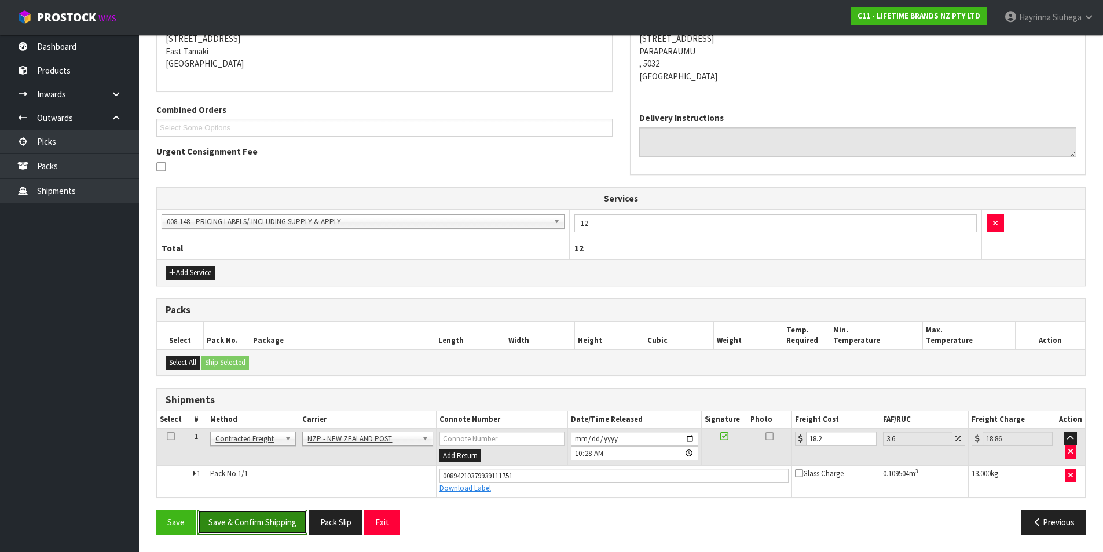
click at [252, 511] on button "Save & Confirm Shipping" at bounding box center [252, 521] width 110 height 25
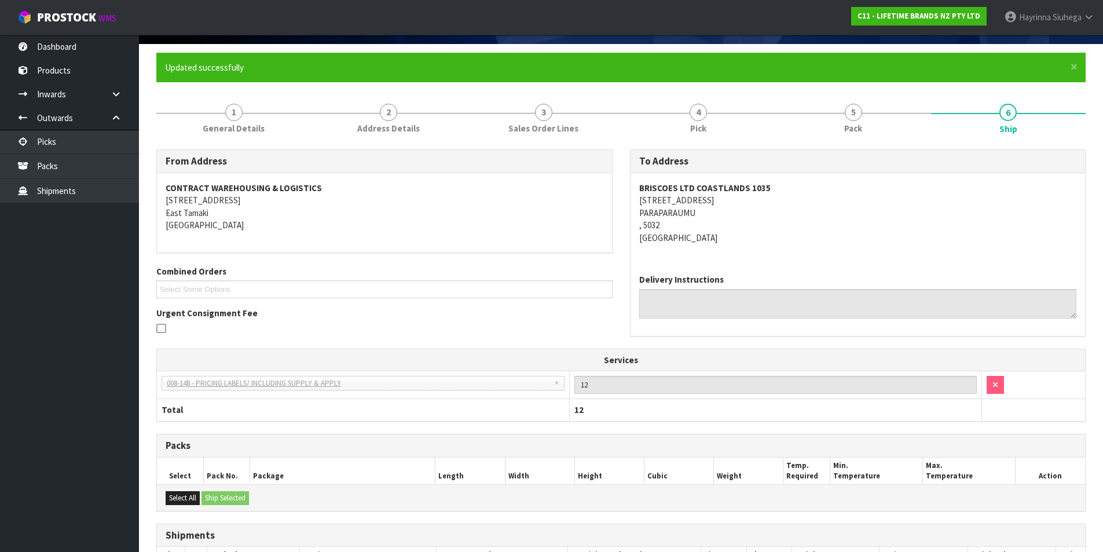
scroll to position [0, 0]
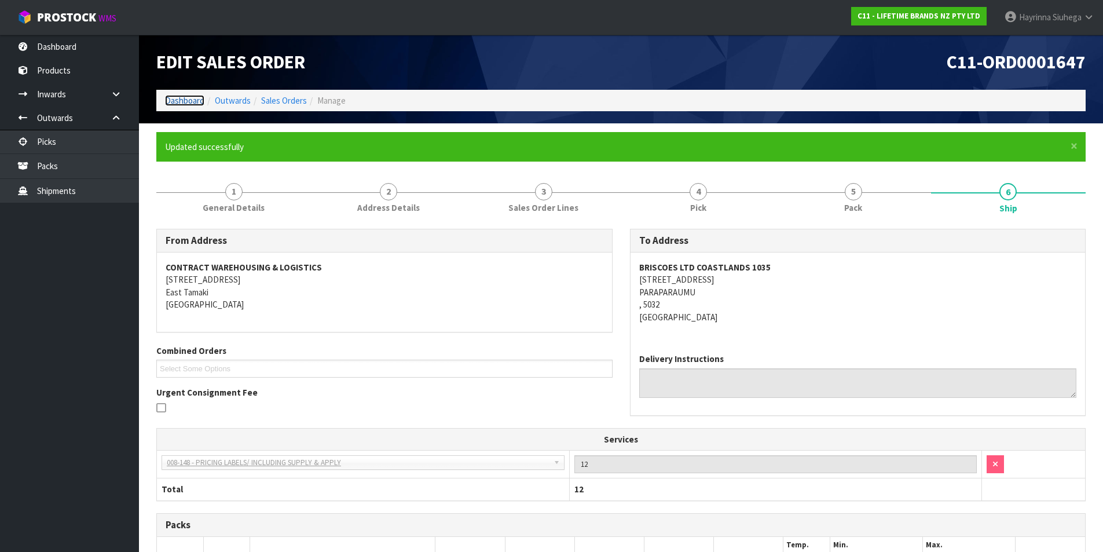
click at [190, 101] on link "Dashboard" at bounding box center [184, 100] width 39 height 11
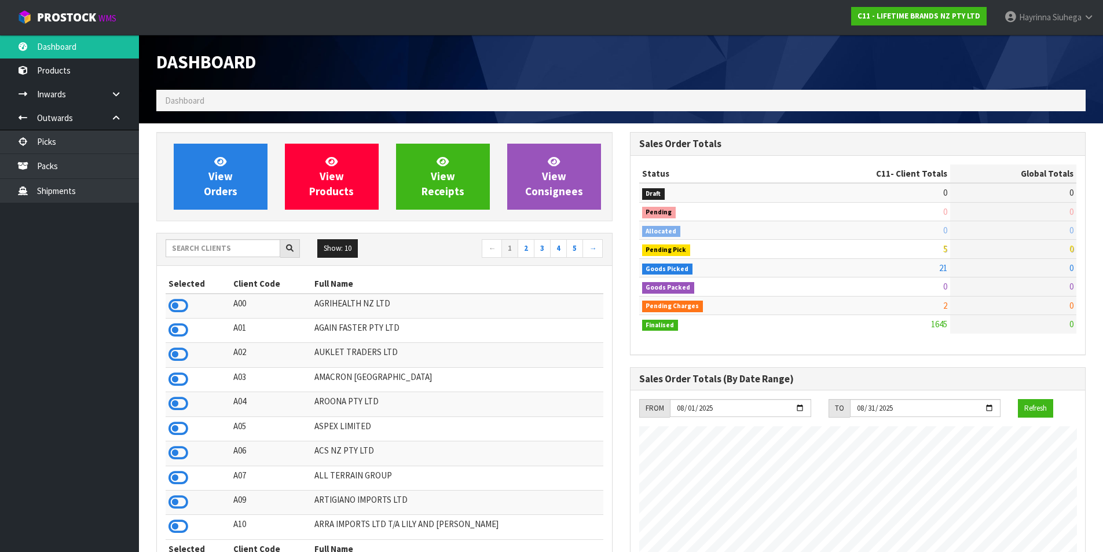
scroll to position [877, 473]
click at [223, 162] on icon at bounding box center [220, 161] width 12 height 11
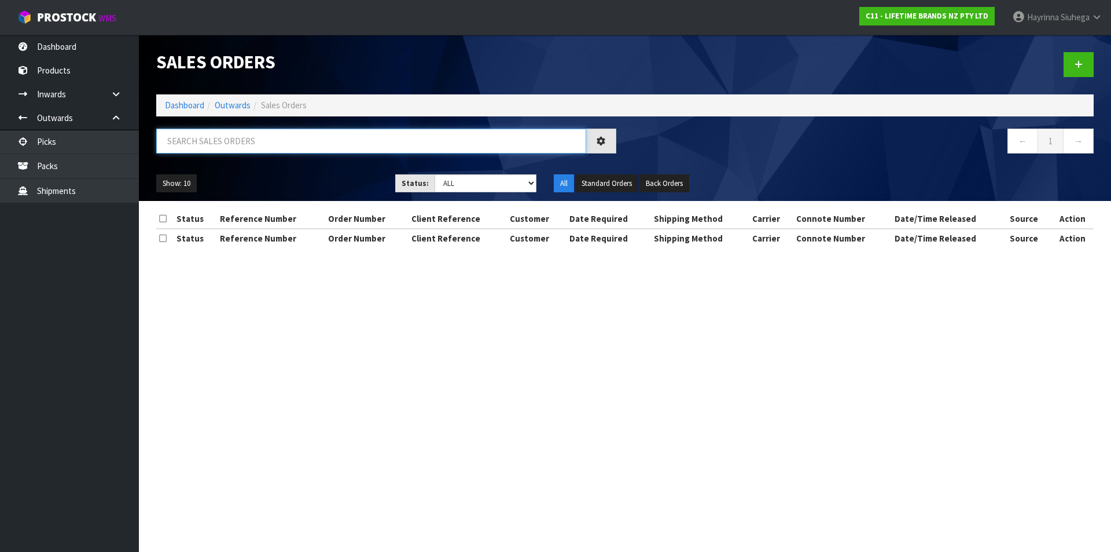
click at [236, 143] on input "text" at bounding box center [371, 141] width 430 height 25
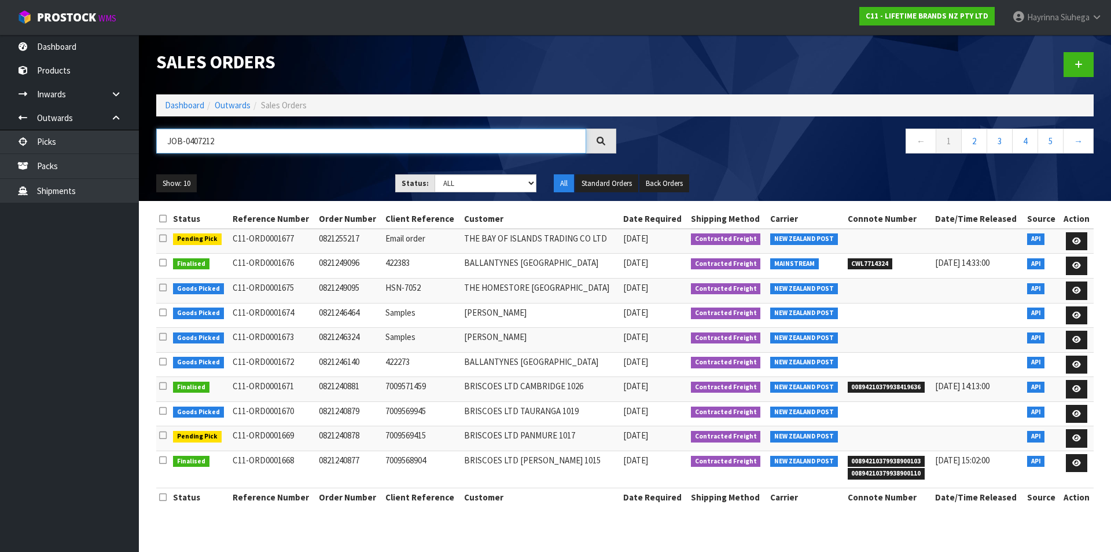
type input "JOB-0407212"
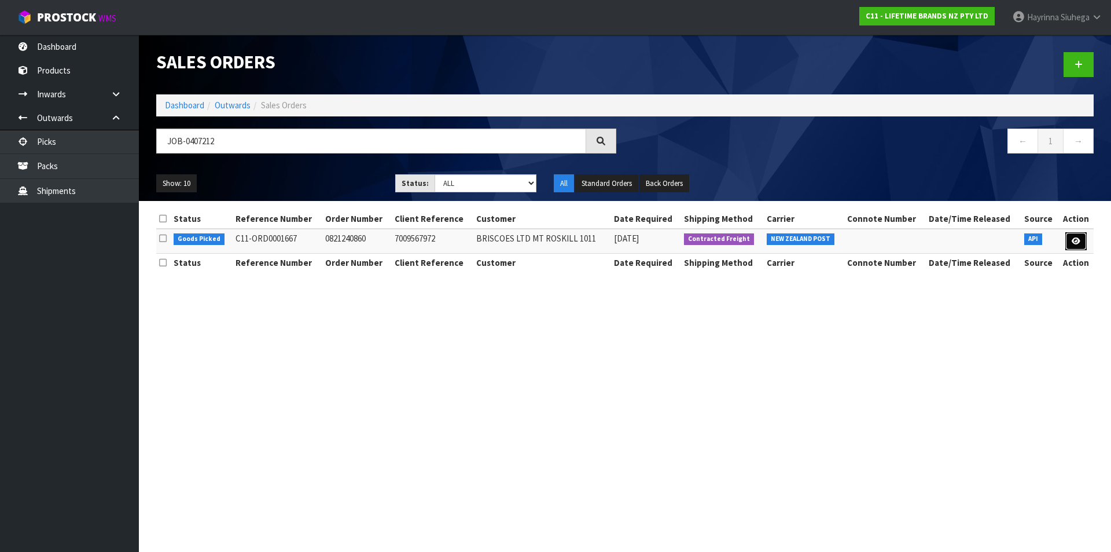
click at [1080, 233] on link at bounding box center [1076, 241] width 21 height 19
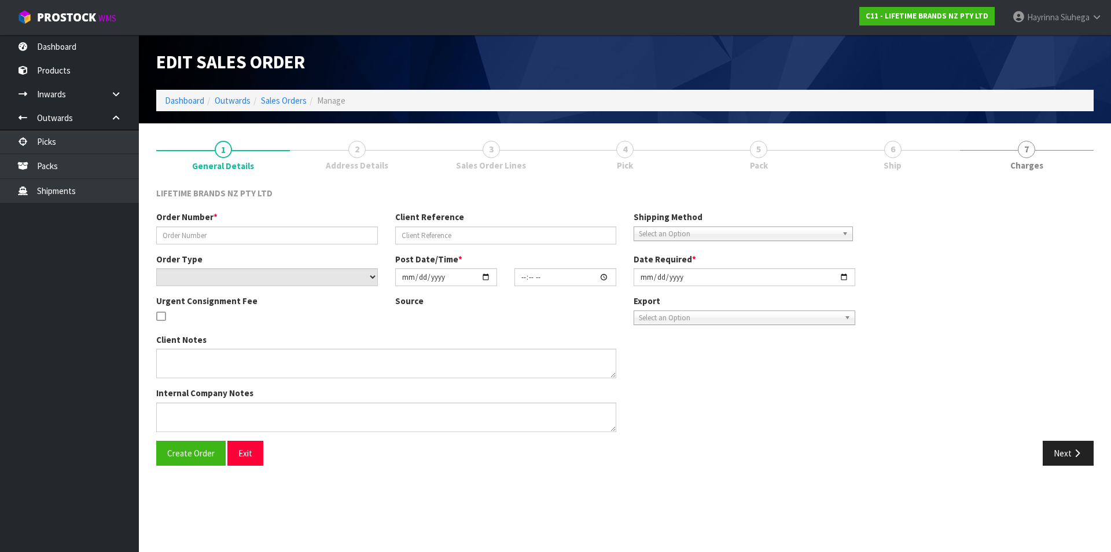
type input "0821240860"
type input "7009567972"
select select "number:0"
type input "[DATE]"
type input "16:33:16.000"
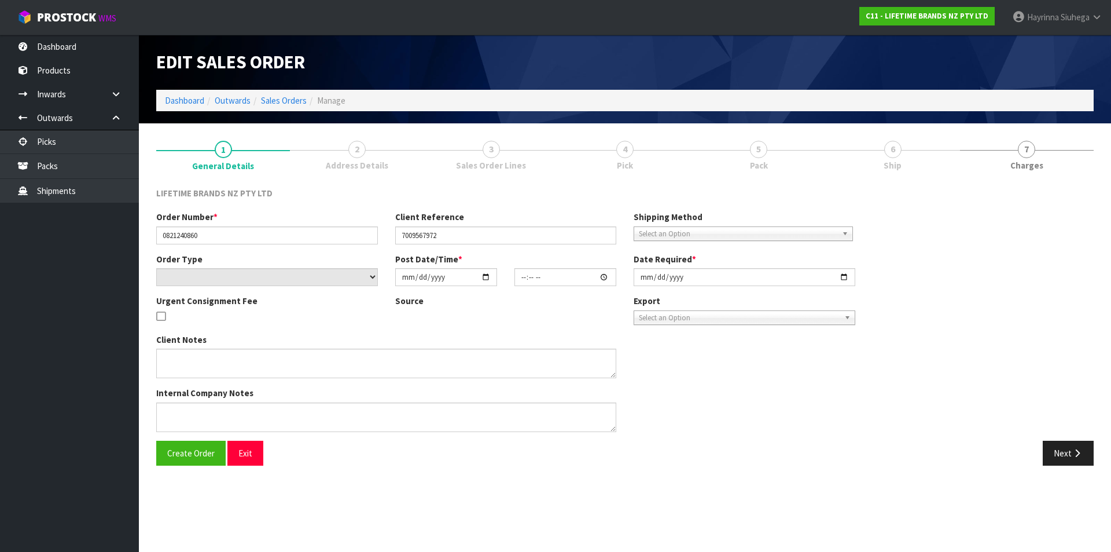
type input "[DATE]"
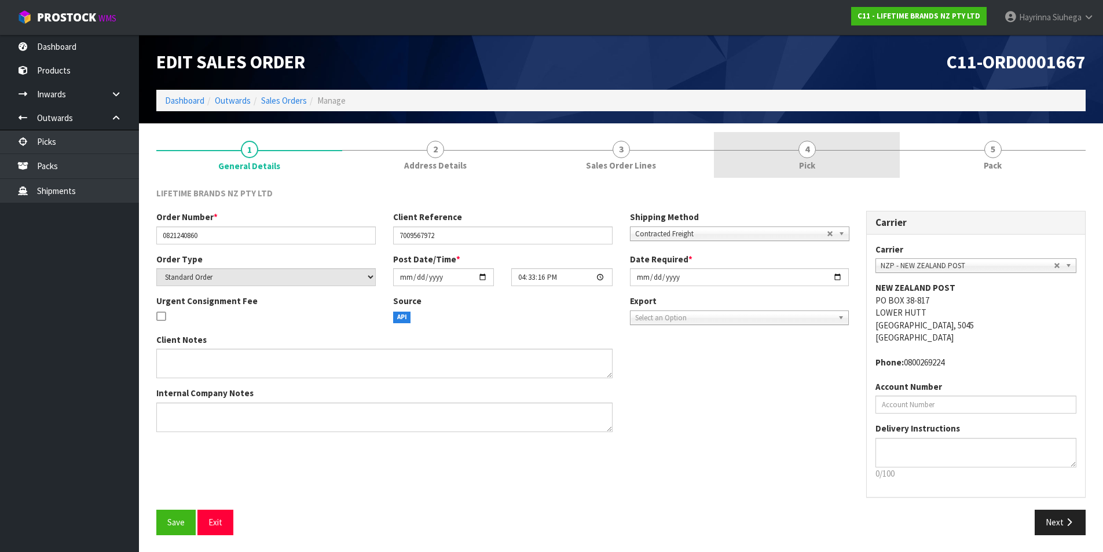
click at [874, 171] on link "4 Pick" at bounding box center [807, 155] width 186 height 46
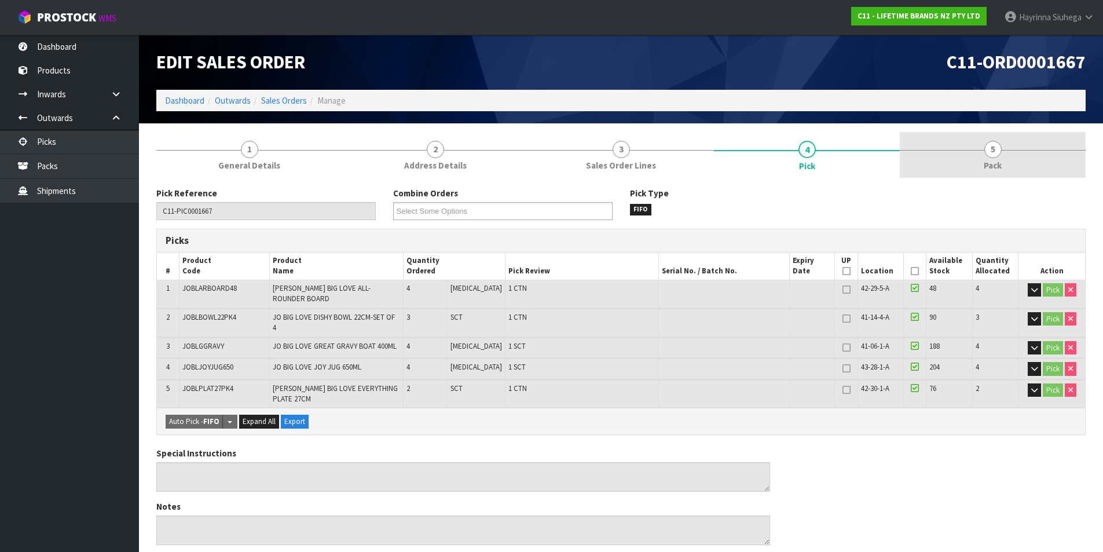
click at [944, 163] on link "5 Pack" at bounding box center [993, 155] width 186 height 46
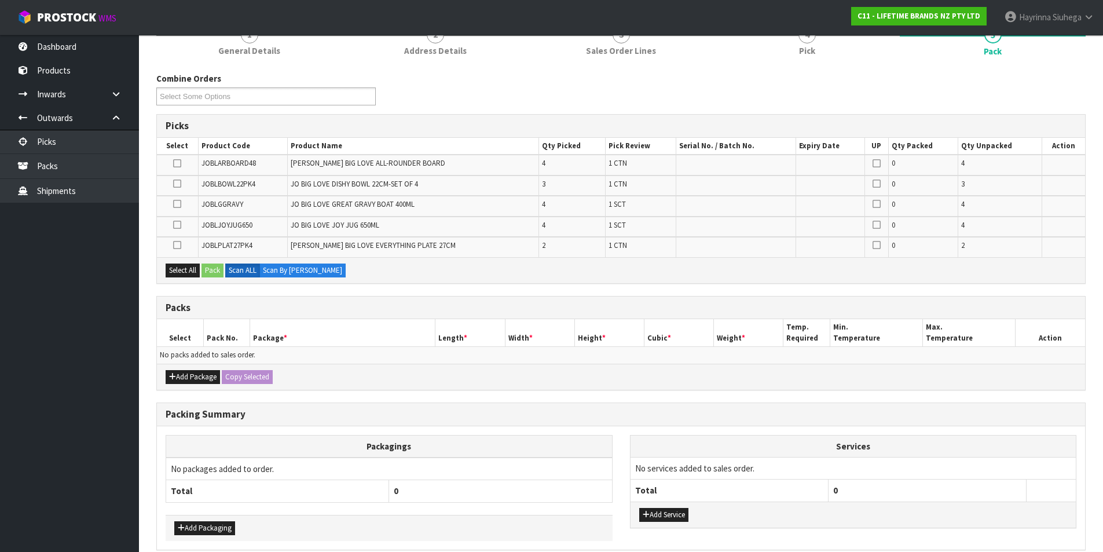
scroll to position [116, 0]
click at [485, 240] on td "[PERSON_NAME] BIG LOVE EVERYTHING PLATE 27CM" at bounding box center [413, 246] width 252 height 20
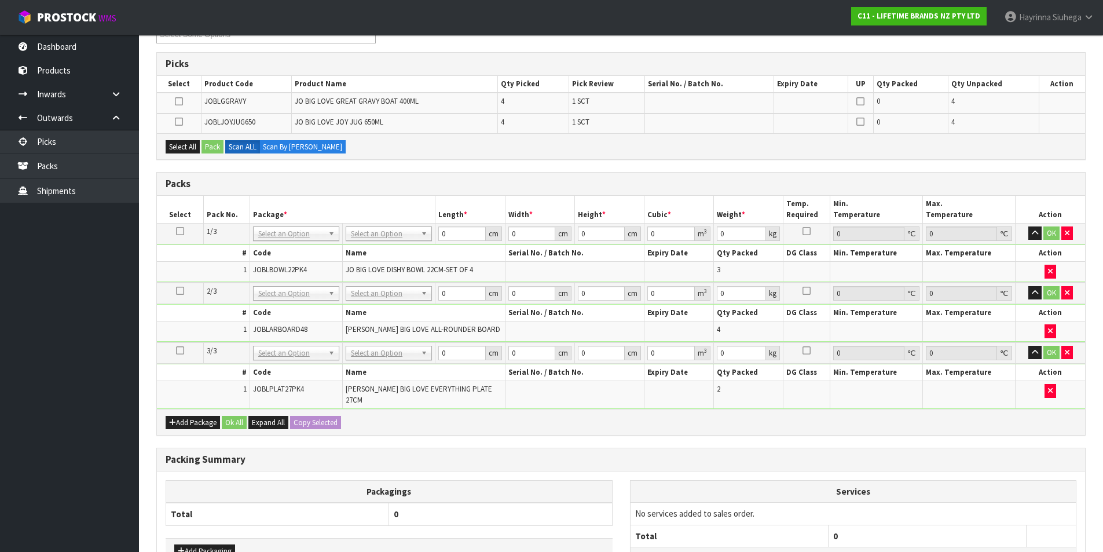
scroll to position [232, 0]
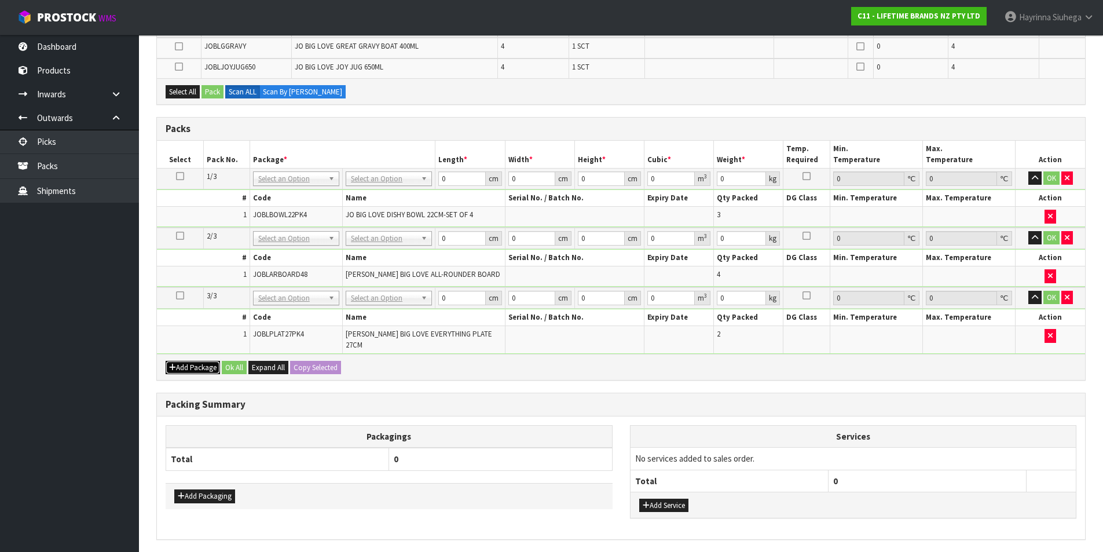
click at [167, 361] on button "Add Package" at bounding box center [193, 368] width 54 height 14
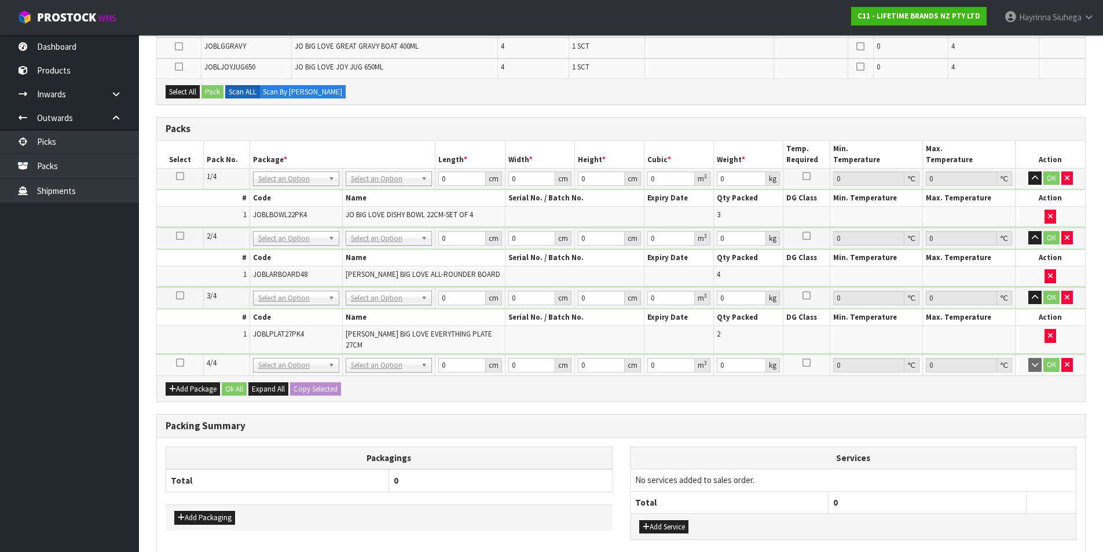
click at [177, 362] on icon at bounding box center [180, 362] width 8 height 1
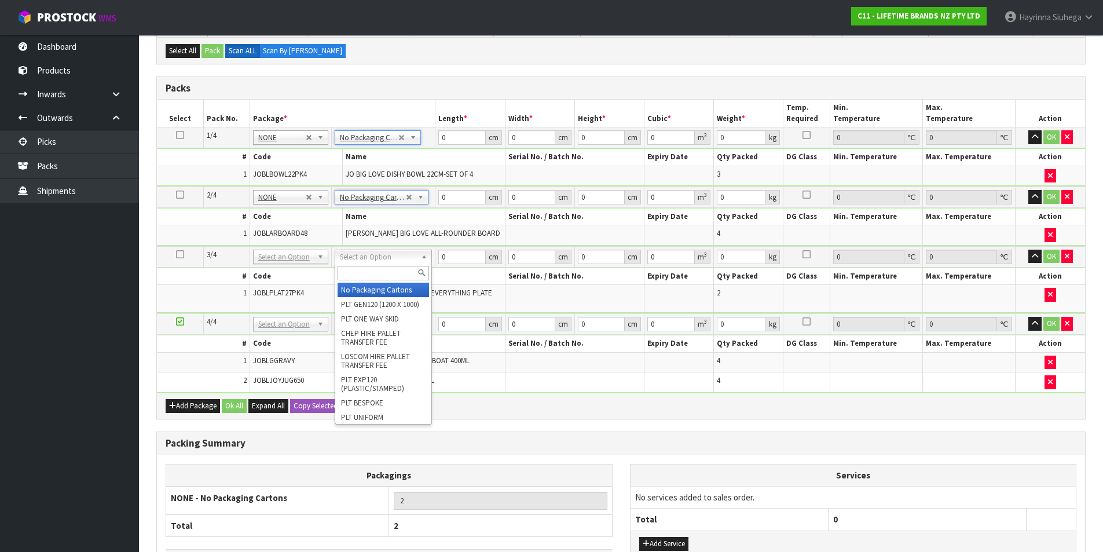
type input "3"
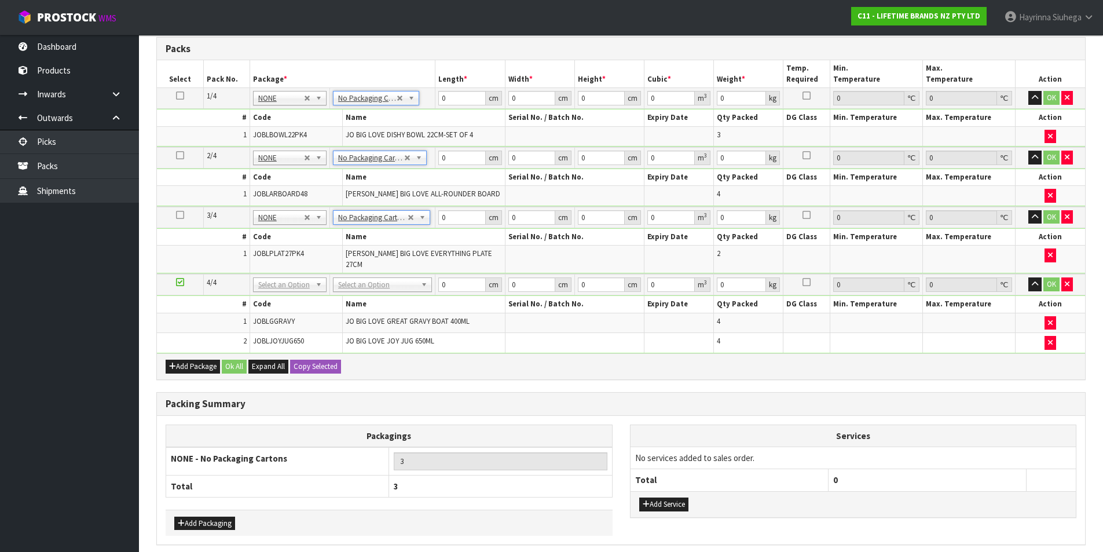
scroll to position [311, 0]
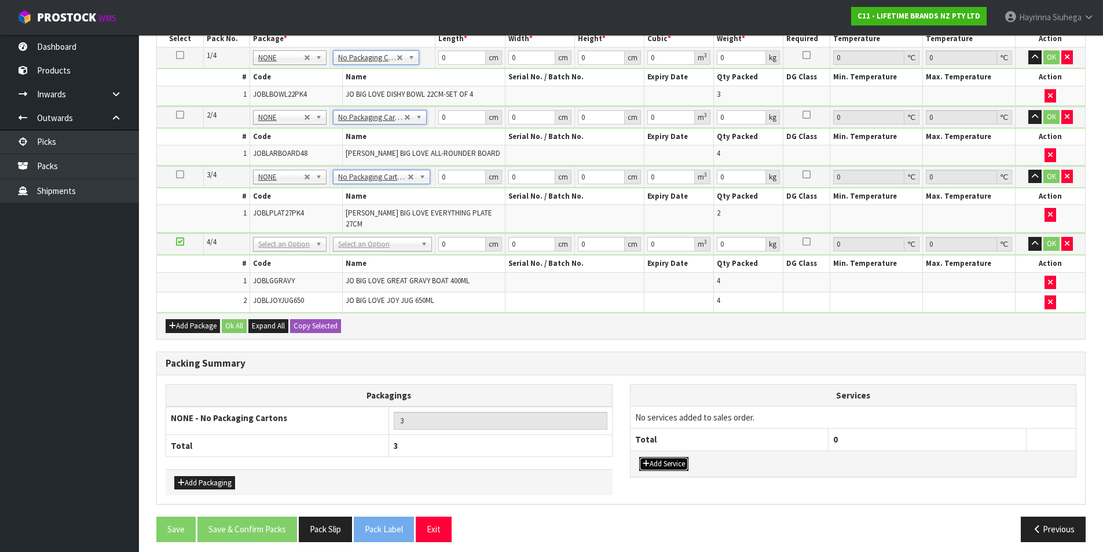
click at [674, 457] on button "Add Service" at bounding box center [663, 464] width 49 height 14
click at [683, 418] on td "003-036 - EXTERNAL PLANT HIRE 008-035 - OUTWARD HDLG+/HOIST LIFT ON/OFF 008-036…" at bounding box center [729, 420] width 198 height 28
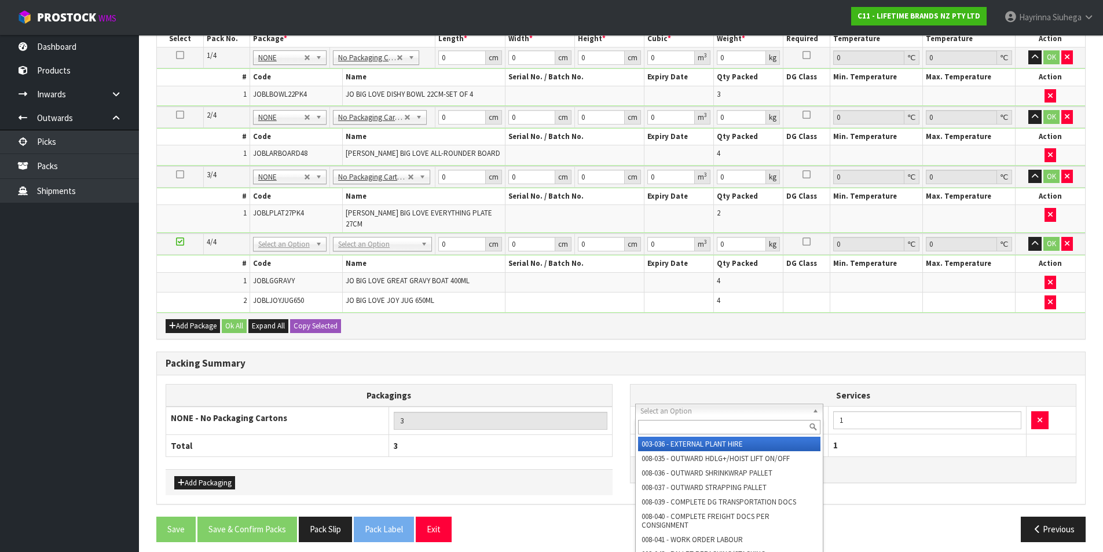
click at [681, 428] on input "text" at bounding box center [729, 427] width 183 height 14
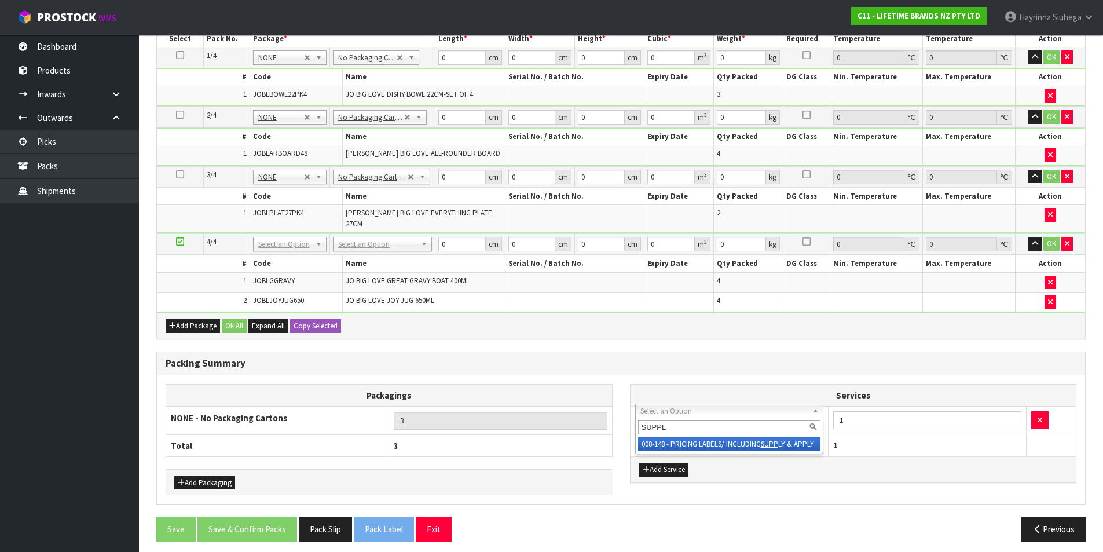
type input "SUPPLY"
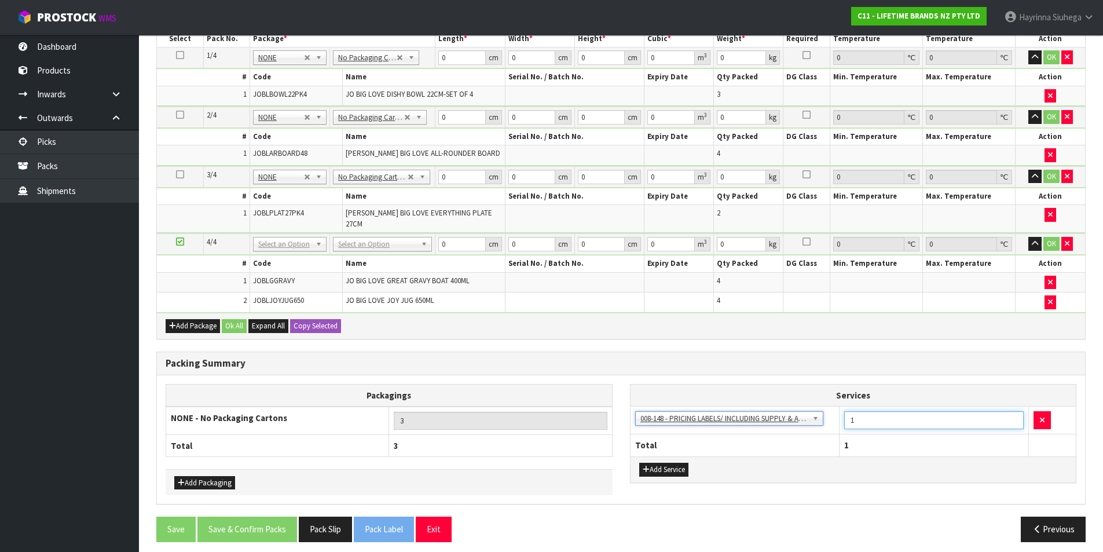
drag, startPoint x: 909, startPoint y: 414, endPoint x: 789, endPoint y: 414, distance: 119.8
click at [791, 414] on tr "003-036 - EXTERNAL PLANT HIRE 008-035 - OUTWARD HDLG+/HOIST LIFT ON/OFF 008-036…" at bounding box center [853, 420] width 446 height 28
type input "17"
click at [501, 281] on td "JO BIG LOVE GREAT GRAVY BOAT 400ML" at bounding box center [424, 282] width 163 height 20
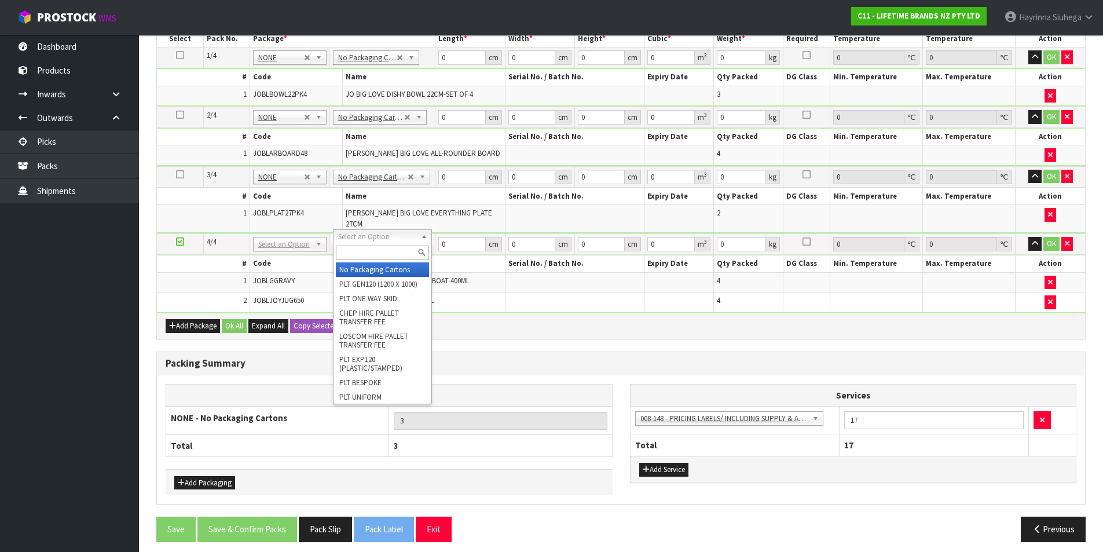
click at [379, 249] on input "text" at bounding box center [382, 252] width 93 height 14
type input "CTN9"
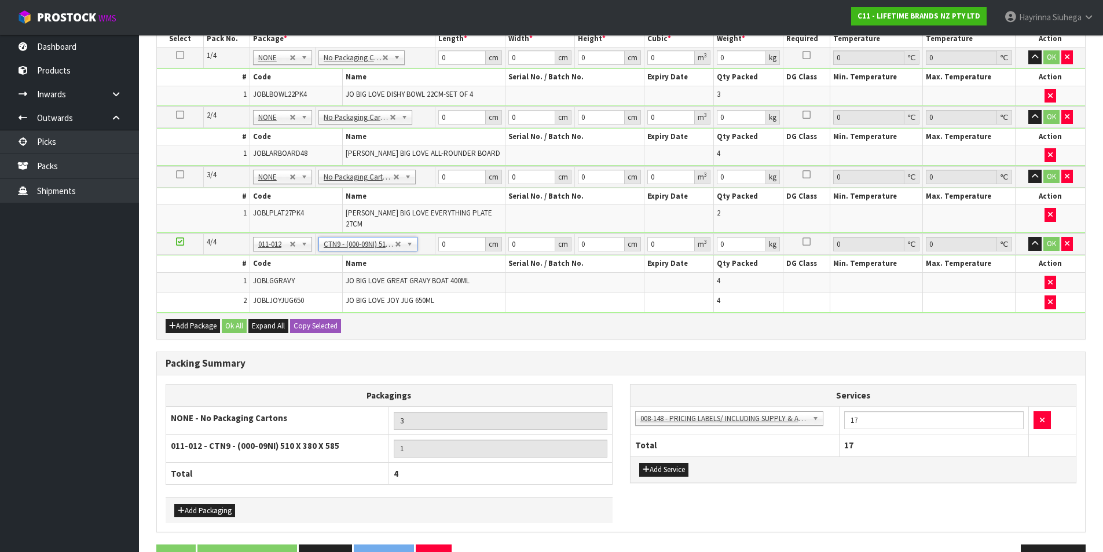
type input "51"
type input "38"
type input "58.5"
type input "0.113373"
type input "6.66"
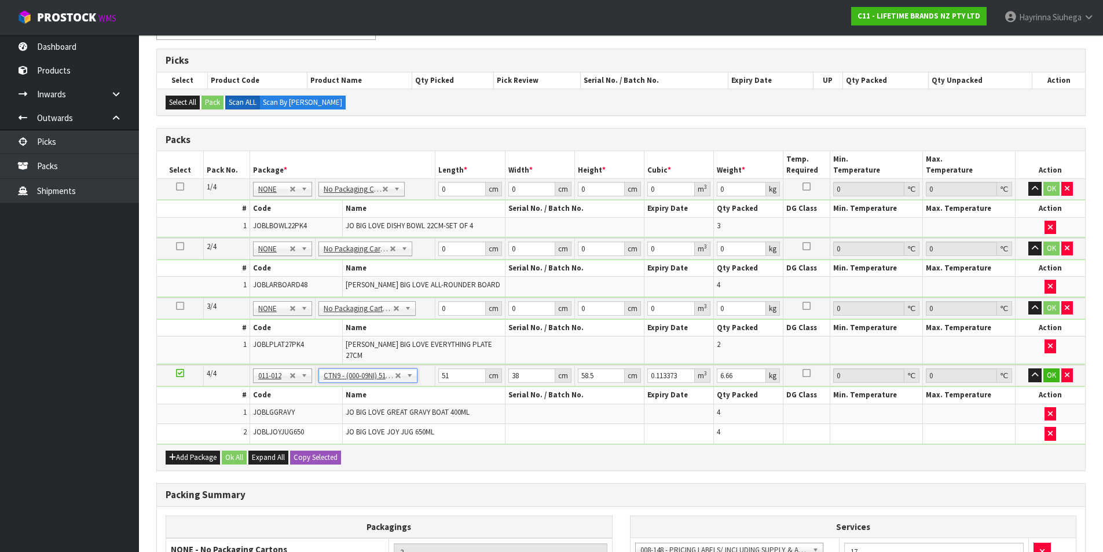
scroll to position [174, 0]
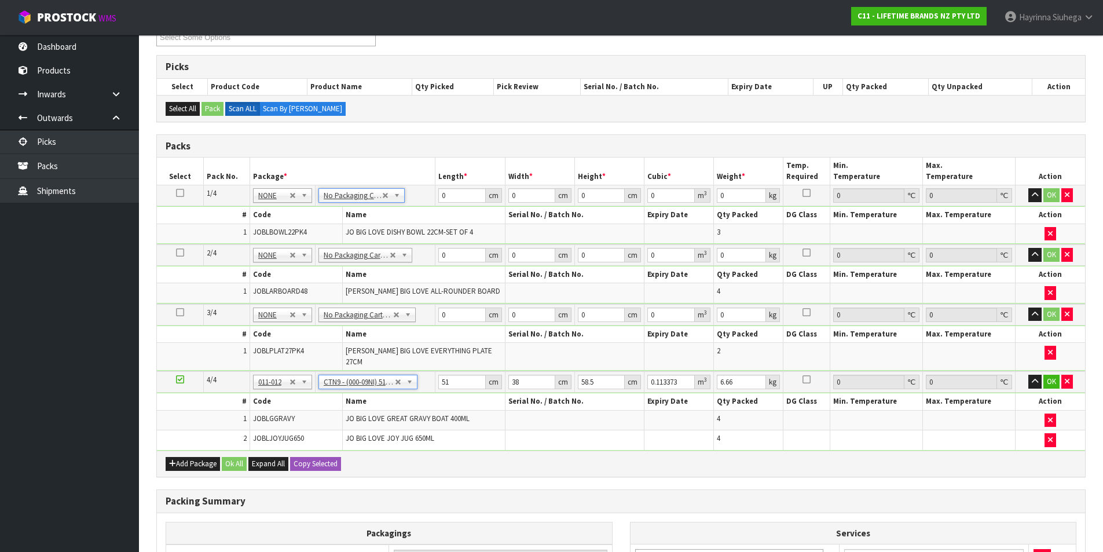
click at [78, 307] on ul "Dashboard Products Categories Serial Numbers Kitsets Packagings Inwards Purchas…" at bounding box center [69, 293] width 139 height 517
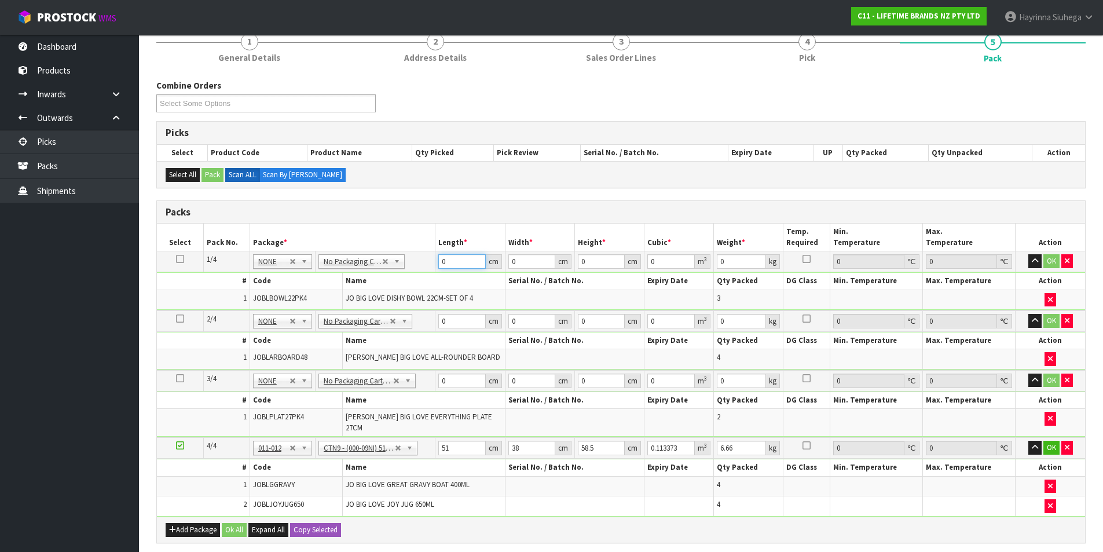
click at [439, 264] on input "0" at bounding box center [461, 261] width 47 height 14
type input "31"
type input "5"
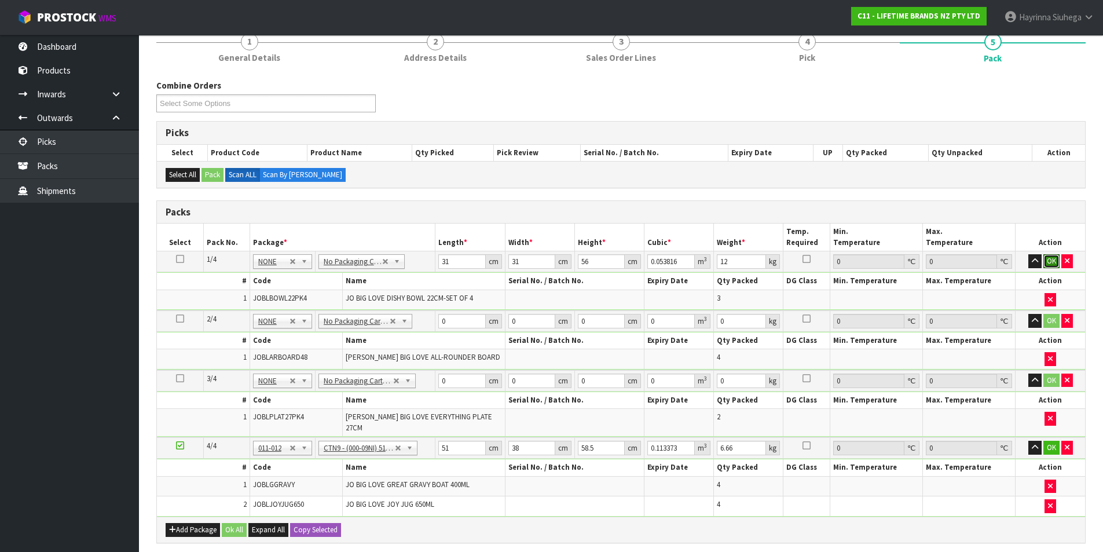
click button "OK" at bounding box center [1051, 261] width 16 height 14
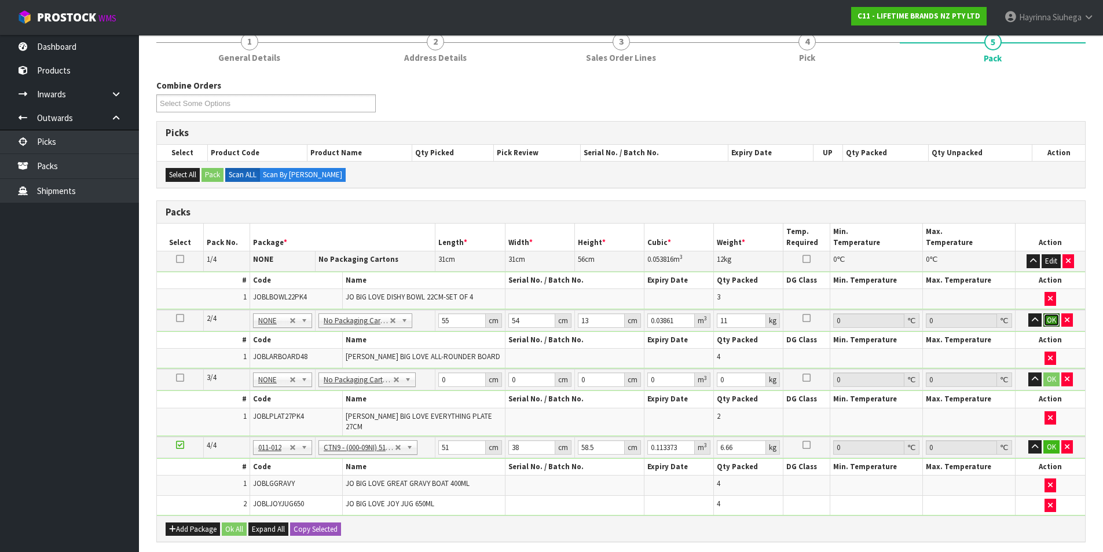
click button "OK" at bounding box center [1051, 320] width 16 height 14
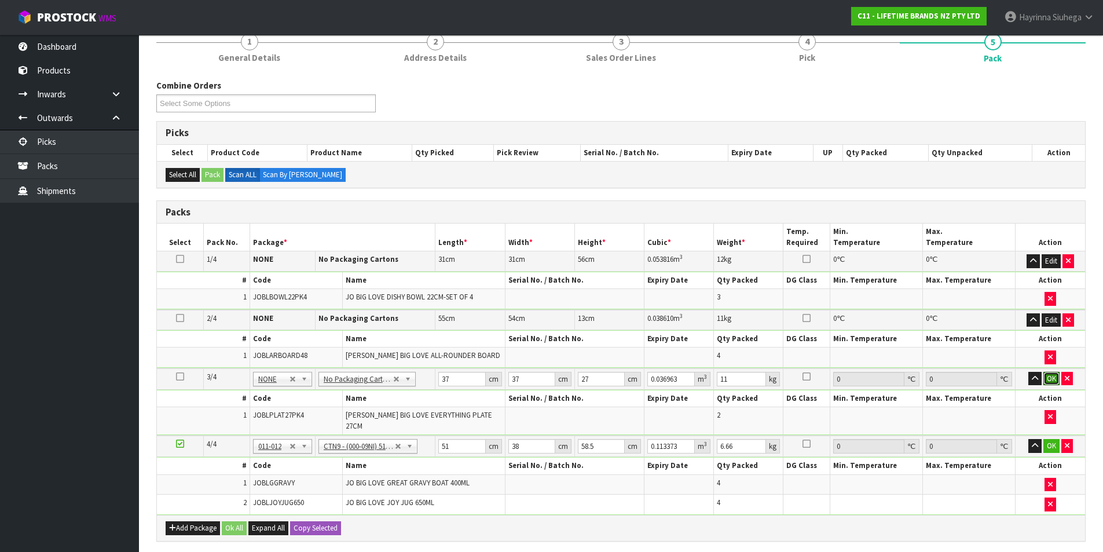
click button "OK" at bounding box center [1051, 379] width 16 height 14
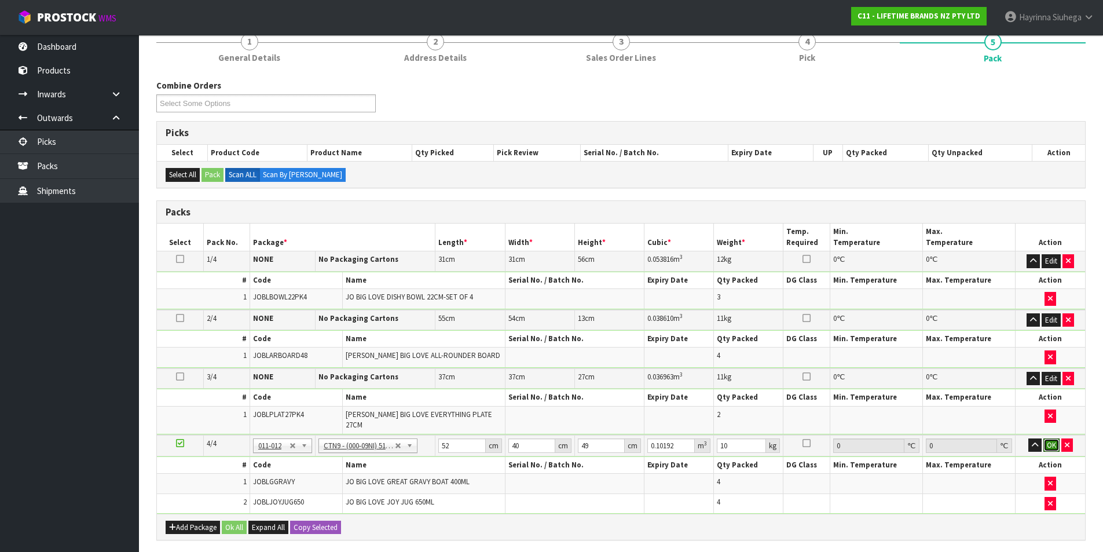
click button "OK" at bounding box center [1051, 445] width 16 height 14
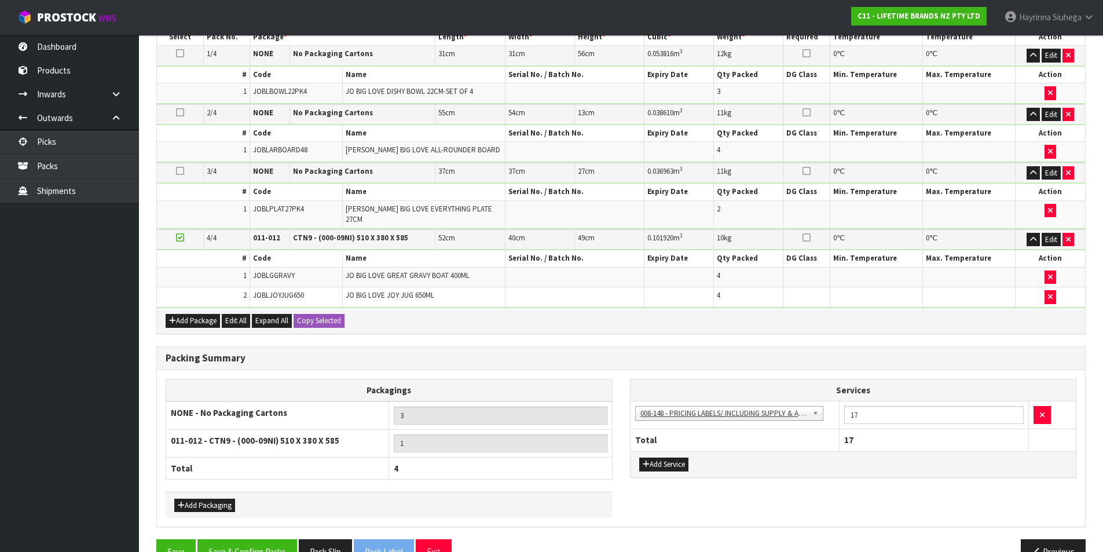
scroll to position [336, 0]
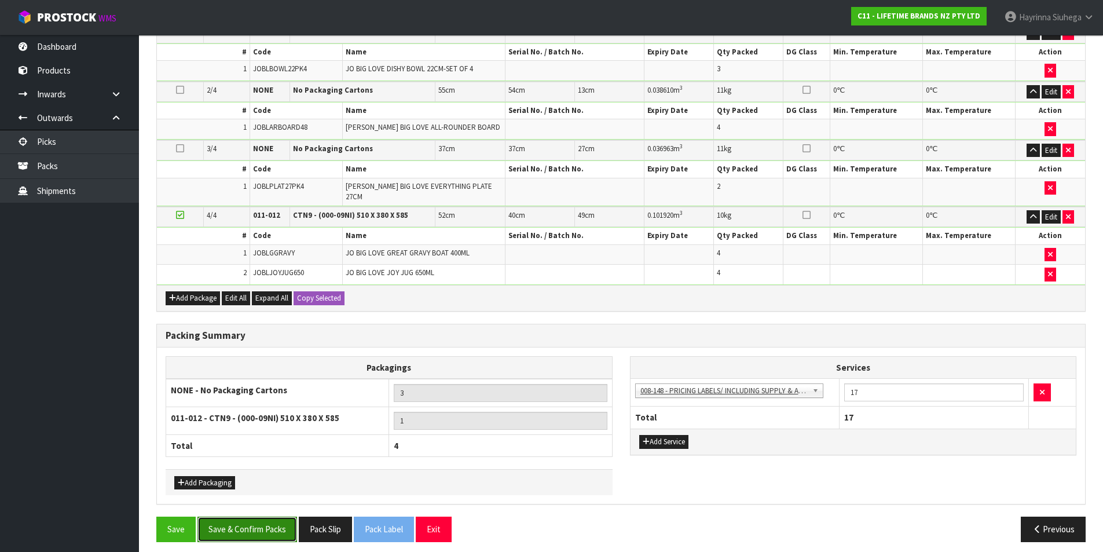
click at [248, 526] on button "Save & Confirm Packs" at bounding box center [247, 528] width 100 height 25
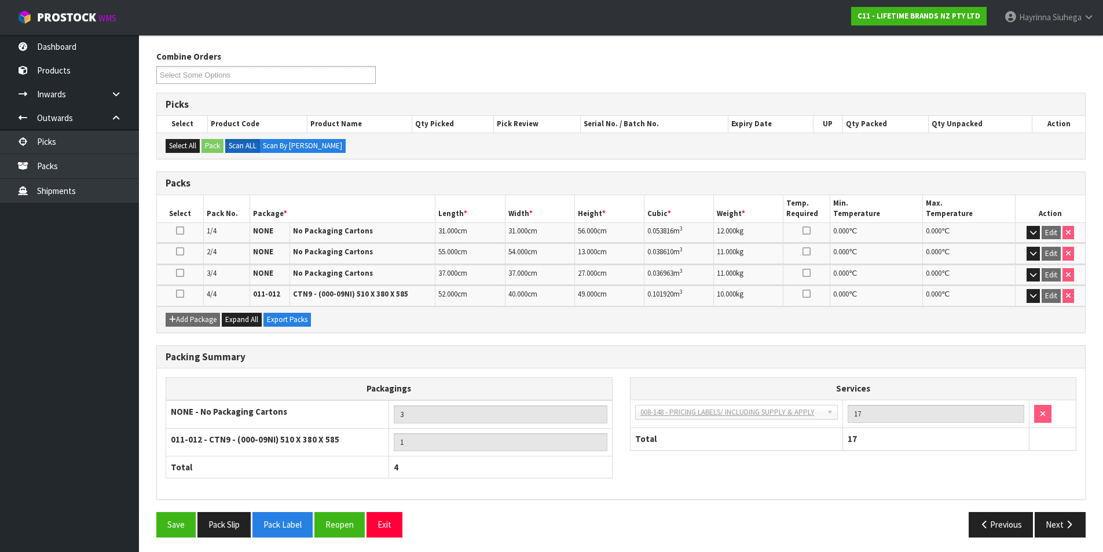
scroll to position [181, 0]
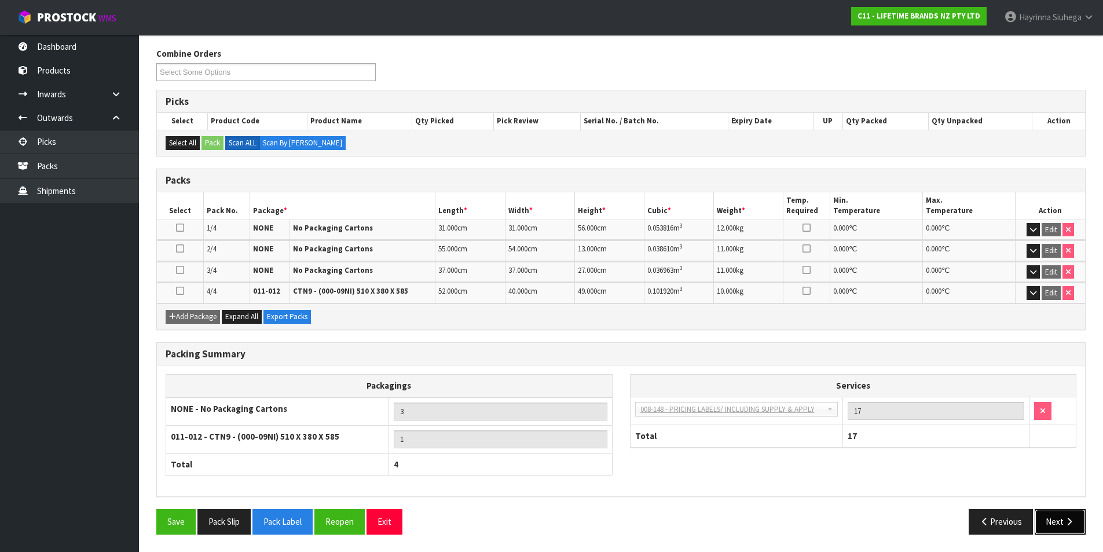
click at [1055, 512] on button "Next" at bounding box center [1059, 521] width 51 height 25
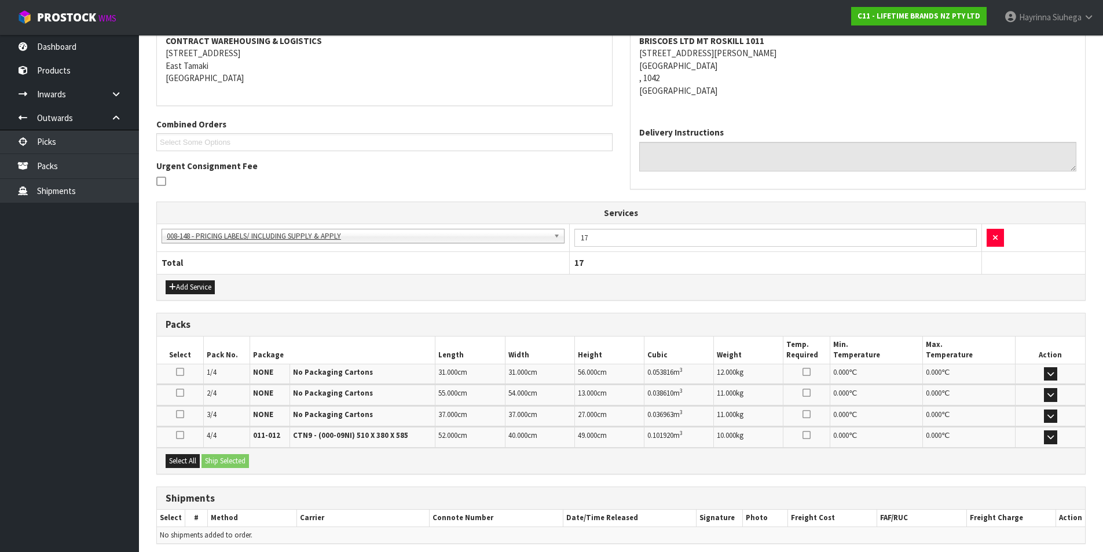
scroll to position [273, 0]
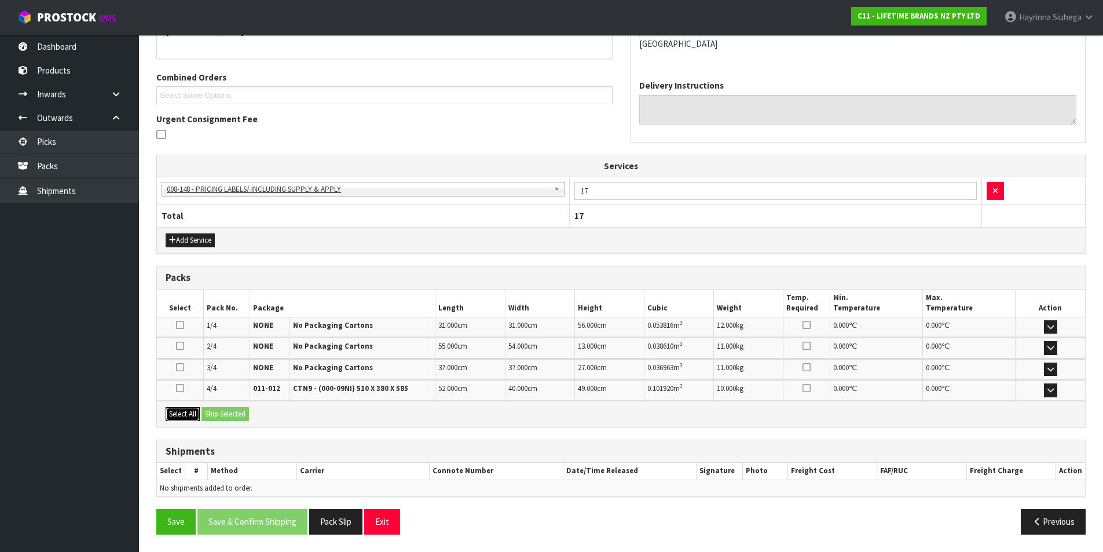
click at [190, 414] on button "Select All" at bounding box center [183, 414] width 34 height 14
click at [233, 419] on button "Ship Selected" at bounding box center [224, 414] width 47 height 14
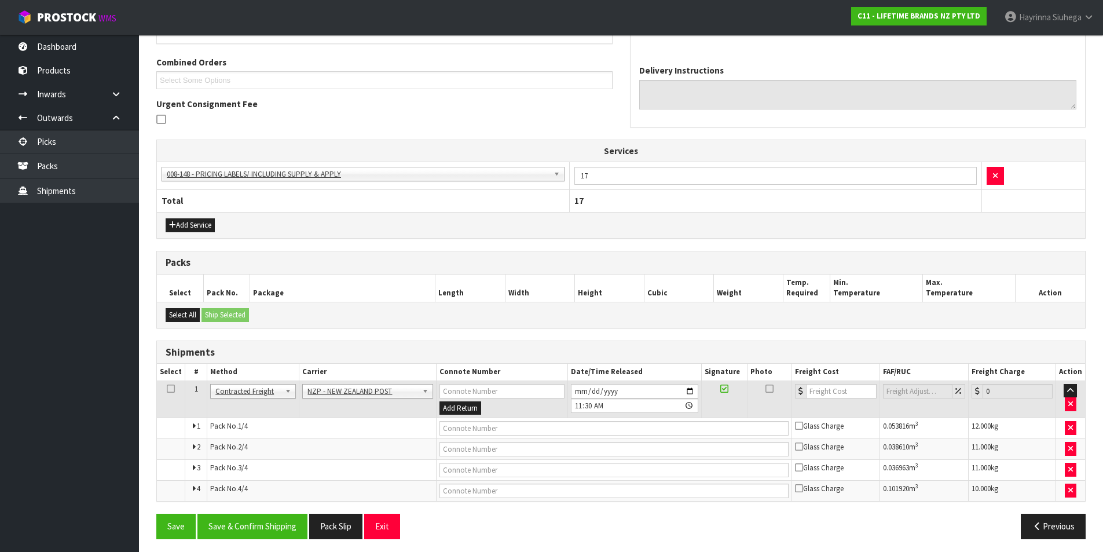
scroll to position [293, 0]
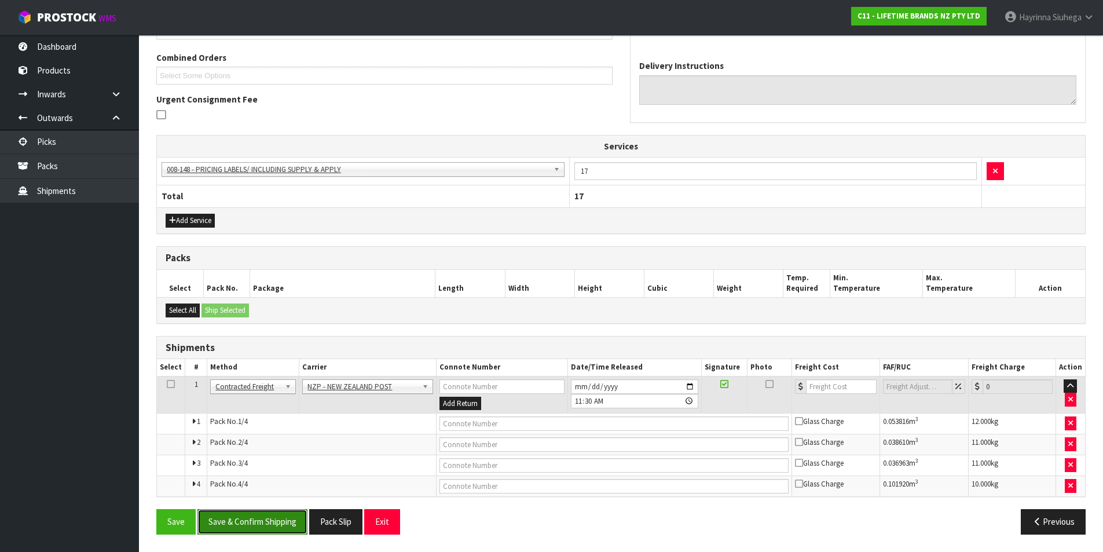
click at [289, 524] on button "Save & Confirm Shipping" at bounding box center [252, 521] width 110 height 25
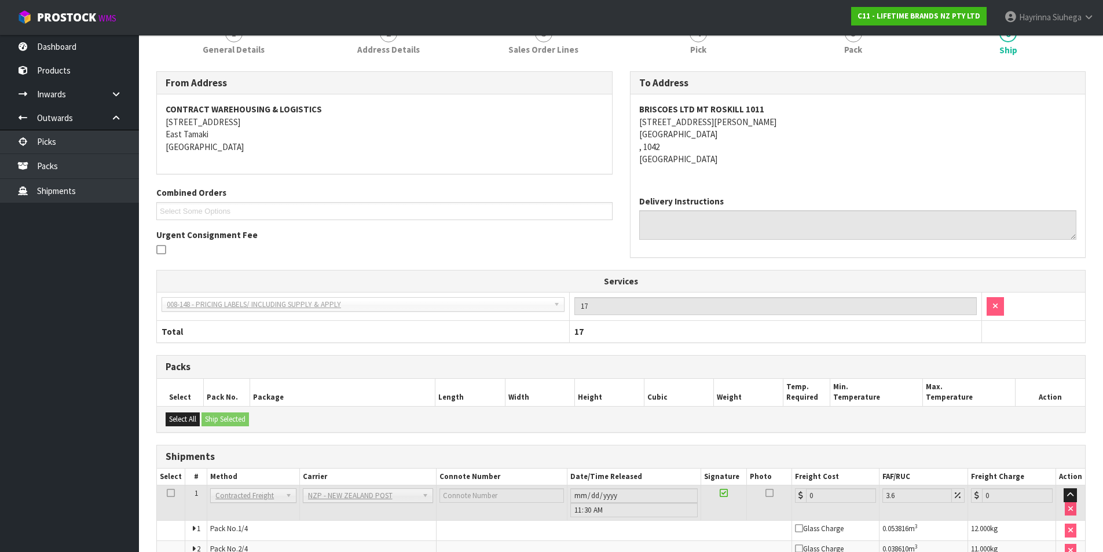
scroll to position [273, 0]
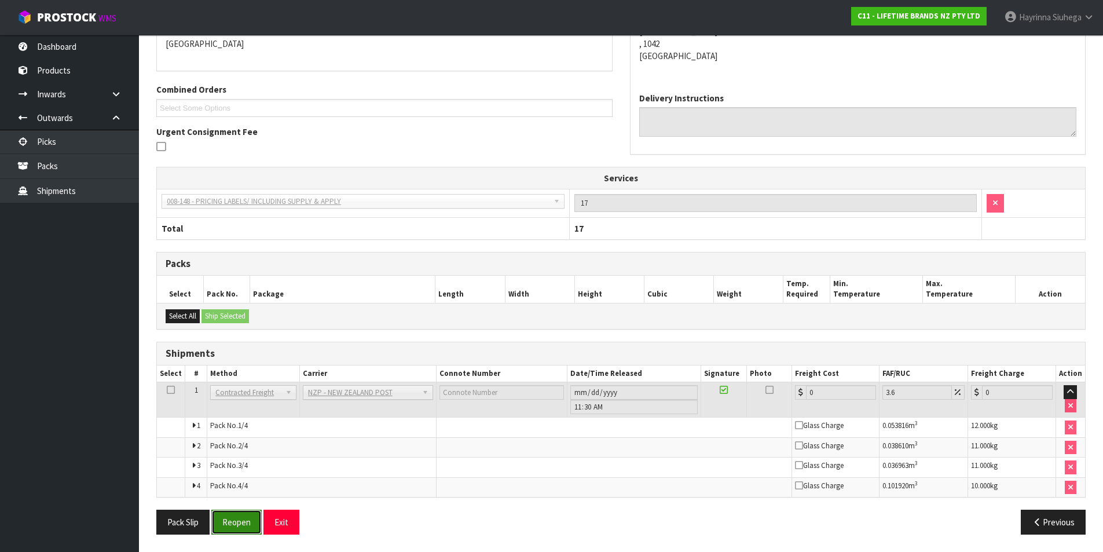
click at [234, 514] on button "Reopen" at bounding box center [236, 521] width 50 height 25
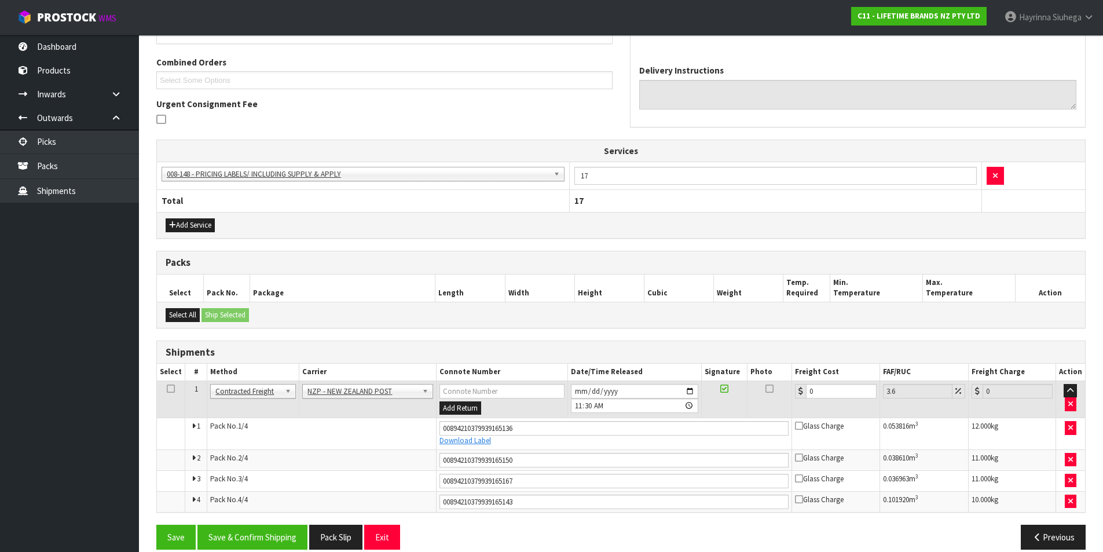
scroll to position [303, 0]
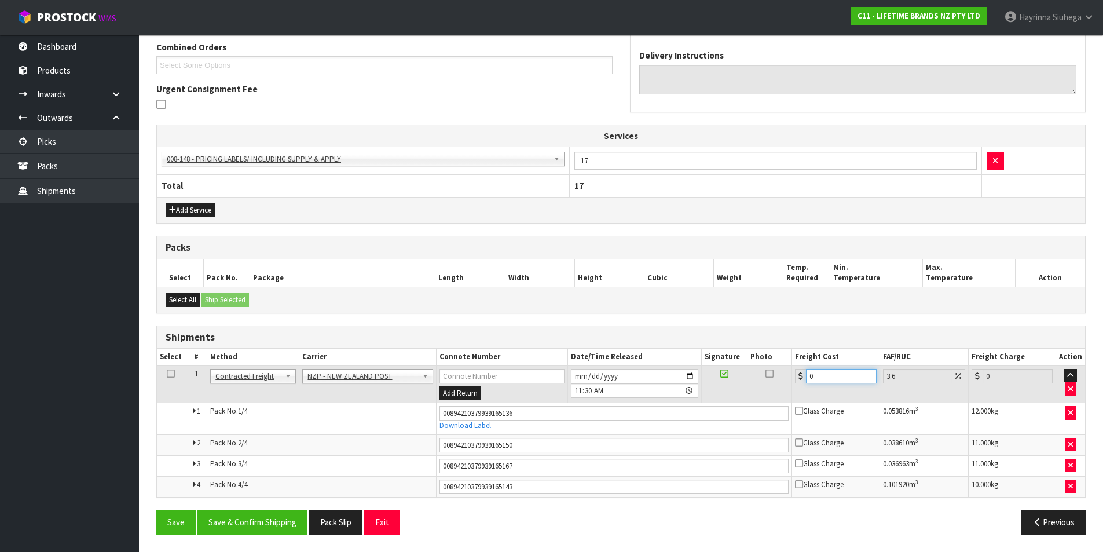
drag, startPoint x: 835, startPoint y: 376, endPoint x: 681, endPoint y: 387, distance: 154.4
click at [687, 387] on tr "1 Client Local Pickup Customer Local Pickup Company Freight Contracted Freight …" at bounding box center [621, 384] width 928 height 38
click at [156, 509] on button "Save" at bounding box center [175, 521] width 39 height 25
click at [280, 516] on button "Save & Confirm Shipping" at bounding box center [252, 521] width 110 height 25
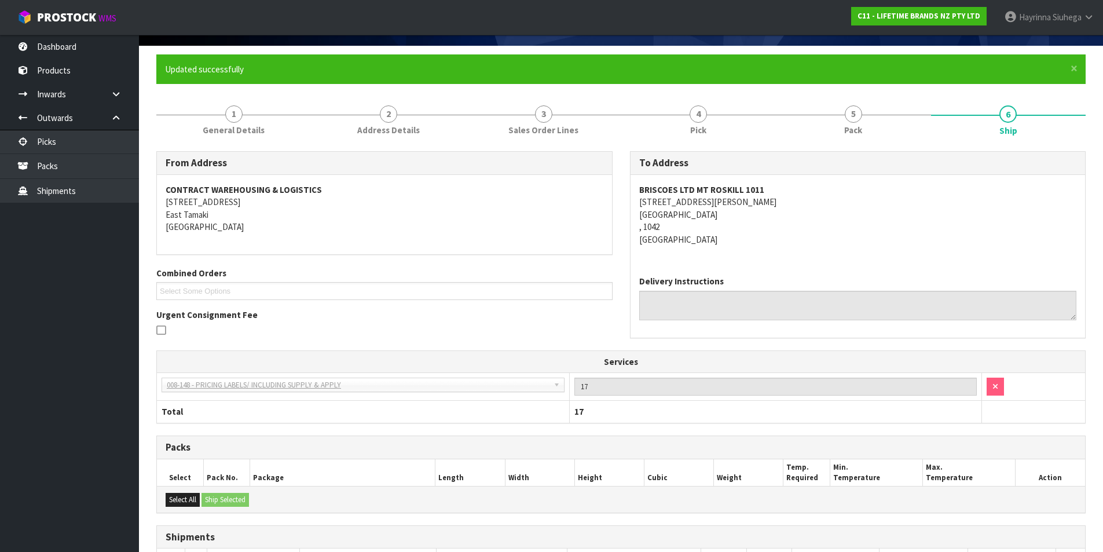
scroll to position [0, 0]
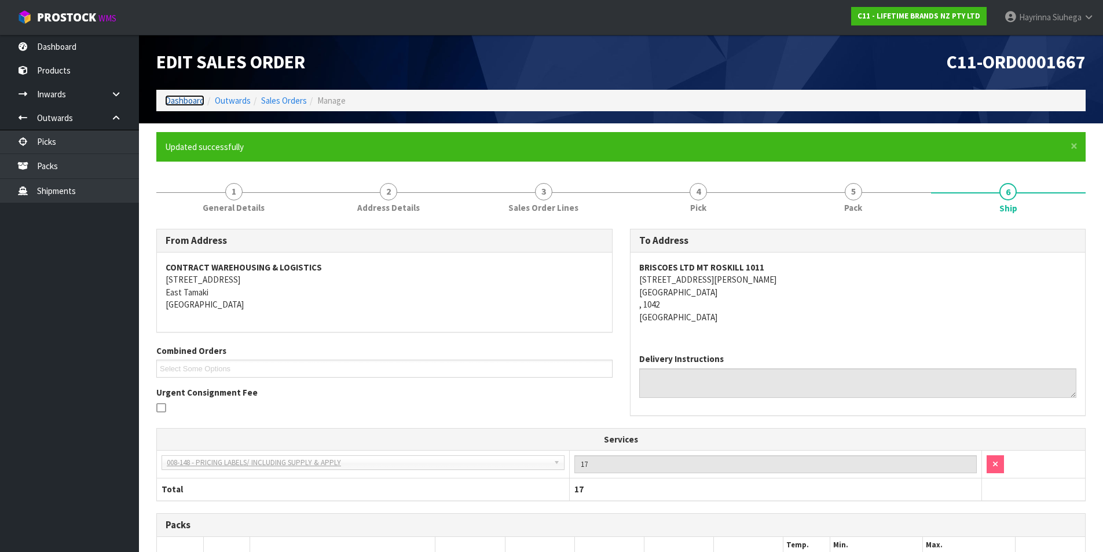
click at [186, 101] on link "Dashboard" at bounding box center [184, 100] width 39 height 11
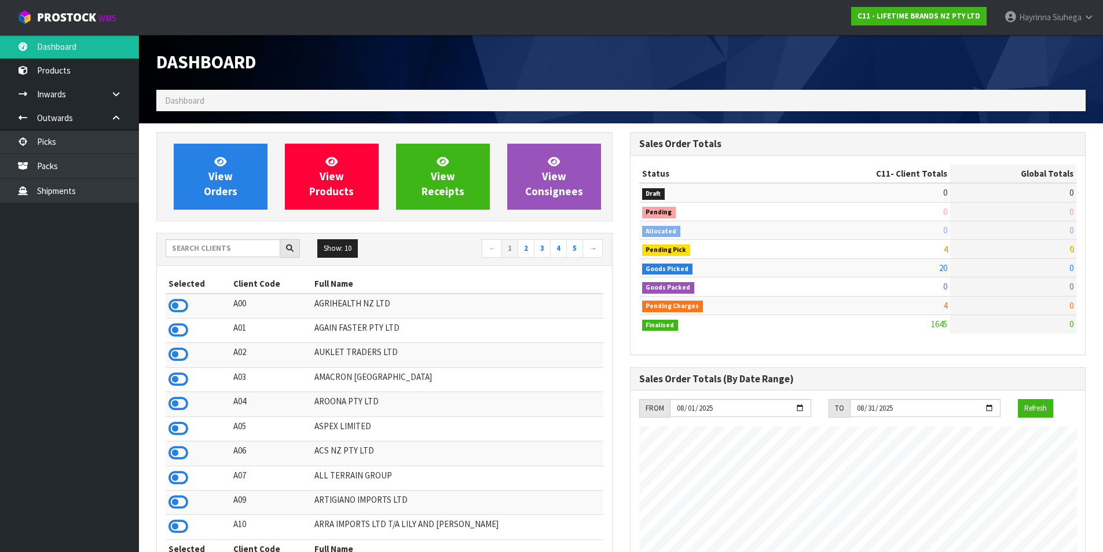
scroll to position [877, 473]
click at [54, 158] on link "Packs" at bounding box center [69, 166] width 139 height 24
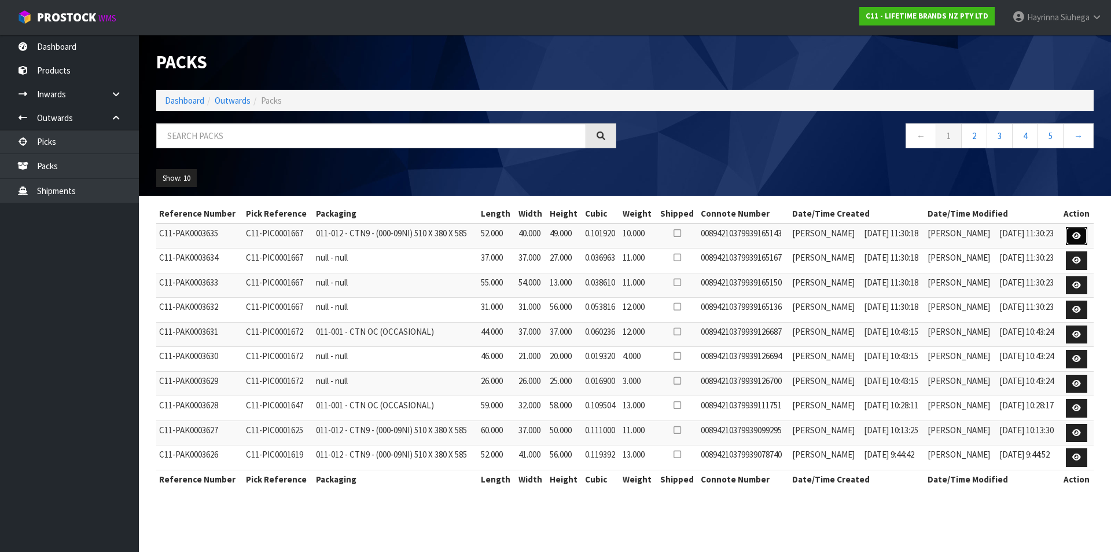
click at [1076, 236] on icon at bounding box center [1077, 236] width 9 height 8
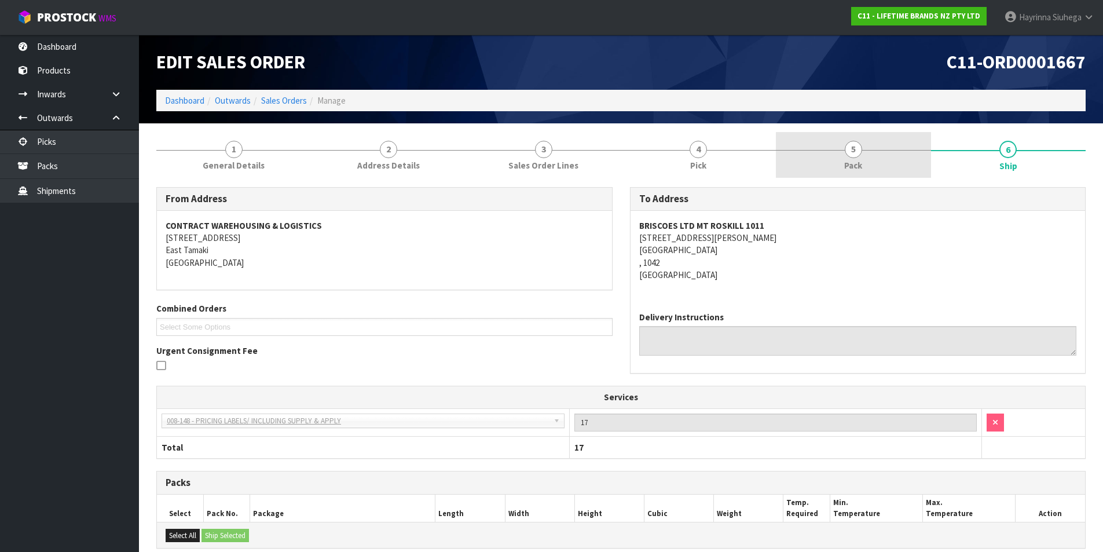
click at [879, 167] on link "5 Pack" at bounding box center [853, 155] width 155 height 46
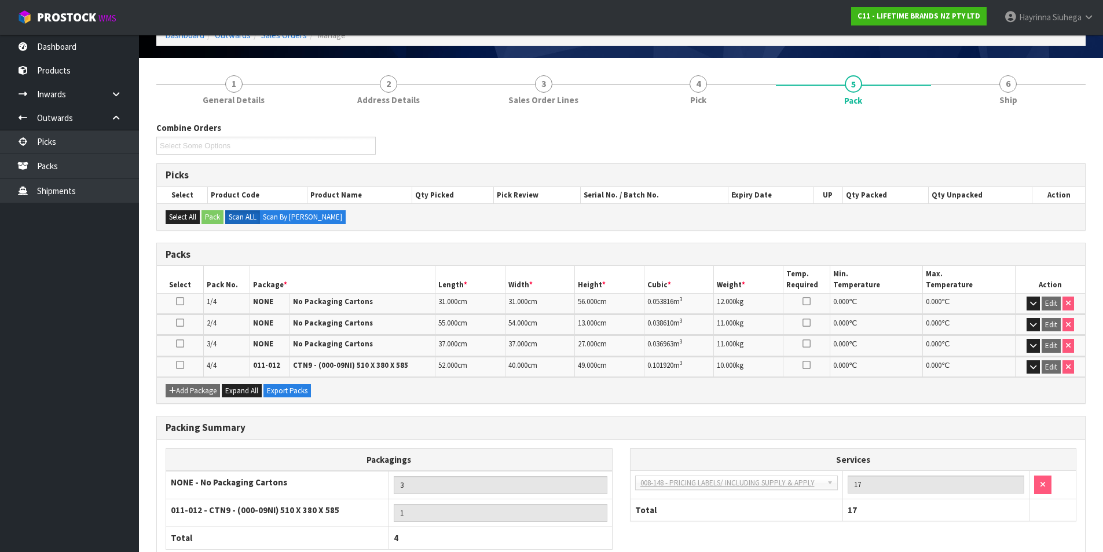
scroll to position [139, 0]
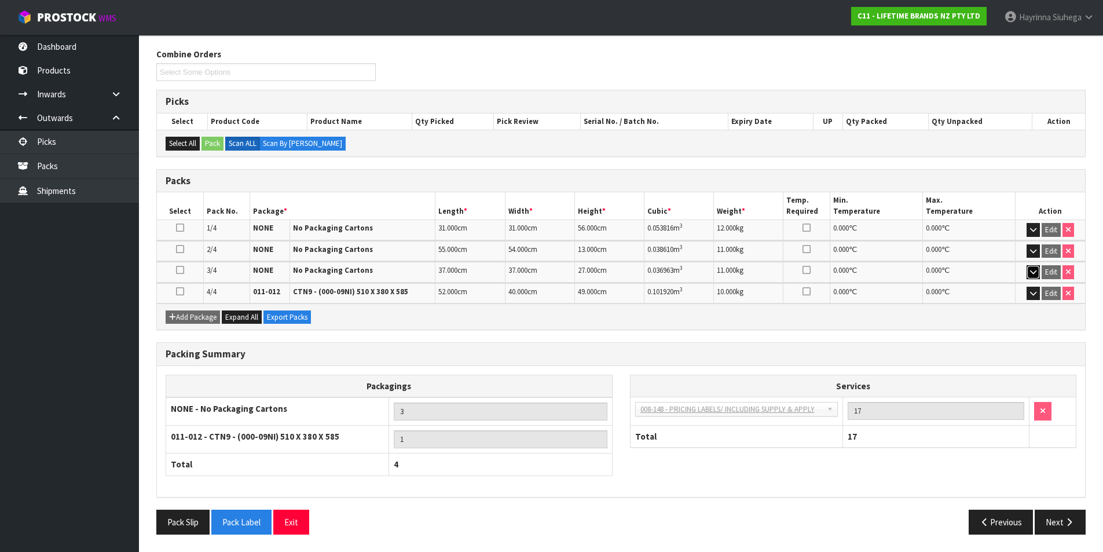
click at [1037, 269] on button "button" at bounding box center [1032, 272] width 13 height 14
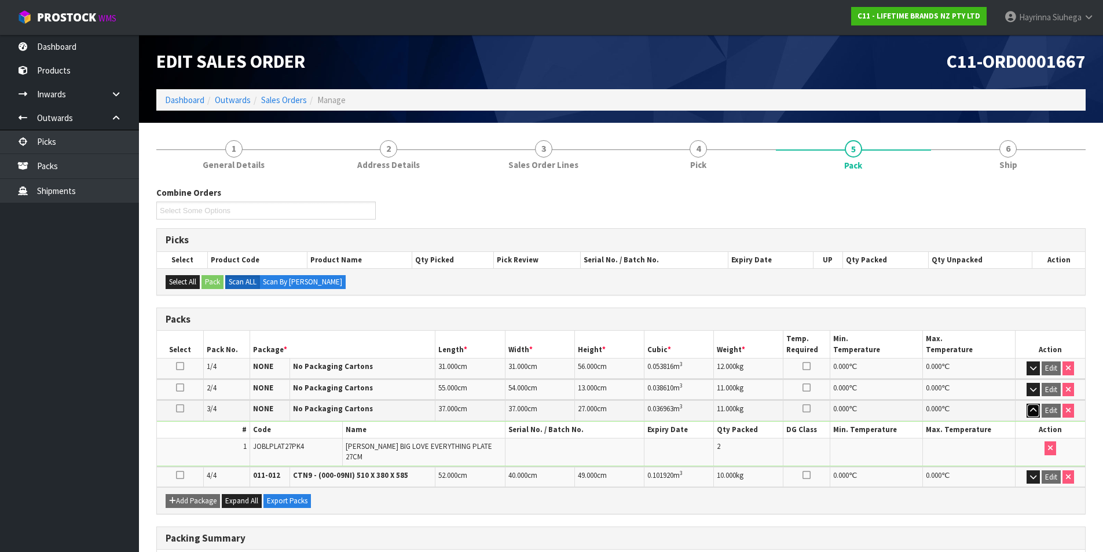
scroll to position [0, 0]
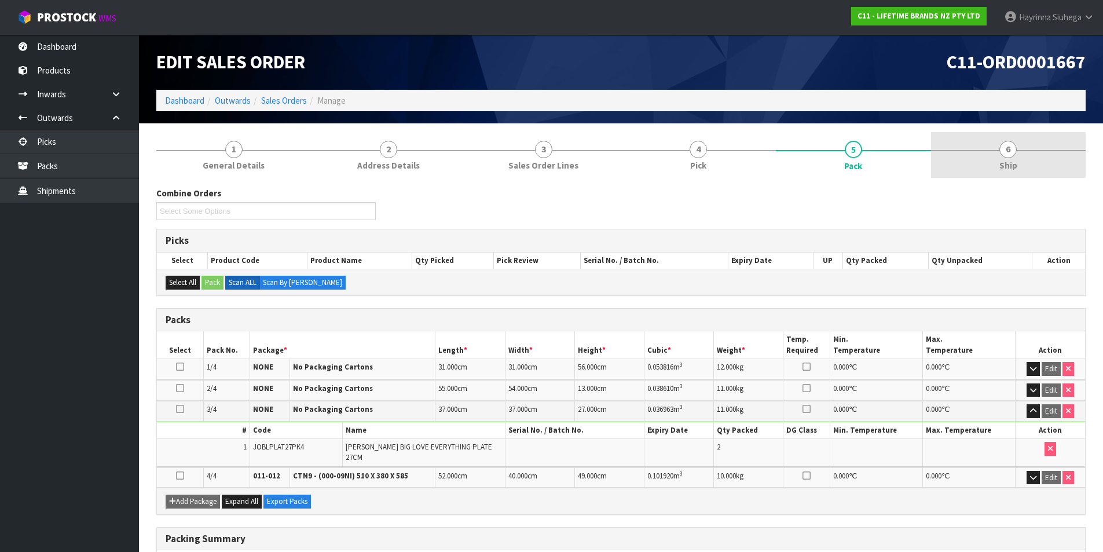
click at [1006, 152] on span "6" at bounding box center [1007, 149] width 17 height 17
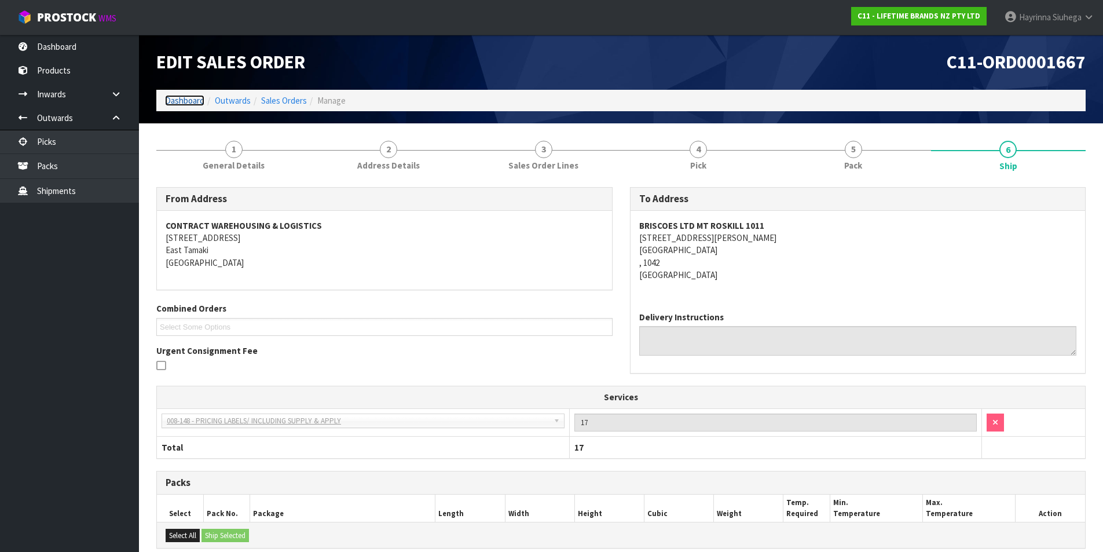
click at [181, 99] on link "Dashboard" at bounding box center [184, 100] width 39 height 11
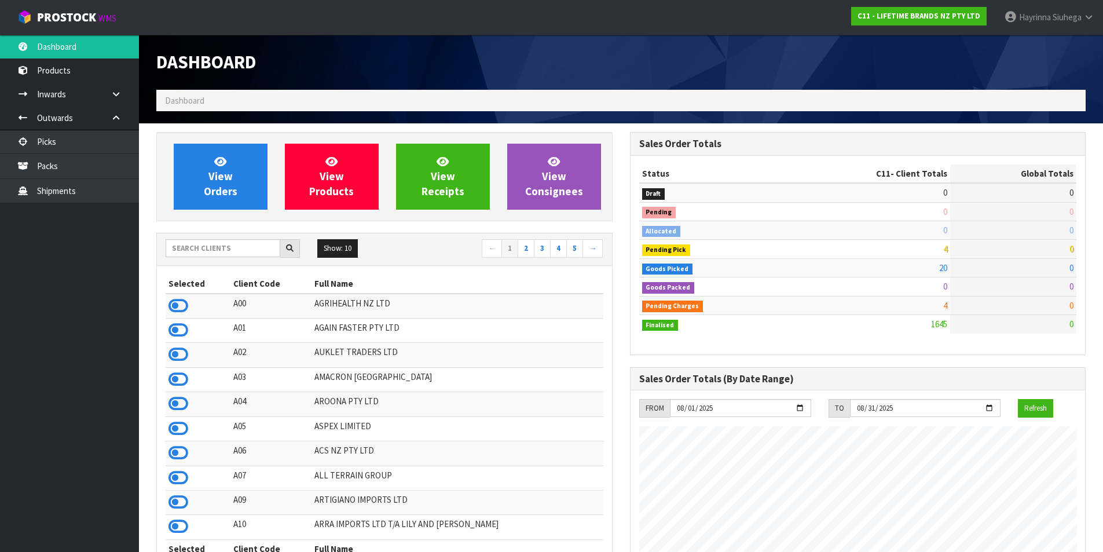
scroll to position [877, 473]
click at [241, 155] on link "View Orders" at bounding box center [221, 177] width 94 height 66
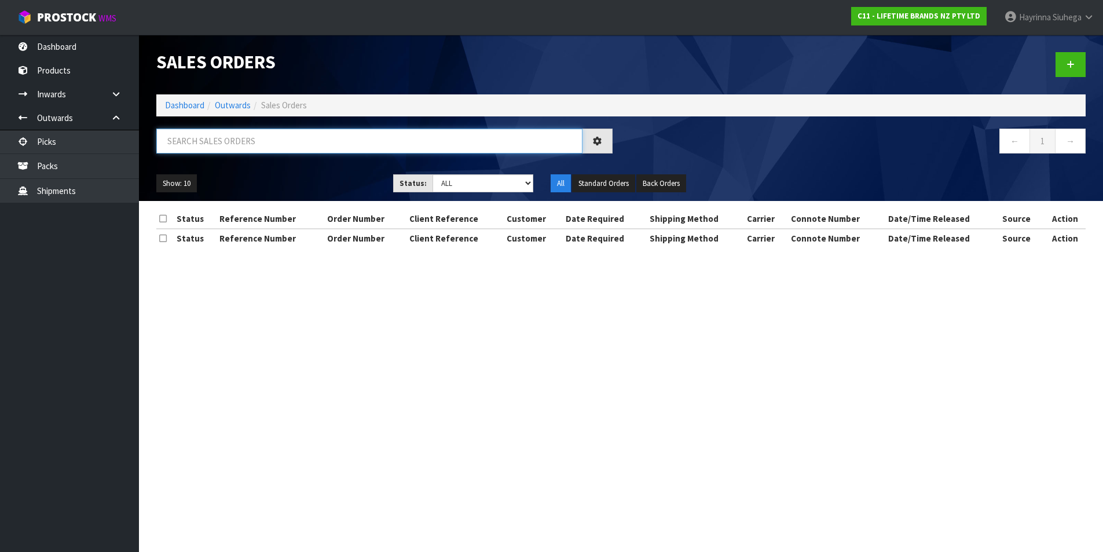
click at [274, 141] on input "text" at bounding box center [369, 141] width 426 height 25
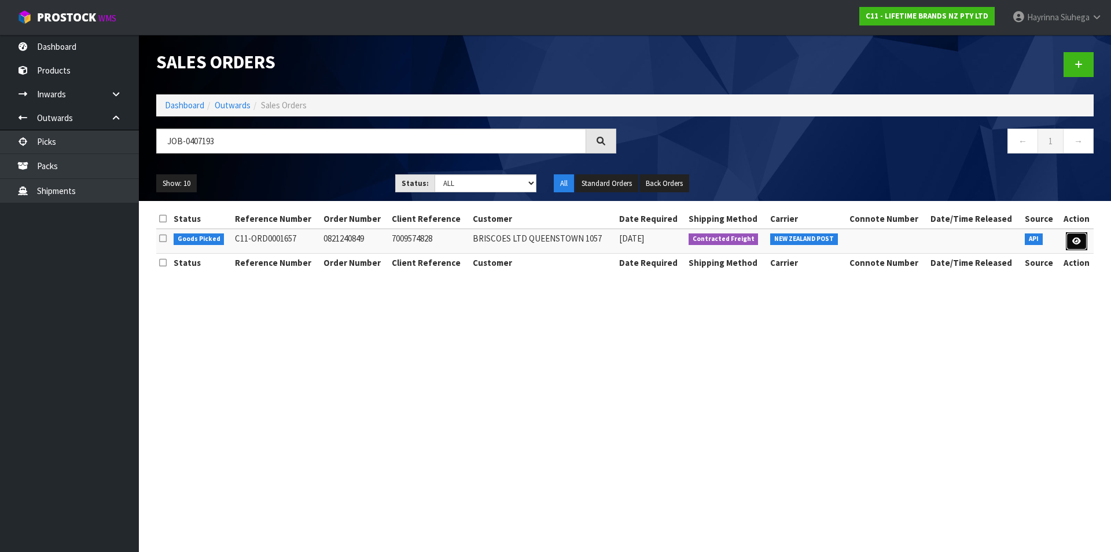
click at [1075, 235] on link at bounding box center [1076, 241] width 21 height 19
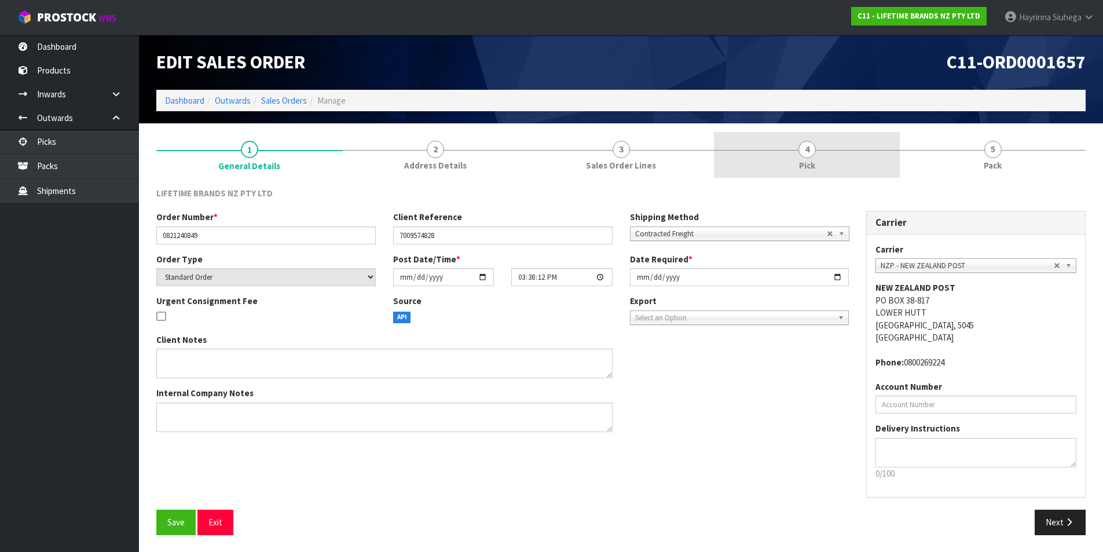
click at [819, 156] on link "4 Pick" at bounding box center [807, 155] width 186 height 46
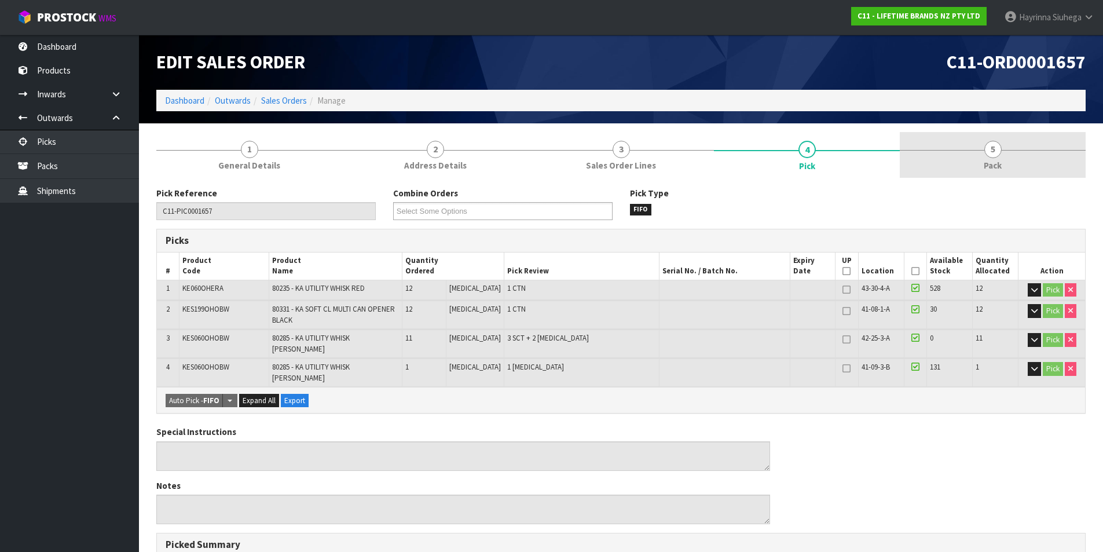
click at [959, 167] on link "5 Pack" at bounding box center [993, 155] width 186 height 46
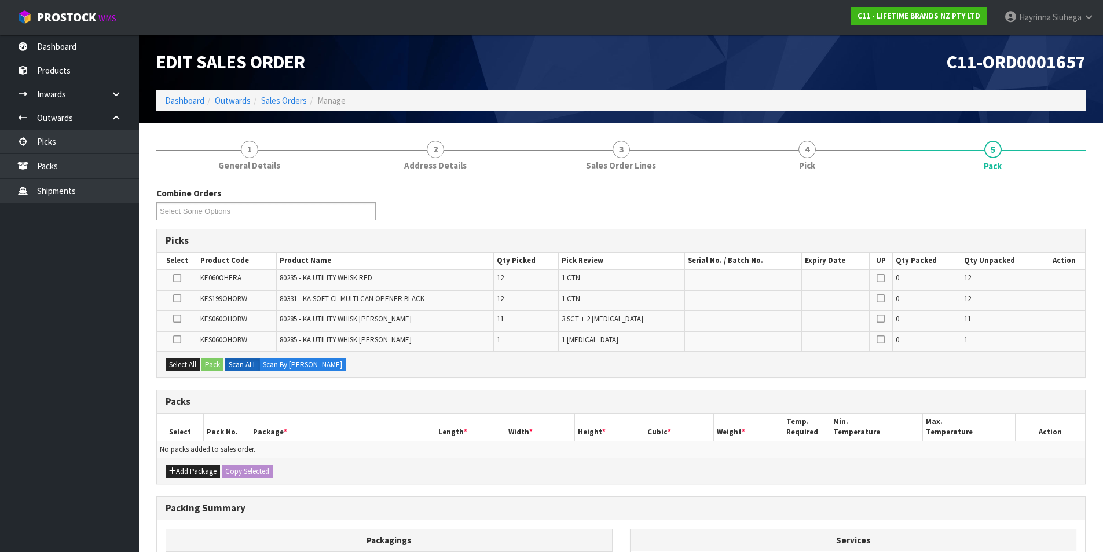
scroll to position [58, 0]
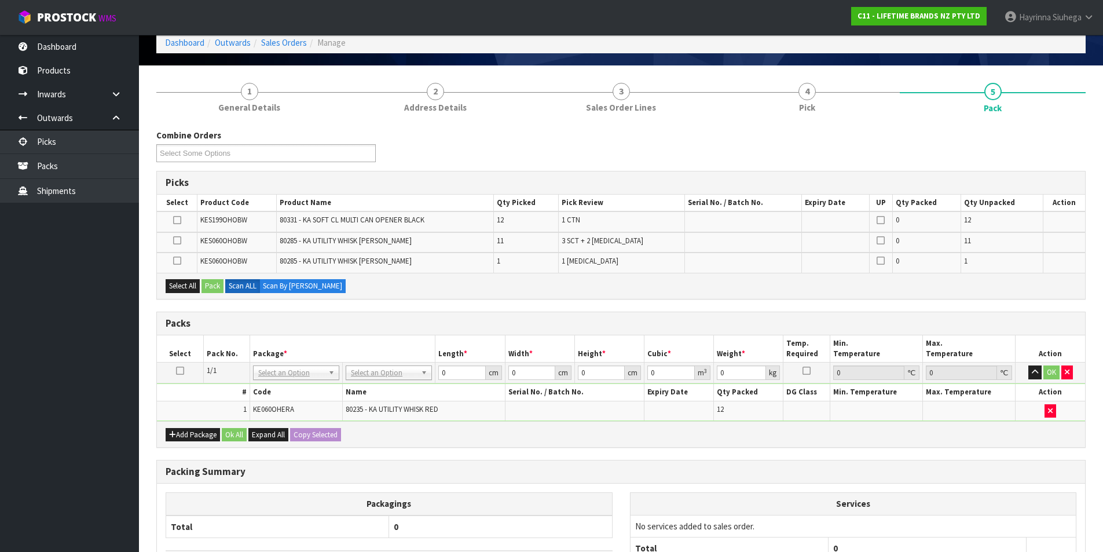
click at [175, 372] on td at bounding box center [180, 372] width 46 height 21
click at [177, 370] on icon at bounding box center [180, 370] width 8 height 1
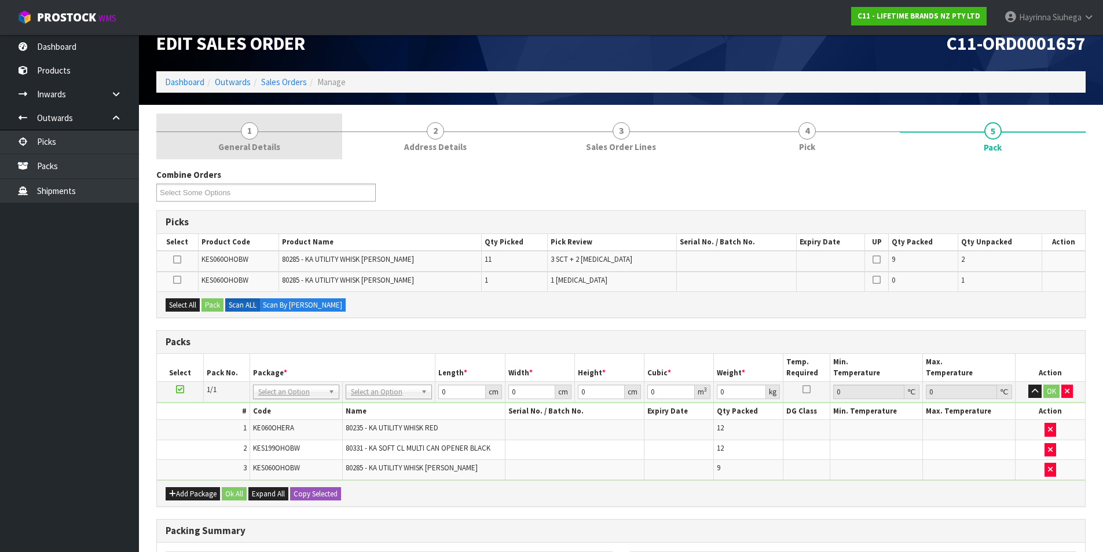
scroll to position [0, 0]
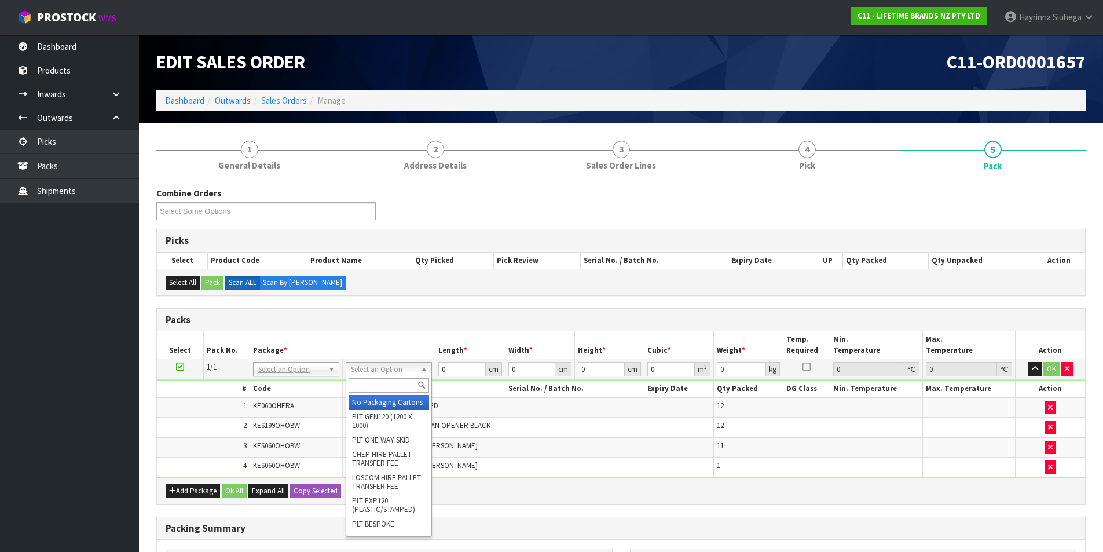
click at [395, 386] on input "text" at bounding box center [388, 385] width 80 height 14
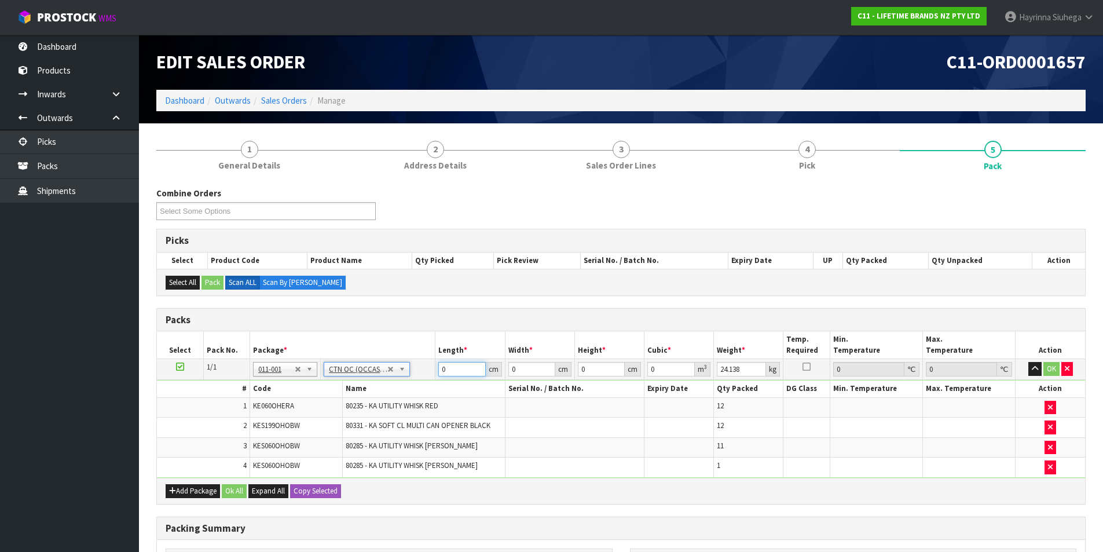
click at [439, 370] on input "0" at bounding box center [461, 369] width 47 height 14
click button "OK" at bounding box center [1051, 369] width 16 height 14
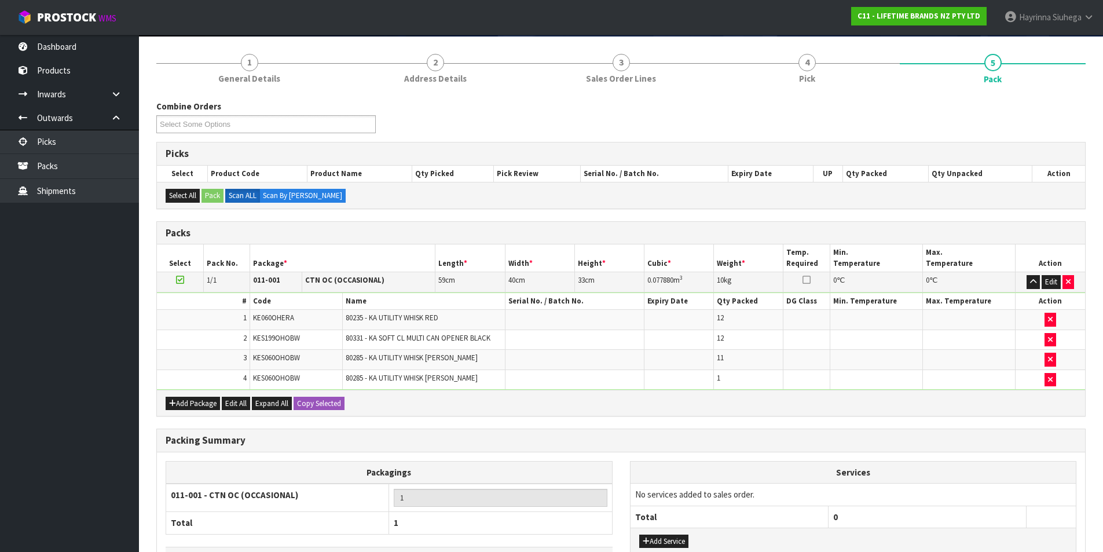
scroll to position [171, 0]
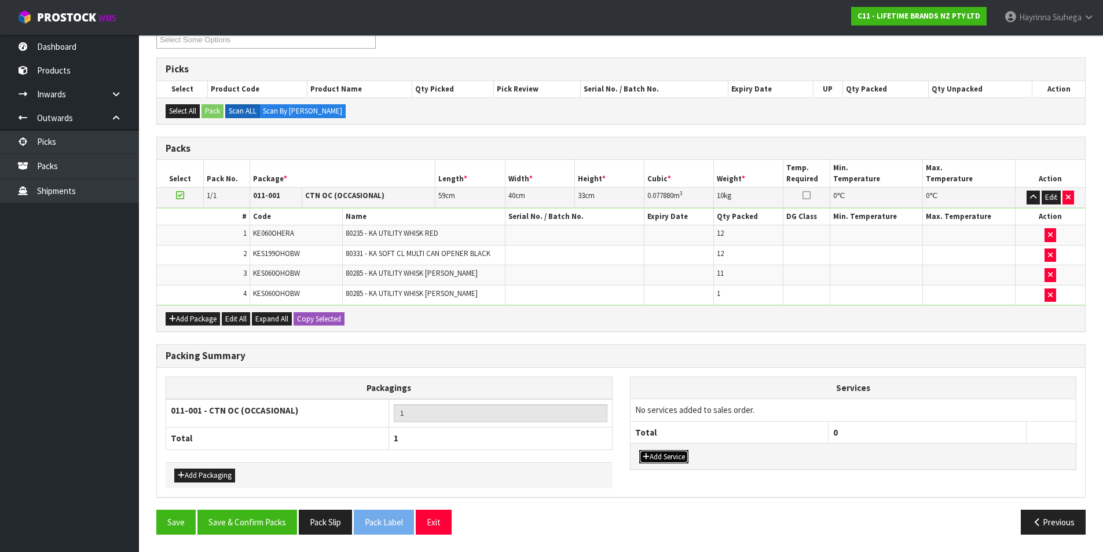
click at [680, 457] on button "Add Service" at bounding box center [663, 457] width 49 height 14
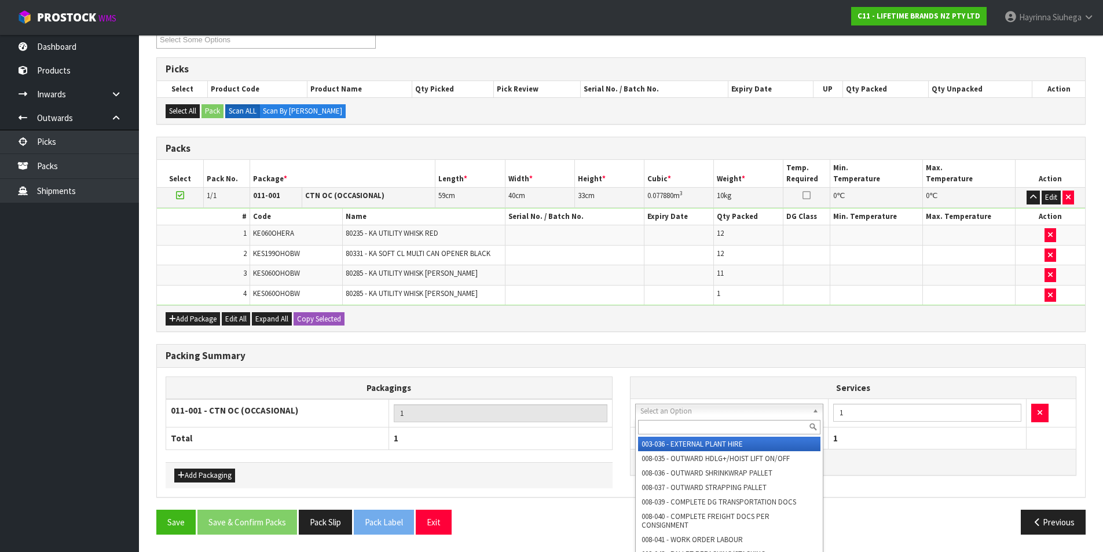
click at [676, 427] on input "text" at bounding box center [729, 427] width 183 height 14
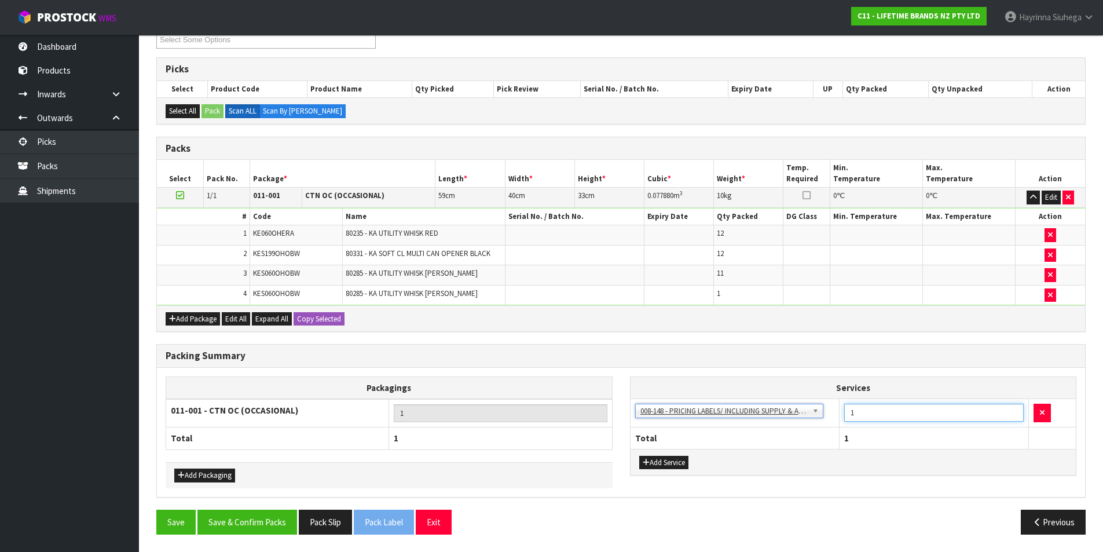
drag, startPoint x: 863, startPoint y: 409, endPoint x: 687, endPoint y: 395, distance: 175.9
click at [707, 395] on table "Services 003-036 - EXTERNAL PLANT HIRE 008-035 - OUTWARD HDLG+/HOIST LIFT ON/OF…" at bounding box center [853, 413] width 446 height 72
click at [277, 522] on button "Save & Confirm Packs" at bounding box center [247, 521] width 100 height 25
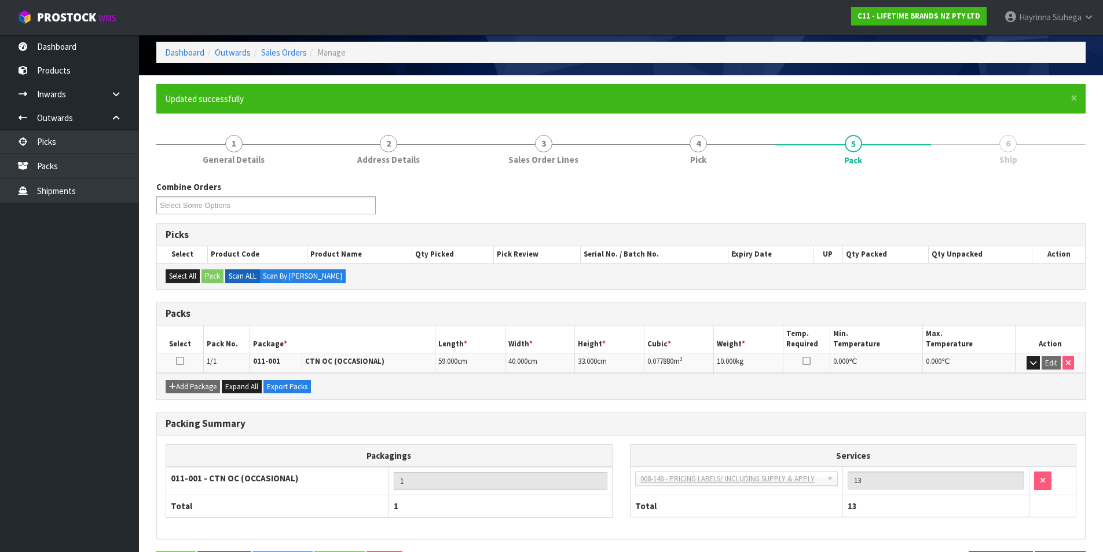
scroll to position [90, 0]
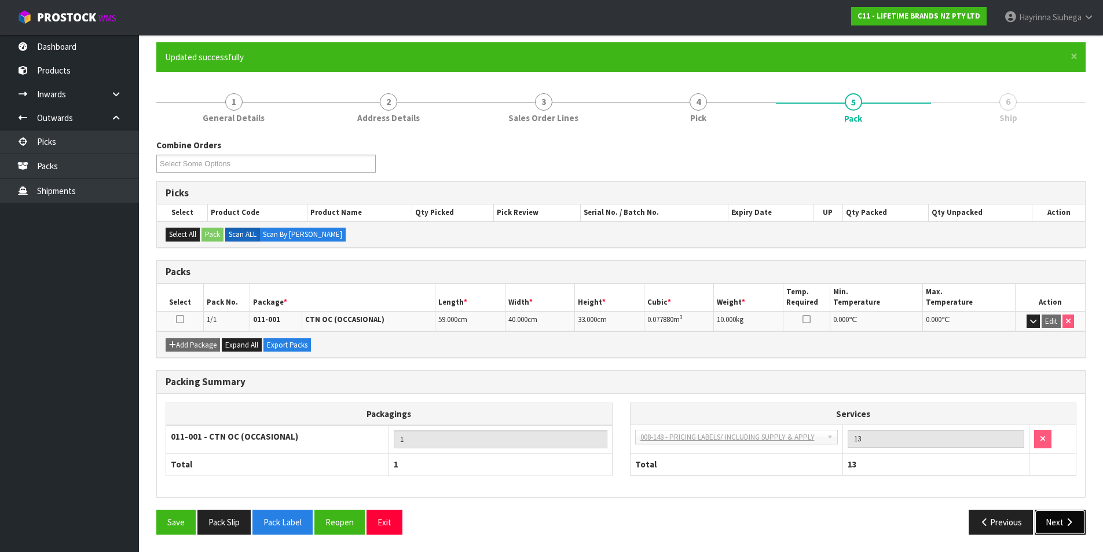
click at [1061, 523] on button "Next" at bounding box center [1059, 521] width 51 height 25
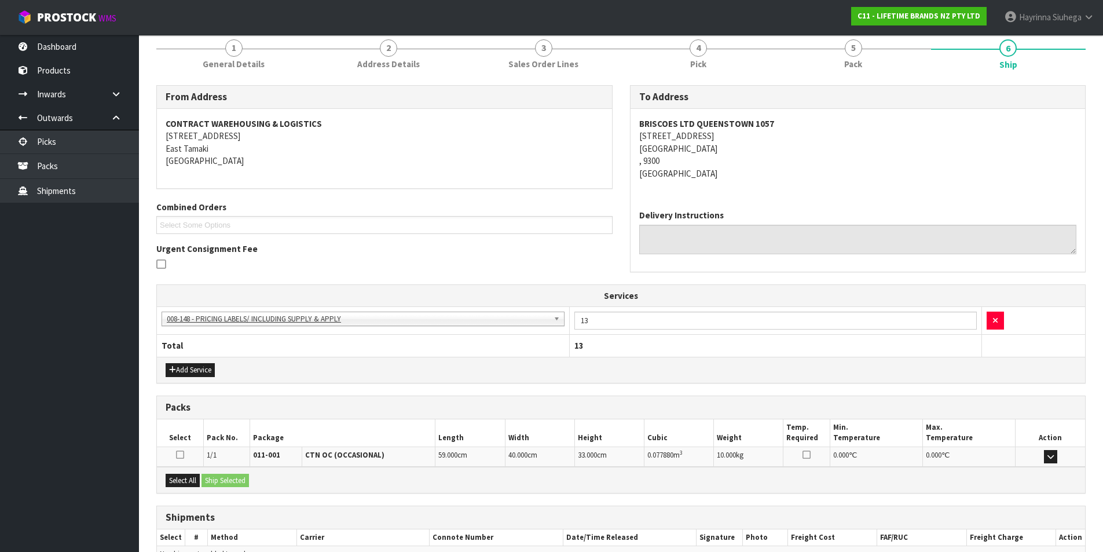
scroll to position [210, 0]
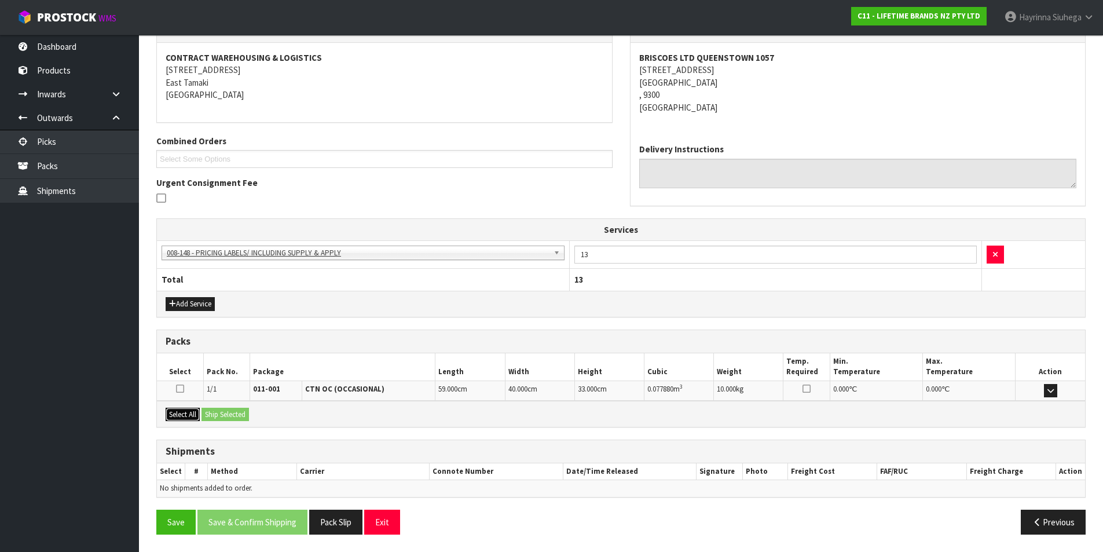
click at [190, 409] on button "Select All" at bounding box center [183, 415] width 34 height 14
click at [205, 409] on button "Ship Selected" at bounding box center [224, 415] width 47 height 14
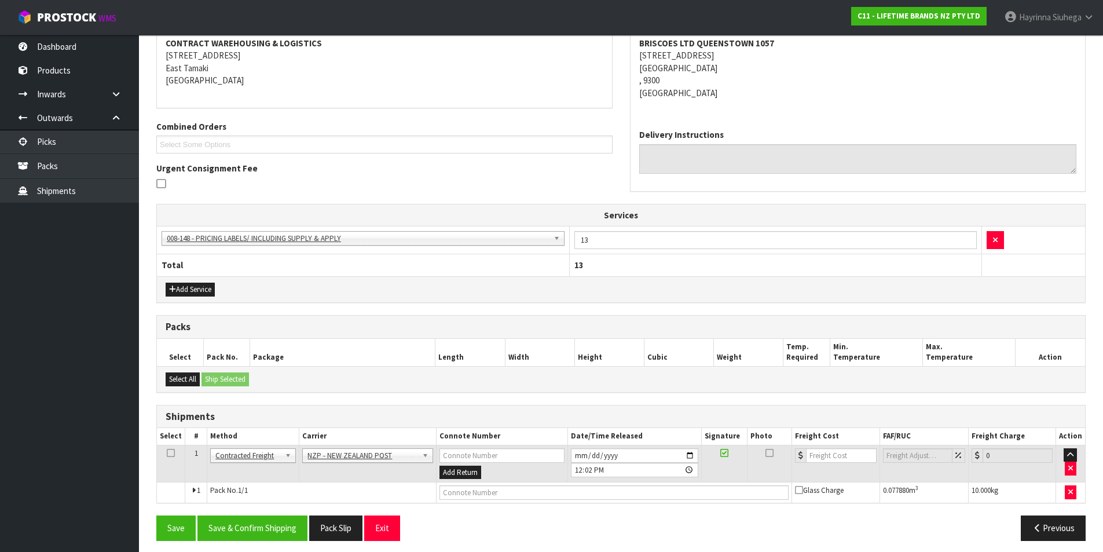
scroll to position [230, 0]
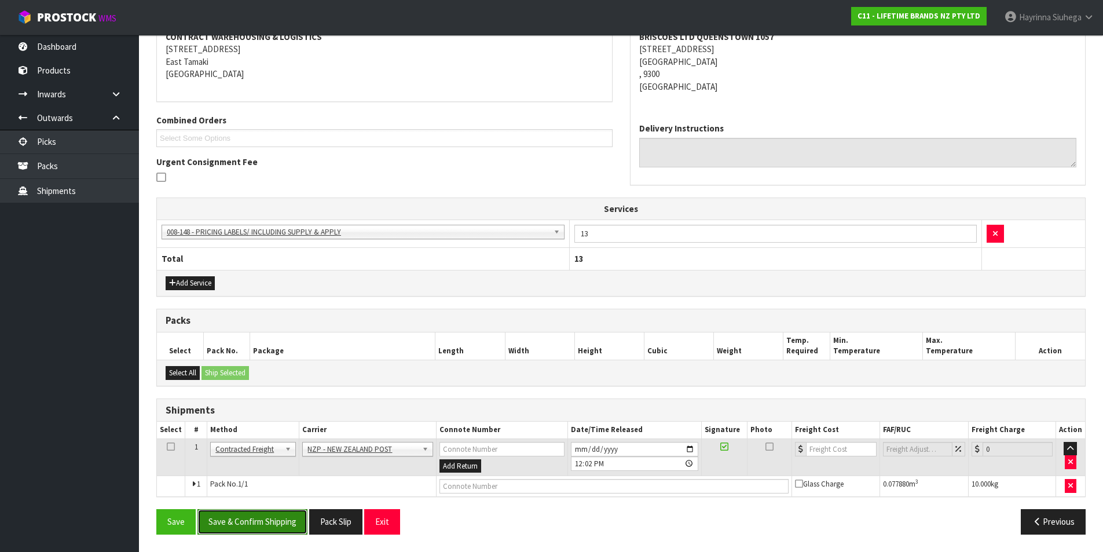
click at [250, 531] on button "Save & Confirm Shipping" at bounding box center [252, 521] width 110 height 25
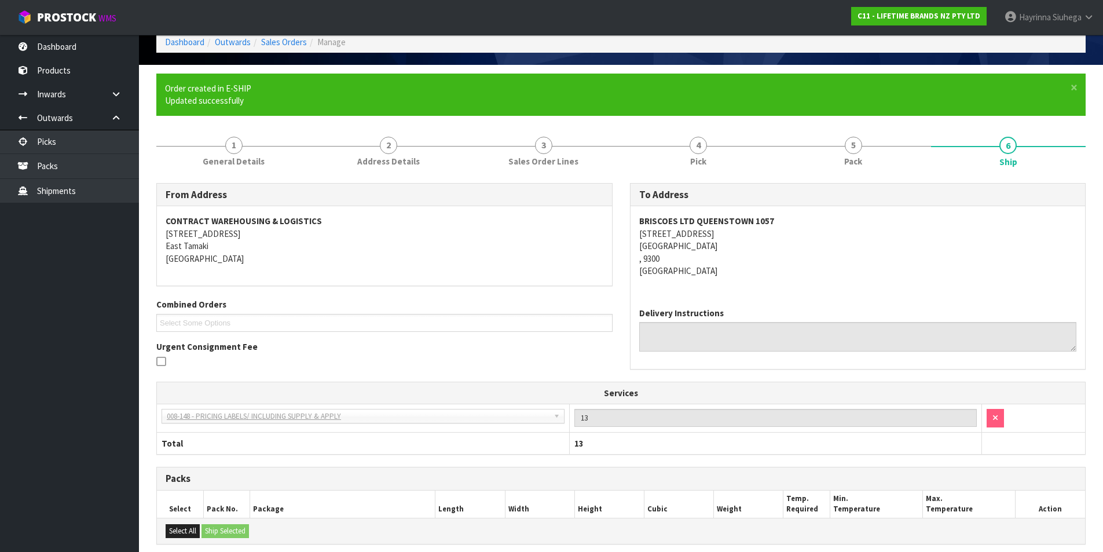
scroll to position [214, 0]
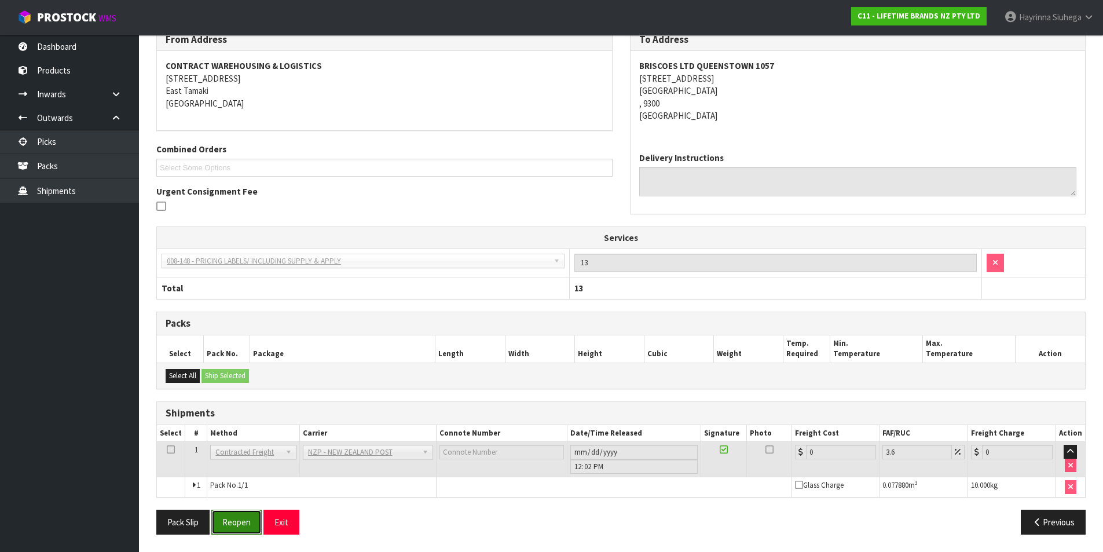
click at [243, 519] on button "Reopen" at bounding box center [236, 521] width 50 height 25
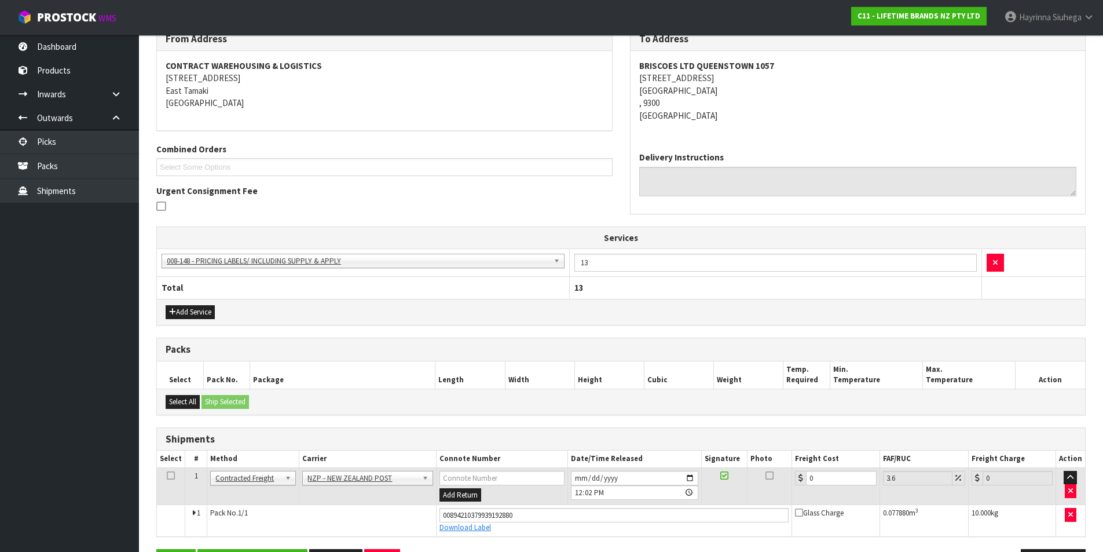
scroll to position [241, 0]
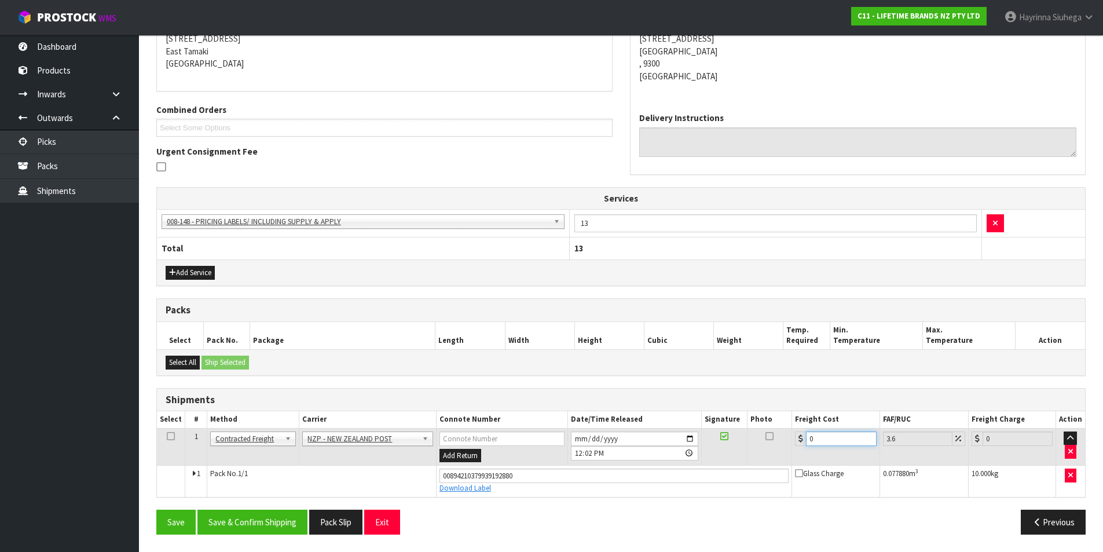
drag, startPoint x: 824, startPoint y: 433, endPoint x: 782, endPoint y: 433, distance: 42.8
click at [782, 433] on tr "1 Client Local Pickup Customer Local Pickup Company Freight Contracted Freight …" at bounding box center [621, 447] width 928 height 38
click at [156, 509] on button "Save" at bounding box center [175, 521] width 39 height 25
click at [277, 523] on button "Save & Confirm Shipping" at bounding box center [252, 521] width 110 height 25
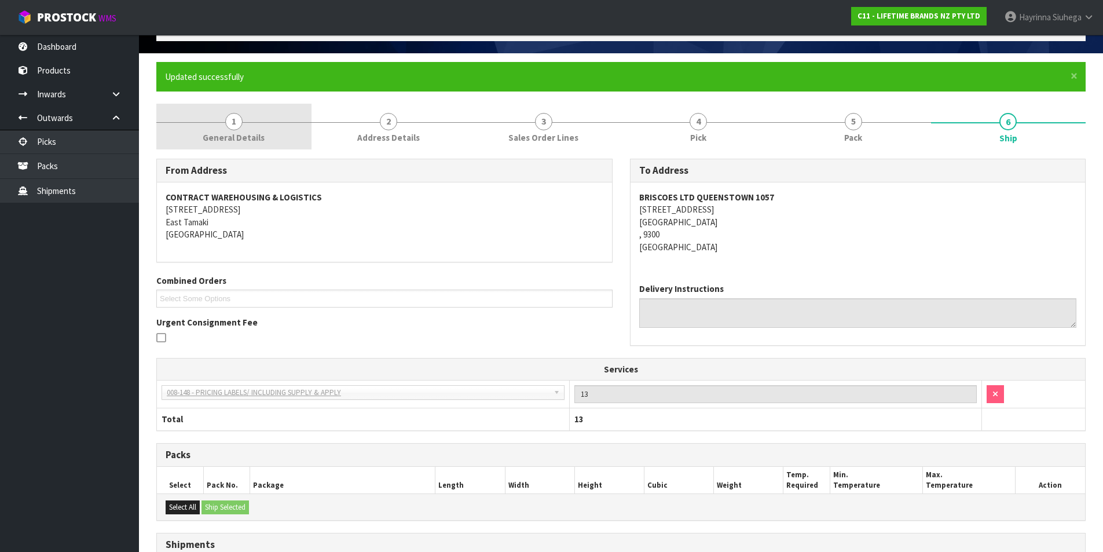
scroll to position [0, 0]
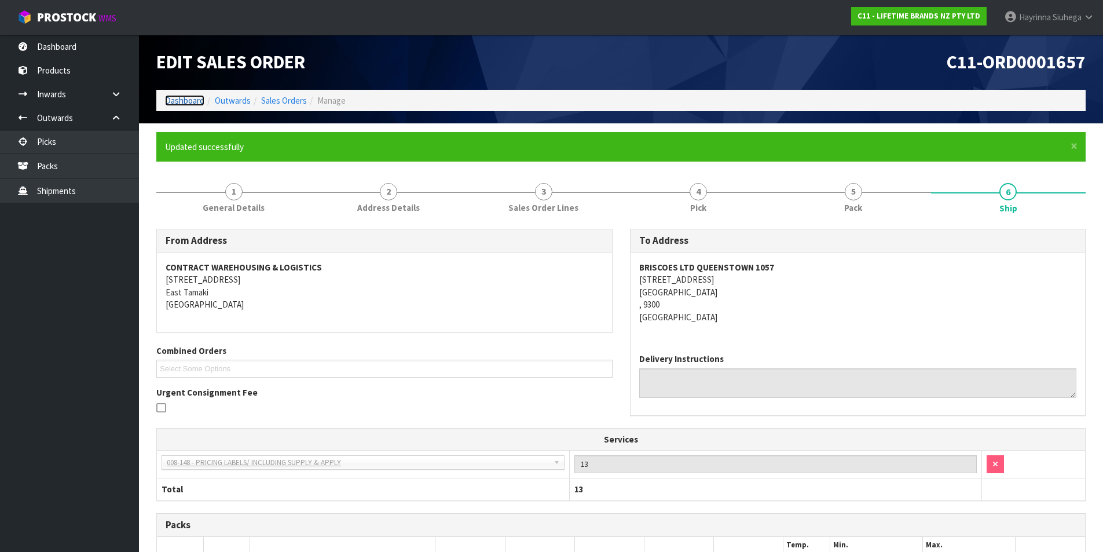
click at [199, 103] on link "Dashboard" at bounding box center [184, 100] width 39 height 11
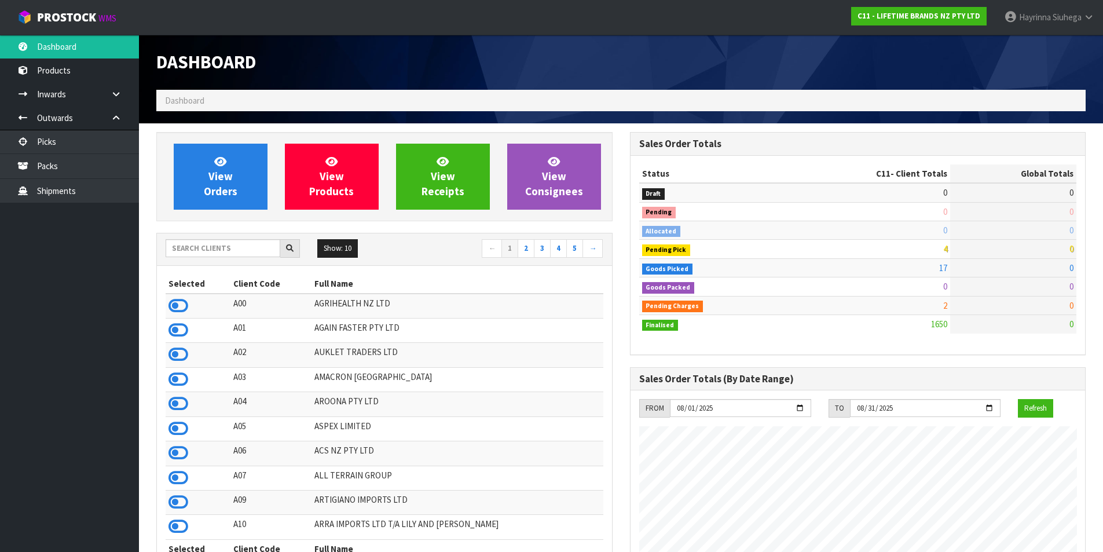
scroll to position [877, 473]
click at [231, 177] on span "View Orders" at bounding box center [221, 176] width 34 height 43
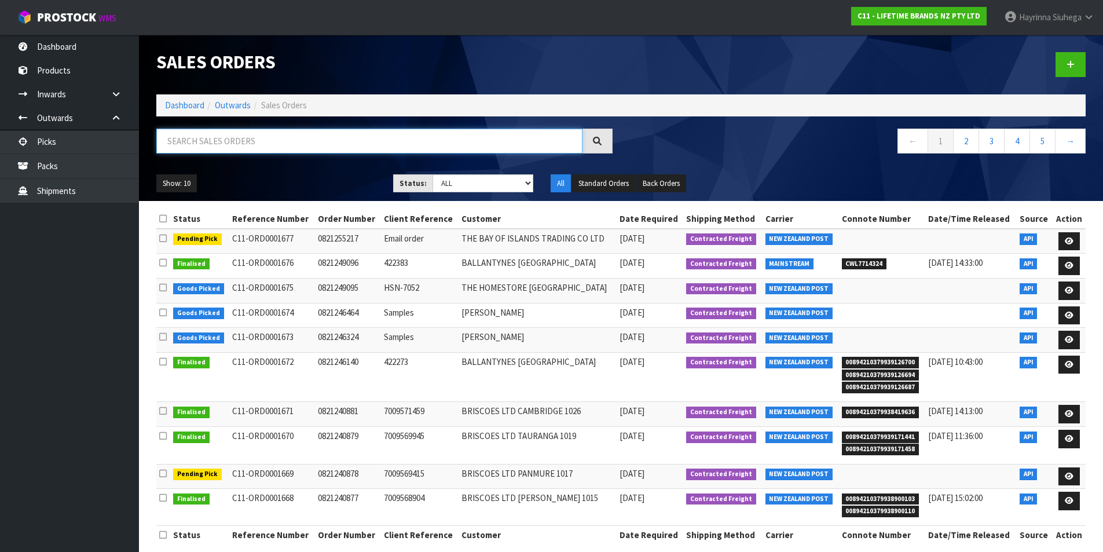
click at [231, 141] on input "text" at bounding box center [369, 141] width 426 height 25
click at [227, 151] on input "text" at bounding box center [369, 141] width 426 height 25
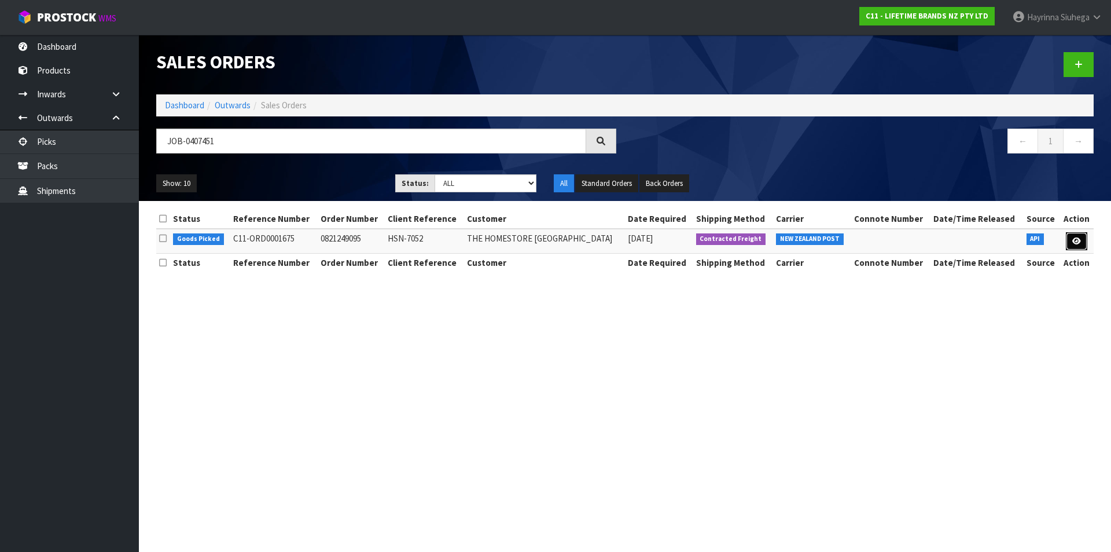
click at [1074, 240] on icon at bounding box center [1077, 241] width 9 height 8
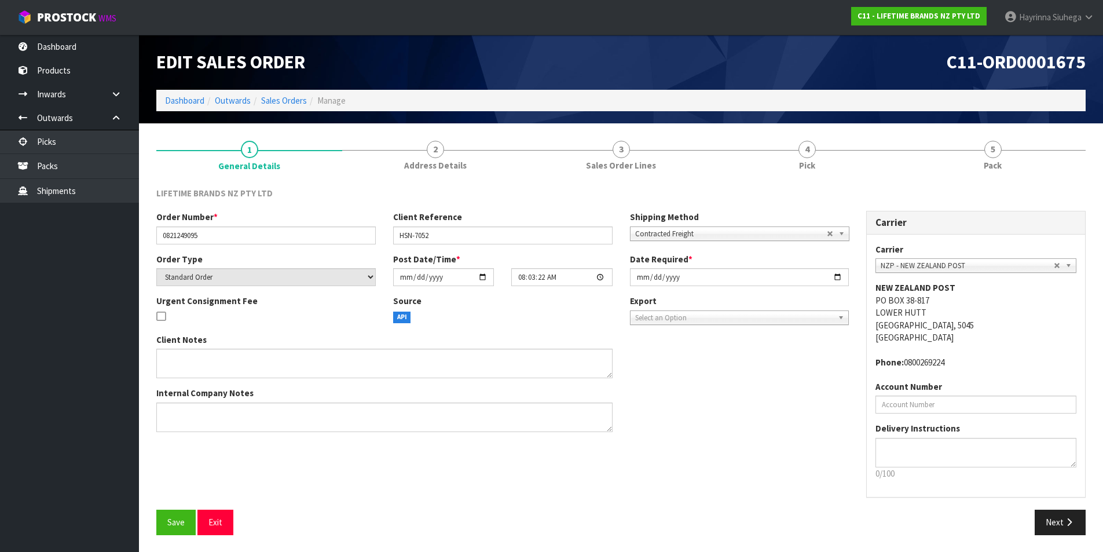
drag, startPoint x: 860, startPoint y: 138, endPoint x: 960, endPoint y: 147, distance: 100.6
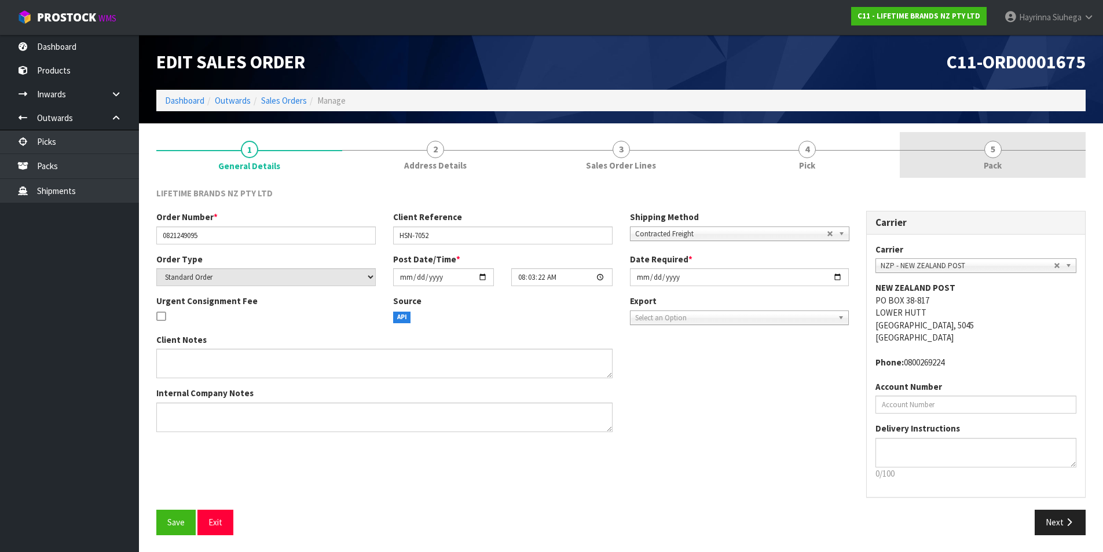
click at [860, 137] on link "4 Pick" at bounding box center [807, 155] width 186 height 46
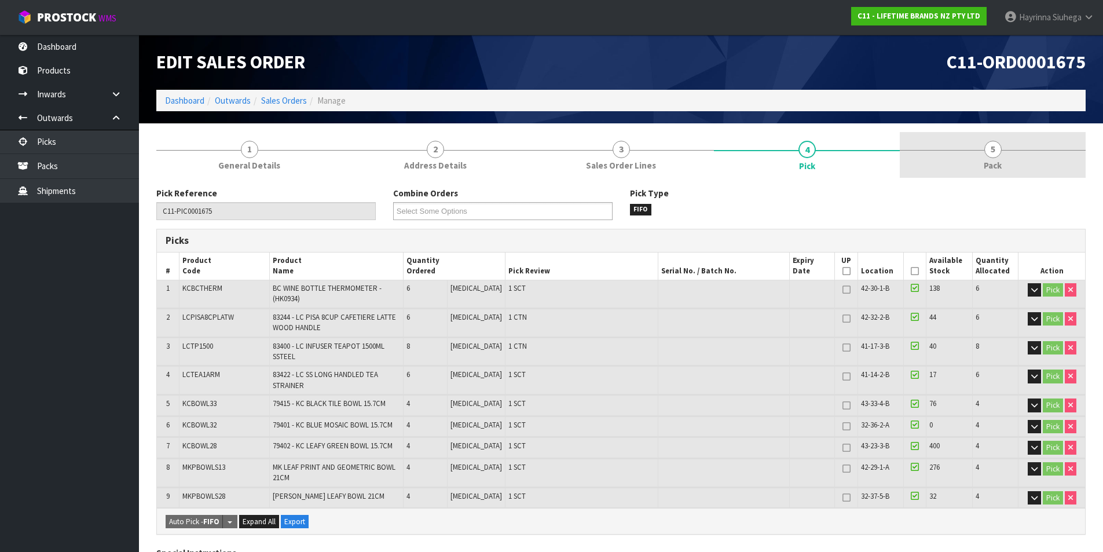
click at [1002, 147] on link "5 Pack" at bounding box center [993, 155] width 186 height 46
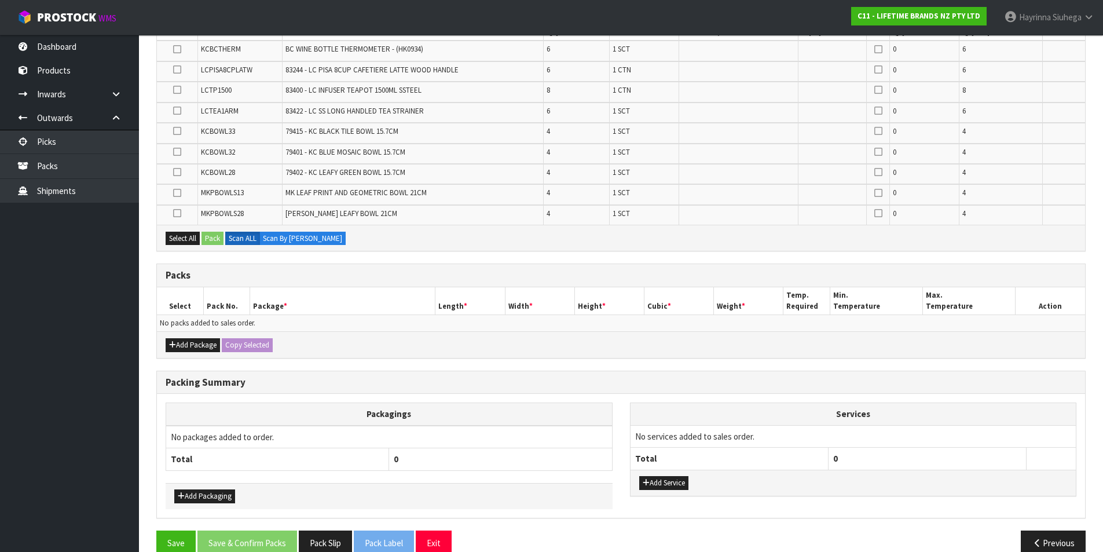
scroll to position [232, 0]
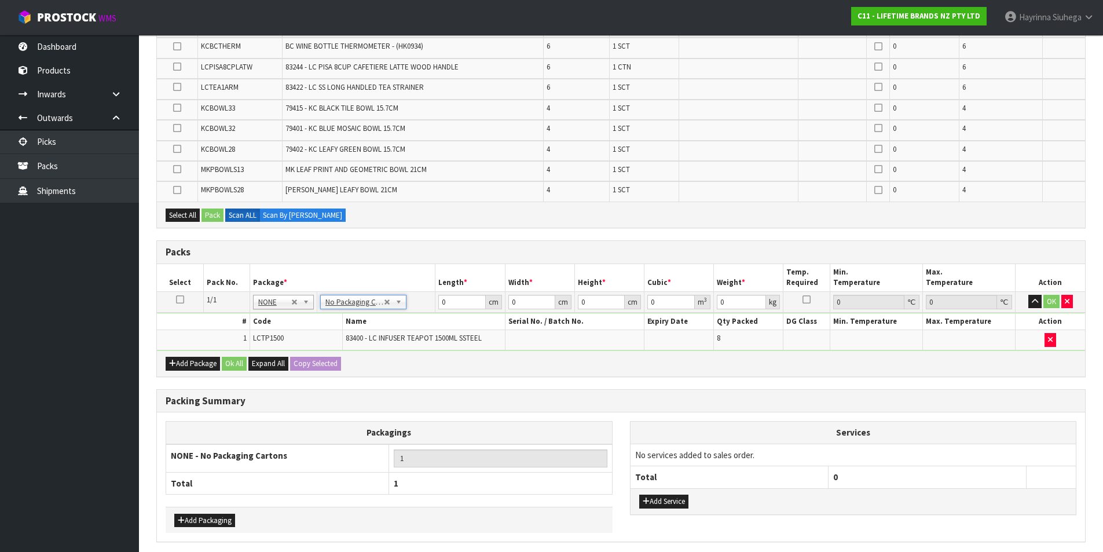
click at [424, 377] on div "Combine Orders C11-ORD0001616 C11-ORD0001617 C11-ORD0001618 C11-ORD0001624 C11-…" at bounding box center [620, 271] width 929 height 633
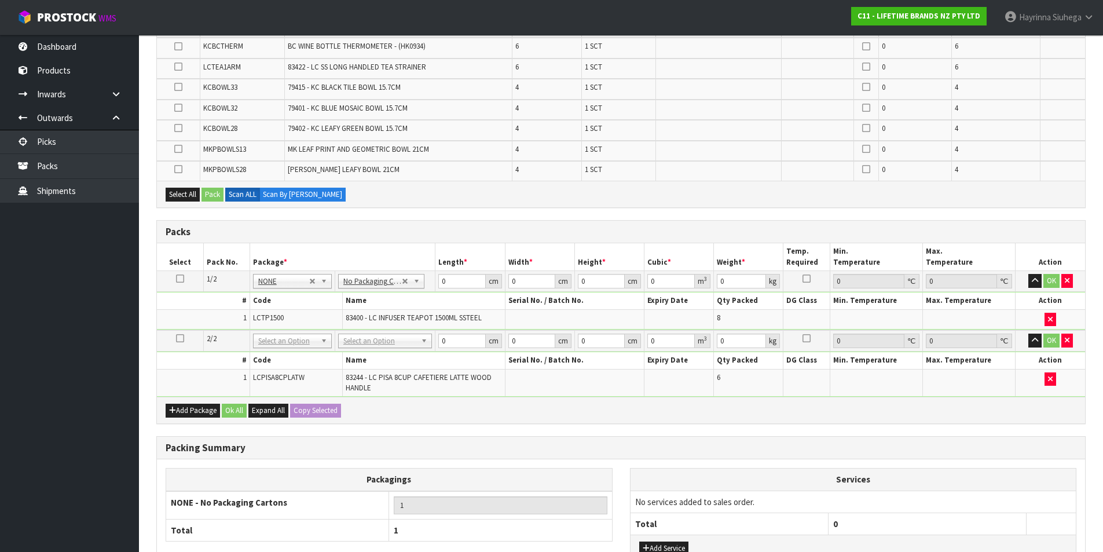
click at [182, 343] on link at bounding box center [180, 338] width 8 height 10
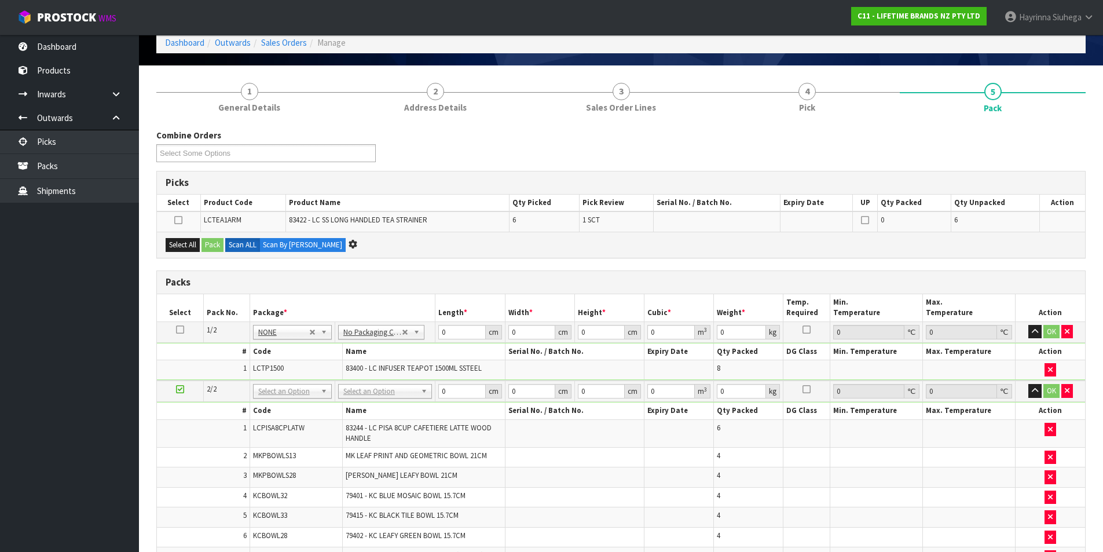
scroll to position [0, 0]
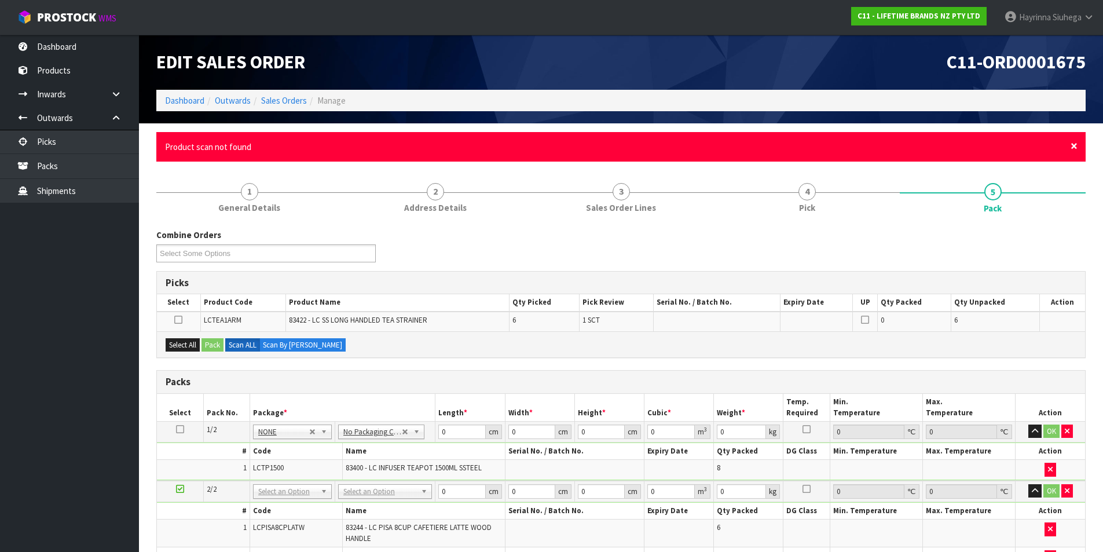
click at [1076, 146] on span "×" at bounding box center [1073, 146] width 7 height 16
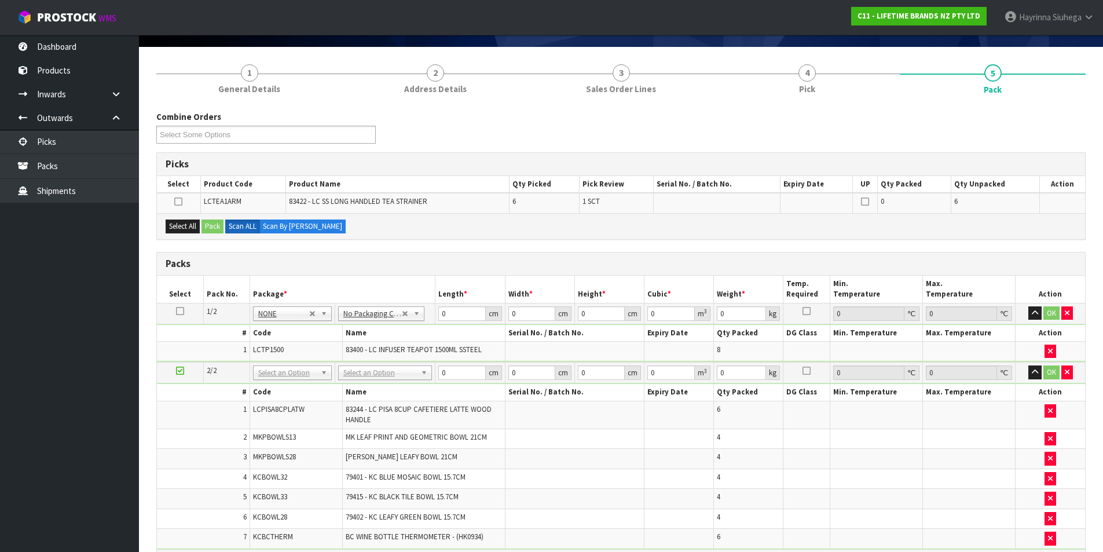
scroll to position [58, 0]
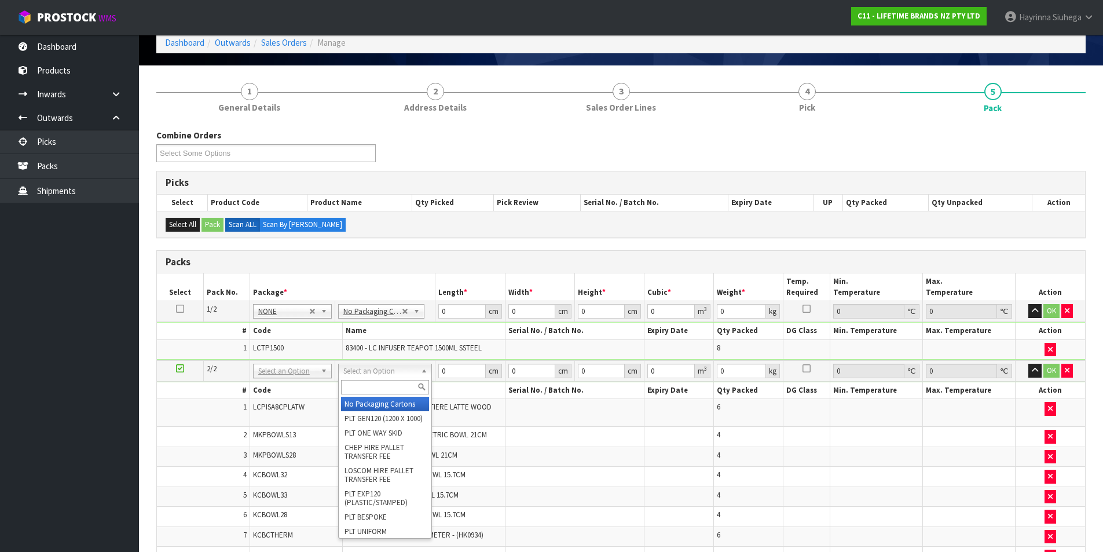
click at [384, 386] on input "text" at bounding box center [385, 387] width 88 height 14
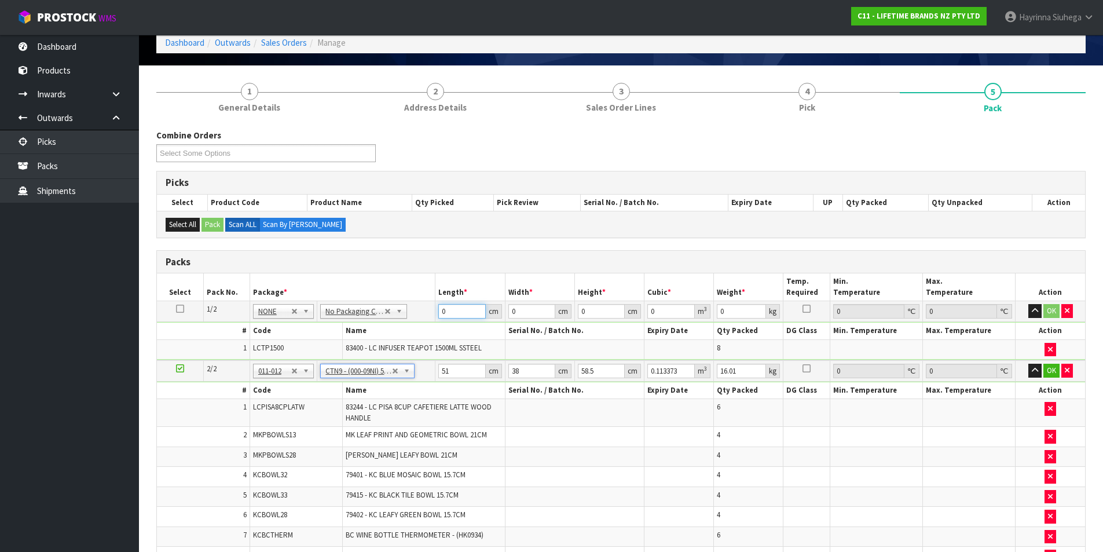
click at [440, 313] on input "0" at bounding box center [461, 311] width 47 height 14
click button "OK" at bounding box center [1051, 311] width 16 height 14
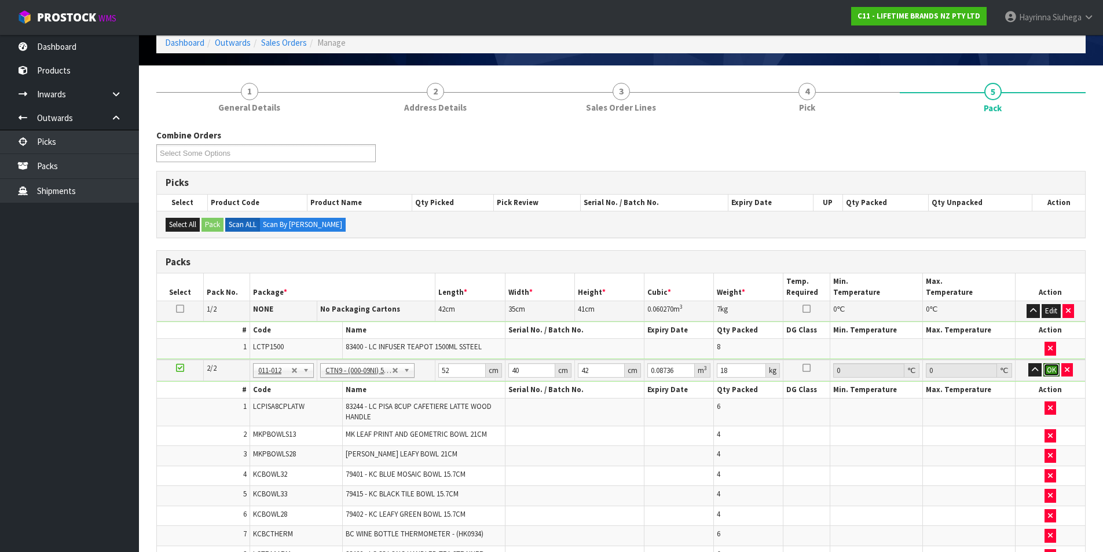
click button "OK" at bounding box center [1051, 370] width 16 height 14
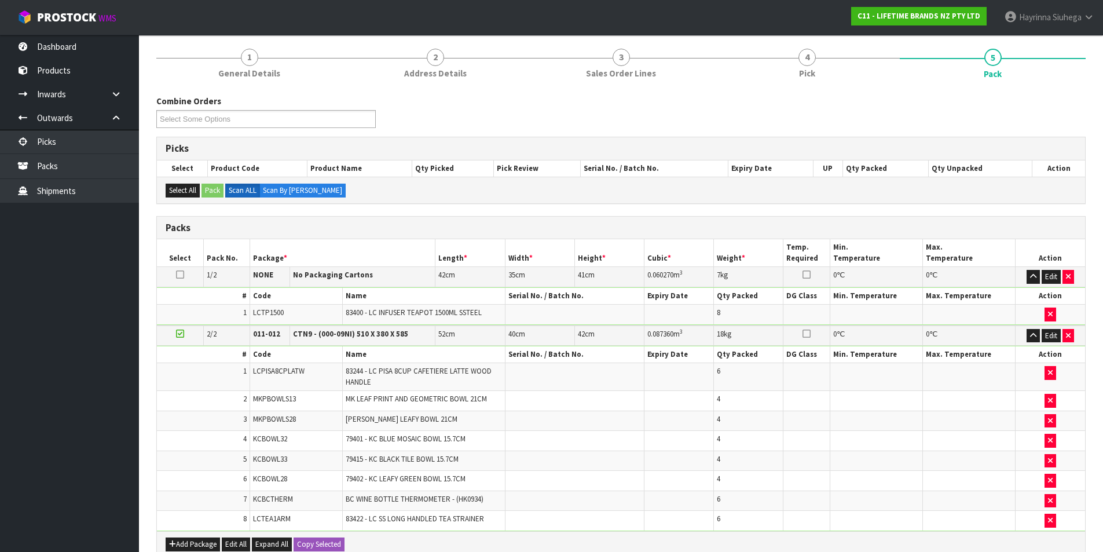
scroll to position [346, 0]
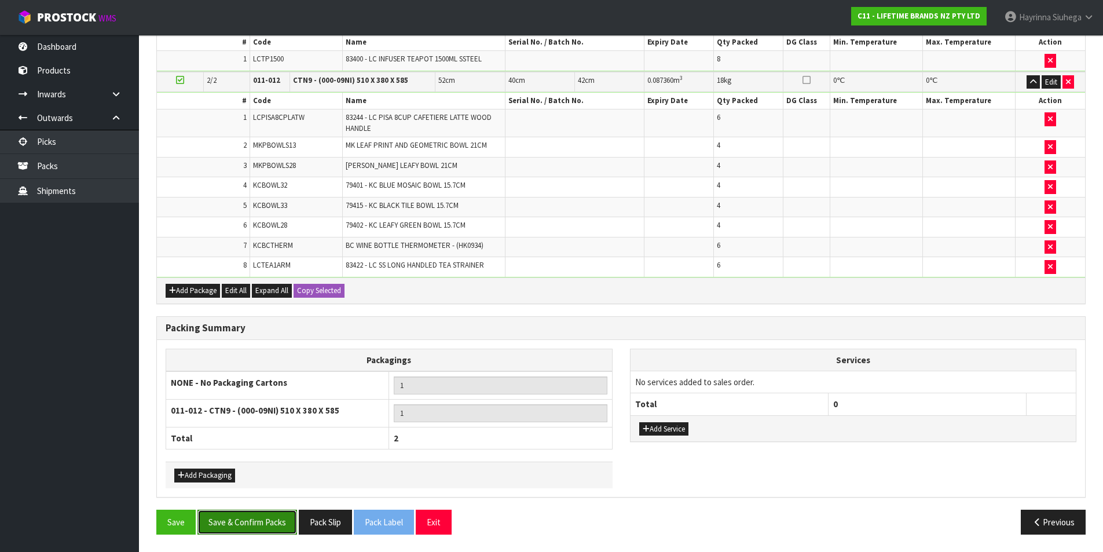
click at [267, 524] on button "Save & Confirm Packs" at bounding box center [247, 521] width 100 height 25
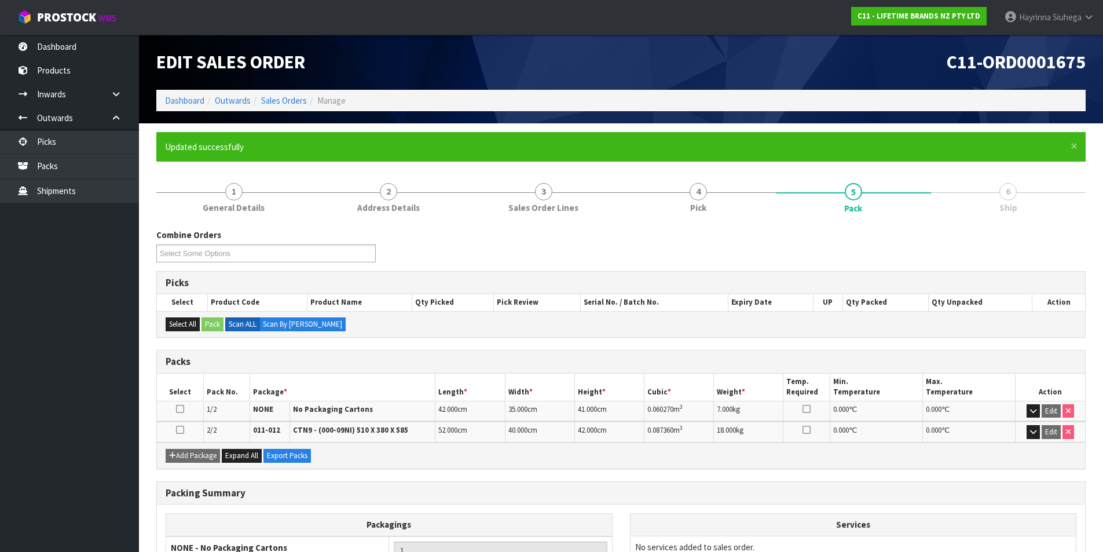
scroll to position [139, 0]
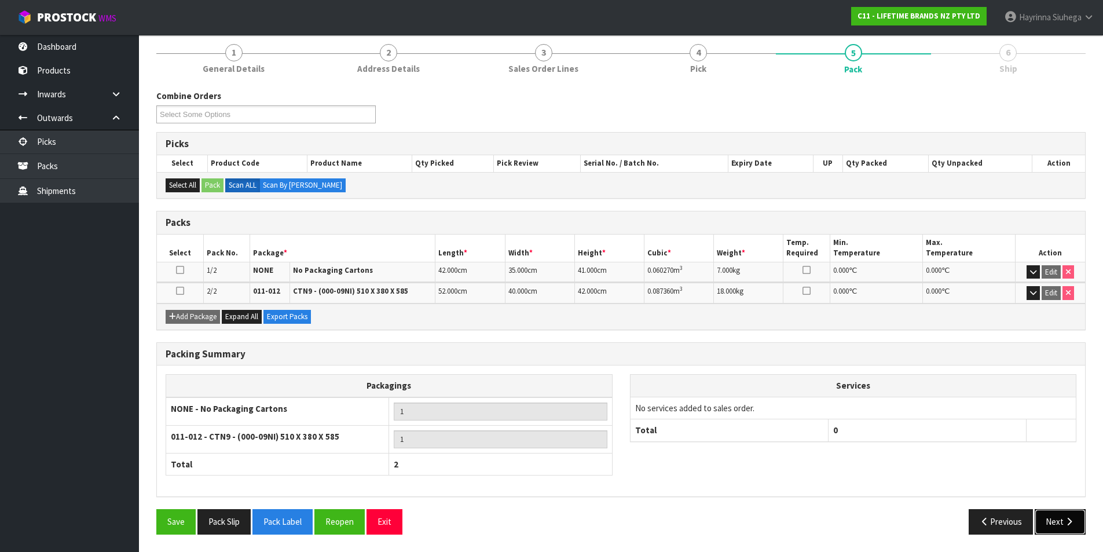
click at [1073, 520] on icon "button" at bounding box center [1068, 521] width 11 height 9
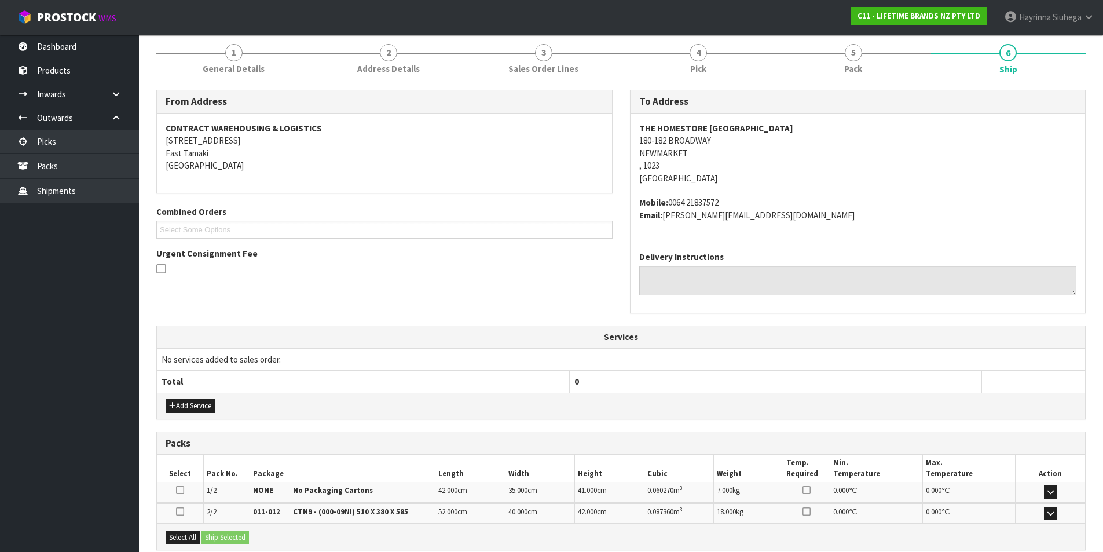
scroll to position [262, 0]
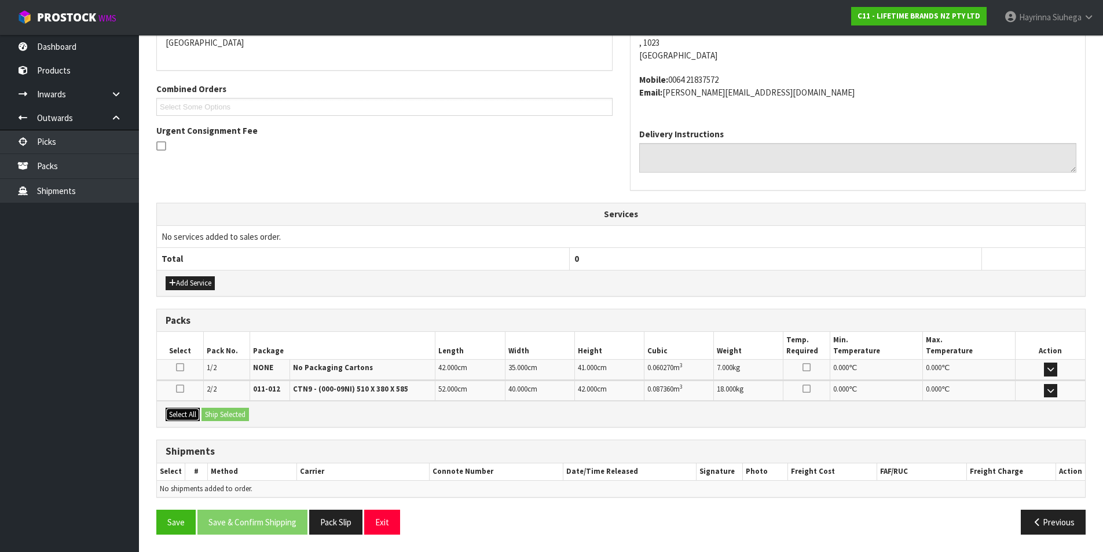
click at [192, 414] on button "Select All" at bounding box center [183, 415] width 34 height 14
click at [241, 411] on button "Ship Selected" at bounding box center [224, 415] width 47 height 14
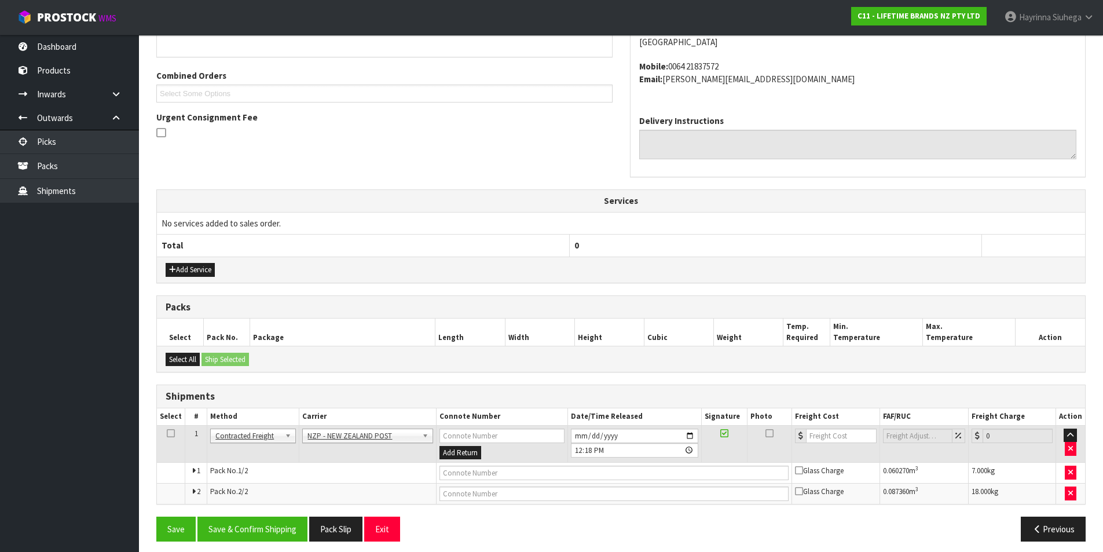
scroll to position [282, 0]
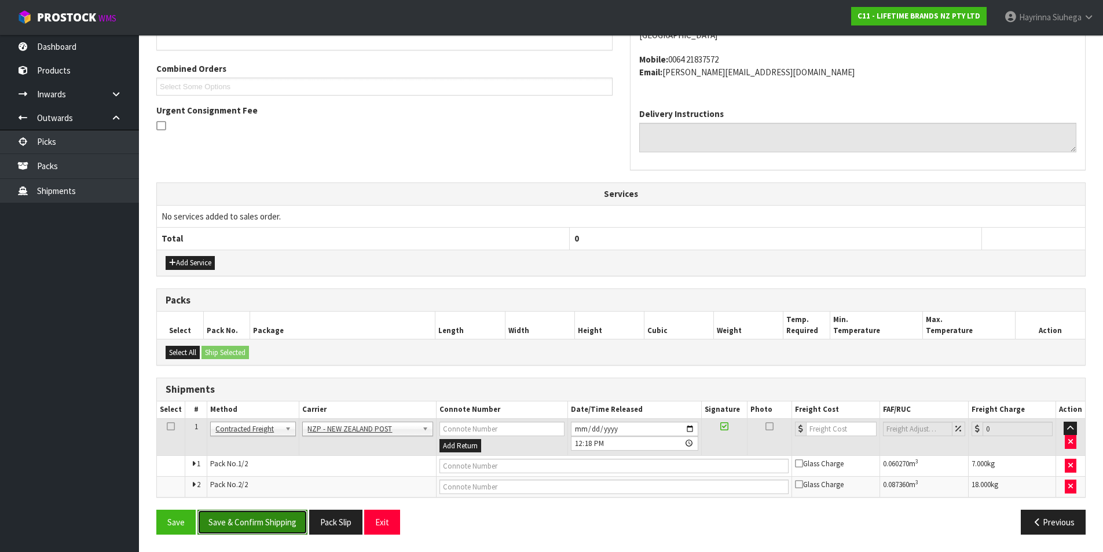
click at [262, 526] on button "Save & Confirm Shipping" at bounding box center [252, 521] width 110 height 25
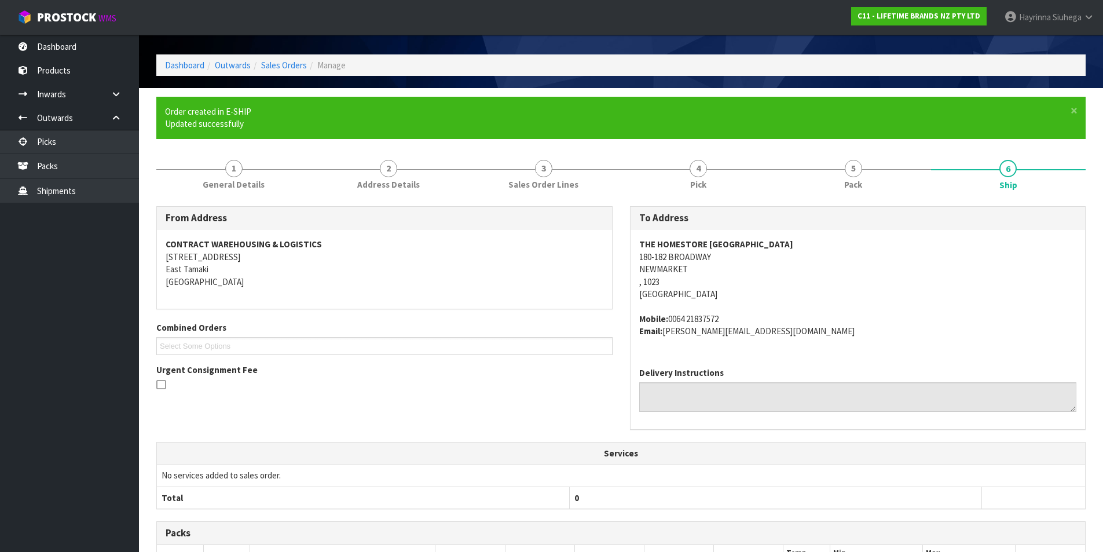
scroll to position [0, 0]
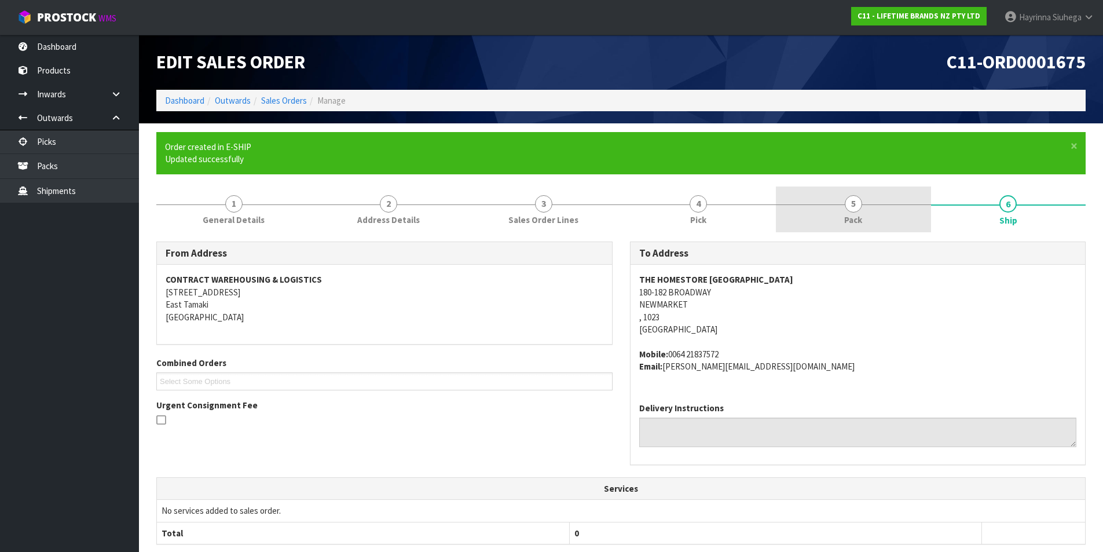
click at [850, 210] on span "5" at bounding box center [853, 203] width 17 height 17
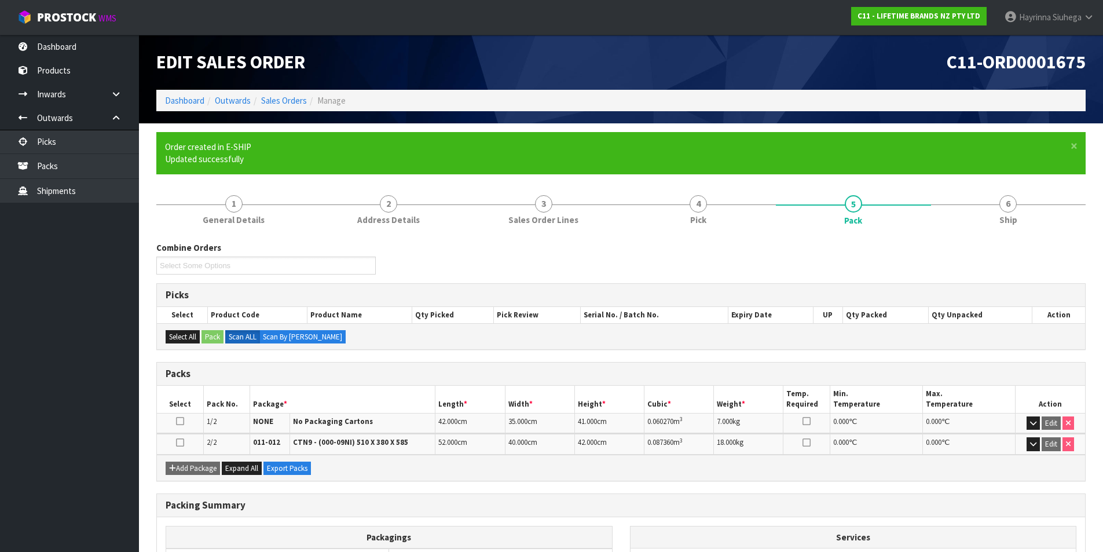
click at [1008, 183] on form "× Close Order created in E-SHIP Updated successfully 1 General Details 2 Addres…" at bounding box center [620, 413] width 929 height 562
click at [1007, 196] on span "6" at bounding box center [1007, 203] width 17 height 17
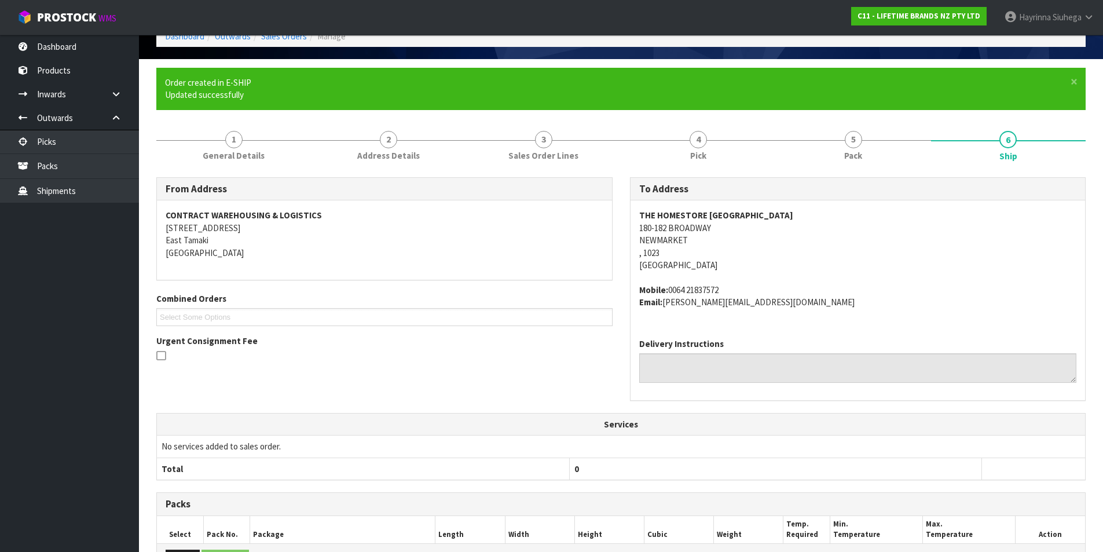
scroll to position [265, 0]
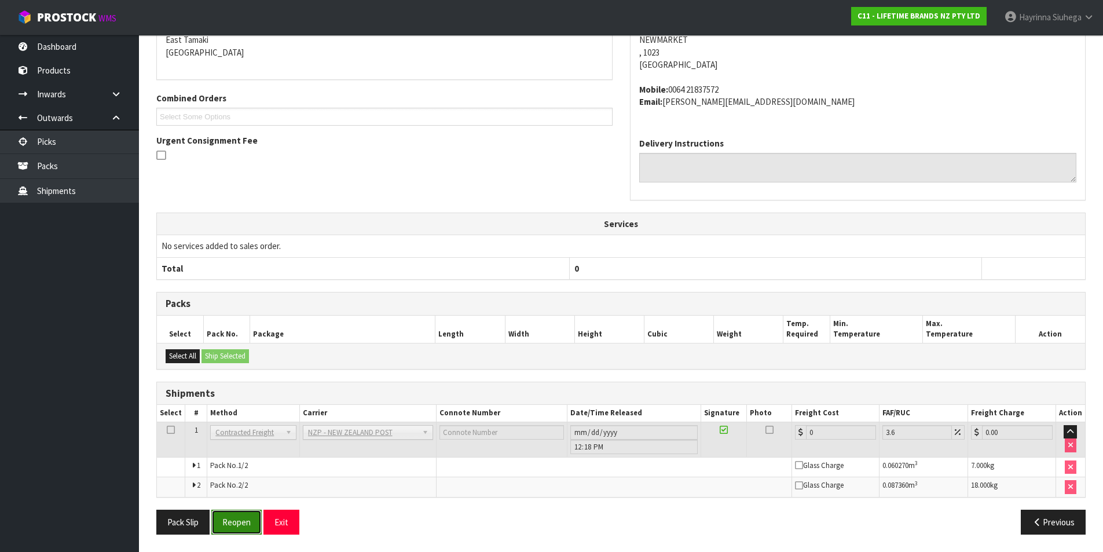
click at [250, 515] on button "Reopen" at bounding box center [236, 521] width 50 height 25
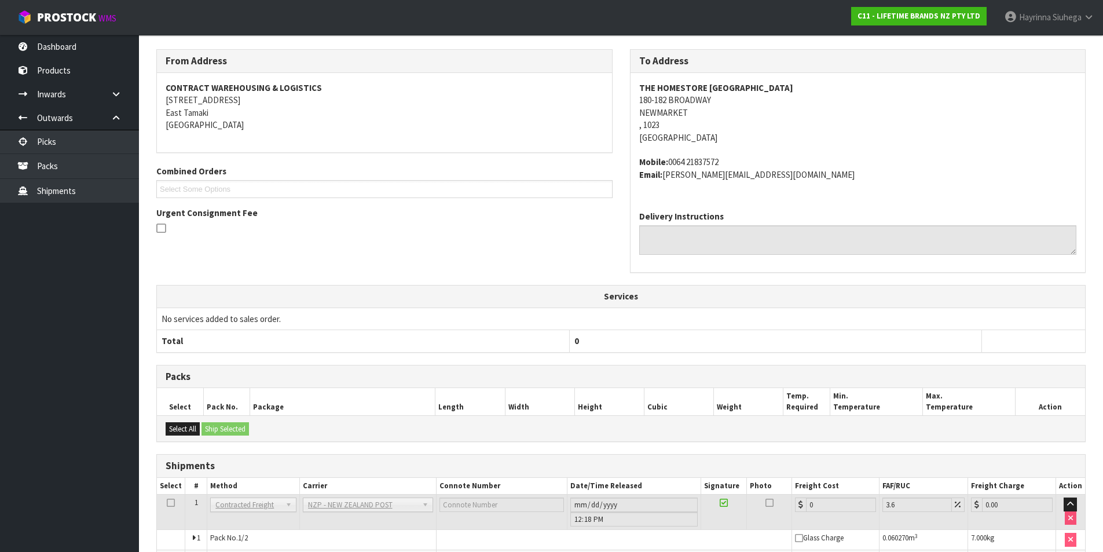
scroll to position [252, 0]
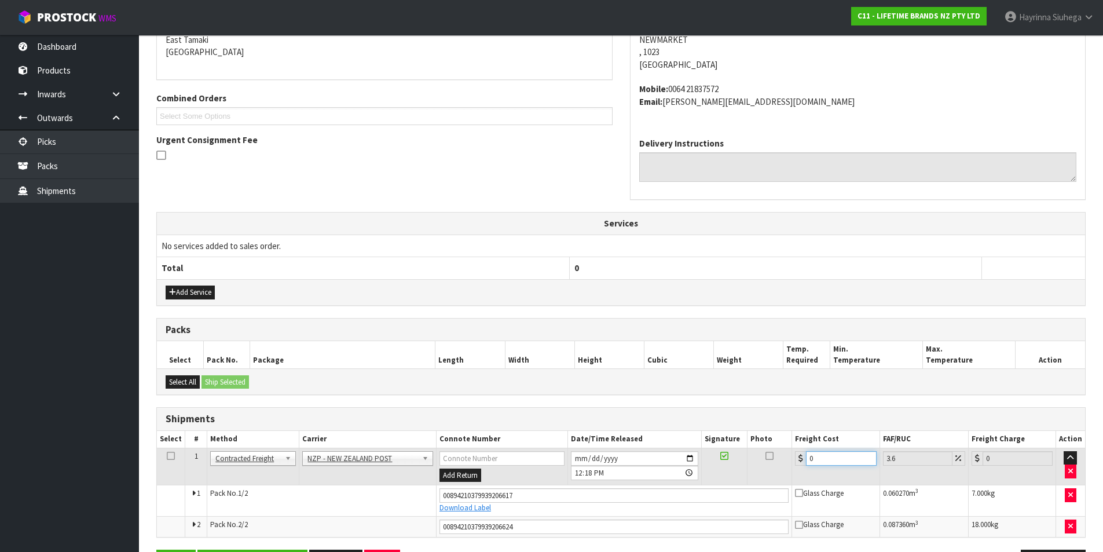
drag, startPoint x: 830, startPoint y: 461, endPoint x: 718, endPoint y: 445, distance: 113.6
click at [721, 445] on table "Select # Method Carrier Connote Number Date/Time Released Signature Photo Freig…" at bounding box center [621, 484] width 928 height 106
click at [156, 549] on button "Save" at bounding box center [175, 561] width 39 height 25
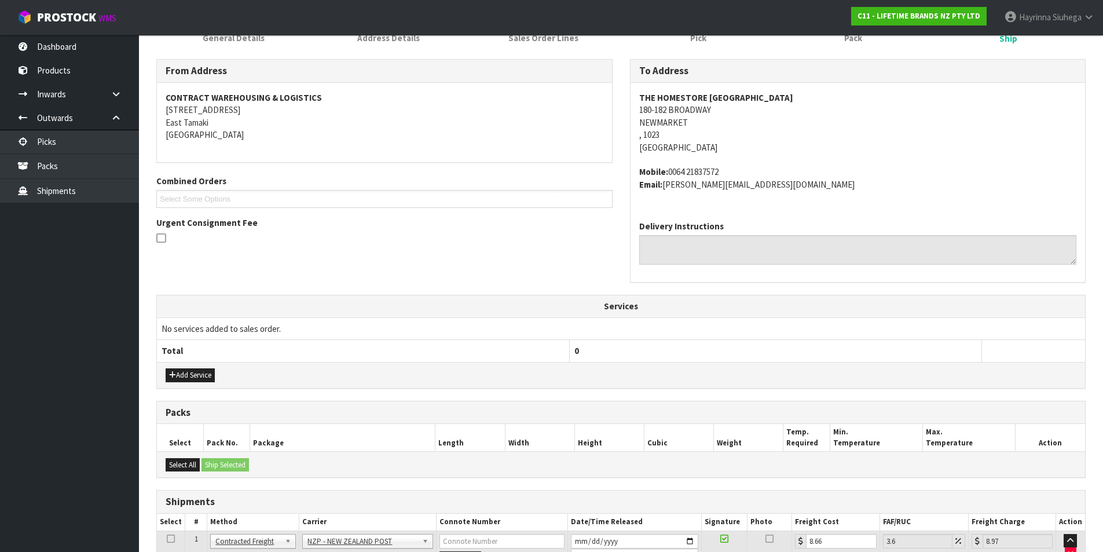
scroll to position [293, 0]
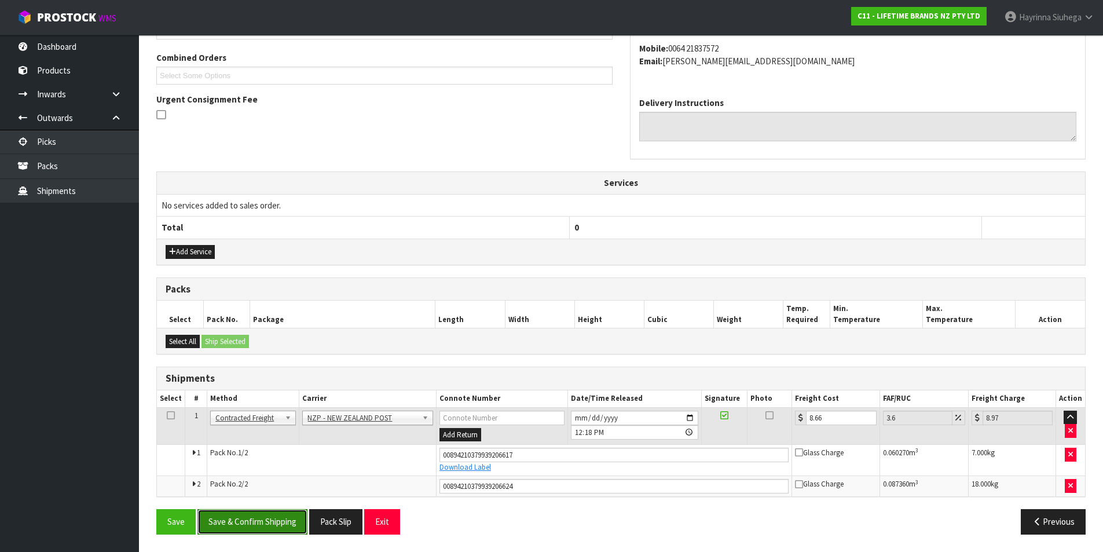
click at [289, 519] on button "Save & Confirm Shipping" at bounding box center [252, 521] width 110 height 25
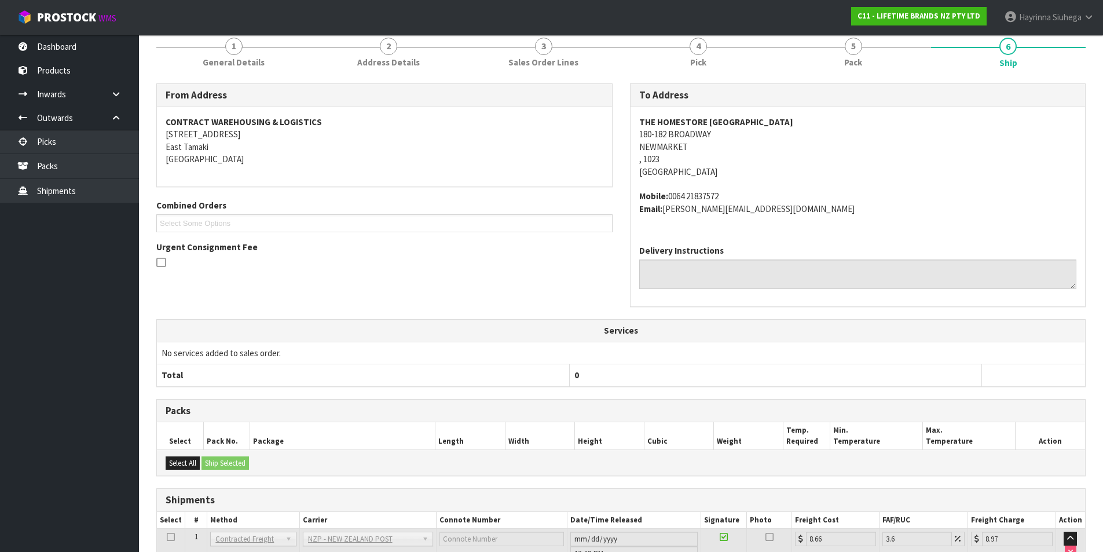
scroll to position [0, 0]
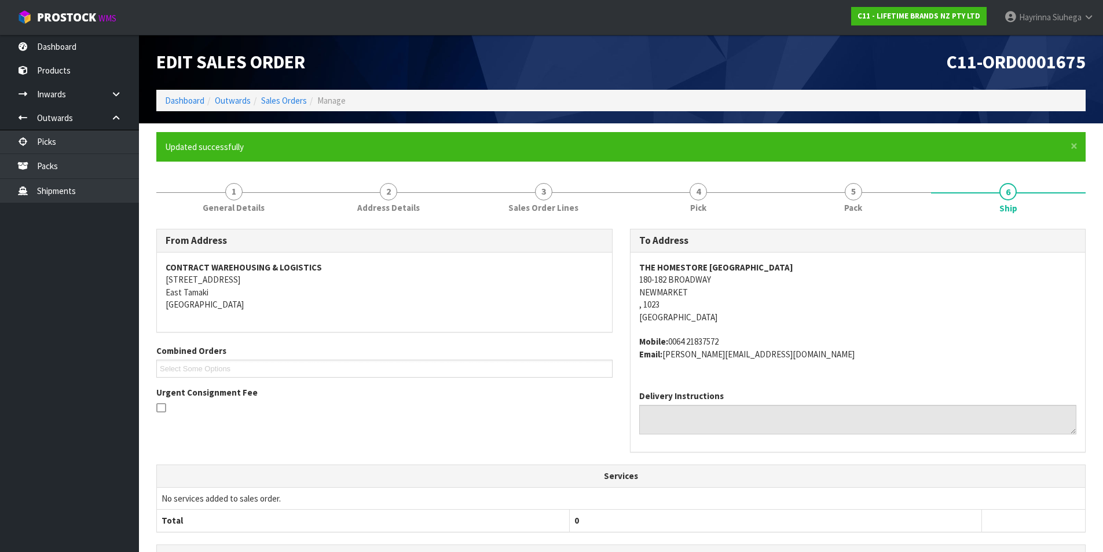
click at [184, 107] on li "Dashboard" at bounding box center [184, 100] width 39 height 12
click at [186, 99] on link "Dashboard" at bounding box center [184, 100] width 39 height 11
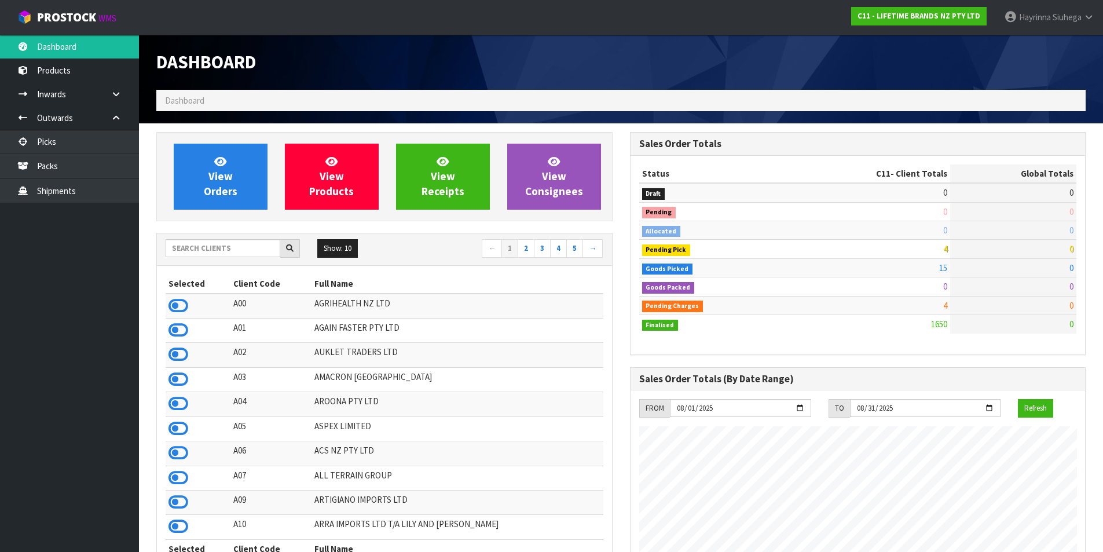
scroll to position [877, 473]
click at [235, 174] on link "View Orders" at bounding box center [221, 177] width 94 height 66
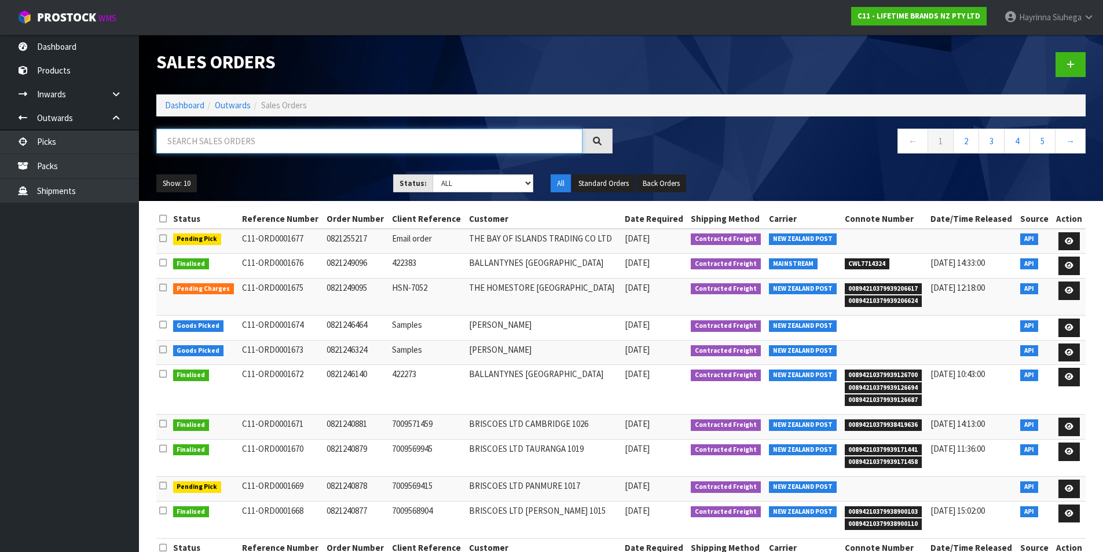
click at [237, 145] on input "text" at bounding box center [369, 141] width 426 height 25
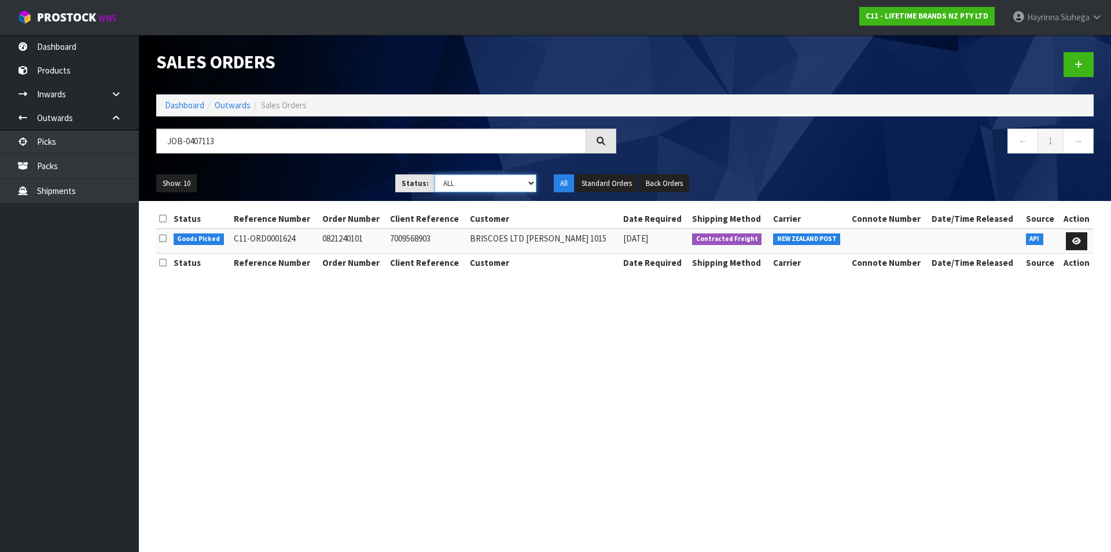
click at [472, 177] on select "Draft Pending Allocated Pending Pick Goods Picked Goods Packed Pending Charges …" at bounding box center [486, 183] width 102 height 18
click at [435, 174] on select "Draft Pending Allocated Pending Pick Goods Picked Goods Packed Pending Charges …" at bounding box center [486, 183] width 102 height 18
click at [179, 181] on button "Show: 10" at bounding box center [176, 183] width 41 height 19
click at [192, 250] on link "50" at bounding box center [202, 252] width 91 height 16
click at [190, 99] on li "Dashboard" at bounding box center [184, 105] width 39 height 12
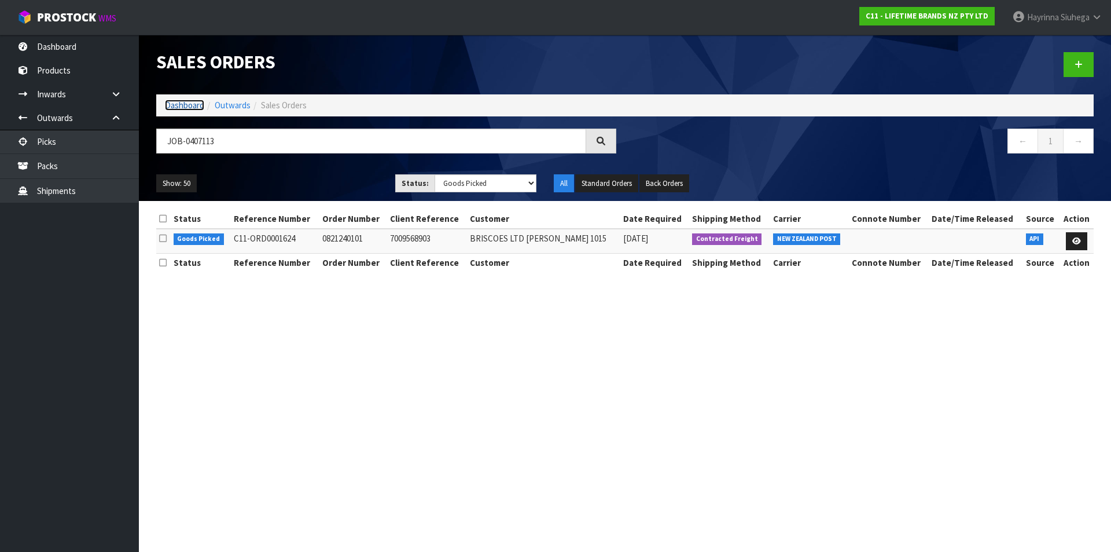
click at [191, 103] on link "Dashboard" at bounding box center [184, 105] width 39 height 11
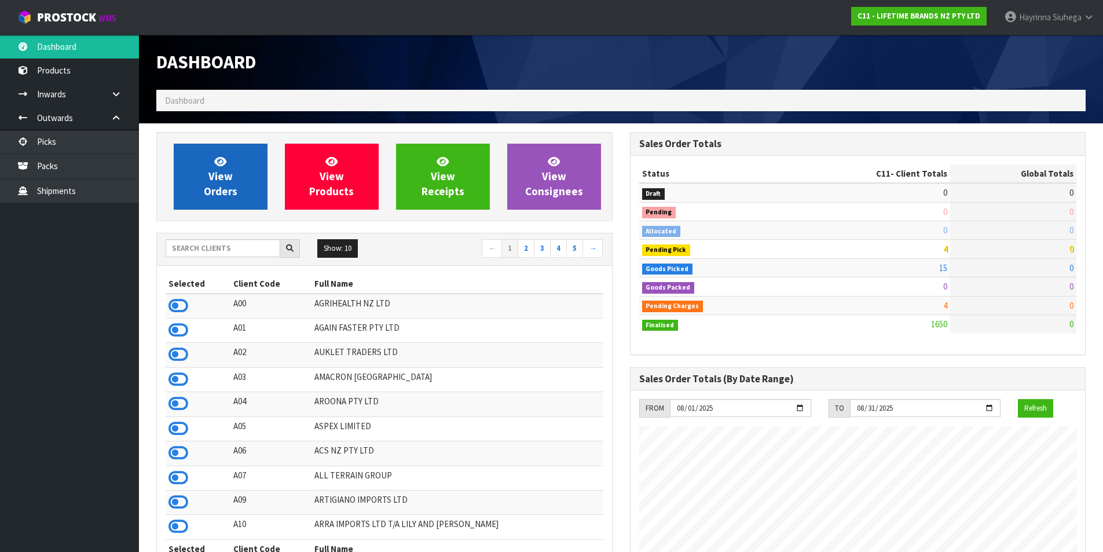
scroll to position [877, 473]
click at [222, 175] on span "View Orders" at bounding box center [221, 176] width 34 height 43
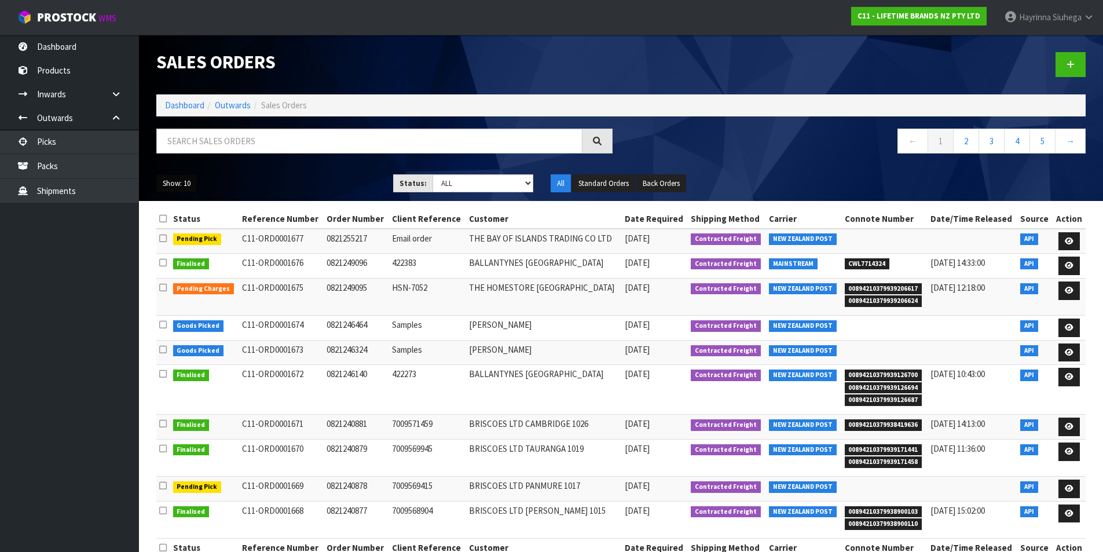
click at [178, 182] on button "Show: 10" at bounding box center [176, 183] width 41 height 19
click at [466, 182] on select "Draft Pending Allocated Pending Pick Goods Picked Goods Packed Pending Charges …" at bounding box center [482, 183] width 101 height 18
click at [467, 187] on select "Draft Pending Allocated Pending Pick Goods Picked Goods Packed Pending Charges …" at bounding box center [482, 183] width 101 height 18
click at [432, 174] on select "Draft Pending Allocated Pending Pick Goods Picked Goods Packed Pending Charges …" at bounding box center [482, 183] width 101 height 18
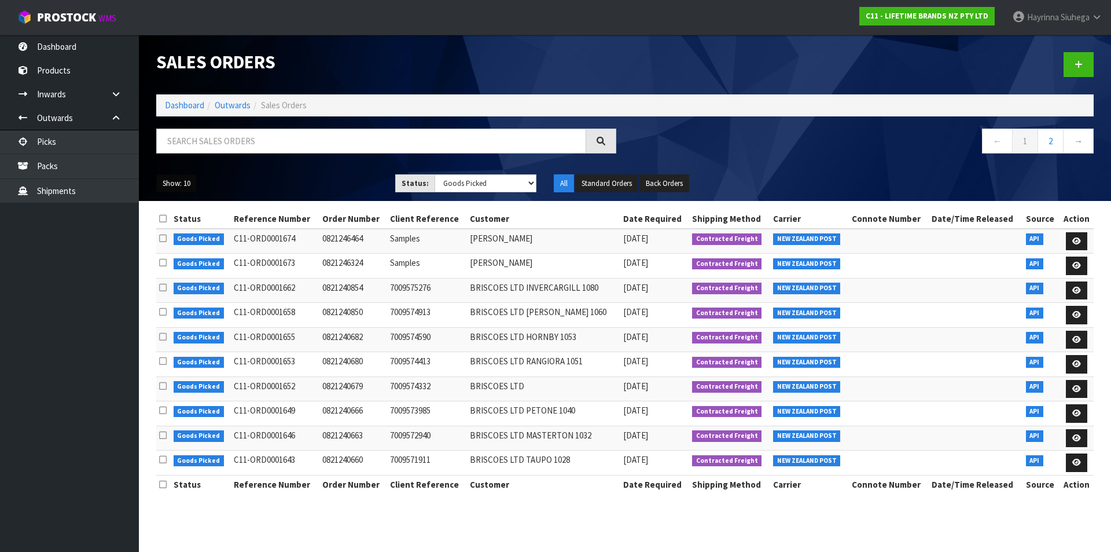
click at [185, 181] on button "Show: 10" at bounding box center [176, 183] width 41 height 19
click at [185, 245] on link "50" at bounding box center [202, 252] width 91 height 16
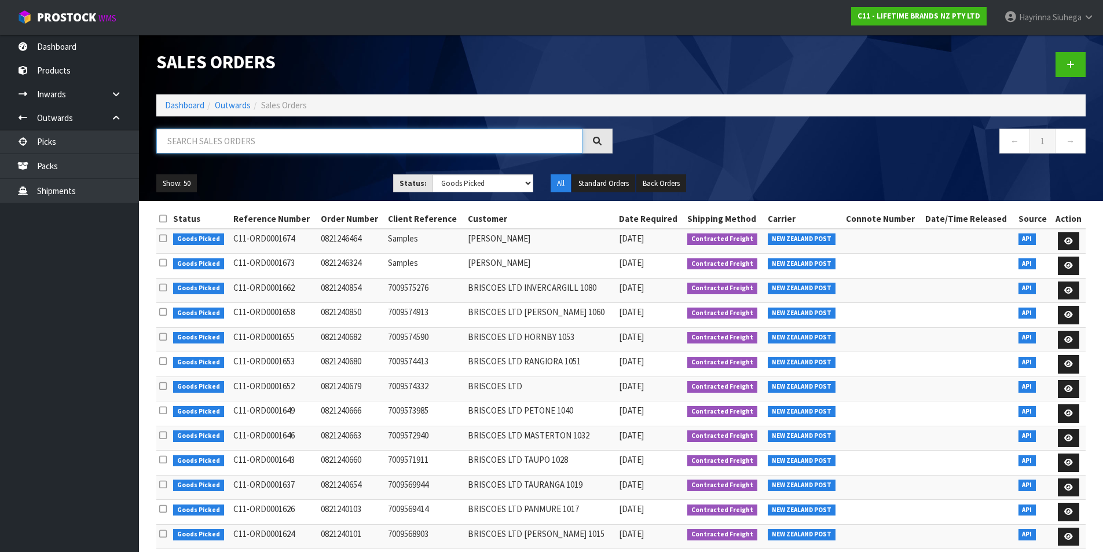
click at [270, 134] on input "text" at bounding box center [369, 141] width 426 height 25
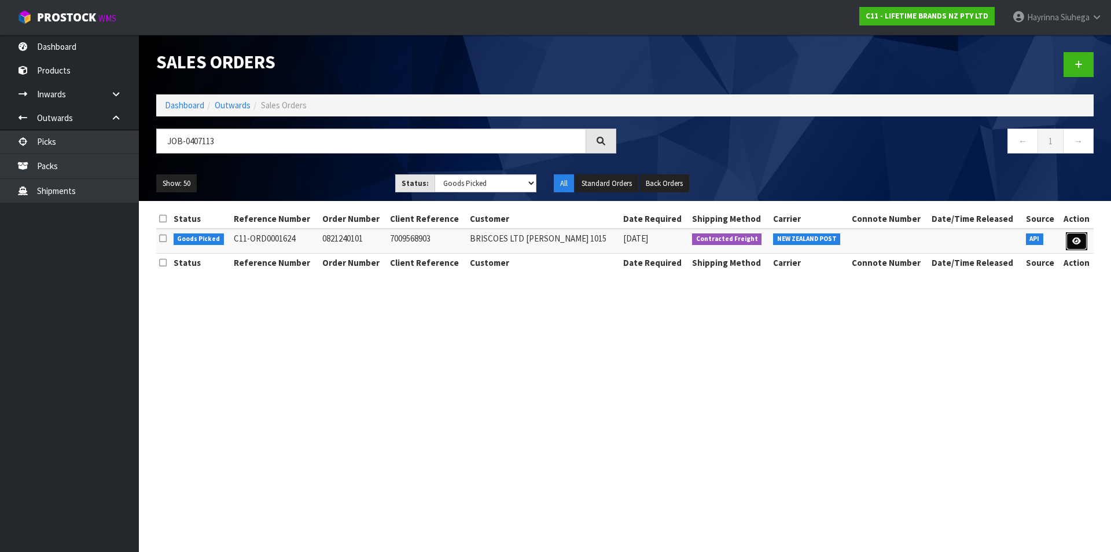
click at [1076, 240] on icon at bounding box center [1077, 241] width 9 height 8
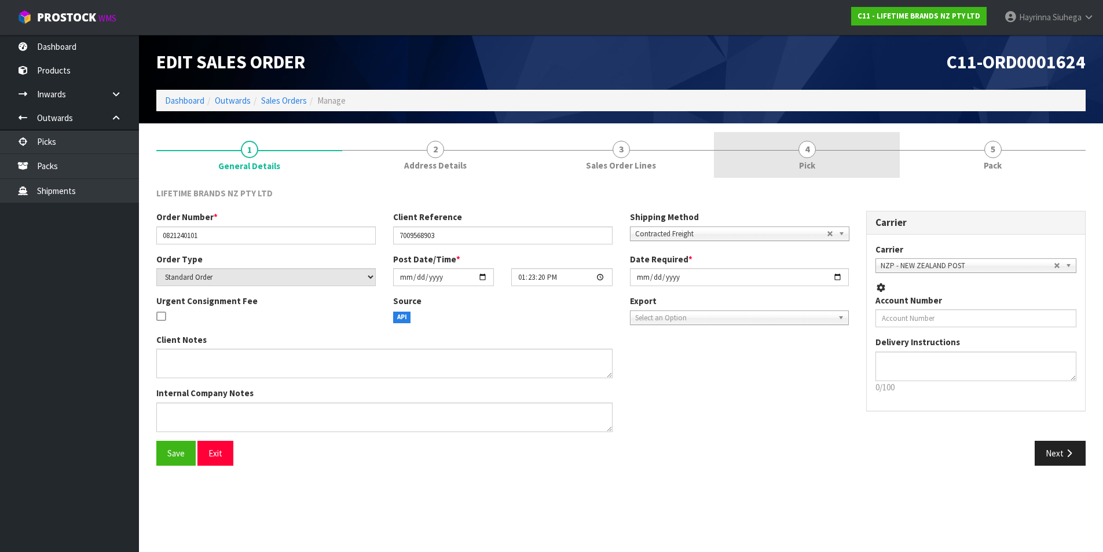
click at [863, 161] on link "4 Pick" at bounding box center [807, 155] width 186 height 46
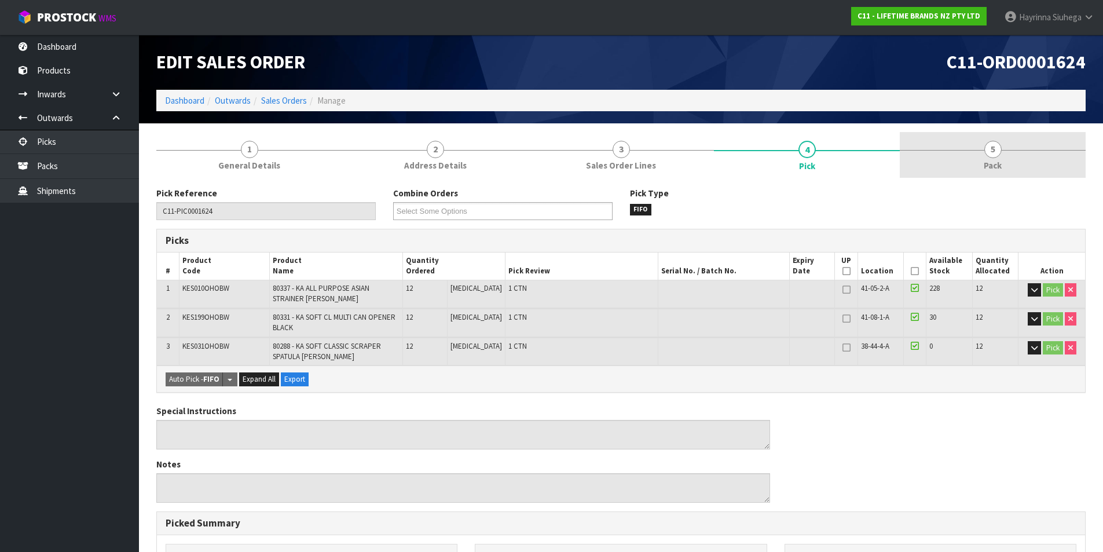
click at [963, 156] on link "5 Pack" at bounding box center [993, 155] width 186 height 46
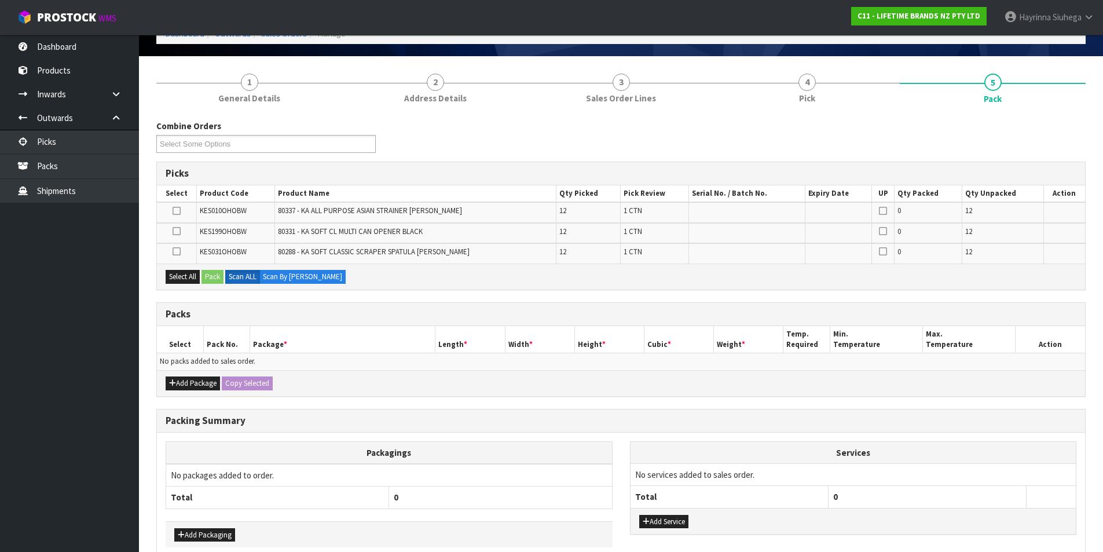
scroll to position [126, 0]
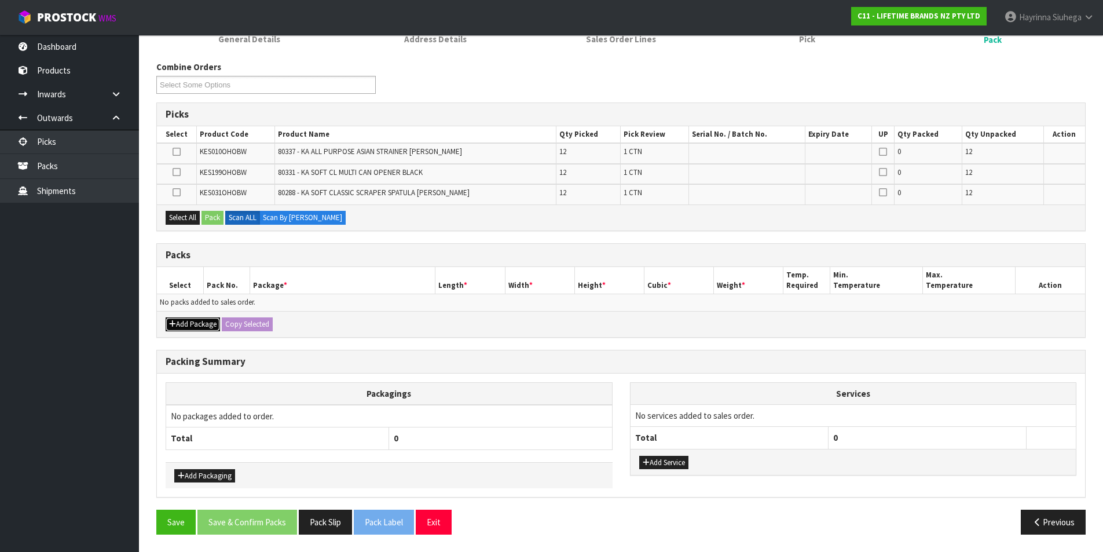
click at [196, 321] on button "Add Package" at bounding box center [193, 324] width 54 height 14
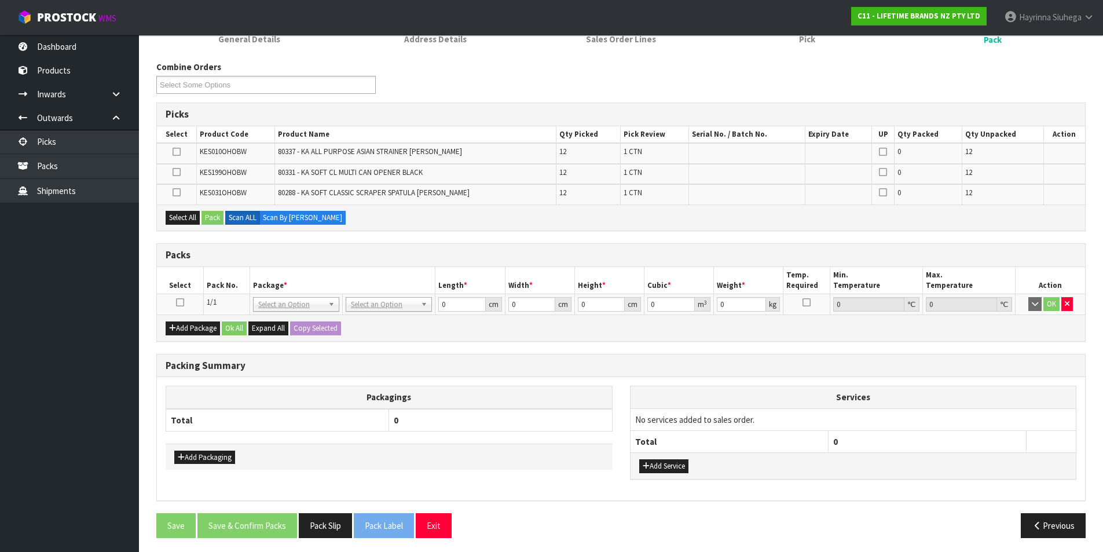
click at [178, 302] on icon at bounding box center [180, 302] width 8 height 1
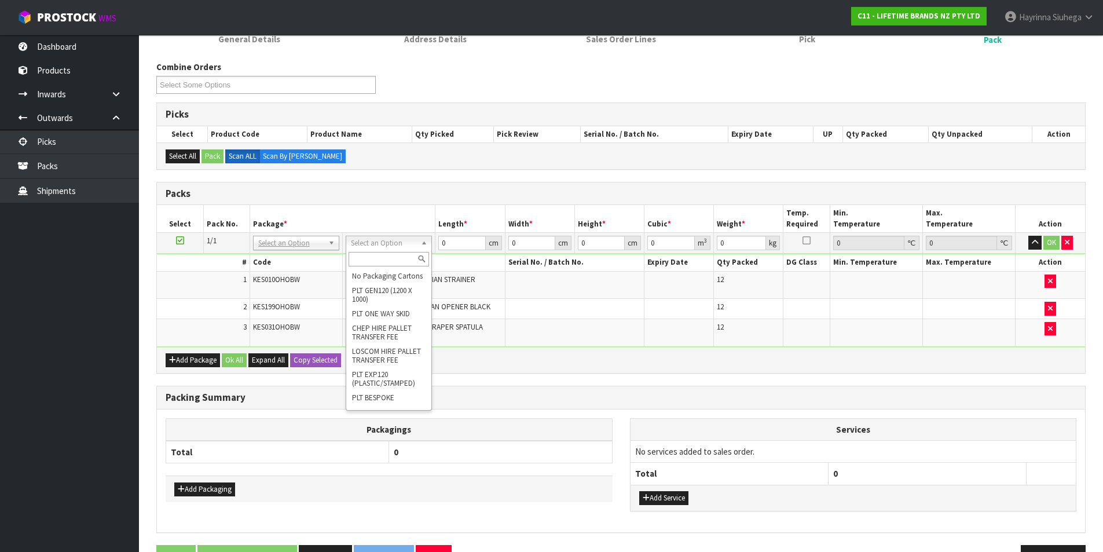
click at [383, 261] on input "text" at bounding box center [388, 259] width 80 height 14
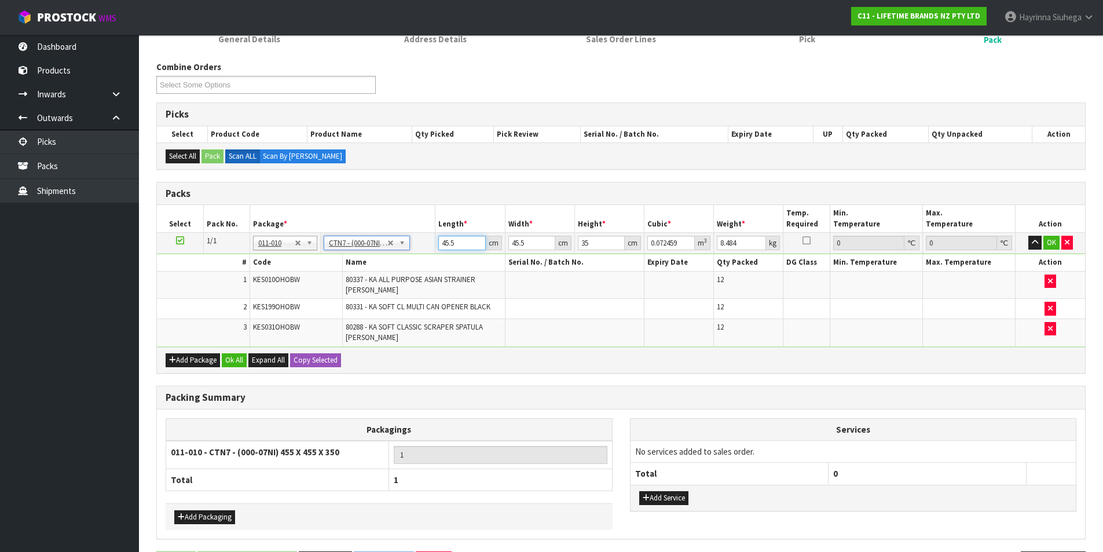
click at [447, 245] on input "45.5" at bounding box center [461, 243] width 47 height 14
drag, startPoint x: 447, startPoint y: 245, endPoint x: 1073, endPoint y: 240, distance: 625.8
click at [464, 243] on input "45.5" at bounding box center [461, 243] width 47 height 14
click button "OK" at bounding box center [1051, 243] width 16 height 14
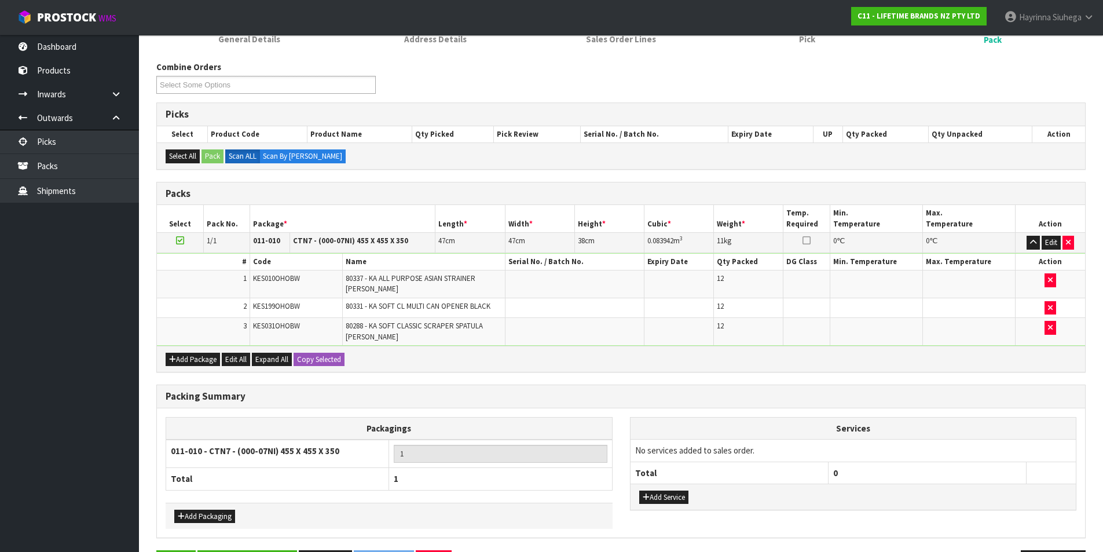
scroll to position [167, 0]
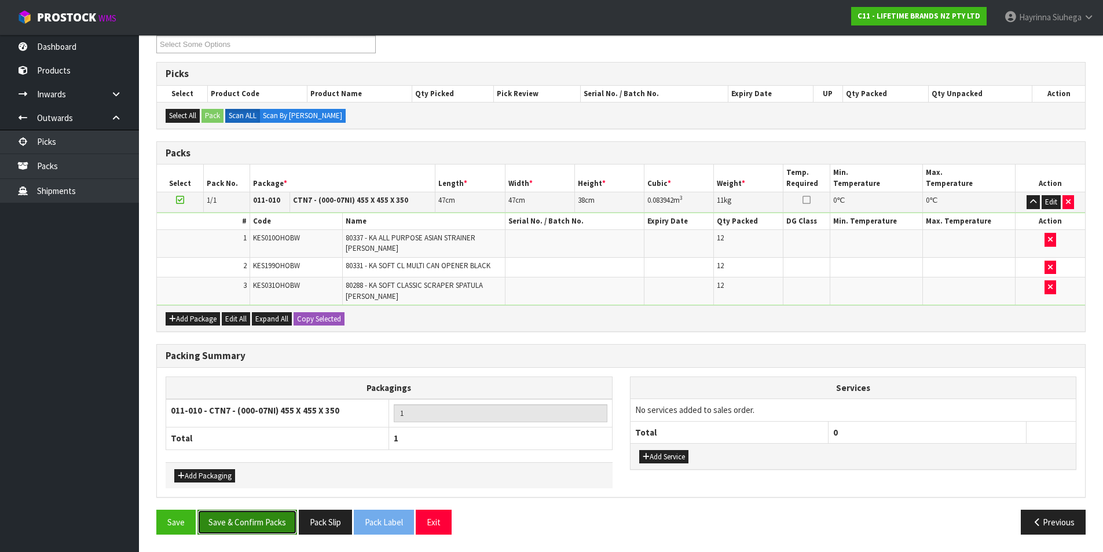
click at [259, 522] on button "Save & Confirm Packs" at bounding box center [247, 521] width 100 height 25
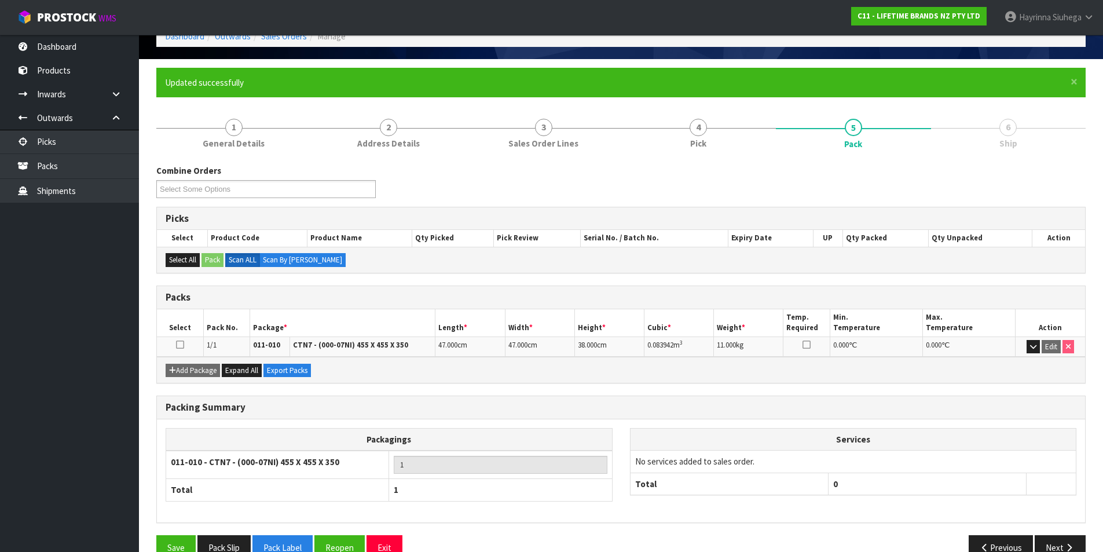
scroll to position [90, 0]
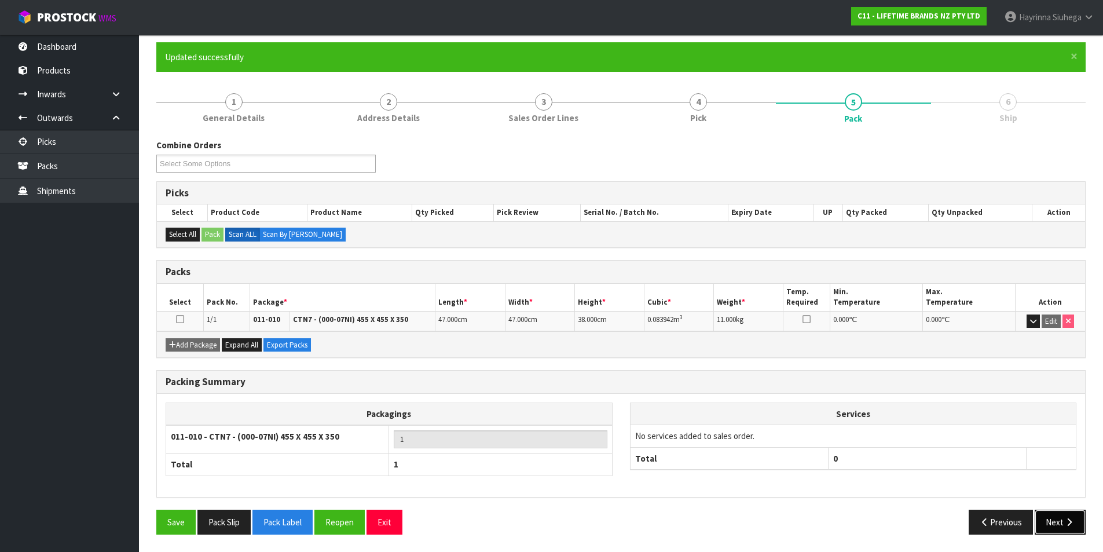
click at [1058, 517] on button "Next" at bounding box center [1059, 521] width 51 height 25
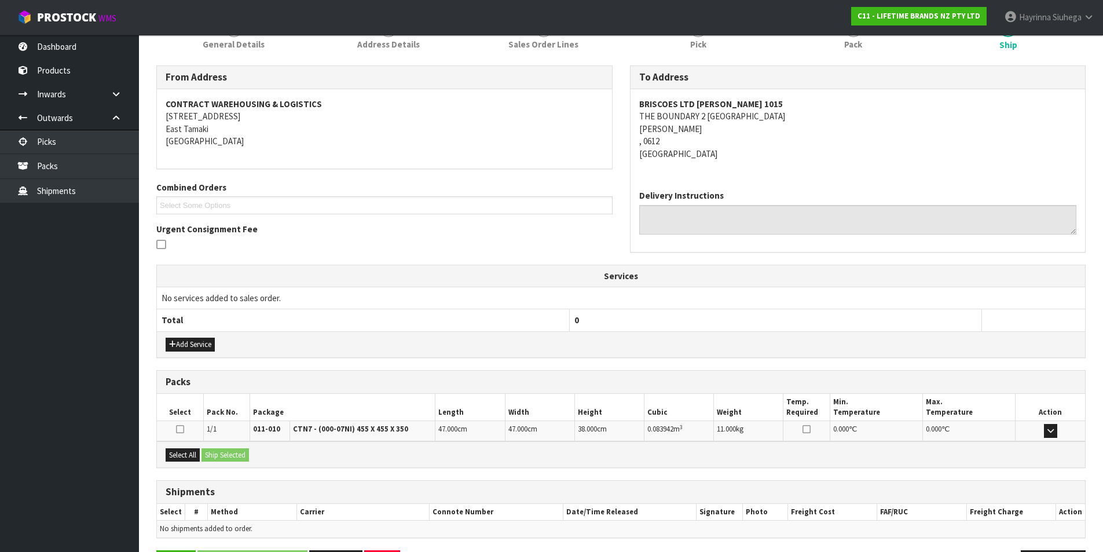
scroll to position [204, 0]
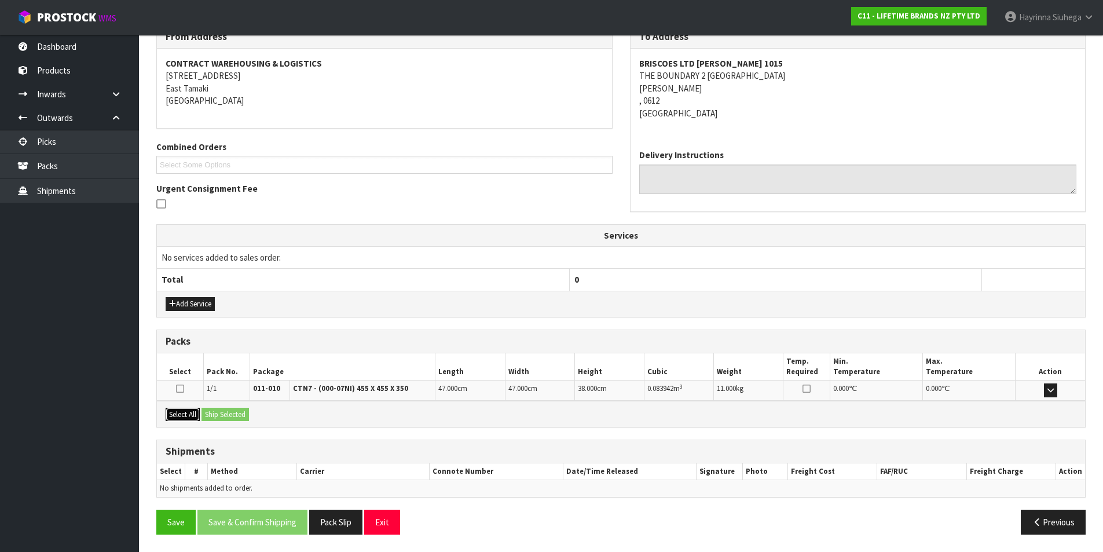
click at [187, 413] on button "Select All" at bounding box center [183, 415] width 34 height 14
click at [218, 412] on button "Ship Selected" at bounding box center [224, 415] width 47 height 14
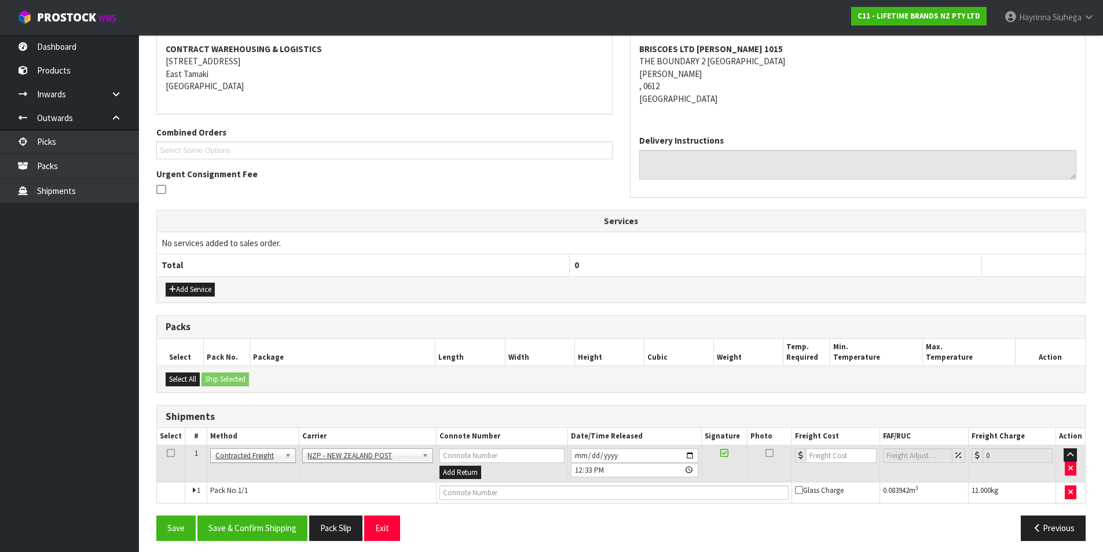
scroll to position [225, 0]
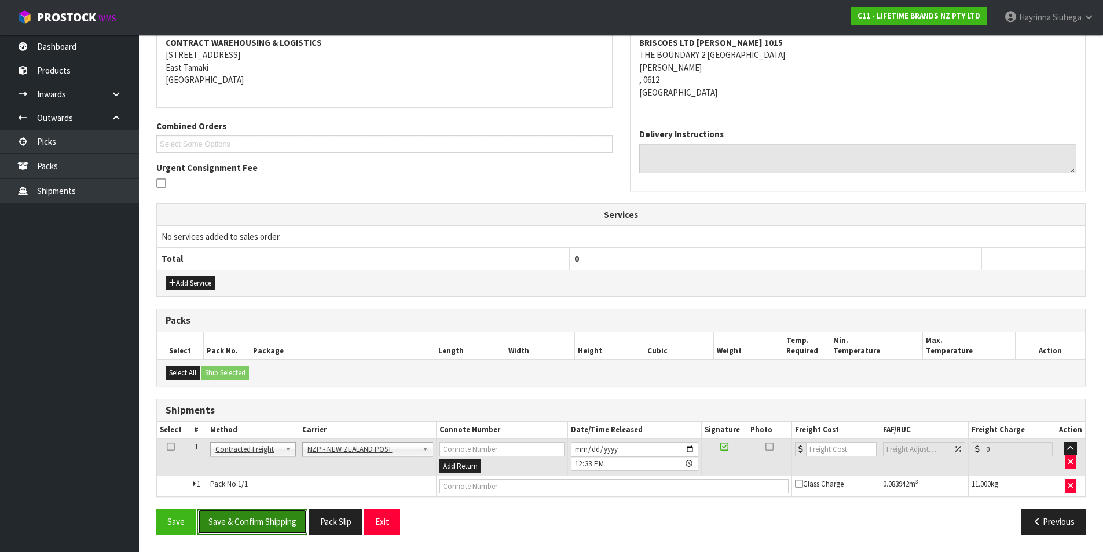
click at [259, 515] on button "Save & Confirm Shipping" at bounding box center [252, 521] width 110 height 25
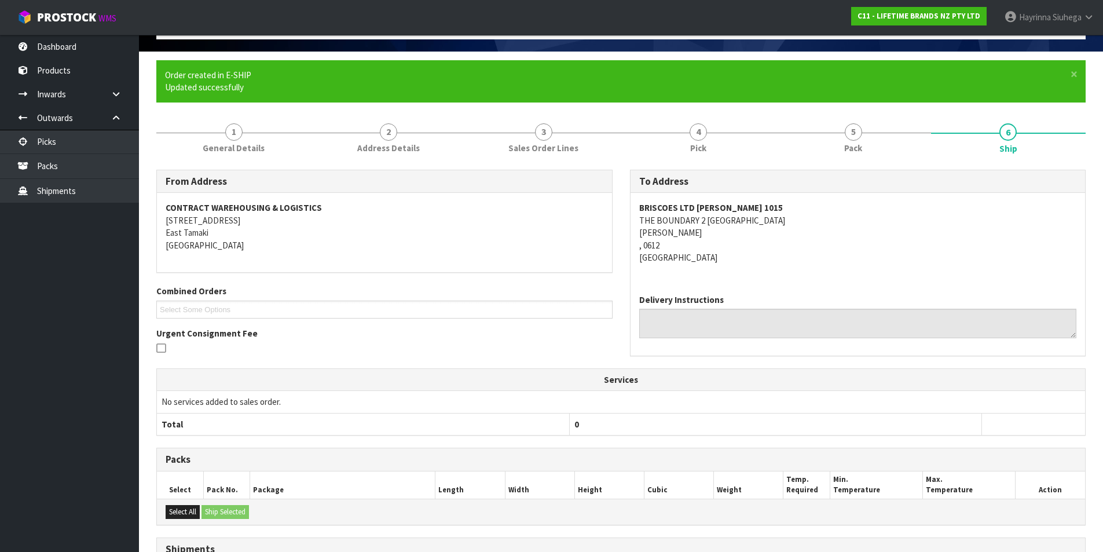
scroll to position [208, 0]
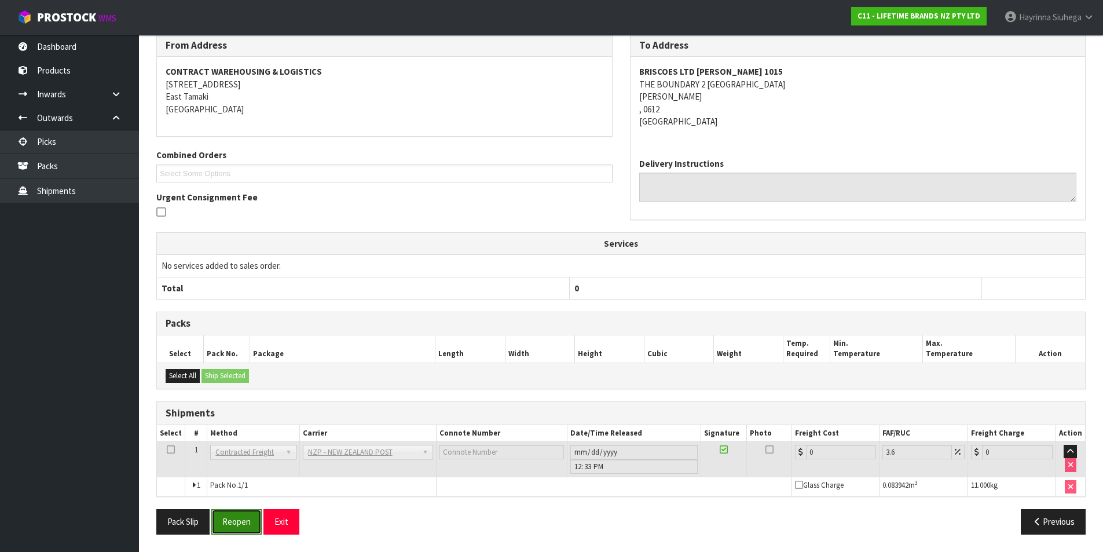
click at [244, 519] on button "Reopen" at bounding box center [236, 521] width 50 height 25
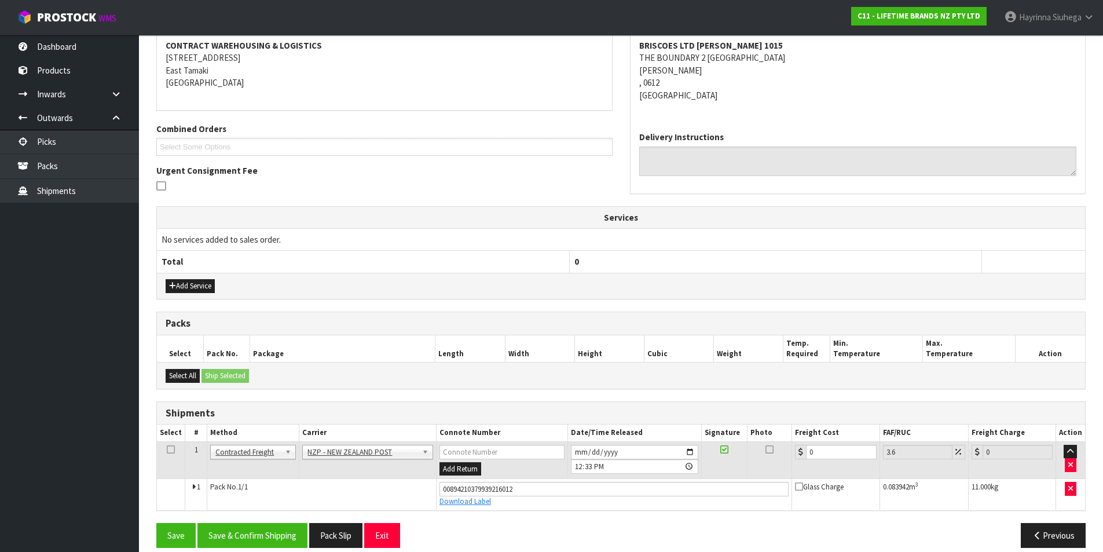
scroll to position [235, 0]
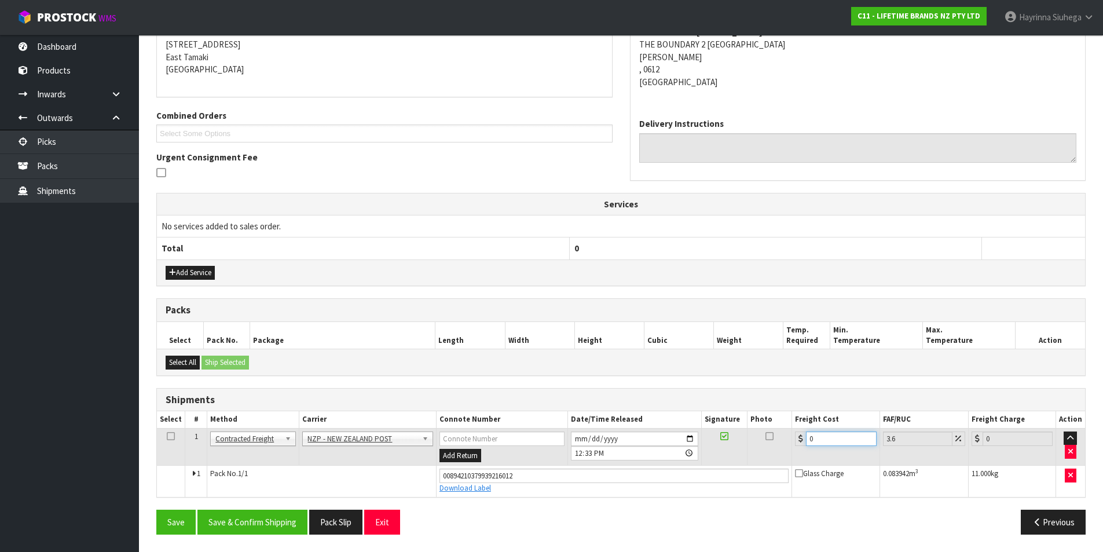
drag, startPoint x: 817, startPoint y: 438, endPoint x: 774, endPoint y: 437, distance: 42.9
click at [774, 437] on tr "1 Client Local Pickup Customer Local Pickup Company Freight Contracted Freight …" at bounding box center [621, 447] width 928 height 38
click at [156, 509] on button "Save" at bounding box center [175, 521] width 39 height 25
click at [280, 519] on button "Save & Confirm Shipping" at bounding box center [252, 521] width 110 height 25
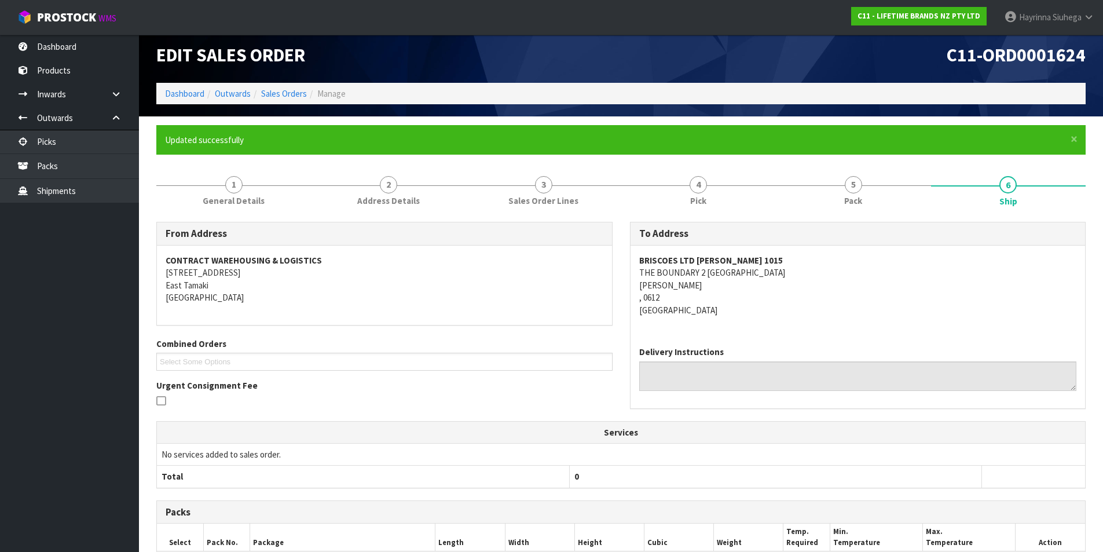
scroll to position [0, 0]
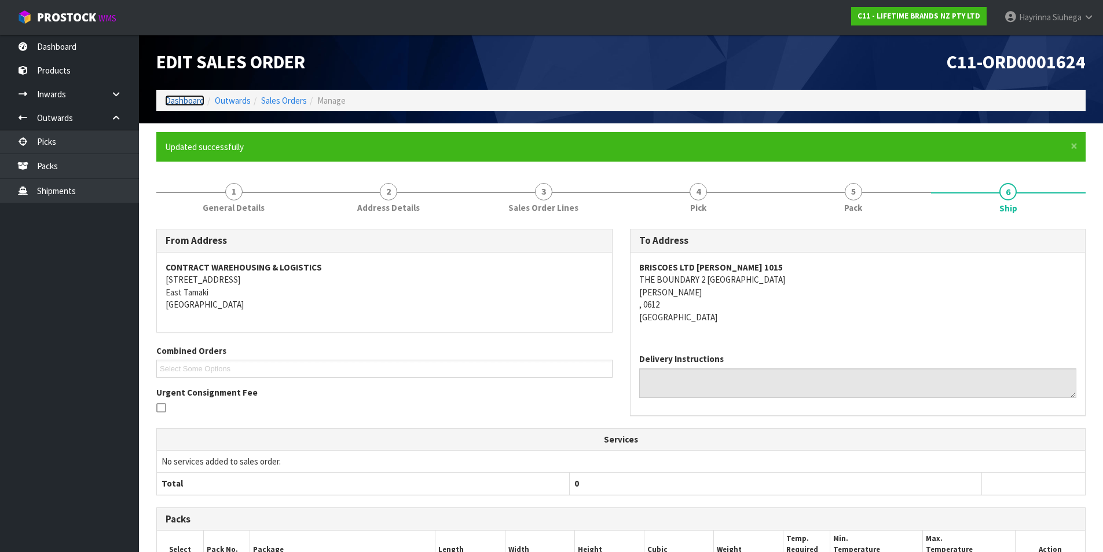
click at [196, 104] on link "Dashboard" at bounding box center [184, 100] width 39 height 11
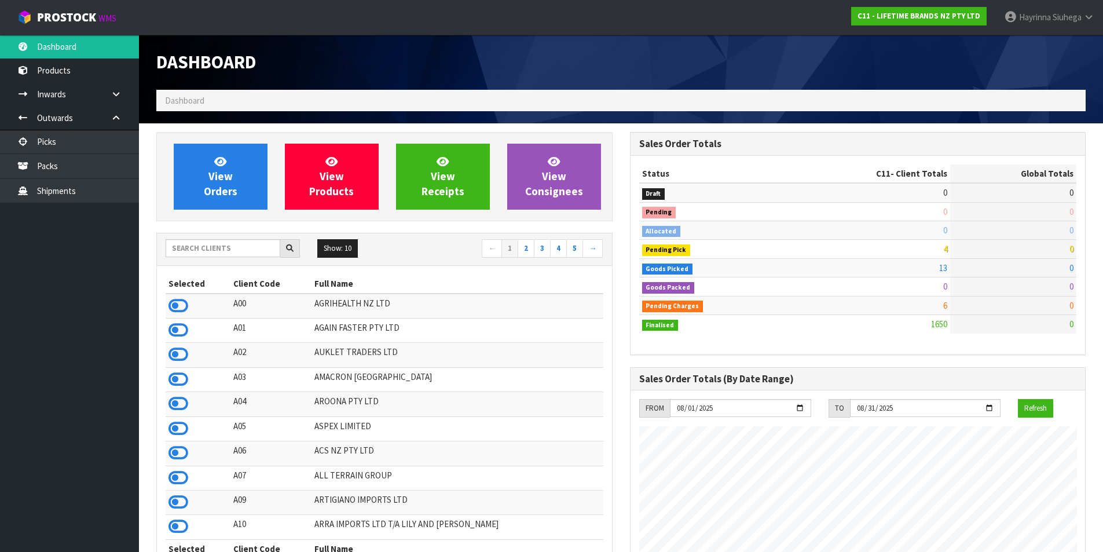
scroll to position [877, 473]
click at [229, 198] on link "View Orders" at bounding box center [221, 177] width 94 height 66
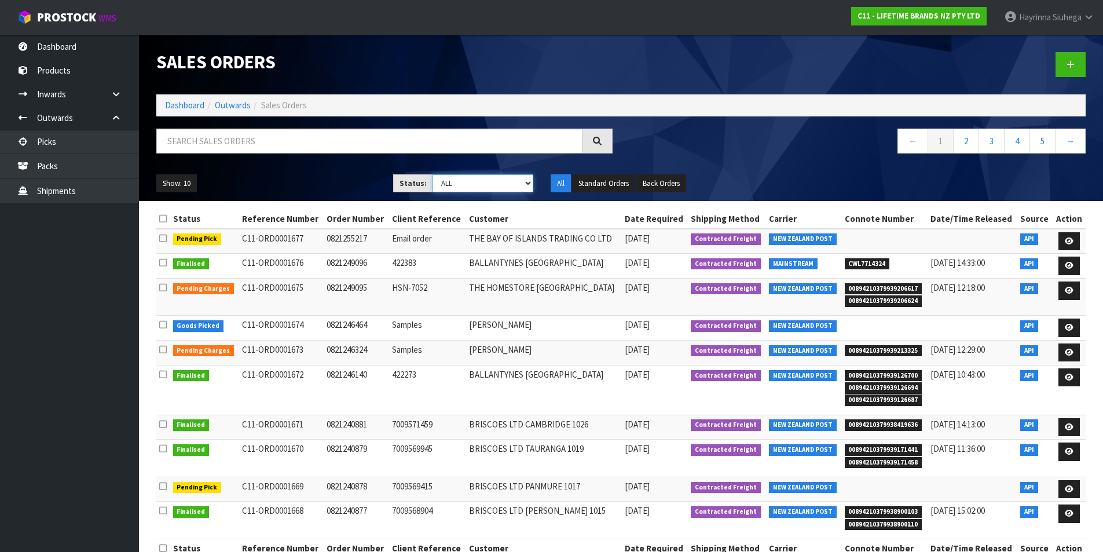
drag, startPoint x: 478, startPoint y: 184, endPoint x: 475, endPoint y: 189, distance: 6.0
click at [478, 184] on select "Draft Pending Allocated Pending Pick Goods Picked Goods Packed Pending Charges …" at bounding box center [482, 183] width 101 height 18
click at [190, 105] on link "Dashboard" at bounding box center [184, 105] width 39 height 11
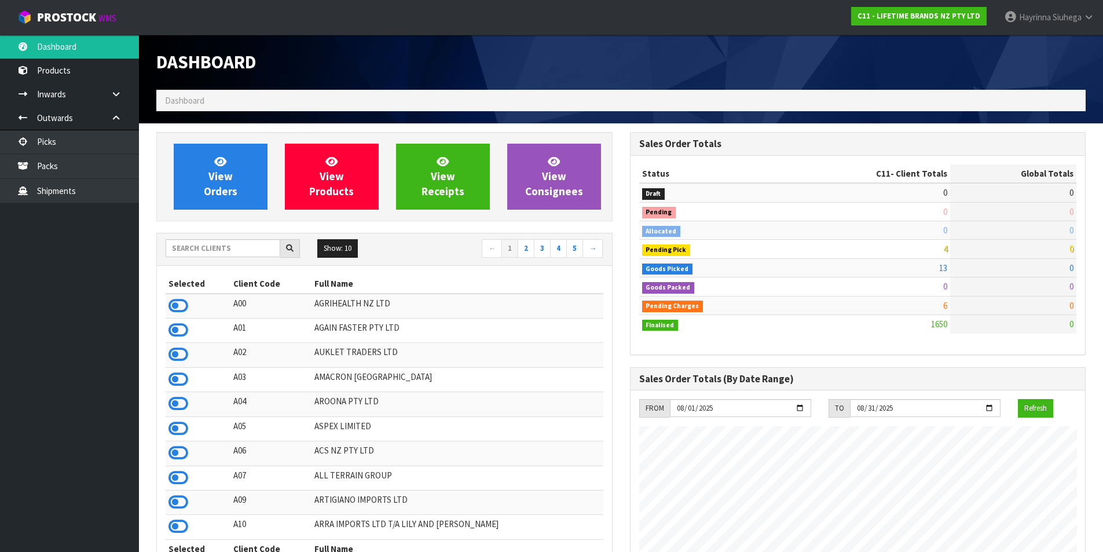
scroll to position [877, 473]
click at [226, 238] on div "Show: 10 5 10 25 50 ← 1 2 3 4 5 →" at bounding box center [384, 249] width 455 height 32
click at [220, 246] on input "text" at bounding box center [223, 248] width 115 height 18
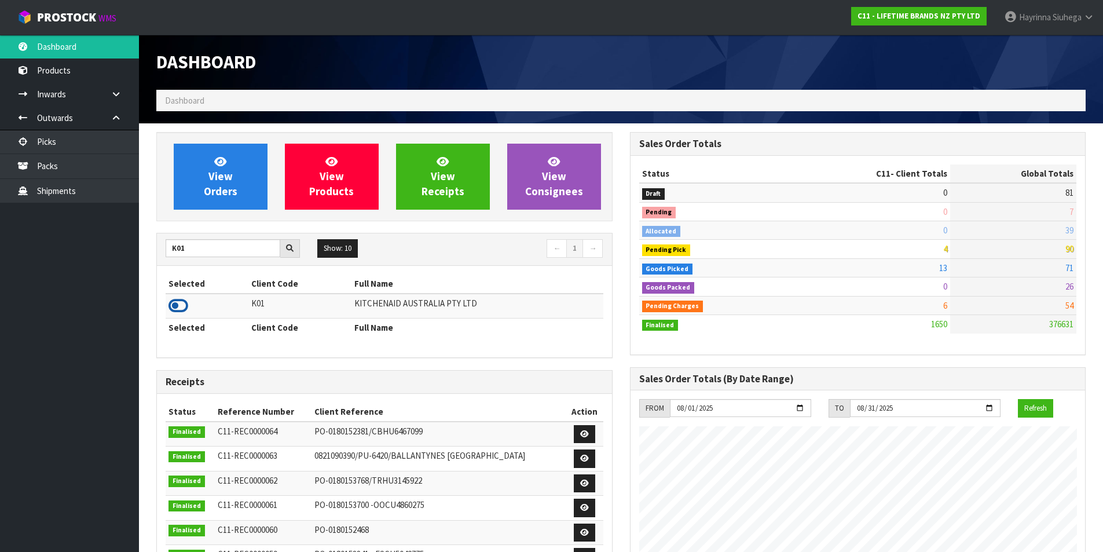
click at [182, 307] on icon at bounding box center [178, 305] width 20 height 17
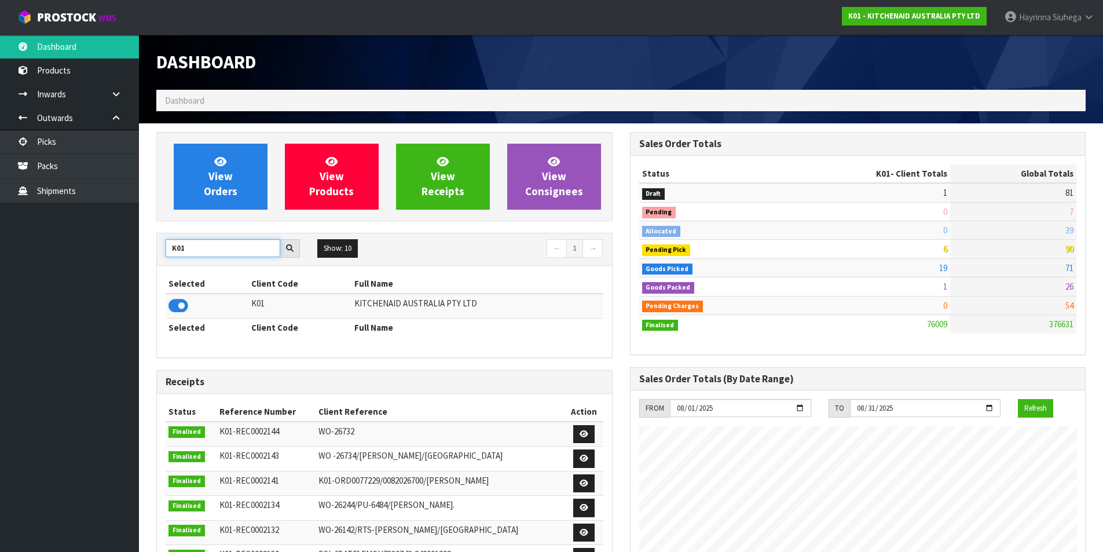
drag, startPoint x: 199, startPoint y: 248, endPoint x: 78, endPoint y: 258, distance: 122.0
click at [78, 258] on body "Toggle navigation ProStock WMS K01 - KITCHENAID AUSTRALIA PTY LTD [PERSON_NAME]…" at bounding box center [551, 276] width 1103 height 552
click at [168, 306] on td at bounding box center [208, 305] width 85 height 25
click at [185, 307] on icon at bounding box center [178, 305] width 20 height 17
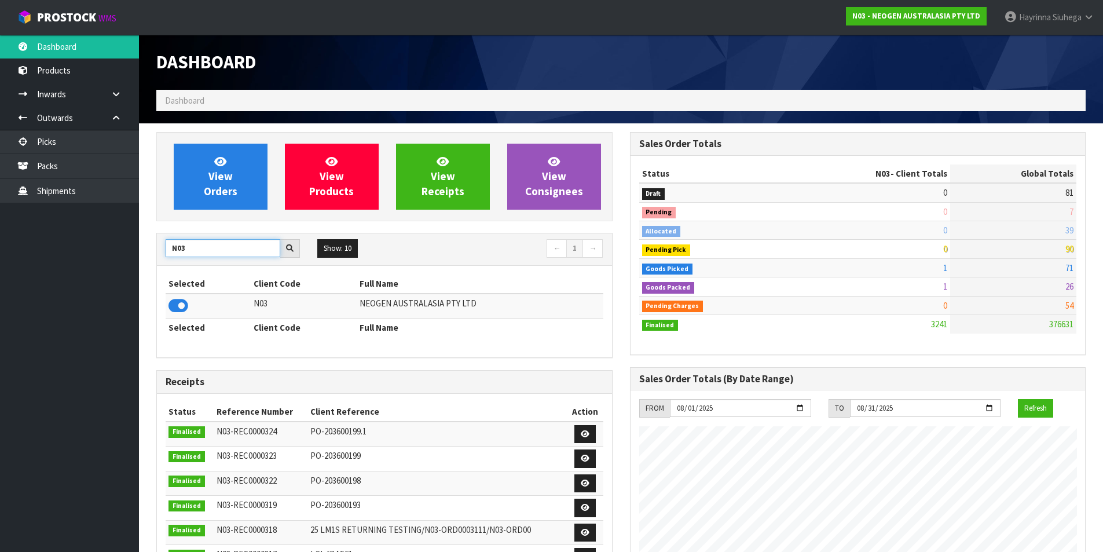
drag, startPoint x: 199, startPoint y: 247, endPoint x: 17, endPoint y: 251, distance: 181.2
click at [28, 251] on body "Toggle navigation ProStock WMS N03 - NEOGEN AUSTRALASIA PTY LTD [PERSON_NAME] L…" at bounding box center [551, 276] width 1103 height 552
click at [179, 303] on icon at bounding box center [178, 305] width 20 height 17
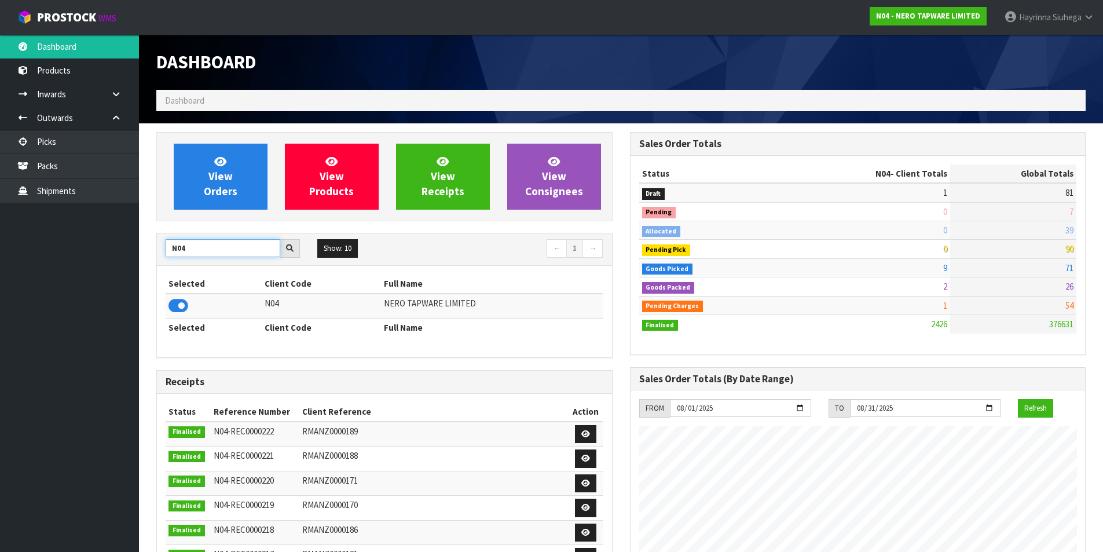
drag, startPoint x: 196, startPoint y: 250, endPoint x: 22, endPoint y: 246, distance: 173.7
click at [73, 250] on body "Toggle navigation ProStock WMS N04 - NERO TAPWARE LIMITED [PERSON_NAME] Logout …" at bounding box center [551, 276] width 1103 height 552
click at [181, 302] on icon at bounding box center [178, 305] width 20 height 17
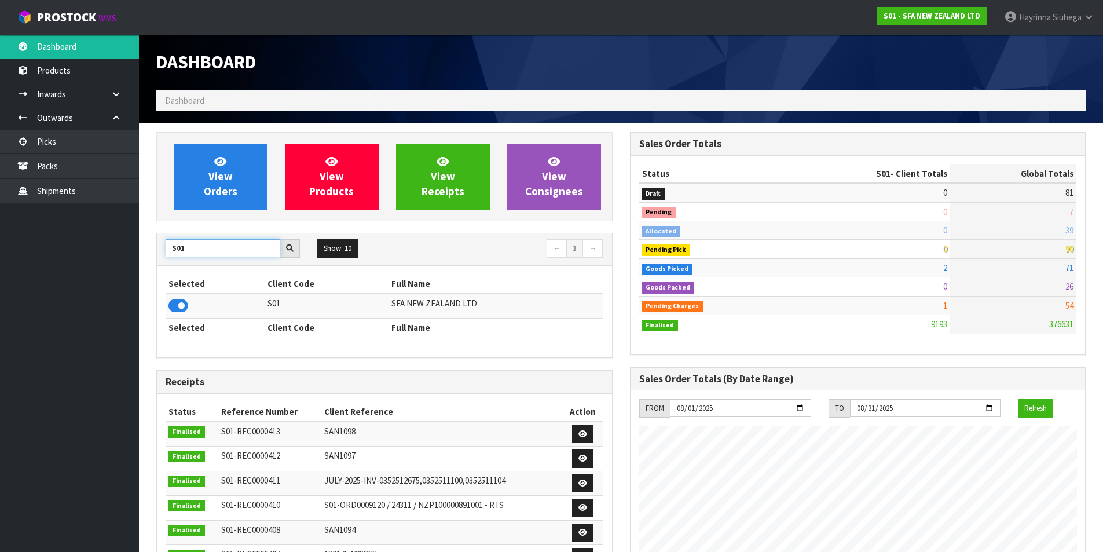
drag, startPoint x: 201, startPoint y: 248, endPoint x: 89, endPoint y: 251, distance: 111.8
click at [109, 252] on body "Toggle navigation ProStock WMS S01 - SFA NEW ZEALAND LTD [PERSON_NAME] Logout D…" at bounding box center [551, 276] width 1103 height 552
click at [178, 307] on icon at bounding box center [178, 305] width 20 height 17
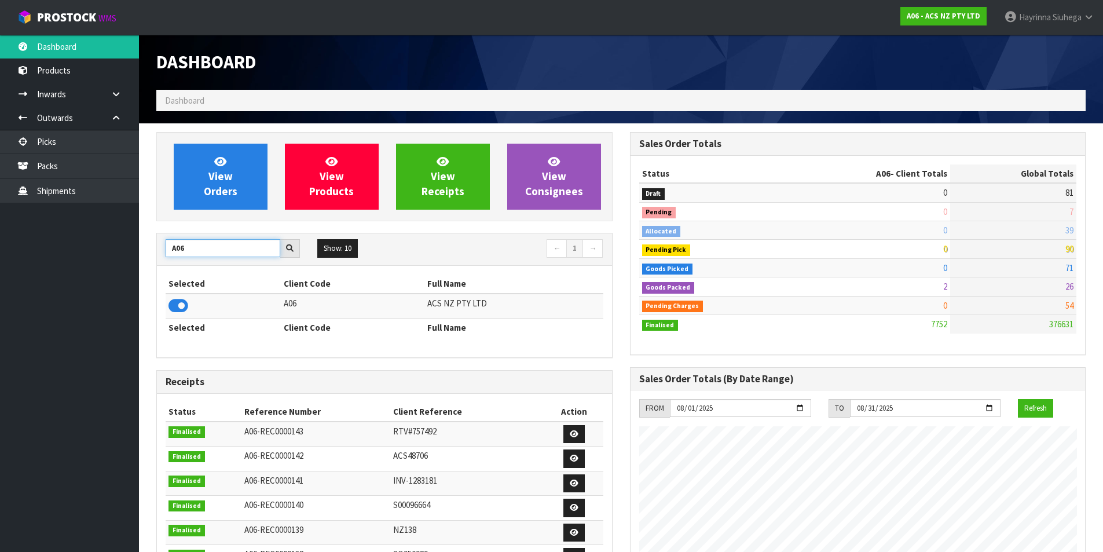
drag, startPoint x: 192, startPoint y: 245, endPoint x: 1, endPoint y: 221, distance: 192.6
click at [0, 217] on body "Toggle navigation ProStock WMS A06 - ACS NZ PTY LTD [PERSON_NAME] Logout Dashbo…" at bounding box center [551, 276] width 1103 height 552
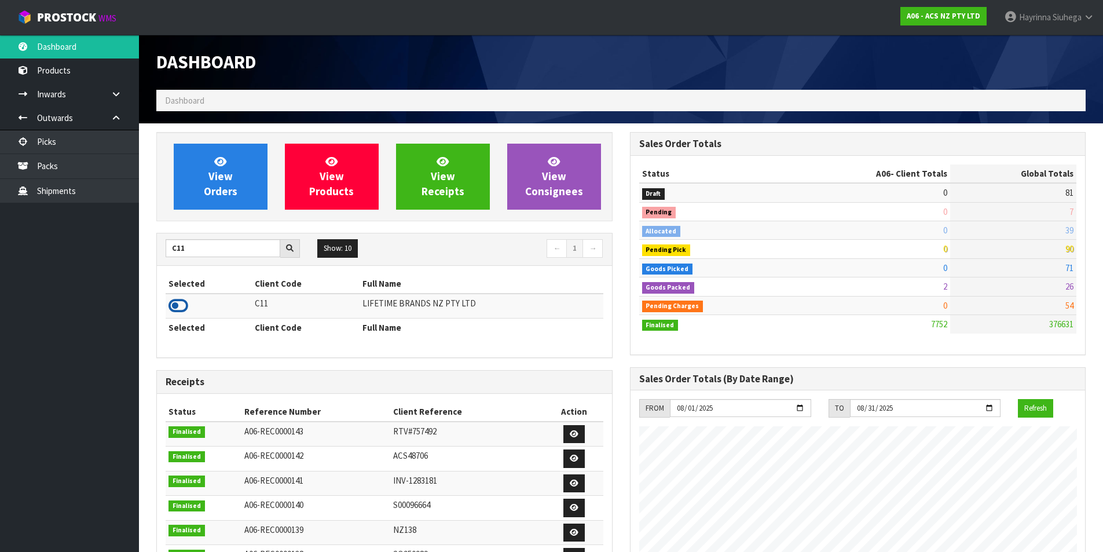
click at [175, 308] on icon at bounding box center [178, 305] width 20 height 17
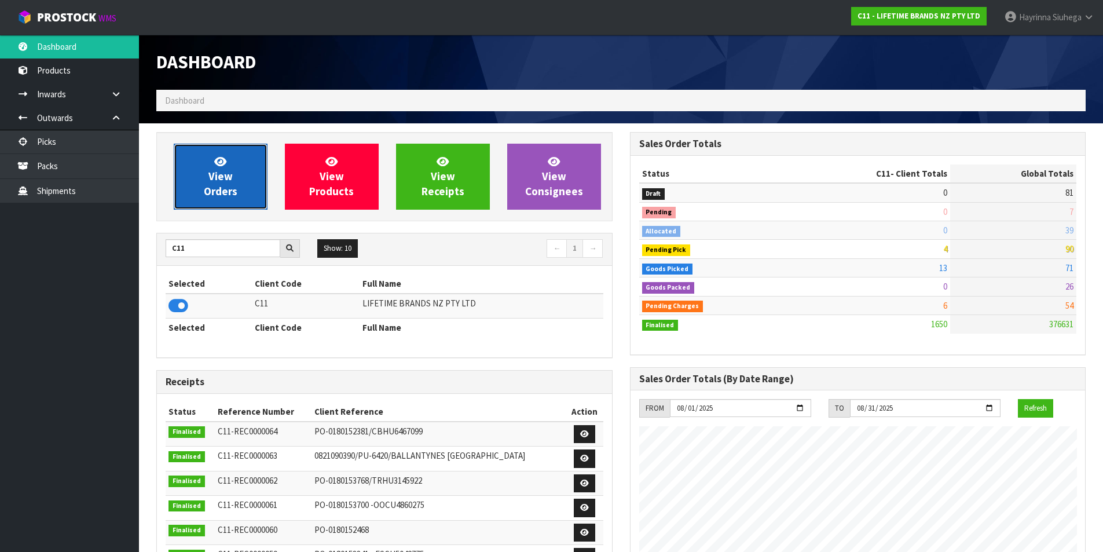
click at [225, 165] on icon at bounding box center [220, 161] width 12 height 11
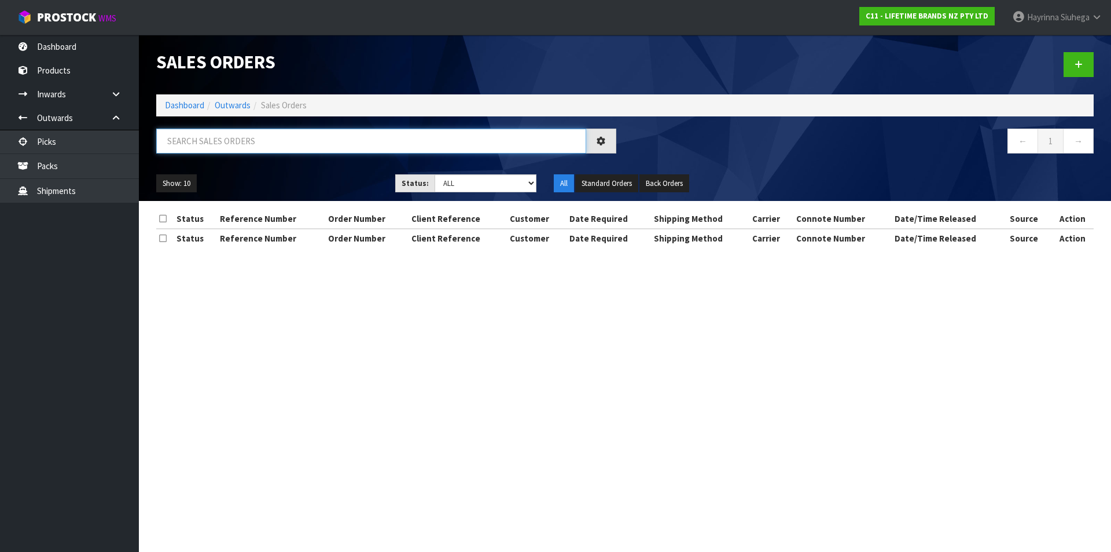
click at [237, 141] on input "text" at bounding box center [371, 141] width 430 height 25
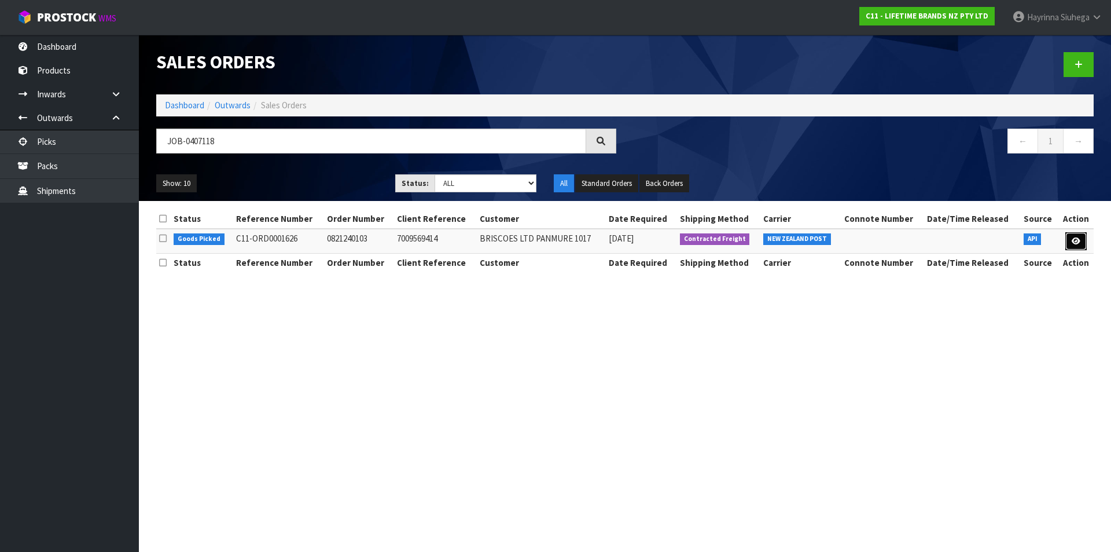
click at [1080, 237] on link at bounding box center [1076, 241] width 21 height 19
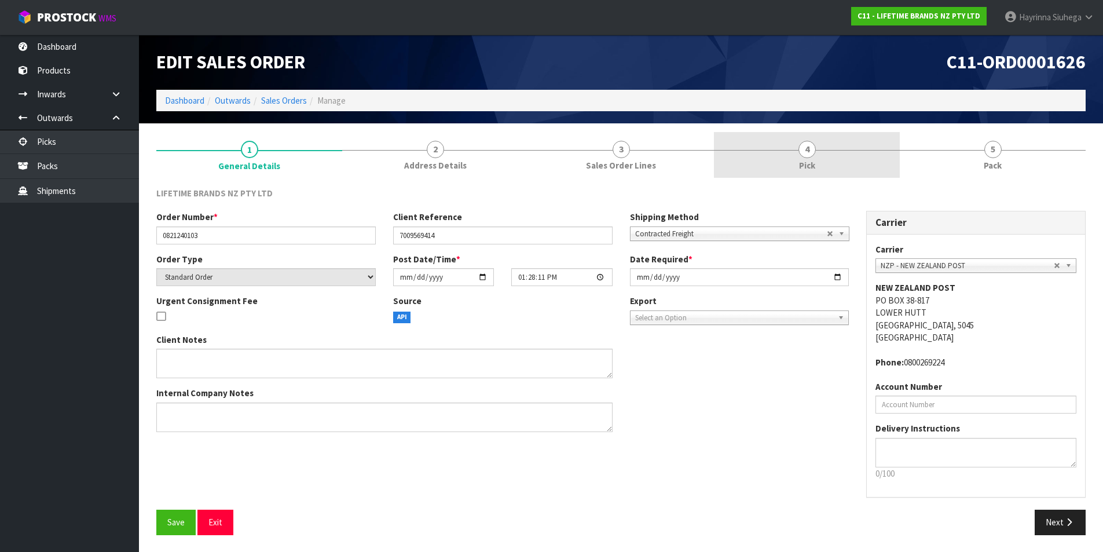
click at [854, 156] on link "4 Pick" at bounding box center [807, 155] width 186 height 46
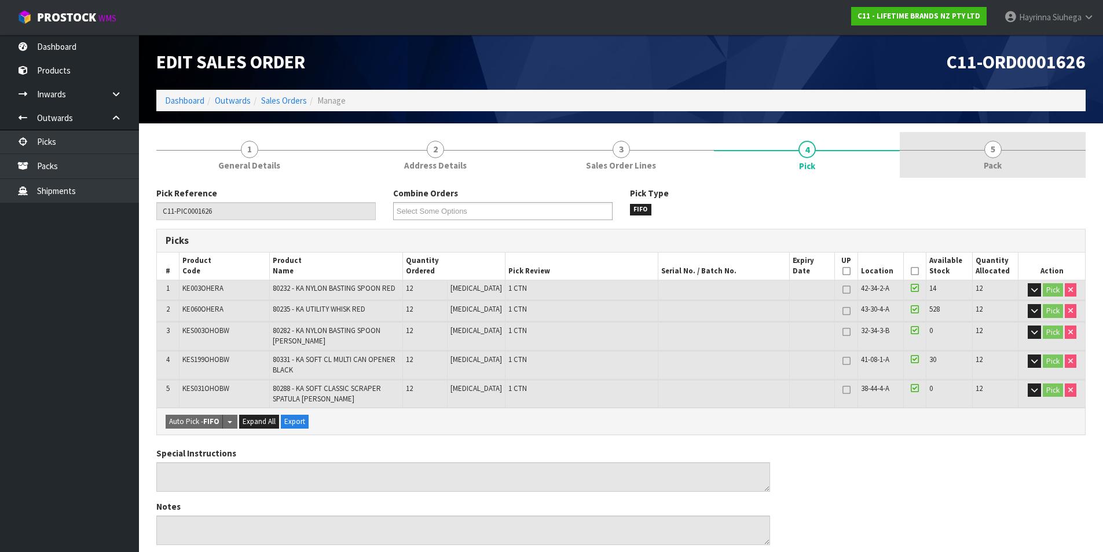
click at [975, 150] on div at bounding box center [993, 150] width 186 height 1
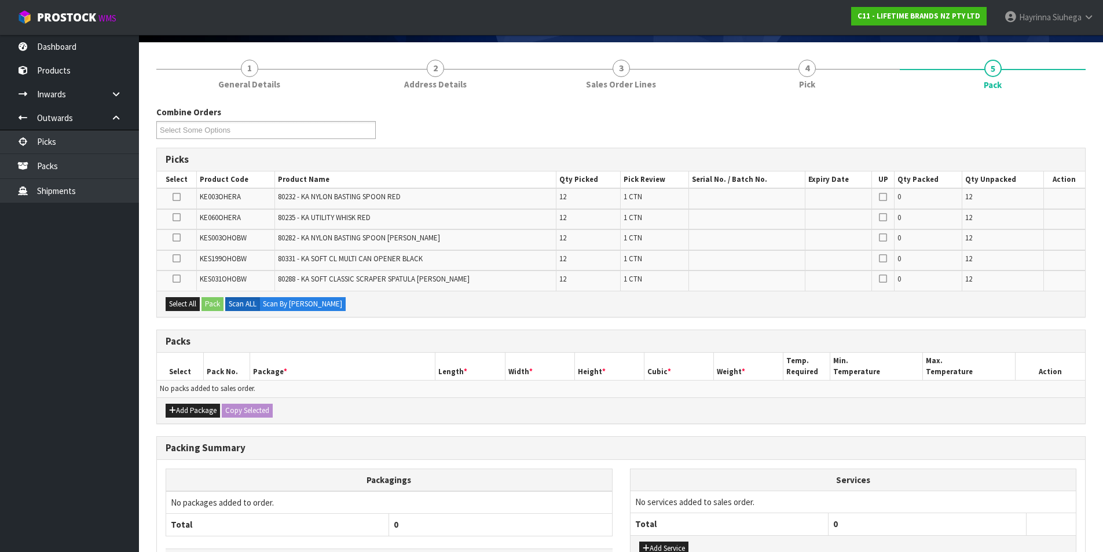
scroll to position [167, 0]
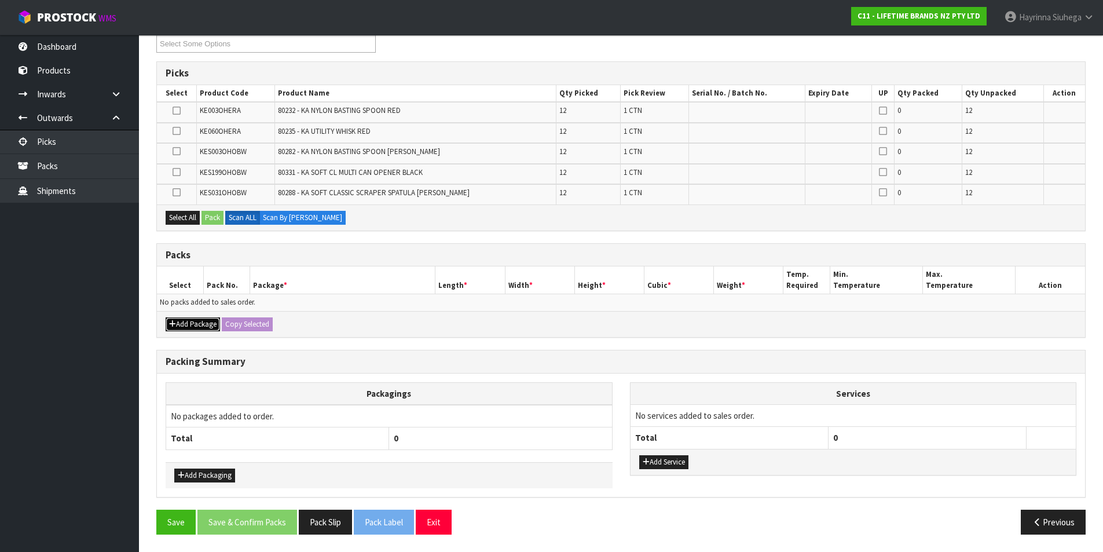
click at [200, 326] on button "Add Package" at bounding box center [193, 324] width 54 height 14
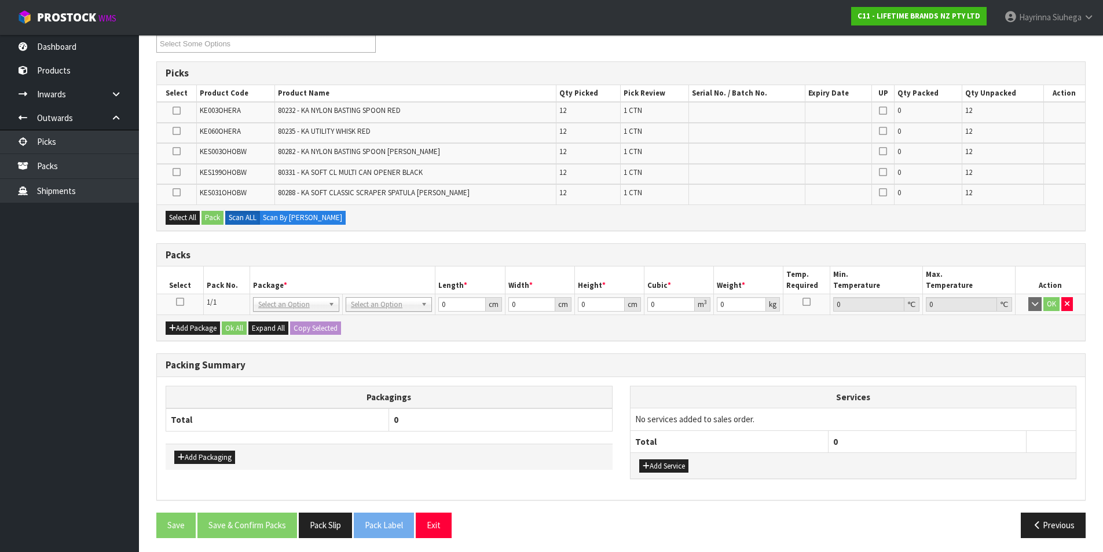
click at [181, 302] on icon at bounding box center [180, 302] width 8 height 1
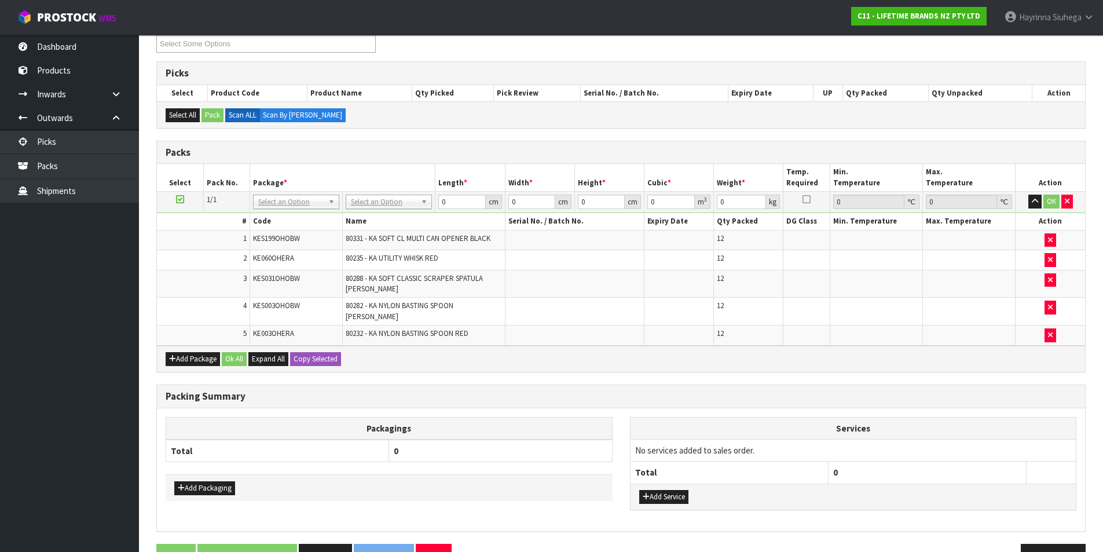
click at [519, 46] on div "Combine Orders C11-ORD0001617 C11-ORD0001618 C11-ORD0001626 C11-ORD0001627 C11-…" at bounding box center [621, 41] width 946 height 42
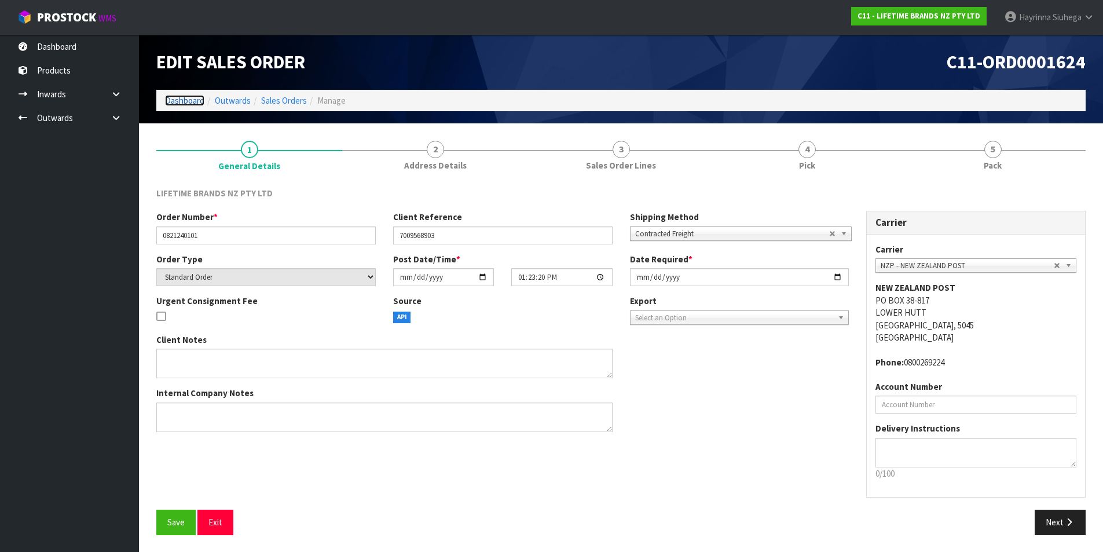
click at [180, 95] on link "Dashboard" at bounding box center [184, 100] width 39 height 11
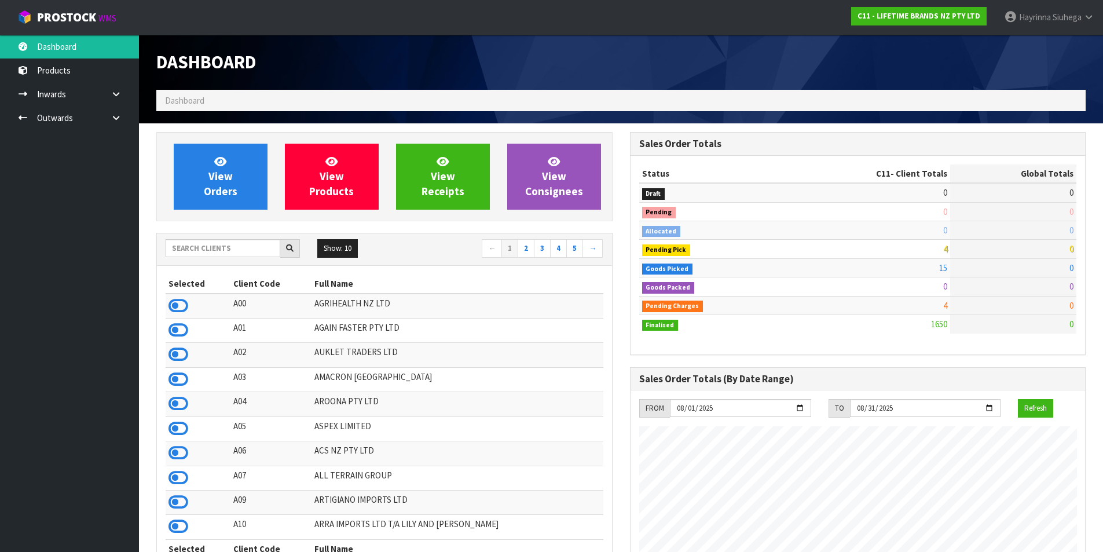
scroll to position [877, 473]
click at [227, 256] on input "text" at bounding box center [223, 248] width 115 height 18
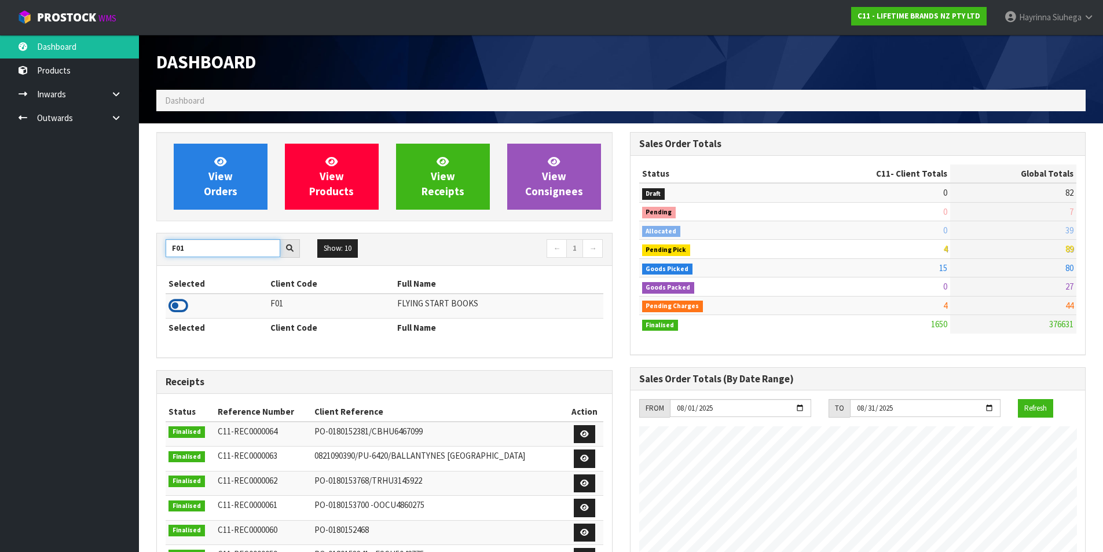
type input "F01"
click at [173, 306] on icon at bounding box center [178, 305] width 20 height 17
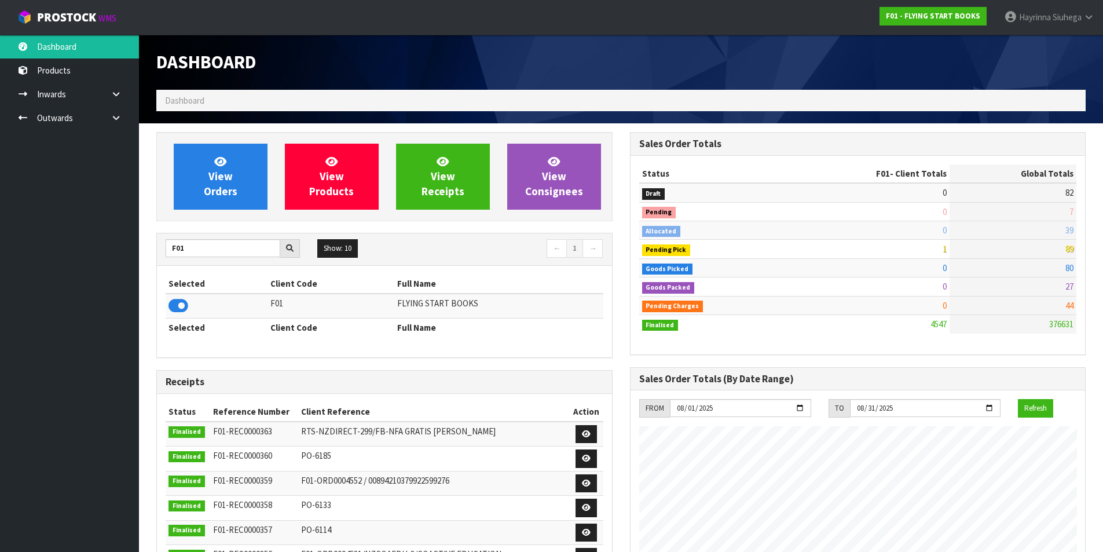
scroll to position [765, 473]
